Goal: Task Accomplishment & Management: Manage account settings

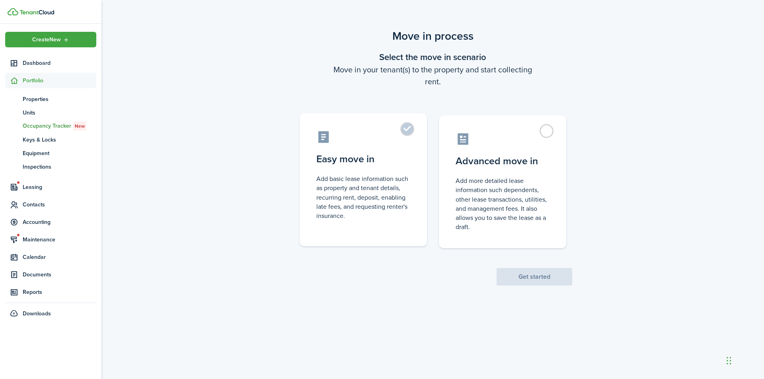
click at [416, 234] on label "Easy move in Add basic lease information such as property and tenant details, r…" at bounding box center [363, 179] width 127 height 133
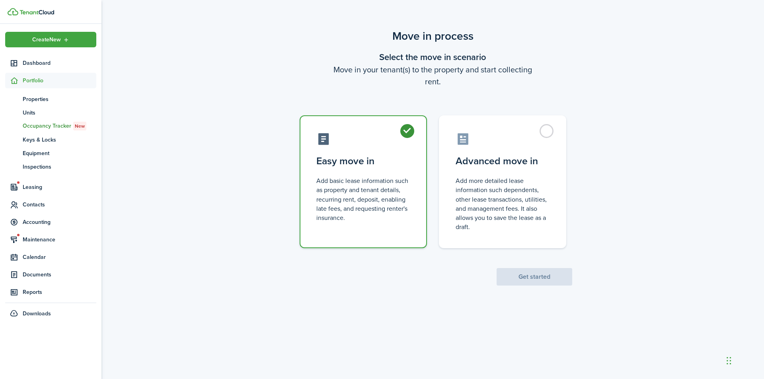
radio input "true"
click at [549, 285] on button "Get started" at bounding box center [534, 277] width 76 height 18
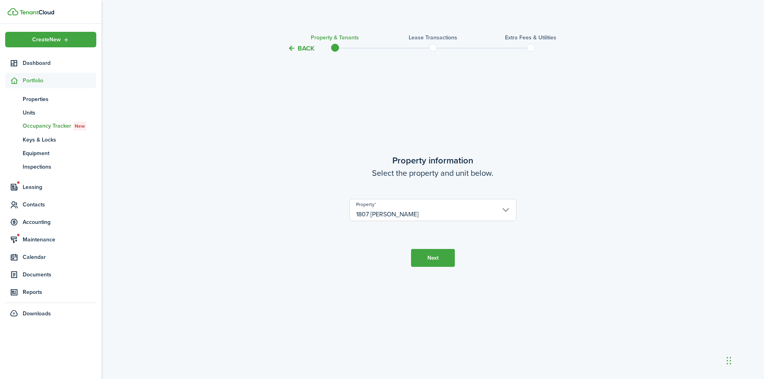
click at [436, 259] on button "Next" at bounding box center [433, 258] width 44 height 18
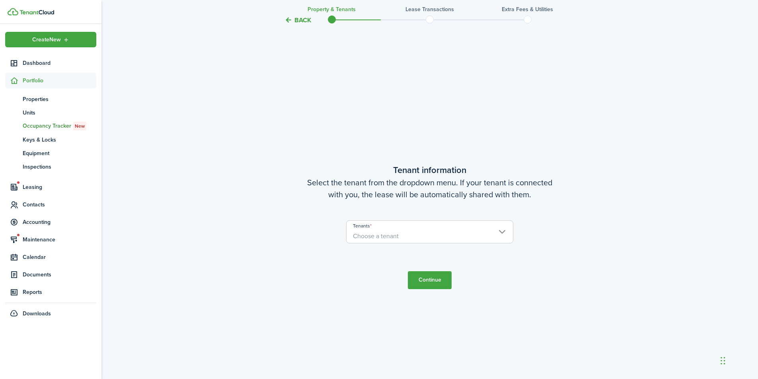
scroll to position [326, 0]
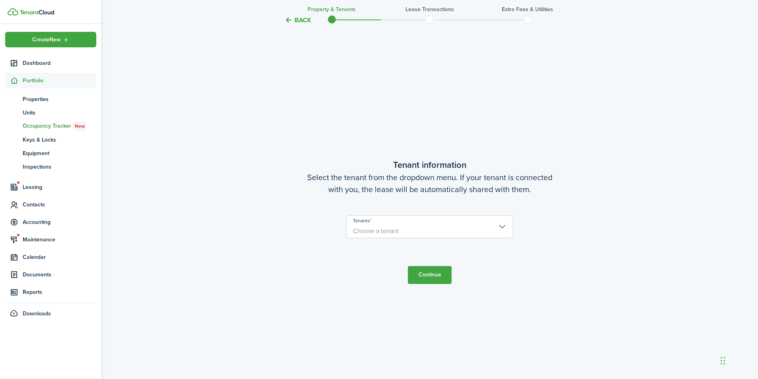
click at [404, 233] on span "Choose a tenant" at bounding box center [429, 231] width 166 height 14
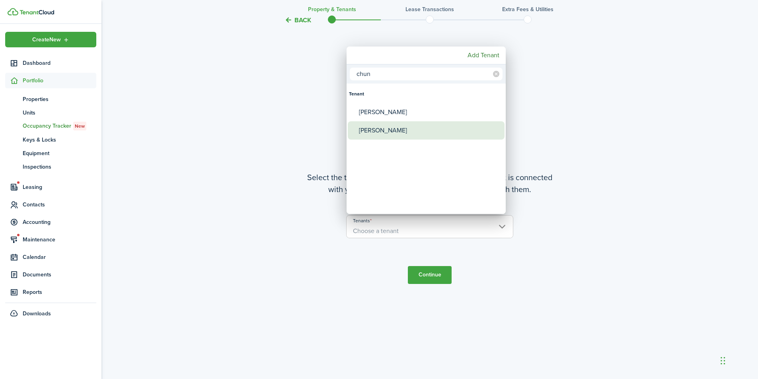
type input "chun"
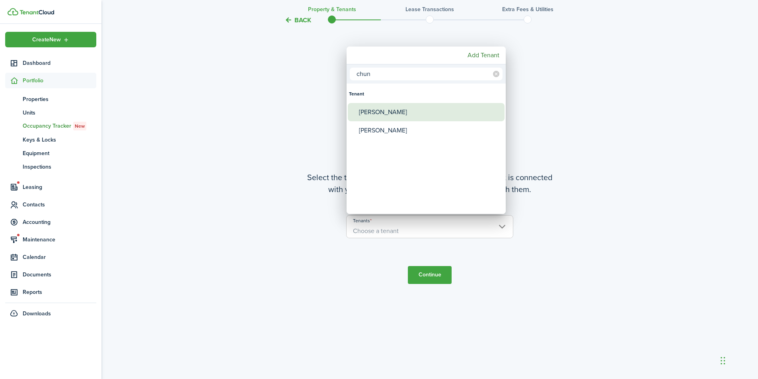
click at [379, 111] on div "[PERSON_NAME]" at bounding box center [429, 112] width 141 height 18
type input "[PERSON_NAME]"
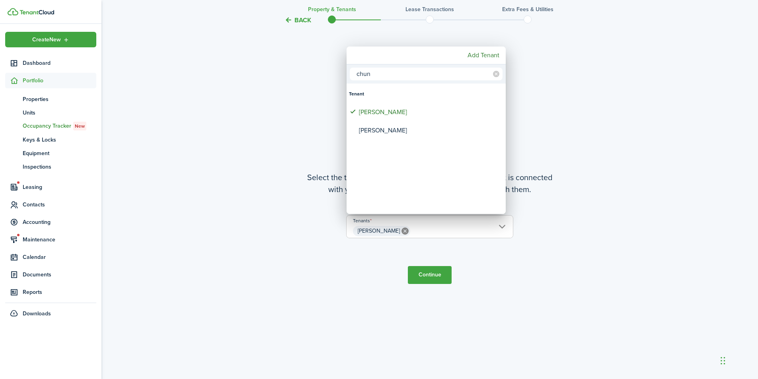
click at [437, 275] on div at bounding box center [378, 189] width 885 height 506
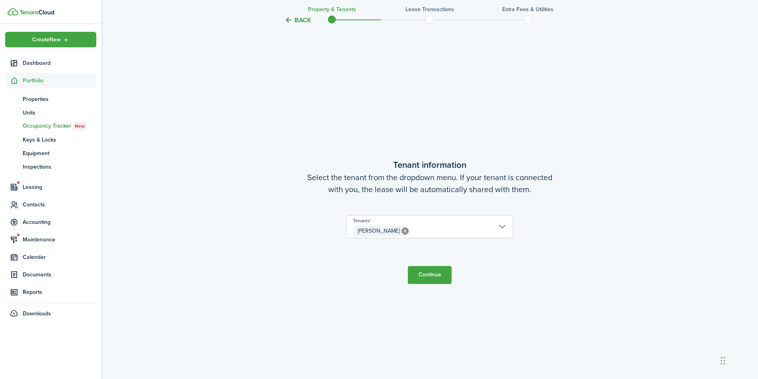
click at [437, 275] on button "Continue" at bounding box center [430, 275] width 44 height 18
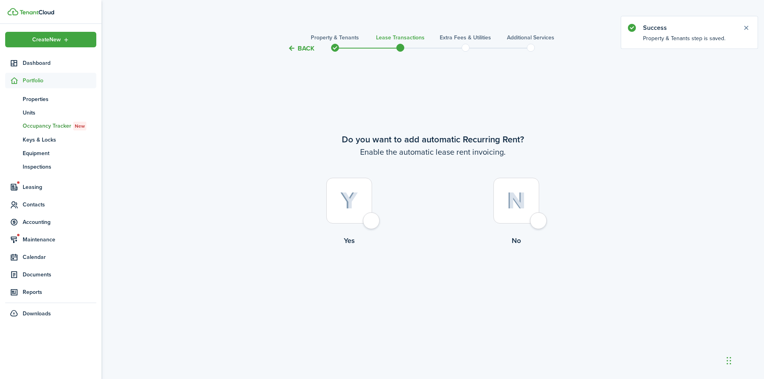
click at [355, 210] on div at bounding box center [349, 201] width 46 height 46
radio input "true"
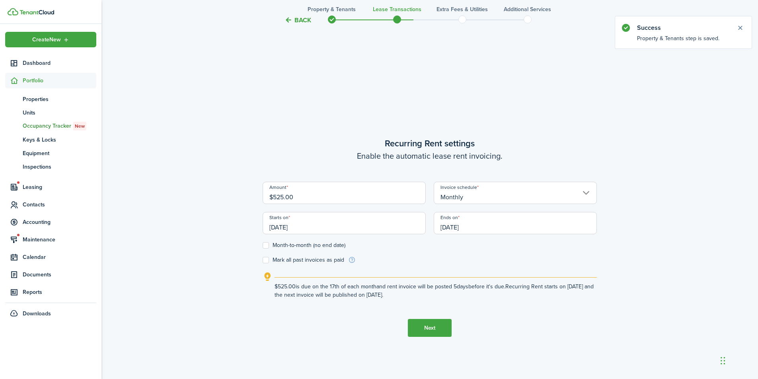
scroll to position [326, 0]
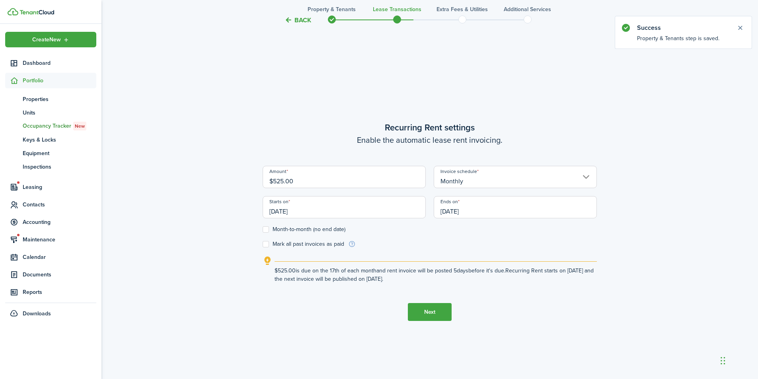
click at [321, 179] on input "$525.00" at bounding box center [344, 177] width 163 height 22
type input "$550.00"
click at [414, 222] on div "Starts on 09/17/2025" at bounding box center [344, 211] width 171 height 30
click at [397, 208] on input "[DATE]" at bounding box center [344, 207] width 163 height 22
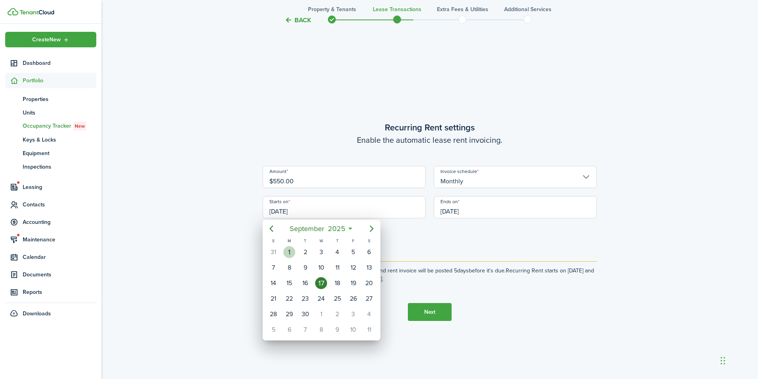
click at [292, 250] on div "1" at bounding box center [289, 252] width 12 height 12
type input "[DATE]"
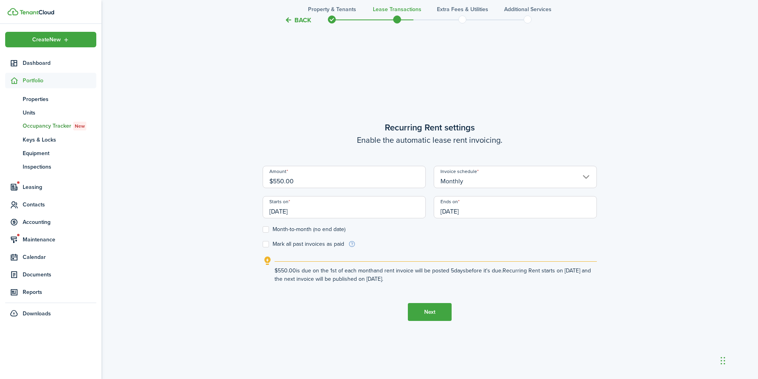
click at [530, 207] on input "09/17/2026" at bounding box center [515, 207] width 163 height 22
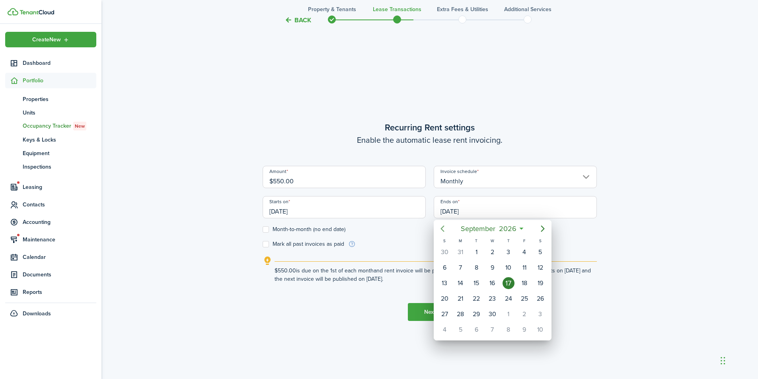
click at [443, 228] on icon "Previous page" at bounding box center [443, 229] width 10 height 10
click at [462, 328] on div "31" at bounding box center [460, 330] width 12 height 12
type input "08/31/2026"
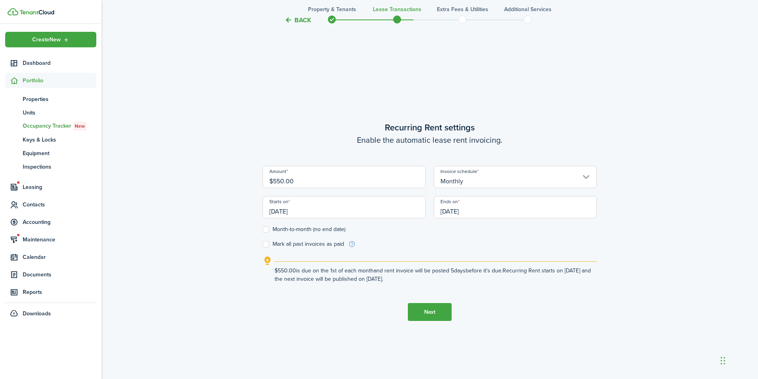
click at [275, 229] on label "Month-to-month (no end date)" at bounding box center [304, 229] width 83 height 6
click at [263, 230] on input "Month-to-month (no end date)" at bounding box center [262, 230] width 0 height 0
checkbox input "true"
click at [301, 239] on form "Amount $550.00 Invoice schedule Monthly Starts on 09/01/2025 Ends on 08/31/2026…" at bounding box center [430, 207] width 334 height 82
click at [303, 242] on label "Mark all past invoices as paid" at bounding box center [304, 244] width 82 height 6
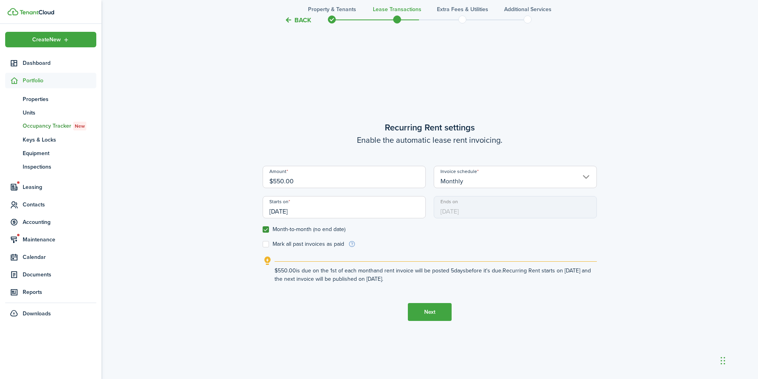
click at [263, 244] on input "Mark all past invoices as paid" at bounding box center [262, 244] width 0 height 0
checkbox input "true"
click at [438, 312] on button "Next" at bounding box center [430, 312] width 44 height 18
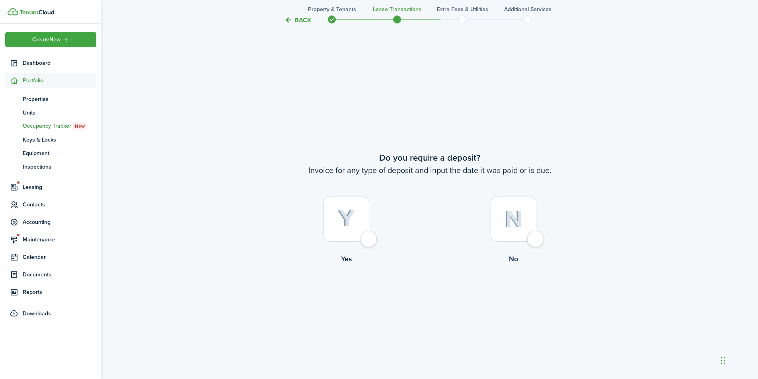
scroll to position [705, 0]
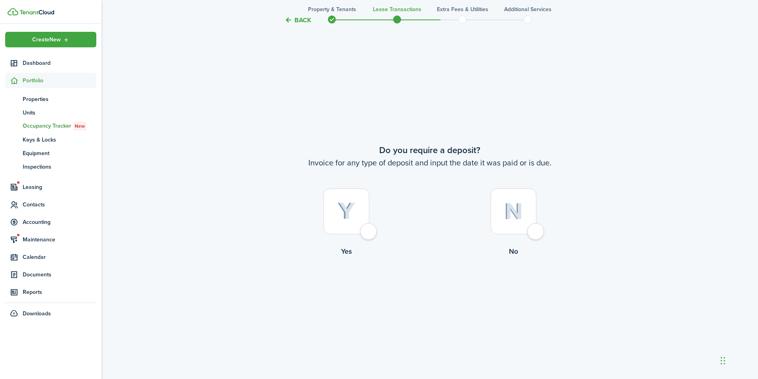
click at [487, 219] on label "No" at bounding box center [513, 225] width 167 height 72
radio input "true"
click at [439, 288] on button "Continue" at bounding box center [430, 289] width 44 height 18
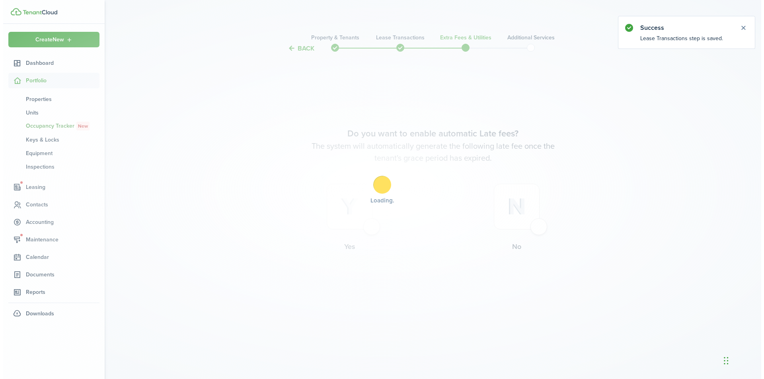
scroll to position [0, 0]
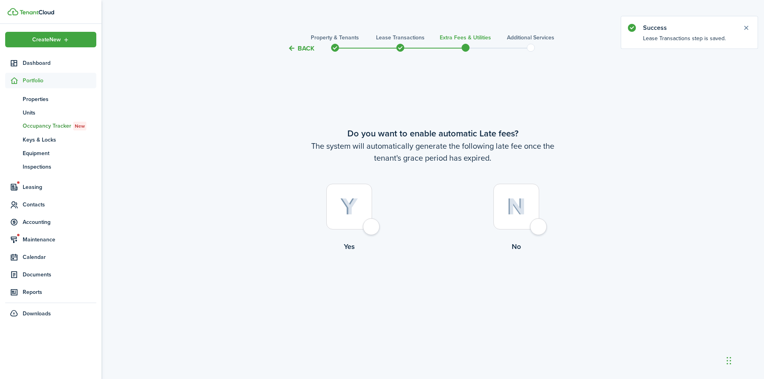
click at [524, 204] on img at bounding box center [516, 206] width 19 height 17
radio input "true"
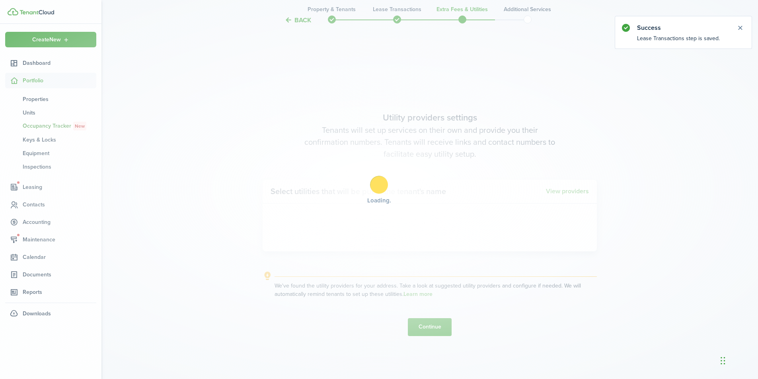
scroll to position [326, 0]
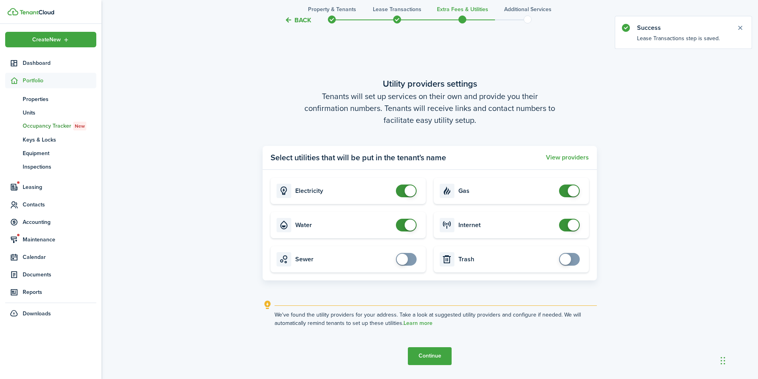
click at [434, 357] on button "Continue" at bounding box center [430, 356] width 44 height 18
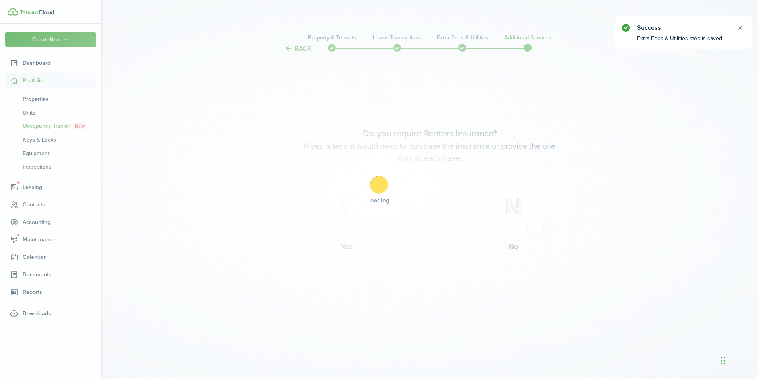
scroll to position [0, 0]
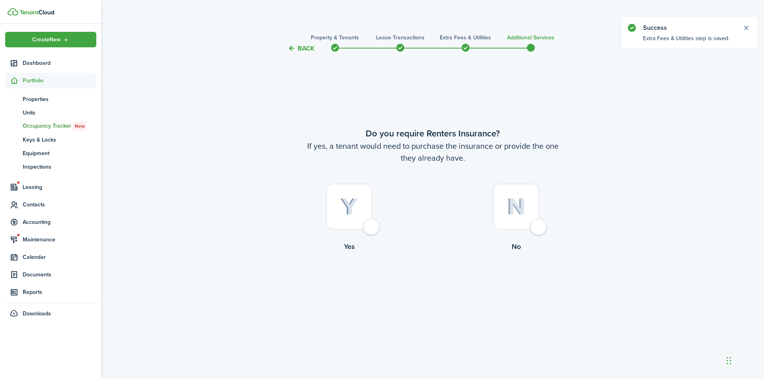
click at [516, 218] on div at bounding box center [516, 207] width 46 height 46
radio input "true"
click at [456, 288] on button "Complete move in" at bounding box center [432, 285] width 58 height 18
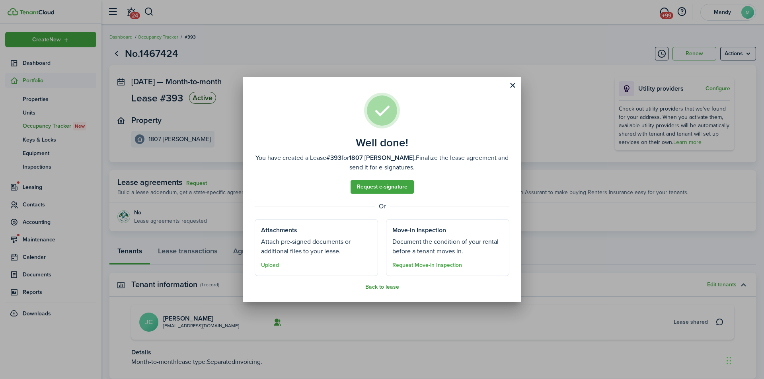
click at [386, 286] on button "Back to lease" at bounding box center [382, 287] width 34 height 6
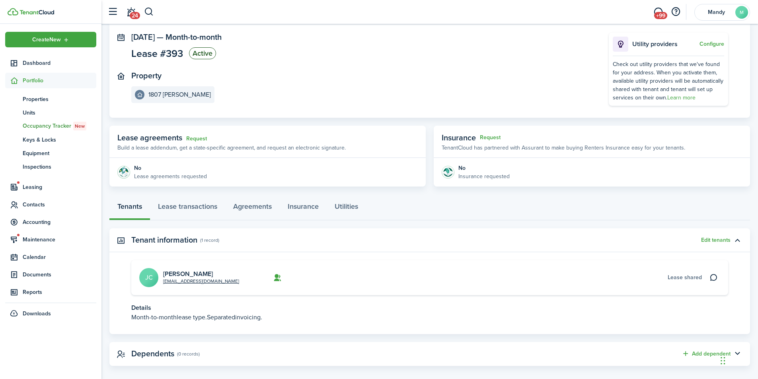
scroll to position [53, 0]
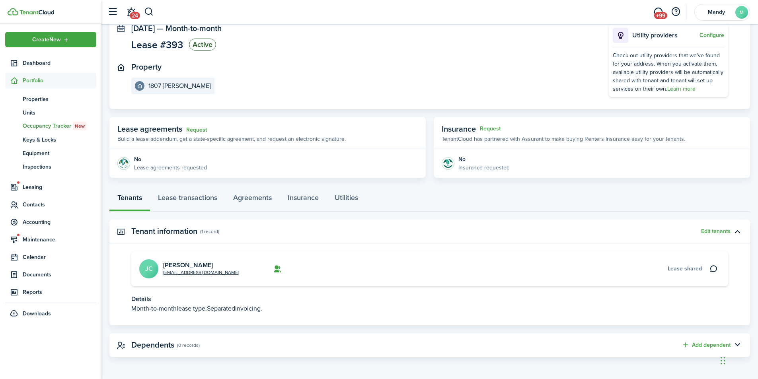
click at [367, 263] on card "migueleeuula@gmail.com Jose Chun JC Lease shared" at bounding box center [429, 268] width 597 height 35
click at [49, 219] on span "Accounting" at bounding box center [60, 222] width 74 height 8
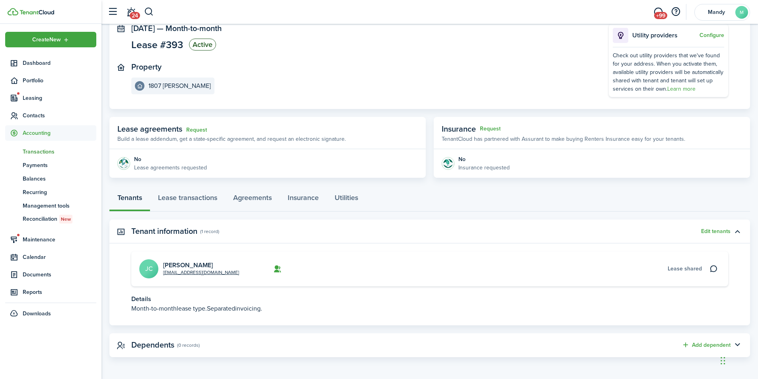
click at [47, 150] on span "Transactions" at bounding box center [60, 152] width 74 height 8
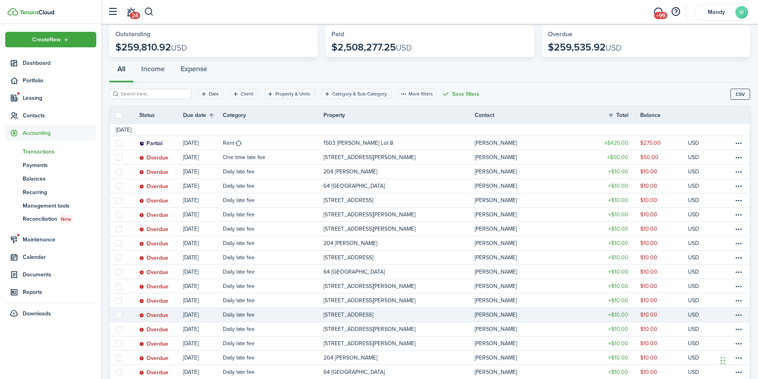
scroll to position [80, 0]
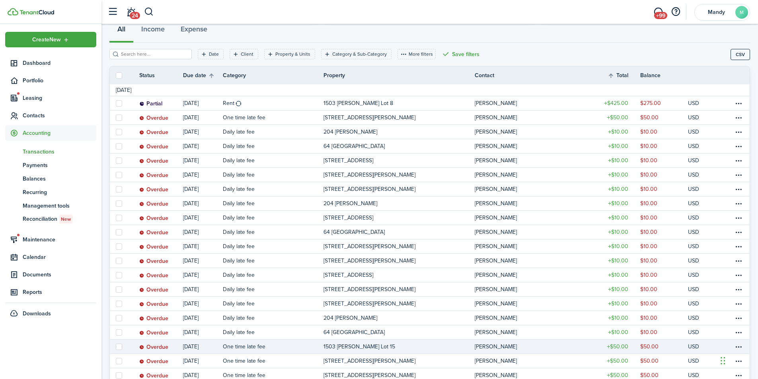
click at [383, 346] on link "1503 [PERSON_NAME] Lot 15" at bounding box center [398, 347] width 151 height 14
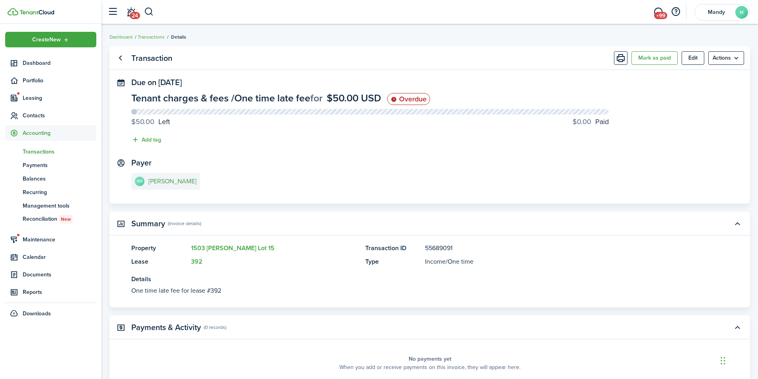
click at [180, 180] on e-details-info-title "[PERSON_NAME]" at bounding box center [172, 181] width 48 height 7
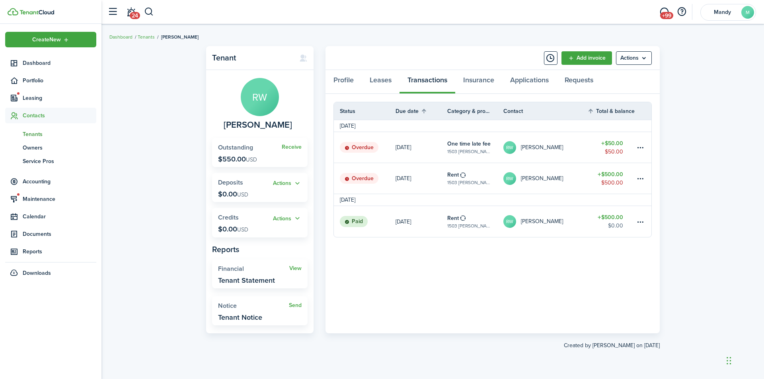
click at [576, 145] on link "RW Rachel Wallace" at bounding box center [545, 147] width 84 height 31
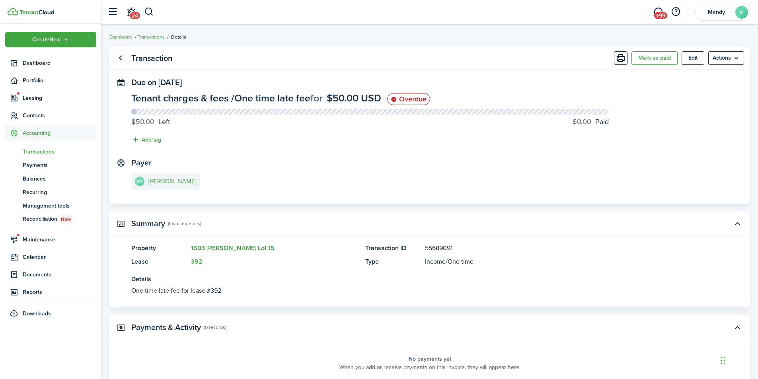
click at [179, 180] on e-details-info-title "[PERSON_NAME]" at bounding box center [172, 181] width 48 height 7
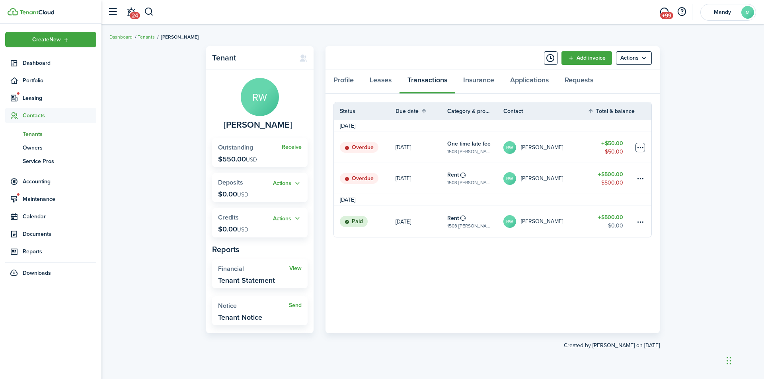
click at [641, 147] on table-menu-btn-icon at bounding box center [640, 148] width 10 height 10
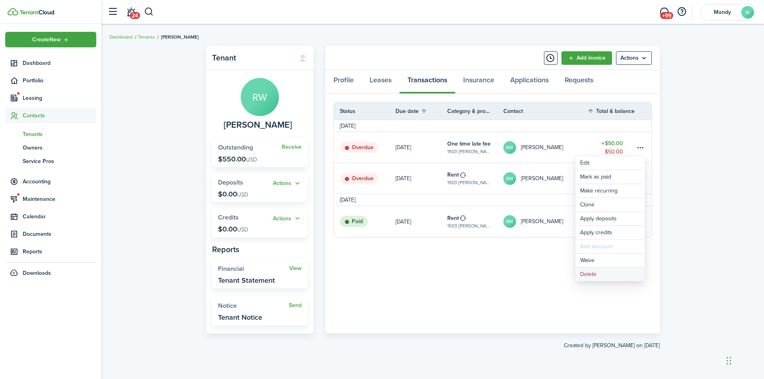
click at [605, 275] on button "Delete" at bounding box center [610, 275] width 70 height 14
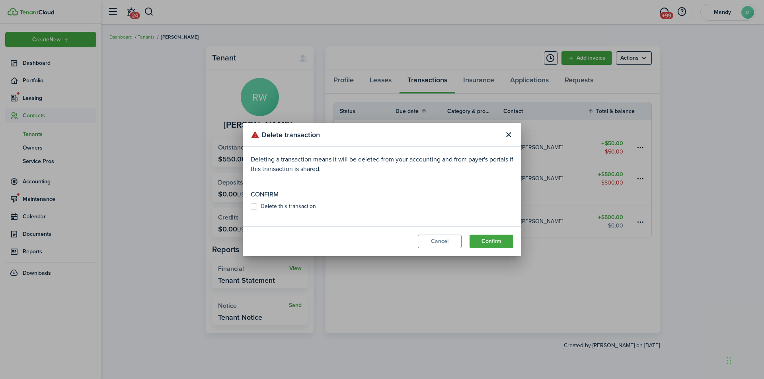
click at [285, 205] on label "Delete this transaction" at bounding box center [283, 206] width 65 height 6
click at [251, 206] on input "Delete this transaction" at bounding box center [250, 206] width 0 height 0
checkbox input "true"
click at [494, 240] on button "Confirm" at bounding box center [491, 242] width 44 height 14
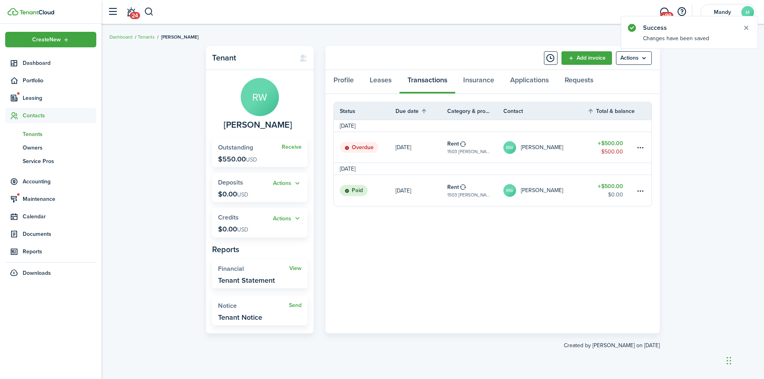
click at [562, 156] on link "RW Rachel Wallace" at bounding box center [545, 147] width 84 height 31
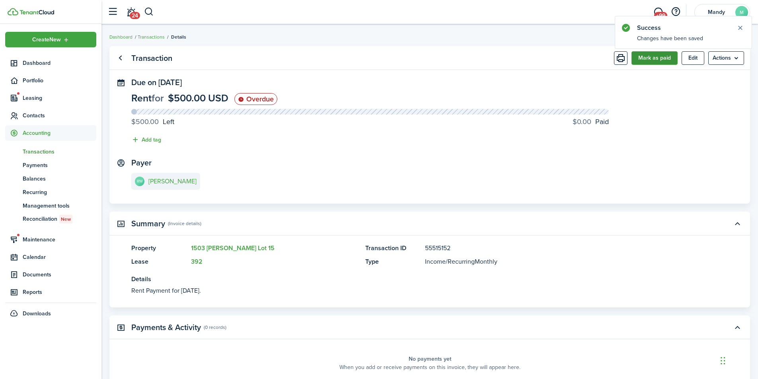
click at [651, 59] on button "Mark as paid" at bounding box center [654, 58] width 46 height 14
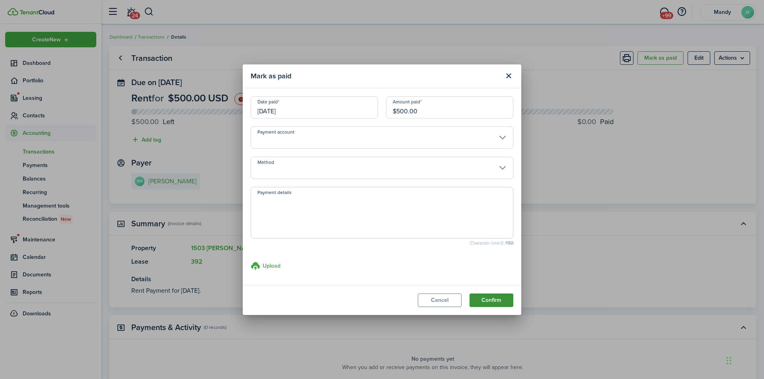
click at [496, 301] on button "Confirm" at bounding box center [491, 301] width 44 height 14
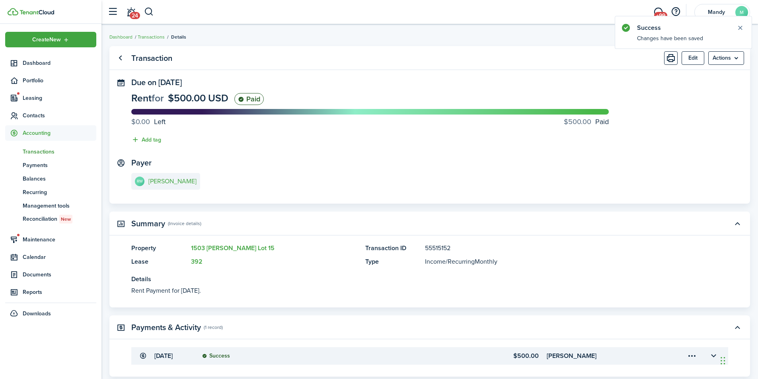
click at [55, 153] on span "Transactions" at bounding box center [60, 152] width 74 height 8
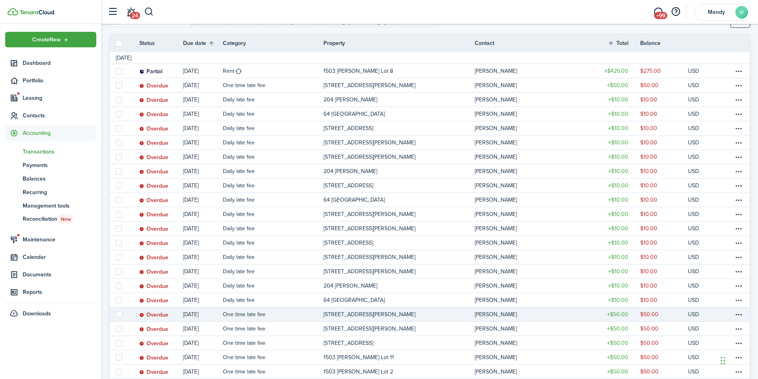
scroll to position [119, 0]
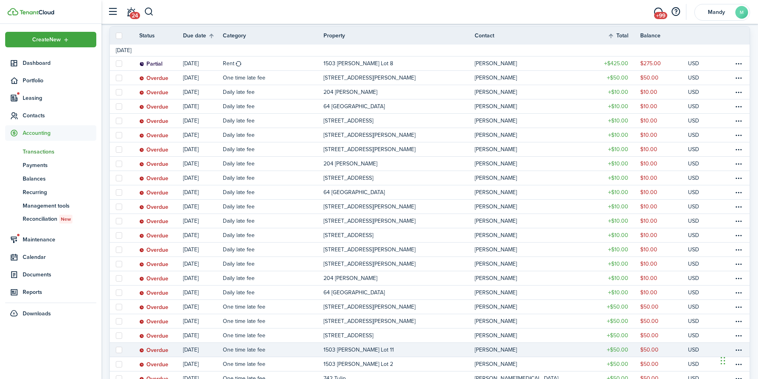
click at [330, 348] on p "1503 [PERSON_NAME] Lot 11" at bounding box center [358, 350] width 70 height 8
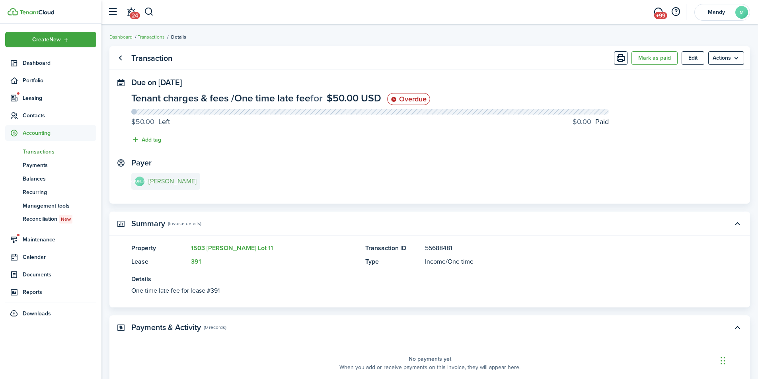
click at [172, 184] on e-details-info-title "[PERSON_NAME]" at bounding box center [172, 181] width 48 height 7
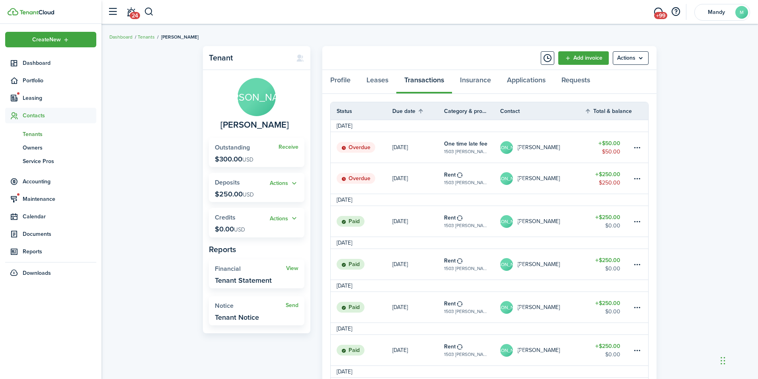
click at [572, 179] on link "JA Jenny Avila" at bounding box center [542, 178] width 84 height 31
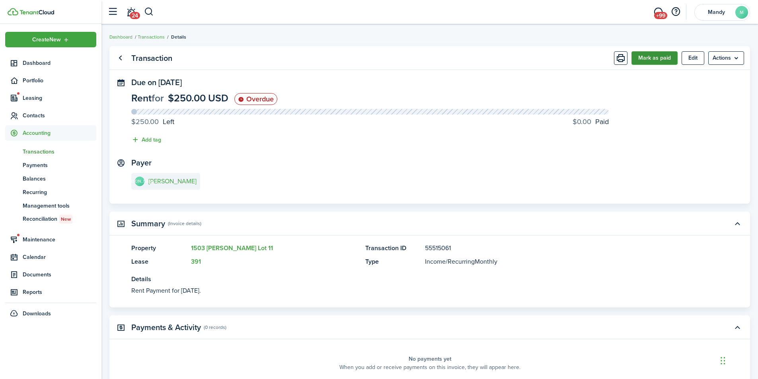
click at [654, 54] on button "Mark as paid" at bounding box center [654, 58] width 46 height 14
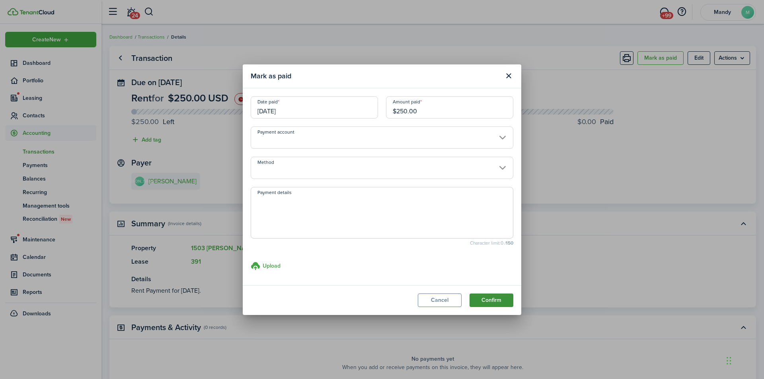
click at [502, 300] on button "Confirm" at bounding box center [491, 301] width 44 height 14
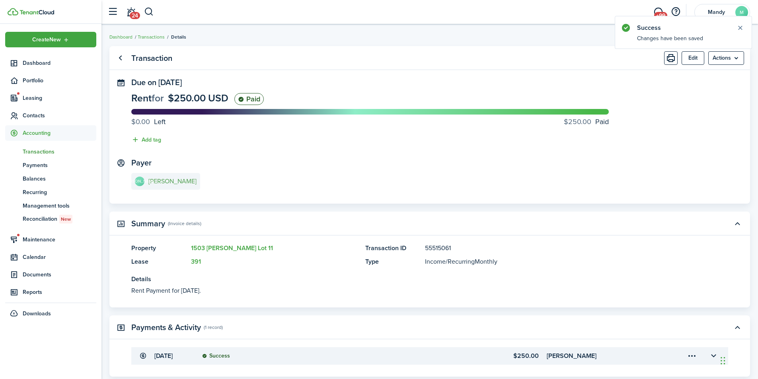
click at [161, 183] on e-details-info-title "[PERSON_NAME]" at bounding box center [172, 181] width 48 height 7
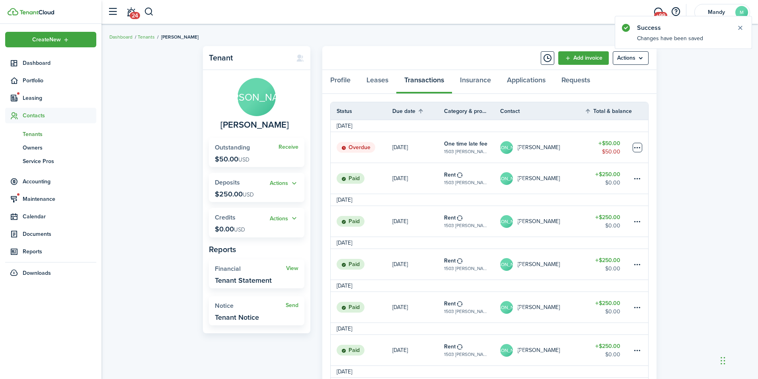
click at [638, 146] on table-menu-btn-icon at bounding box center [637, 148] width 10 height 10
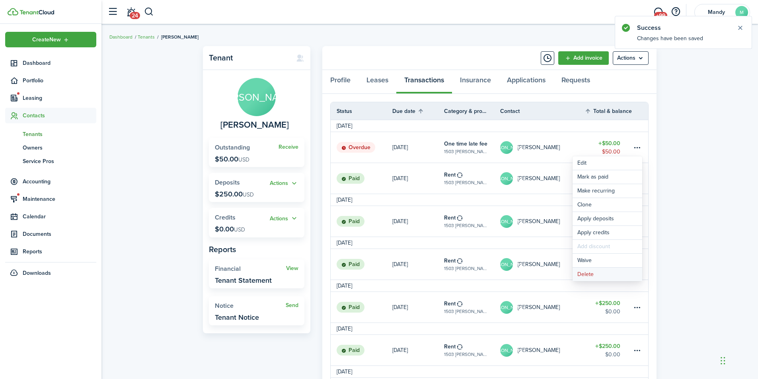
click at [603, 275] on button "Delete" at bounding box center [607, 275] width 70 height 14
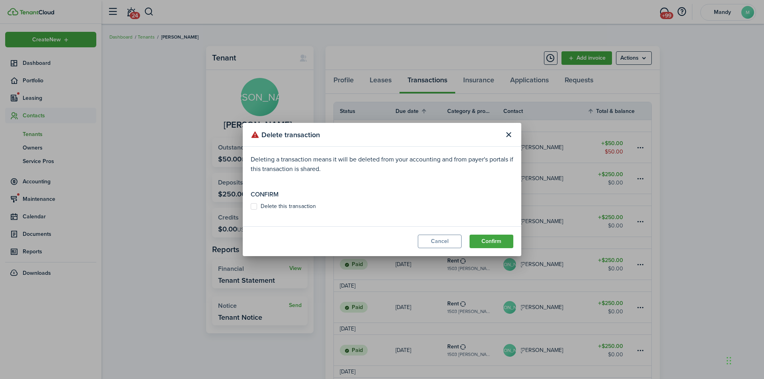
click at [301, 203] on label "Delete this transaction" at bounding box center [283, 206] width 65 height 6
click at [251, 206] on input "Delete this transaction" at bounding box center [250, 206] width 0 height 0
checkbox input "true"
click at [490, 240] on button "Confirm" at bounding box center [491, 242] width 44 height 14
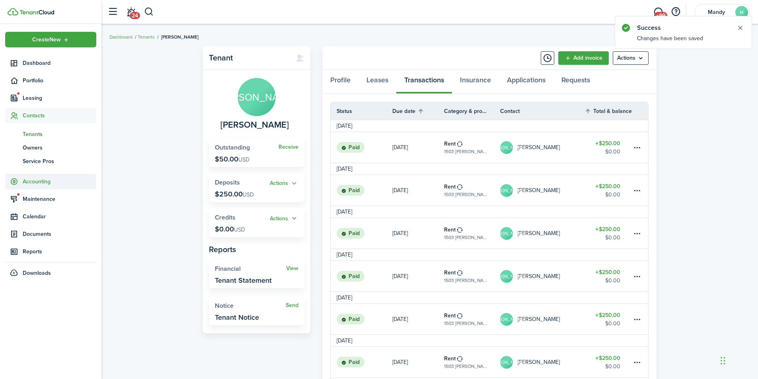
click at [43, 181] on span "Accounting" at bounding box center [60, 181] width 74 height 8
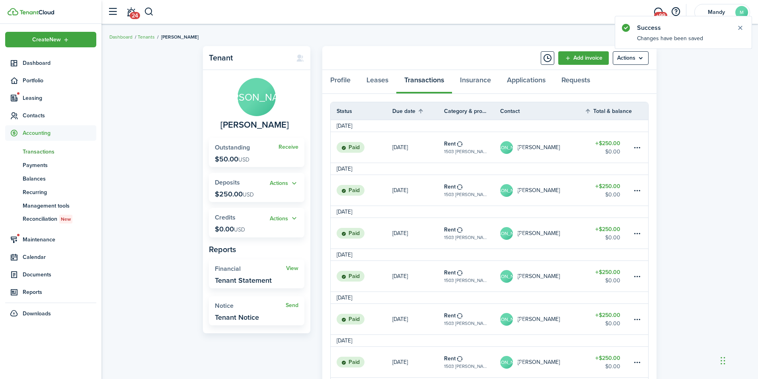
click at [51, 153] on span "Transactions" at bounding box center [60, 152] width 74 height 8
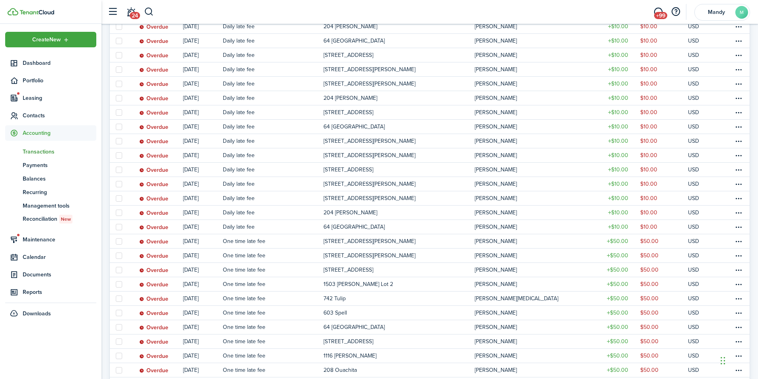
scroll to position [199, 0]
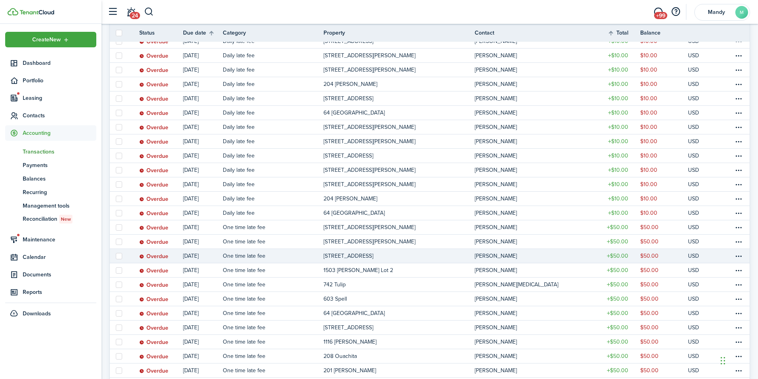
click at [483, 256] on table-profile-info-text "[PERSON_NAME]" at bounding box center [496, 256] width 42 height 6
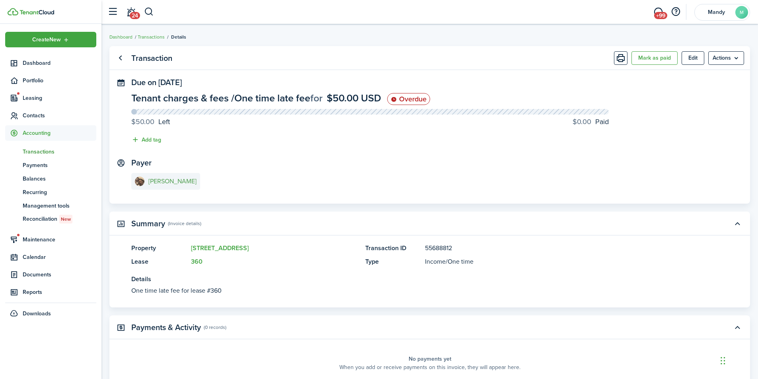
click at [178, 183] on e-details-info-title "[PERSON_NAME]" at bounding box center [172, 181] width 48 height 7
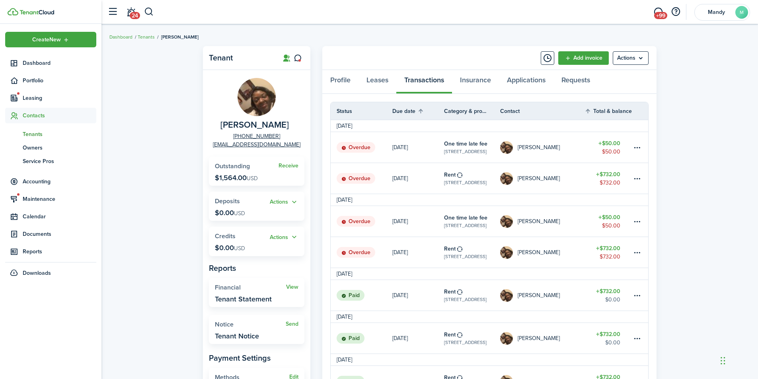
click at [581, 255] on link "[PERSON_NAME]" at bounding box center [542, 252] width 84 height 31
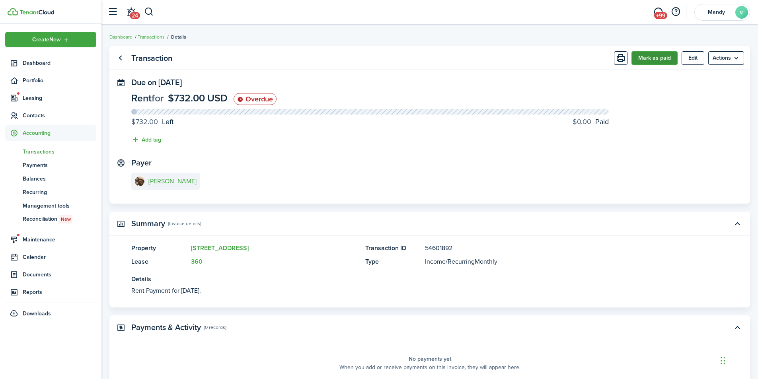
click at [659, 58] on button "Mark as paid" at bounding box center [654, 58] width 46 height 14
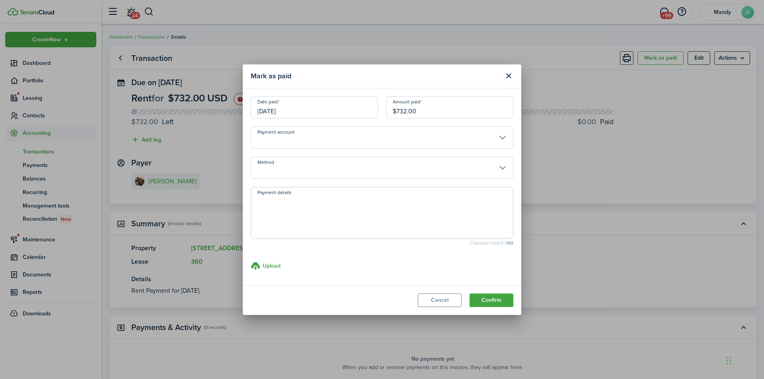
click at [453, 113] on input "$732.00" at bounding box center [449, 107] width 127 height 22
type input "$368"
click at [469, 294] on button "Confirm" at bounding box center [491, 301] width 44 height 14
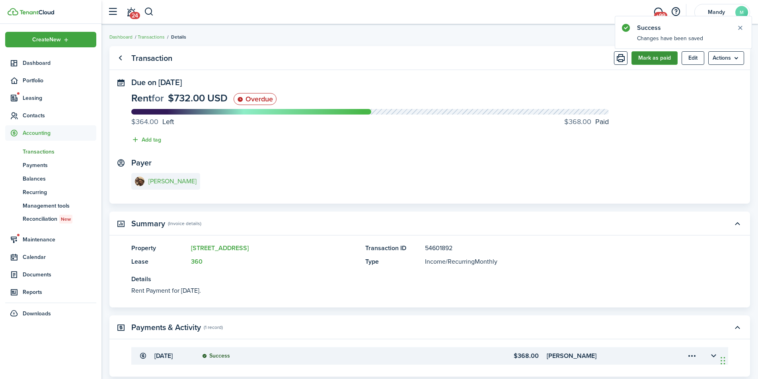
click at [647, 58] on button "Mark as paid" at bounding box center [654, 58] width 46 height 14
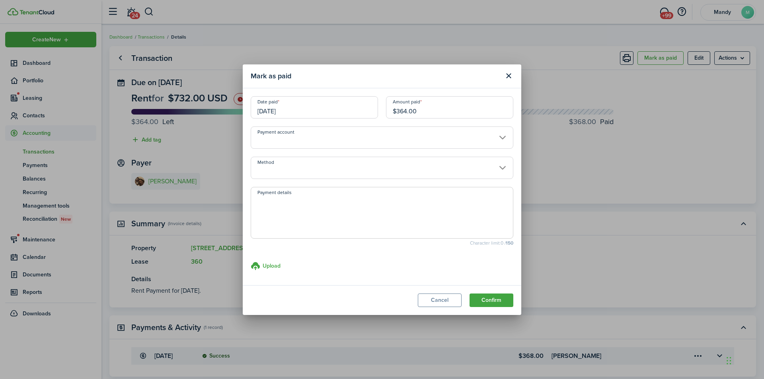
click at [433, 111] on input "$364.00" at bounding box center [449, 107] width 127 height 22
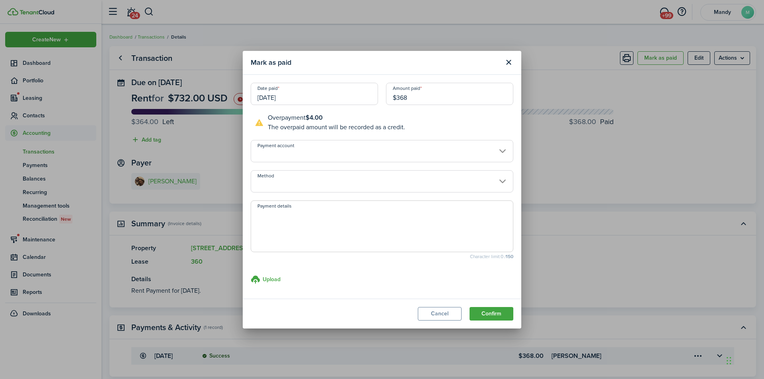
type input "$368"
click at [469, 307] on button "Confirm" at bounding box center [491, 314] width 44 height 14
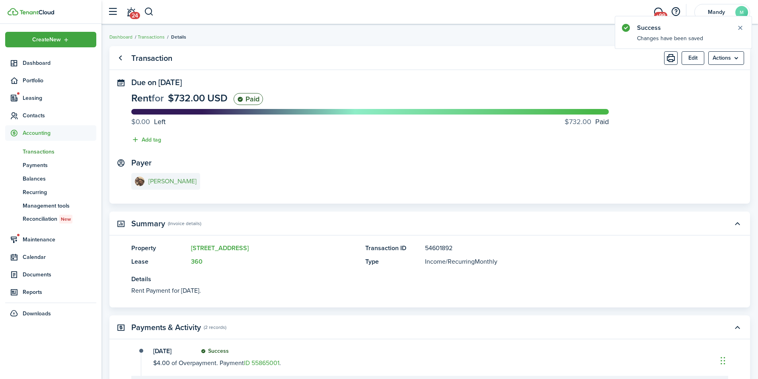
click at [158, 181] on e-details-info-title "[PERSON_NAME]" at bounding box center [172, 181] width 48 height 7
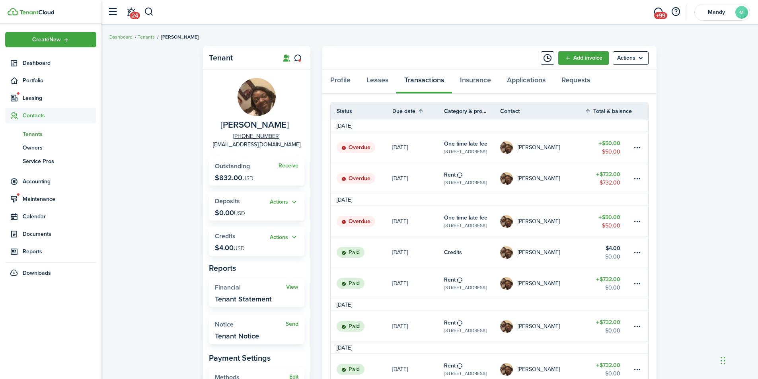
click at [558, 185] on link "[PERSON_NAME]" at bounding box center [542, 178] width 84 height 31
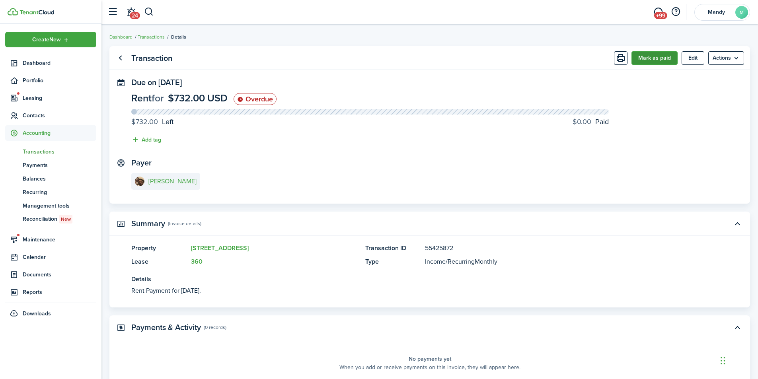
click at [655, 58] on button "Mark as paid" at bounding box center [654, 58] width 46 height 14
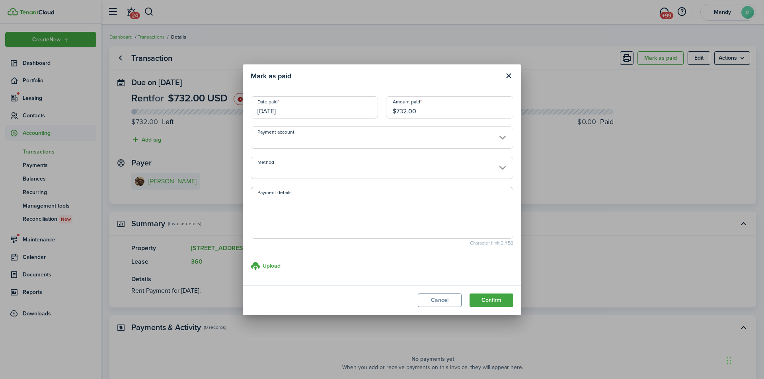
click at [473, 110] on input "$732.00" at bounding box center [449, 107] width 127 height 22
type input "$368"
click at [469, 294] on button "Confirm" at bounding box center [491, 301] width 44 height 14
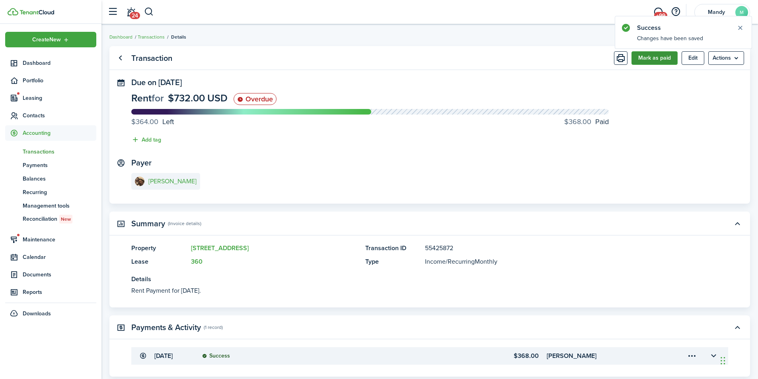
click at [653, 60] on button "Mark as paid" at bounding box center [654, 58] width 46 height 14
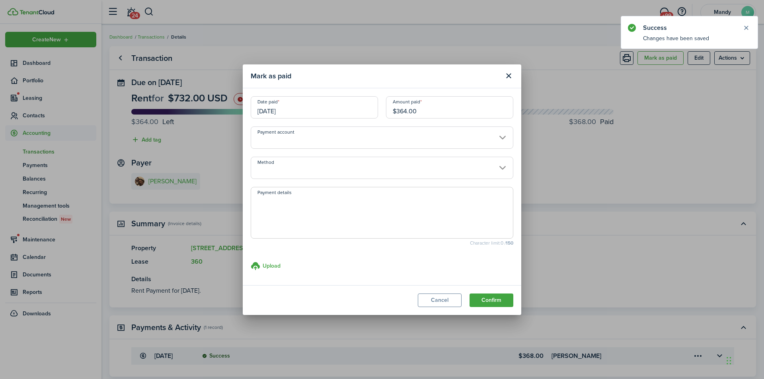
click at [435, 111] on input "$364.00" at bounding box center [449, 107] width 127 height 22
type input "$300"
click at [469, 294] on button "Confirm" at bounding box center [491, 301] width 44 height 14
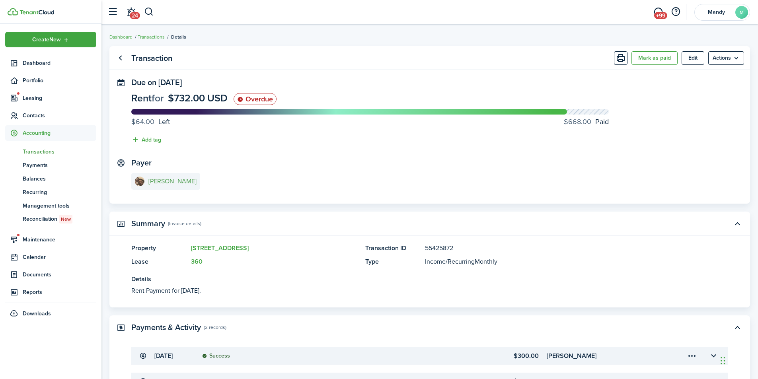
click at [162, 181] on e-details-info-title "[PERSON_NAME]" at bounding box center [172, 181] width 48 height 7
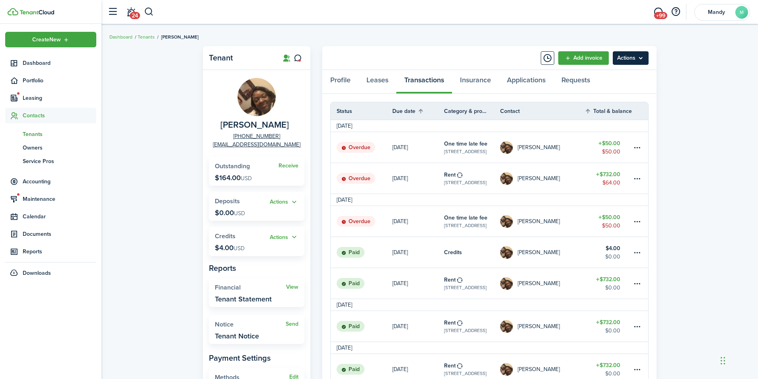
click at [641, 58] on menu-btn "Actions" at bounding box center [631, 58] width 36 height 14
click at [622, 121] on link "Manage bulk invoices" at bounding box center [614, 118] width 70 height 14
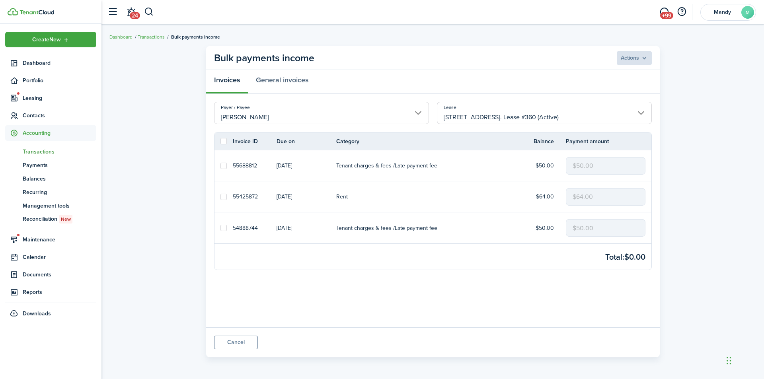
click at [222, 140] on label at bounding box center [223, 141] width 6 height 6
click at [220, 141] on input "checkbox" at bounding box center [220, 141] width 0 height 0
checkbox input "true"
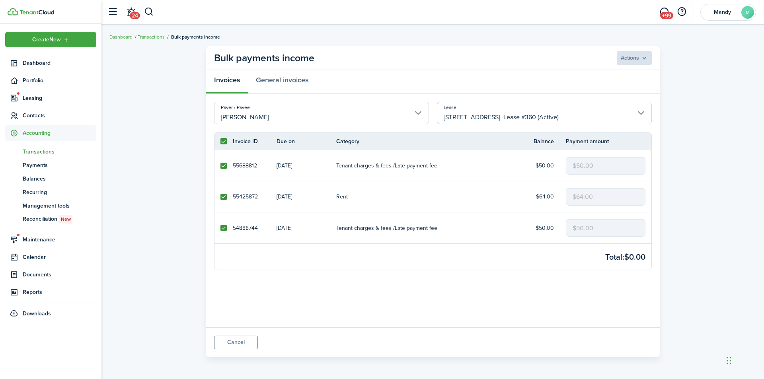
checkbox input "true"
click at [224, 198] on label at bounding box center [223, 197] width 6 height 6
click at [220, 197] on input "checkbox" at bounding box center [220, 196] width 0 height 0
checkbox input "false"
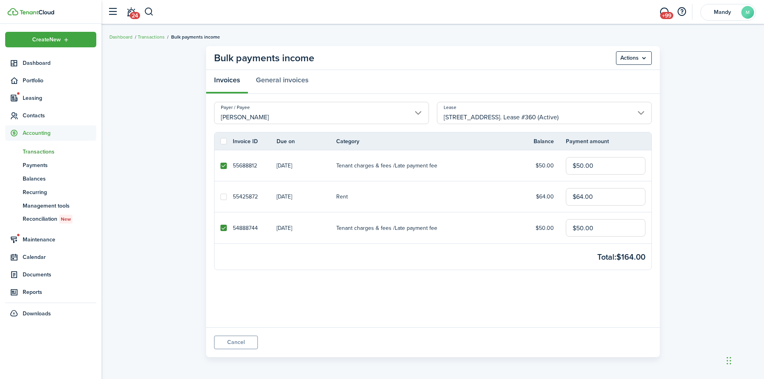
checkbox input "false"
click at [646, 58] on menu-btn "Actions" at bounding box center [634, 58] width 36 height 14
click at [600, 89] on button "Delete" at bounding box center [617, 90] width 70 height 14
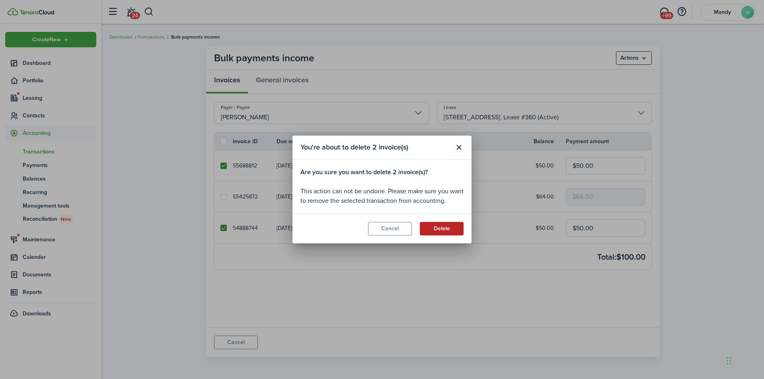
click at [426, 227] on button "Delete" at bounding box center [442, 229] width 44 height 14
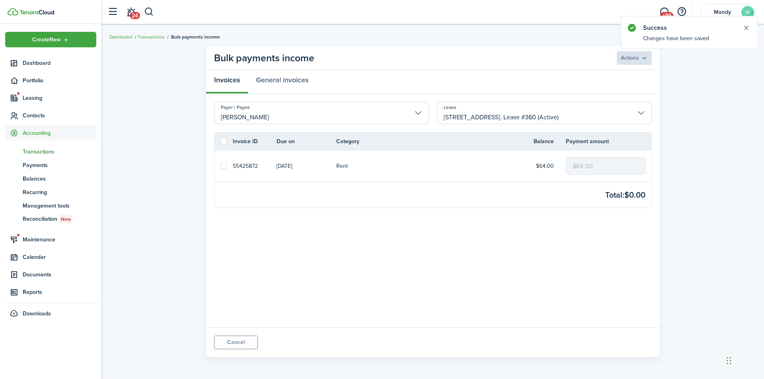
click at [49, 152] on span "Transactions" at bounding box center [60, 152] width 74 height 8
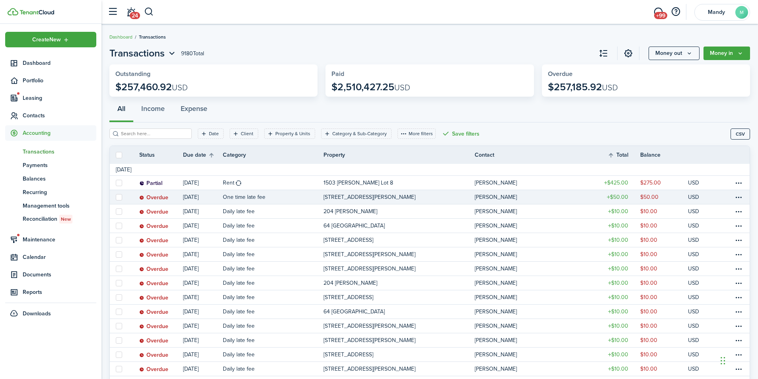
click at [453, 194] on link "[STREET_ADDRESS][PERSON_NAME]" at bounding box center [398, 197] width 151 height 14
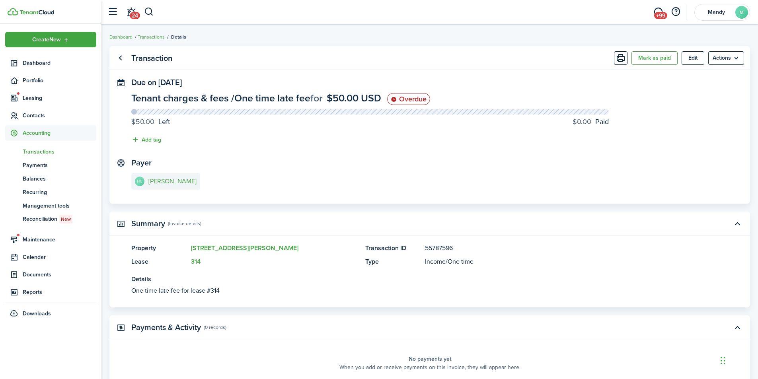
click at [172, 182] on e-details-info-title "[PERSON_NAME]" at bounding box center [172, 181] width 48 height 7
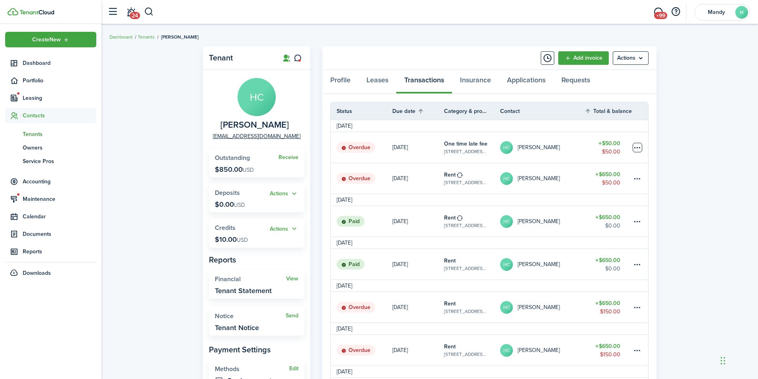
click at [634, 147] on table-menu-btn-icon at bounding box center [637, 148] width 10 height 10
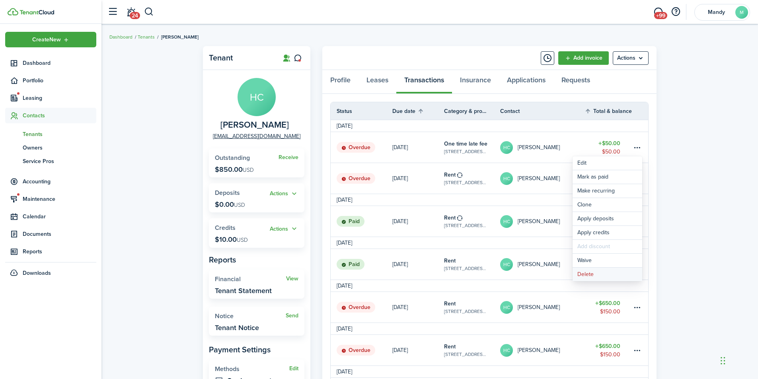
click at [609, 278] on button "Delete" at bounding box center [607, 275] width 70 height 14
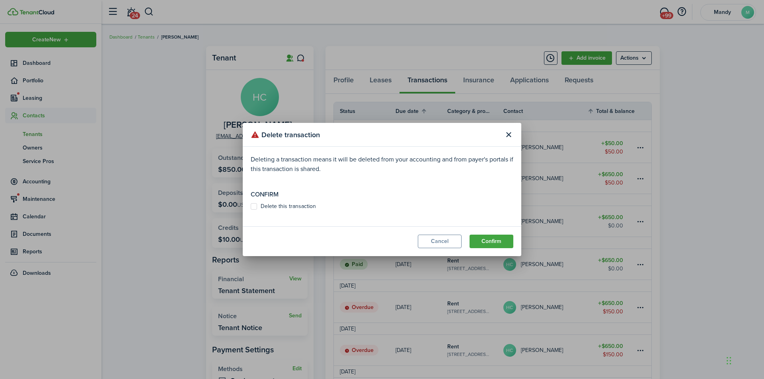
click at [294, 204] on label "Delete this transaction" at bounding box center [283, 206] width 65 height 6
click at [251, 206] on input "Delete this transaction" at bounding box center [250, 206] width 0 height 0
checkbox input "true"
click at [496, 240] on button "Confirm" at bounding box center [491, 242] width 44 height 14
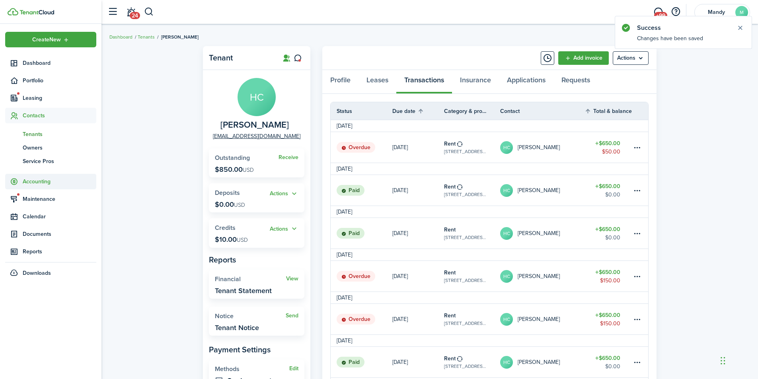
click at [41, 180] on span "Accounting" at bounding box center [60, 181] width 74 height 8
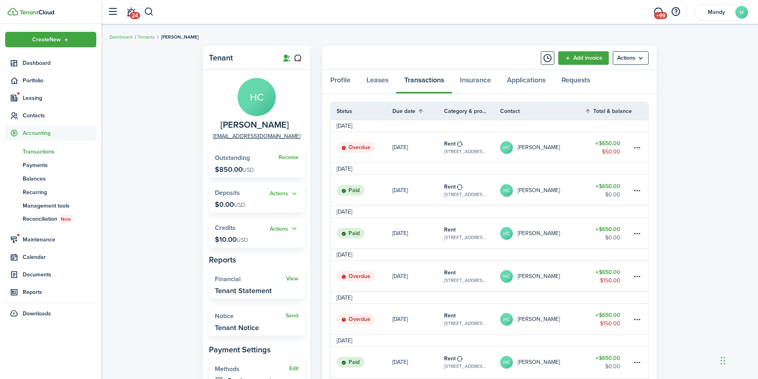
click at [48, 156] on link "tn Transactions" at bounding box center [50, 152] width 91 height 14
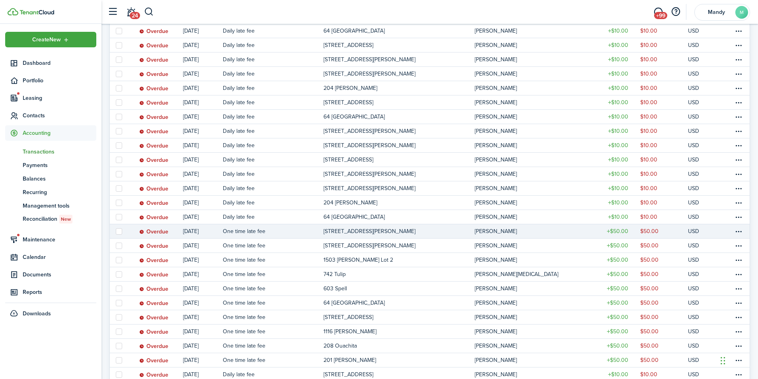
scroll to position [199, 0]
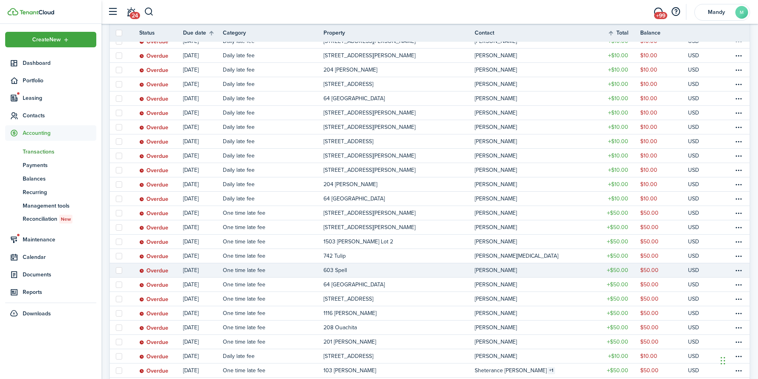
click at [367, 274] on link "603 Spell" at bounding box center [398, 270] width 151 height 14
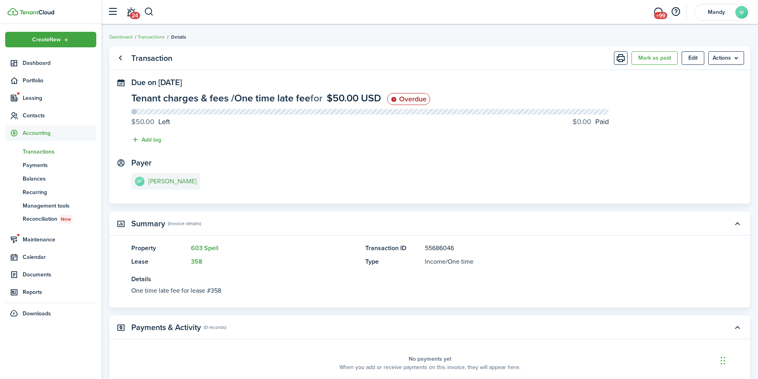
click at [163, 178] on e-details-info-title "Amy Franklin" at bounding box center [172, 181] width 48 height 7
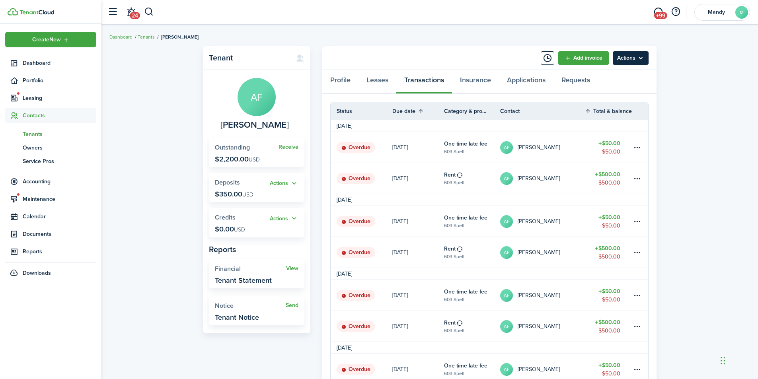
click at [640, 58] on menu-btn "Actions" at bounding box center [631, 58] width 36 height 14
click at [611, 117] on link "Manage bulk invoices" at bounding box center [614, 118] width 70 height 14
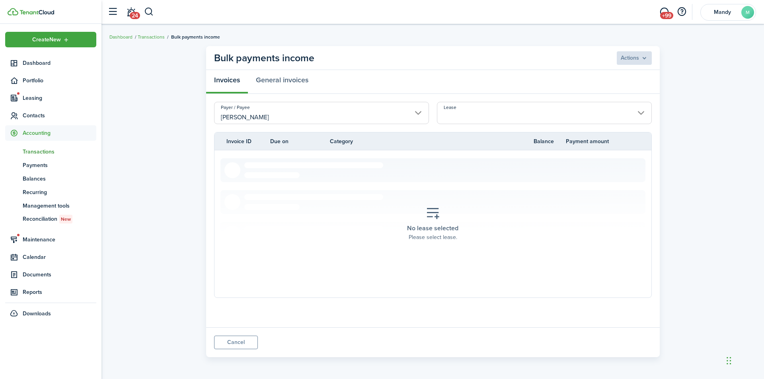
click at [468, 119] on input "Lease" at bounding box center [544, 113] width 215 height 22
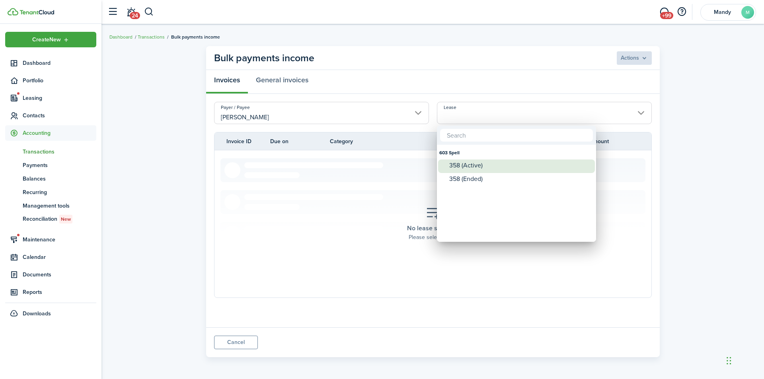
click at [473, 168] on div "358 (Active)" at bounding box center [519, 165] width 141 height 7
type input "603 Spell. Lease #358 (Active)"
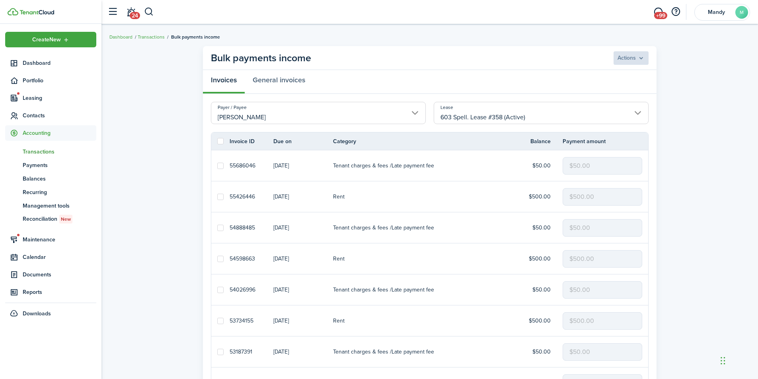
click at [220, 142] on label at bounding box center [220, 141] width 6 height 6
click at [217, 142] on input "checkbox" at bounding box center [217, 141] width 0 height 0
checkbox input "true"
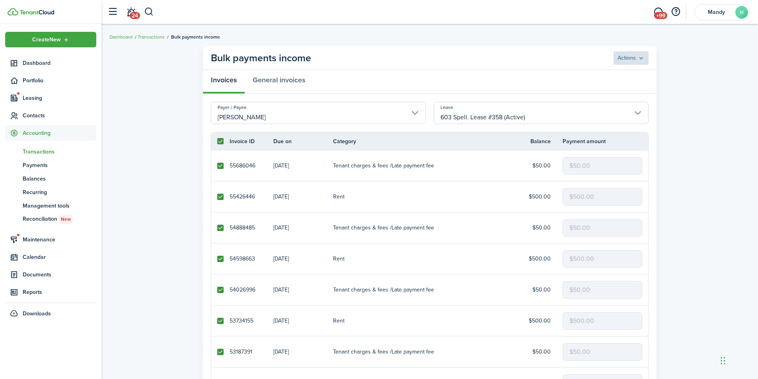
checkbox input "true"
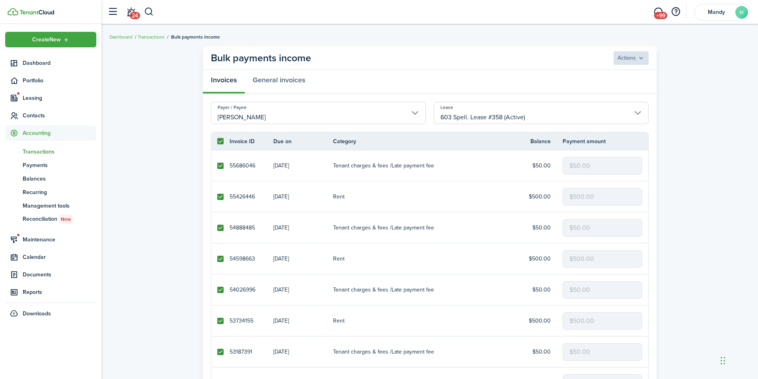
checkbox input "true"
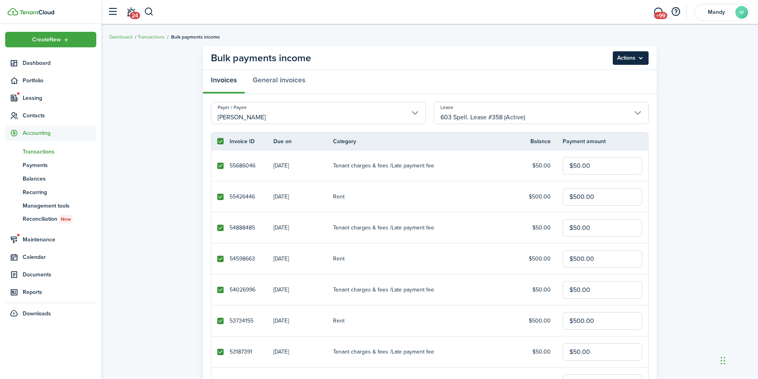
click at [632, 62] on menu-btn "Actions" at bounding box center [631, 58] width 36 height 14
click at [614, 87] on button "Delete" at bounding box center [614, 90] width 70 height 14
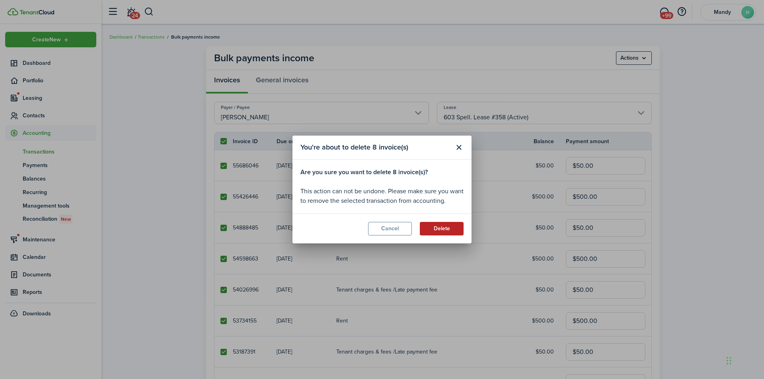
click at [448, 226] on button "Delete" at bounding box center [442, 229] width 44 height 14
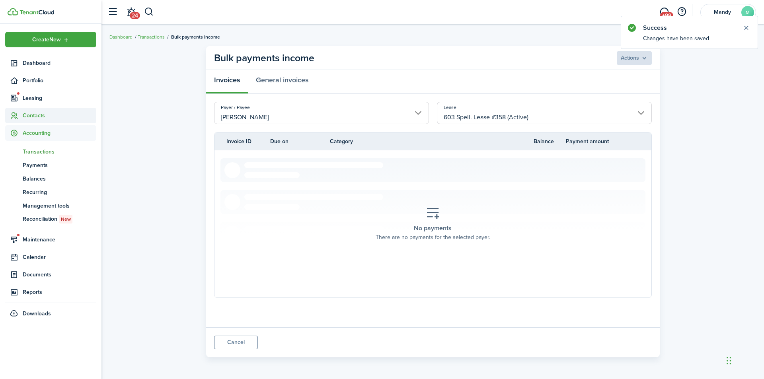
click at [51, 115] on span "Contacts" at bounding box center [60, 115] width 74 height 8
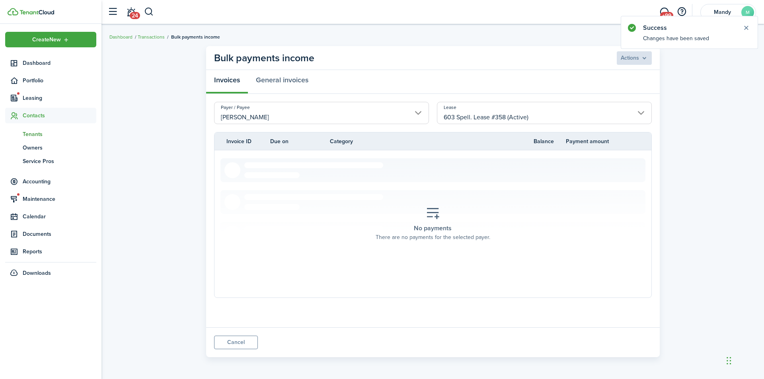
click at [32, 135] on span "Tenants" at bounding box center [60, 134] width 74 height 8
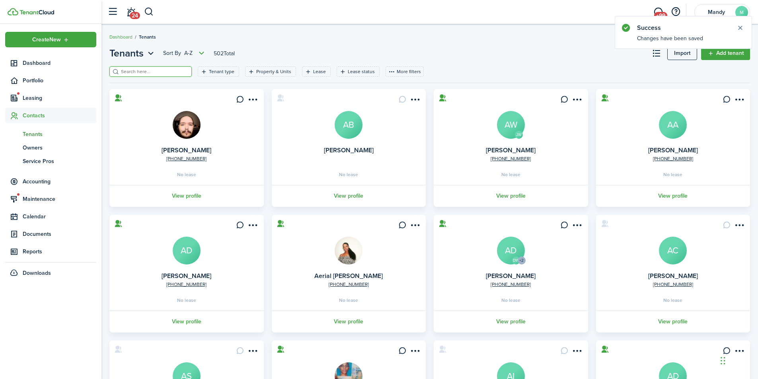
click at [144, 69] on input "search" at bounding box center [154, 72] width 70 height 8
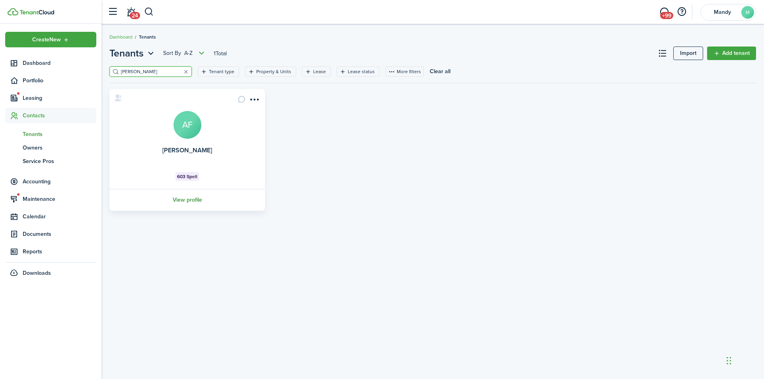
type input "amy"
click at [188, 199] on link "View profile" at bounding box center [187, 200] width 158 height 22
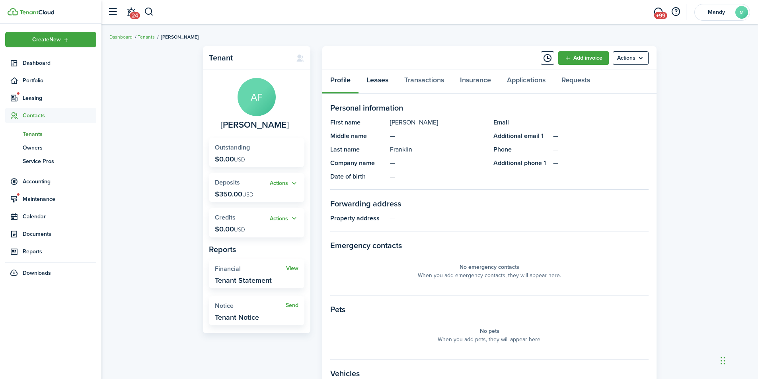
click at [379, 82] on link "Leases" at bounding box center [377, 82] width 38 height 24
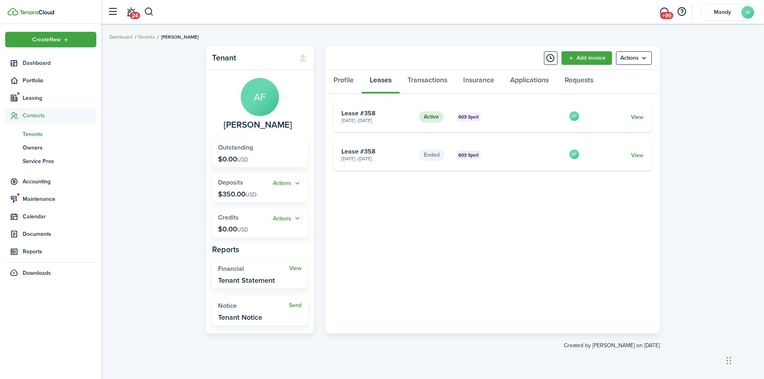
click at [643, 117] on link "View" at bounding box center [637, 117] width 12 height 8
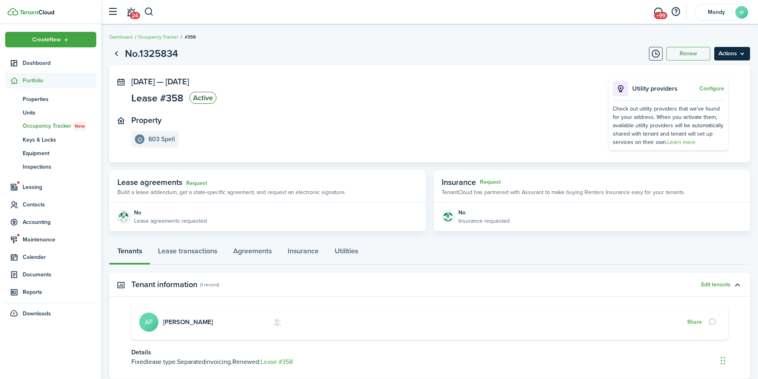
click at [733, 53] on menu-btn "Actions" at bounding box center [732, 54] width 36 height 14
click at [705, 98] on link "End Lease" at bounding box center [715, 99] width 70 height 14
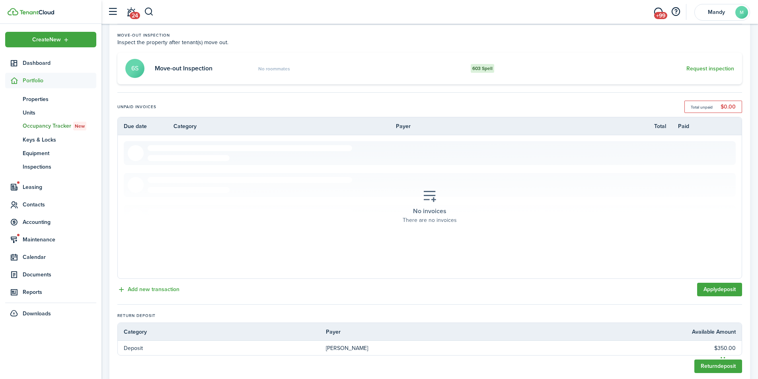
scroll to position [169, 0]
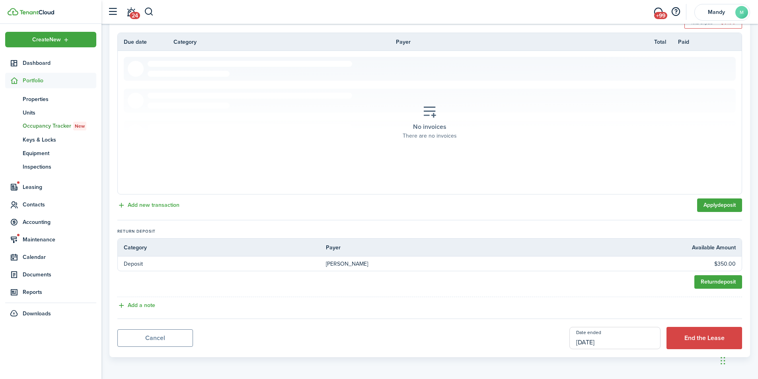
click at [637, 346] on input "[DATE]" at bounding box center [614, 338] width 91 height 22
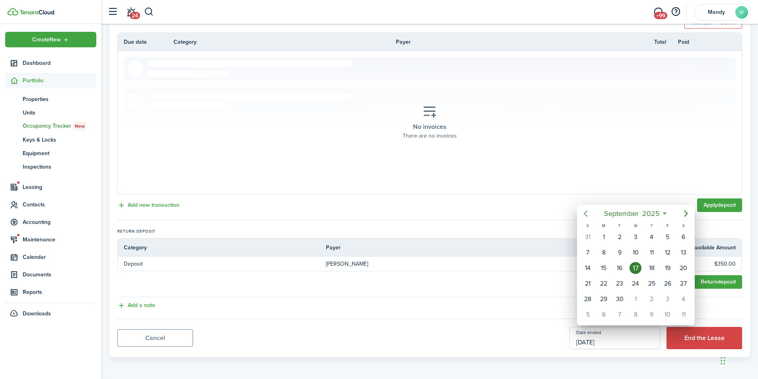
click at [586, 216] on icon "Previous page" at bounding box center [586, 213] width 4 height 6
click at [655, 299] on div "31" at bounding box center [652, 299] width 12 height 12
type input "07/31/2025"
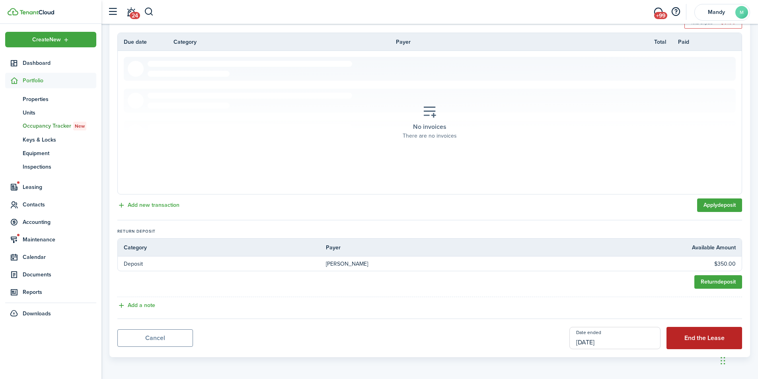
click at [713, 336] on button "End the Lease" at bounding box center [704, 338] width 76 height 22
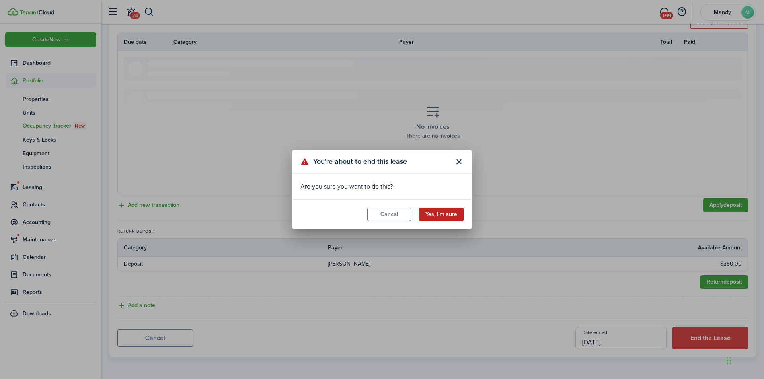
click at [442, 213] on button "Yes, I'm sure" at bounding box center [441, 215] width 45 height 14
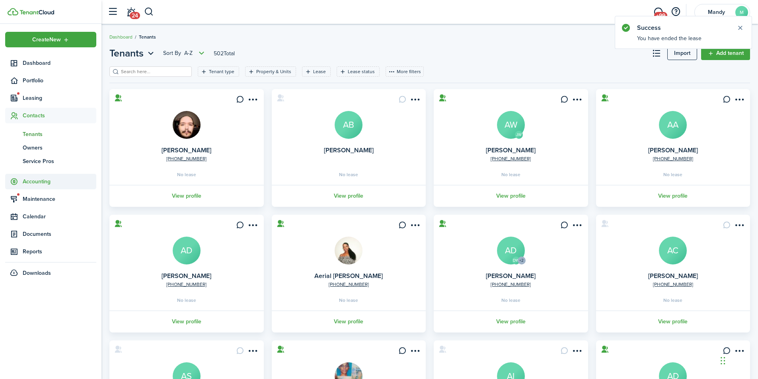
click at [45, 181] on span "Accounting" at bounding box center [60, 181] width 74 height 8
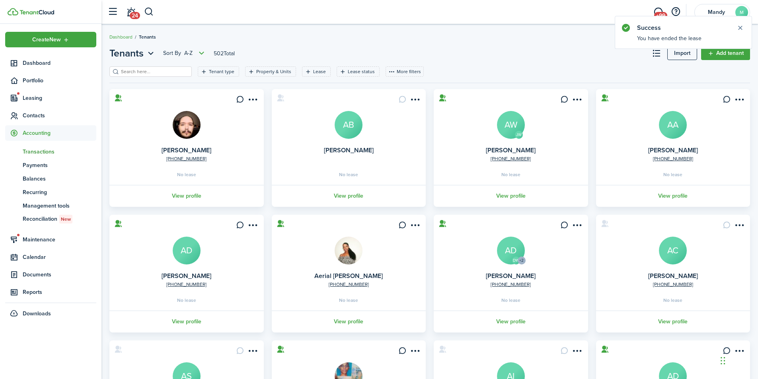
click at [47, 152] on span "Transactions" at bounding box center [60, 152] width 74 height 8
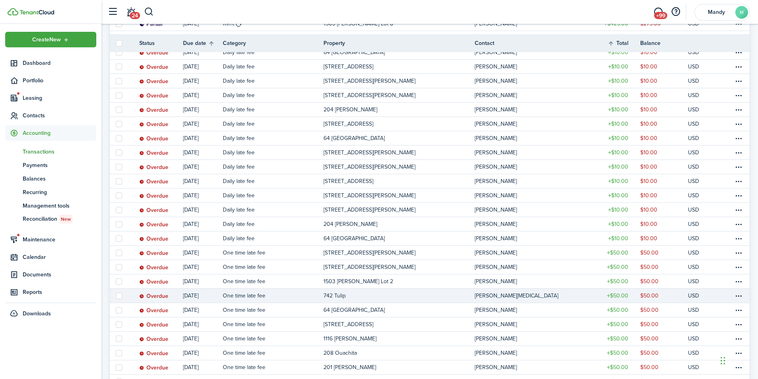
scroll to position [199, 0]
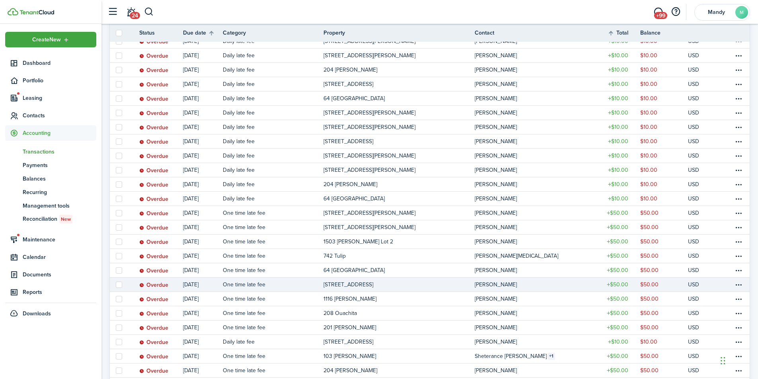
click at [482, 286] on table-profile-info-text "[PERSON_NAME]" at bounding box center [496, 285] width 42 height 6
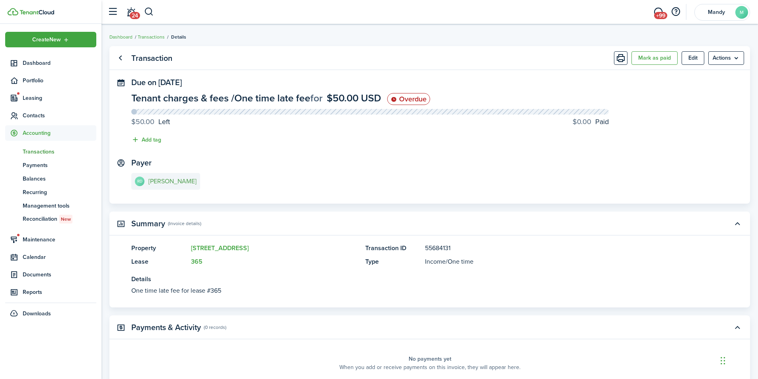
click at [161, 183] on e-details-info-title "[PERSON_NAME]" at bounding box center [172, 181] width 48 height 7
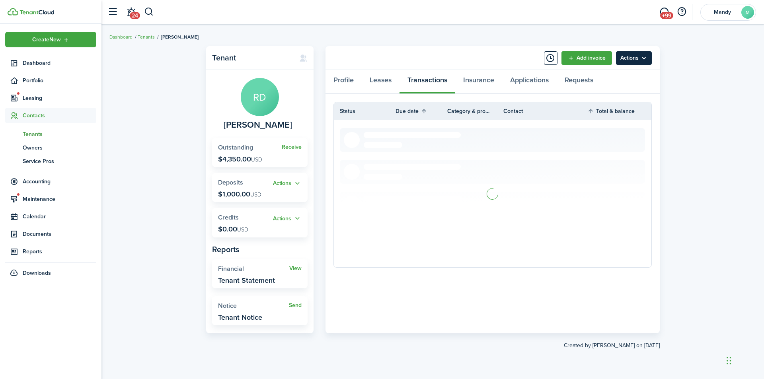
click at [645, 55] on menu-btn "Actions" at bounding box center [634, 58] width 36 height 14
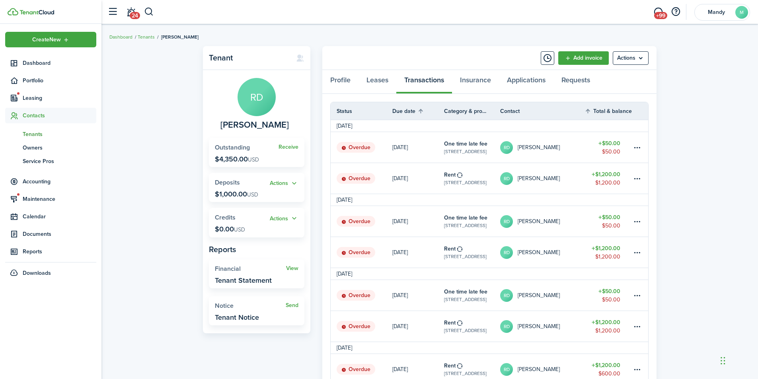
click at [570, 180] on link "RD Richard Duff" at bounding box center [542, 178] width 84 height 31
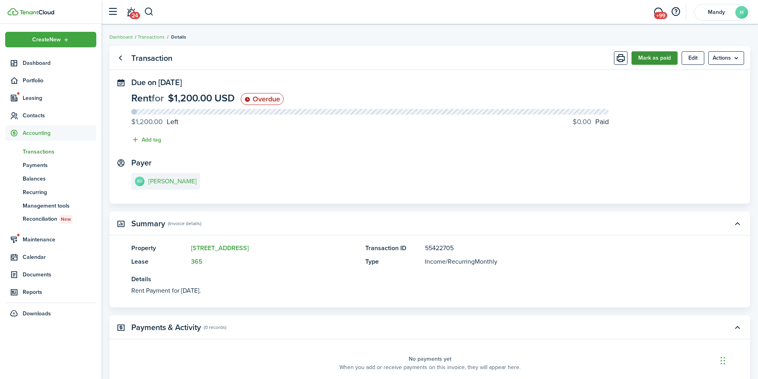
click at [650, 60] on button "Mark as paid" at bounding box center [654, 58] width 46 height 14
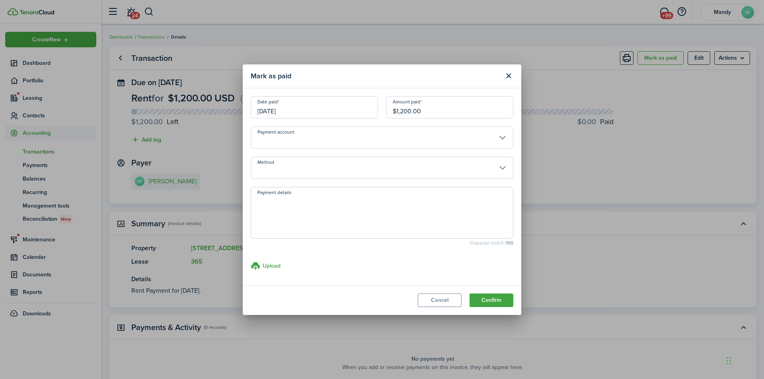
click at [460, 112] on input "$1,200.00" at bounding box center [449, 107] width 127 height 22
type input "$600"
click at [469, 294] on button "Confirm" at bounding box center [491, 301] width 44 height 14
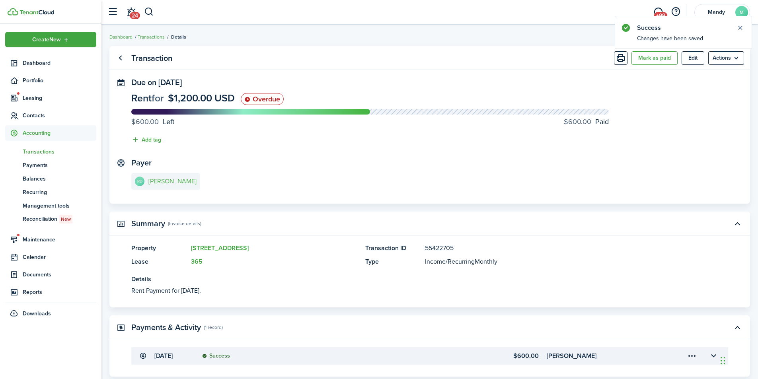
click at [152, 189] on link "RD Richard Duff" at bounding box center [165, 181] width 69 height 17
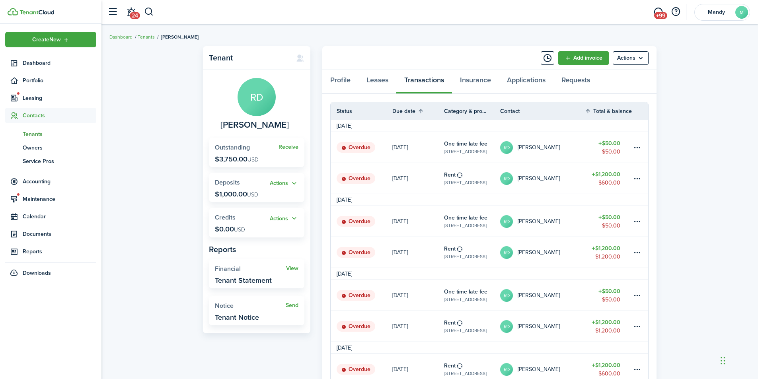
click at [579, 331] on link "RD Richard Duff" at bounding box center [542, 326] width 84 height 31
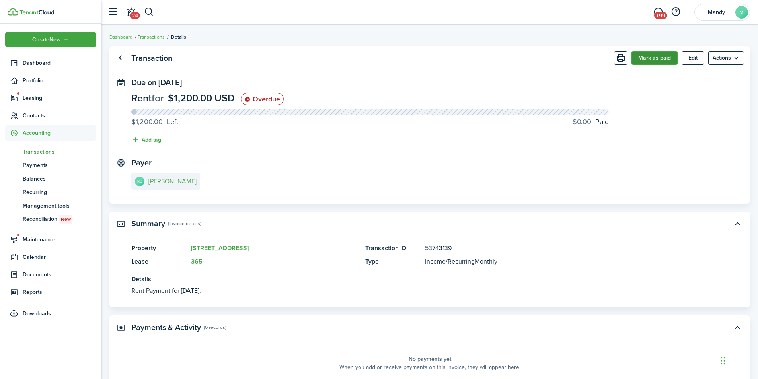
click at [653, 60] on button "Mark as paid" at bounding box center [654, 58] width 46 height 14
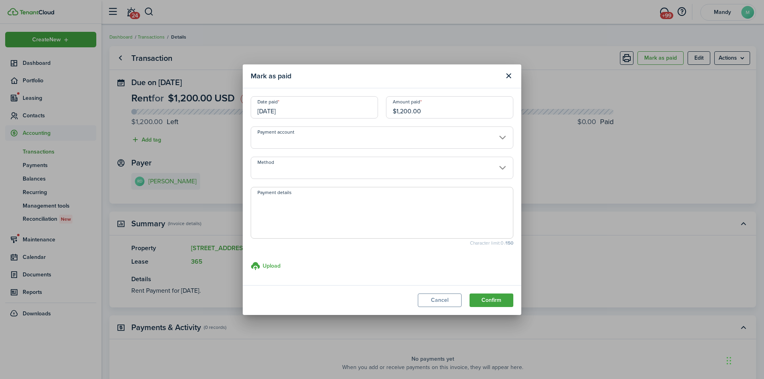
click at [464, 111] on input "$1,200.00" at bounding box center [449, 107] width 127 height 22
type input "$600"
click at [469, 294] on button "Confirm" at bounding box center [491, 301] width 44 height 14
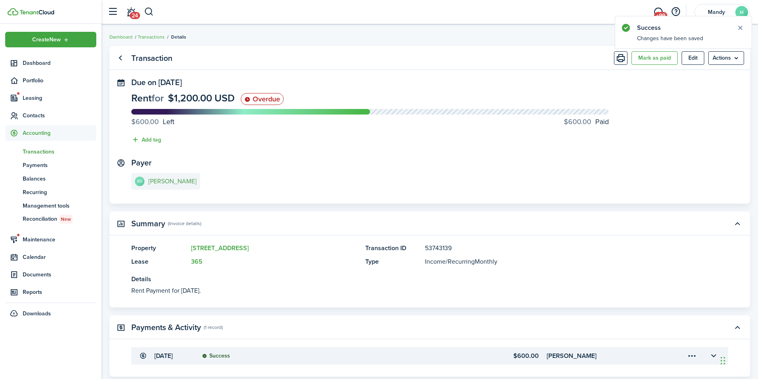
click at [170, 180] on e-details-info-title "[PERSON_NAME]" at bounding box center [172, 181] width 48 height 7
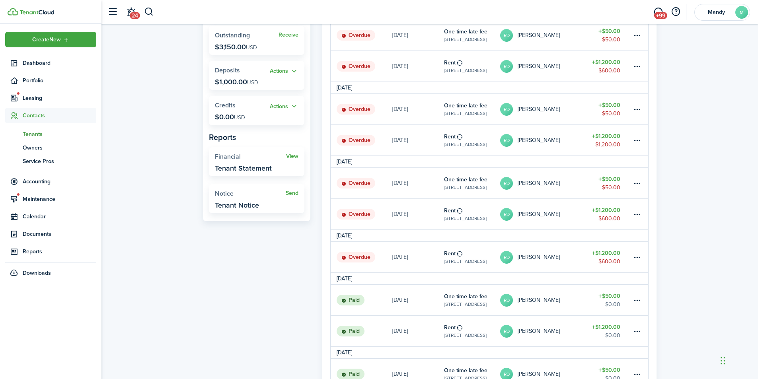
scroll to position [119, 0]
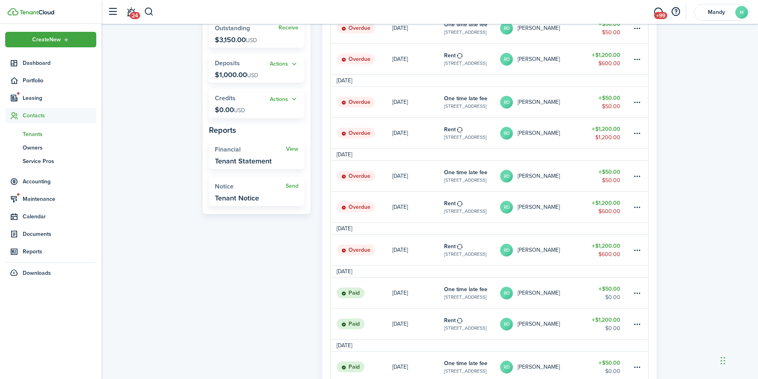
click at [565, 257] on link "RD Richard Duff" at bounding box center [542, 250] width 84 height 31
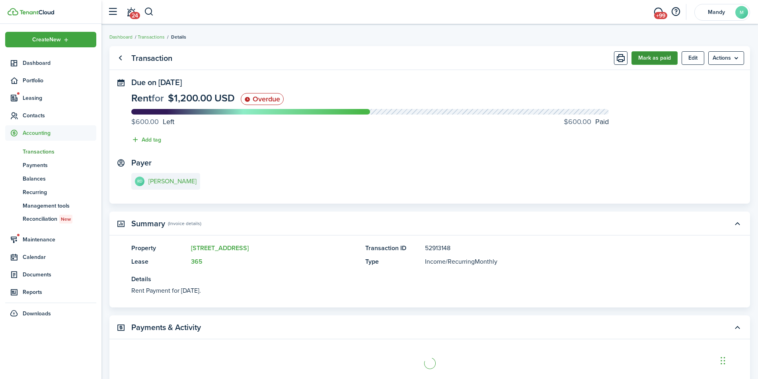
click at [661, 52] on button "Mark as paid" at bounding box center [654, 58] width 46 height 14
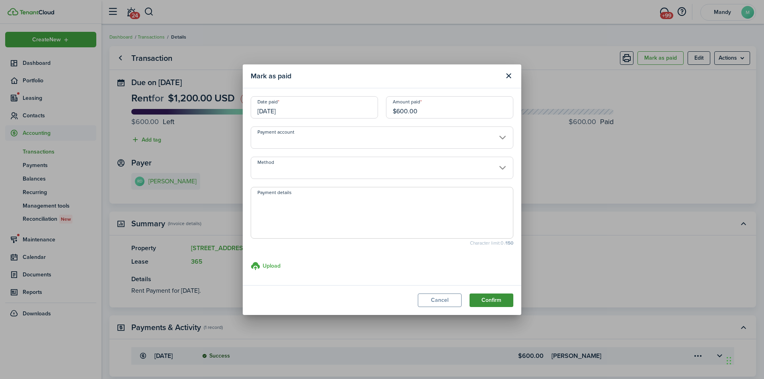
click at [499, 302] on button "Confirm" at bounding box center [491, 301] width 44 height 14
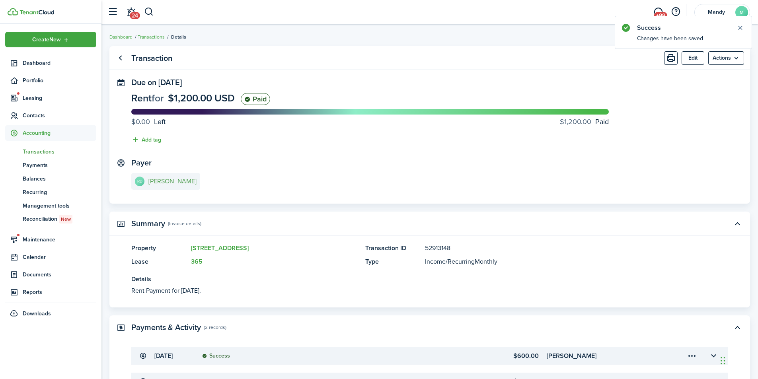
click at [154, 179] on e-details-info-title "[PERSON_NAME]" at bounding box center [172, 181] width 48 height 7
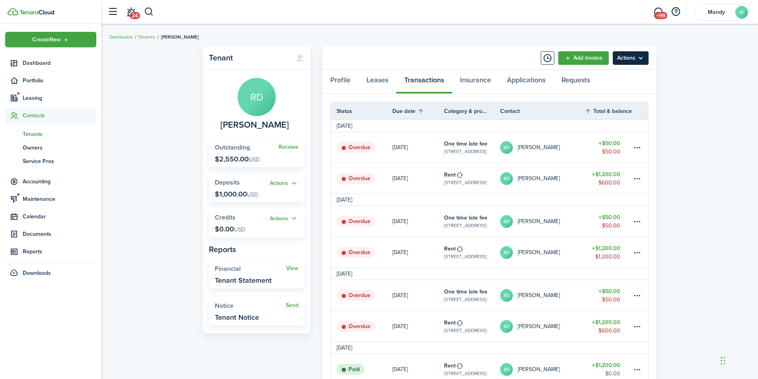
click at [638, 57] on menu-btn "Actions" at bounding box center [631, 58] width 36 height 14
click at [611, 119] on link "Manage bulk invoices" at bounding box center [614, 118] width 70 height 14
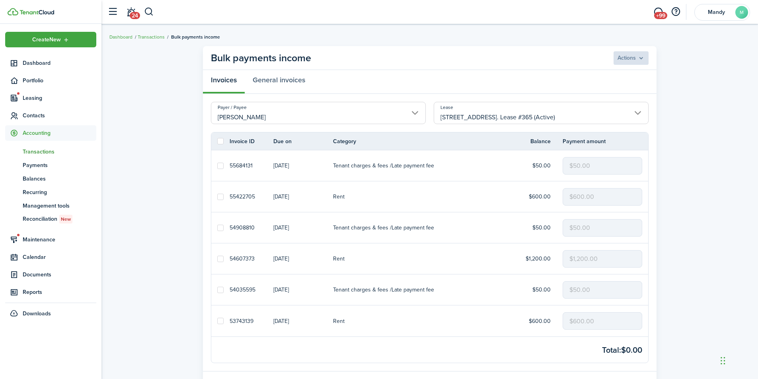
click at [220, 140] on label at bounding box center [220, 141] width 6 height 6
click at [217, 141] on input "checkbox" at bounding box center [217, 141] width 0 height 0
checkbox input "true"
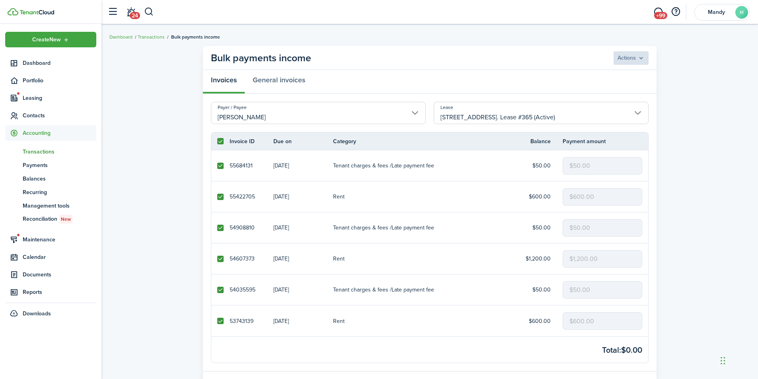
checkbox input "true"
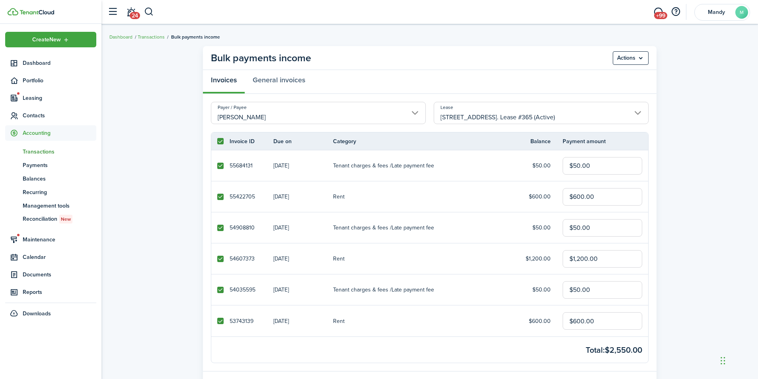
click at [222, 196] on label at bounding box center [220, 197] width 6 height 6
click at [217, 196] on input "checkbox" at bounding box center [217, 196] width 0 height 0
checkbox input "false"
click at [221, 257] on label at bounding box center [220, 259] width 6 height 6
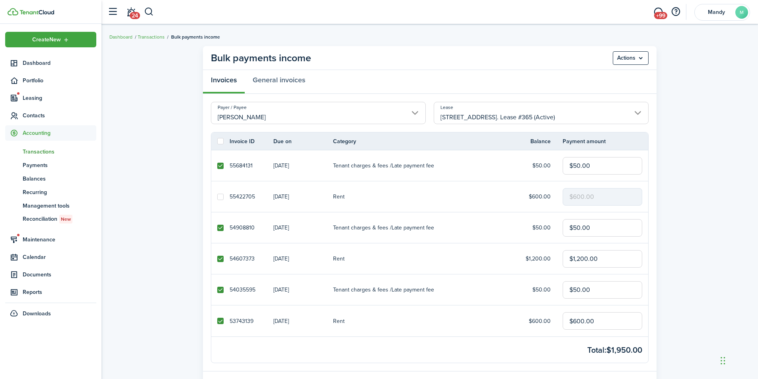
click at [217, 259] on input "checkbox" at bounding box center [217, 259] width 0 height 0
checkbox input "false"
click at [218, 323] on label at bounding box center [220, 321] width 6 height 6
click at [217, 321] on input "checkbox" at bounding box center [217, 321] width 0 height 0
checkbox input "false"
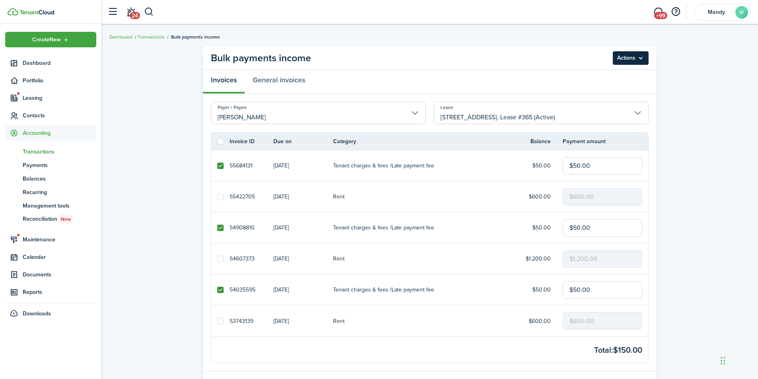
click at [636, 57] on menu-btn "Actions" at bounding box center [631, 58] width 36 height 14
click at [595, 88] on button "Delete" at bounding box center [614, 90] width 70 height 14
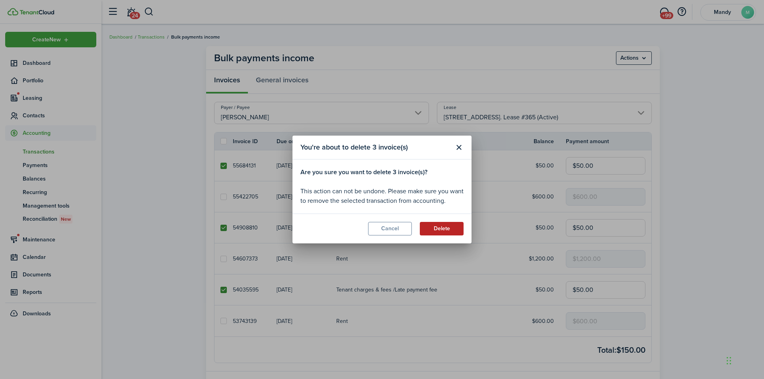
click at [451, 226] on button "Delete" at bounding box center [442, 229] width 44 height 14
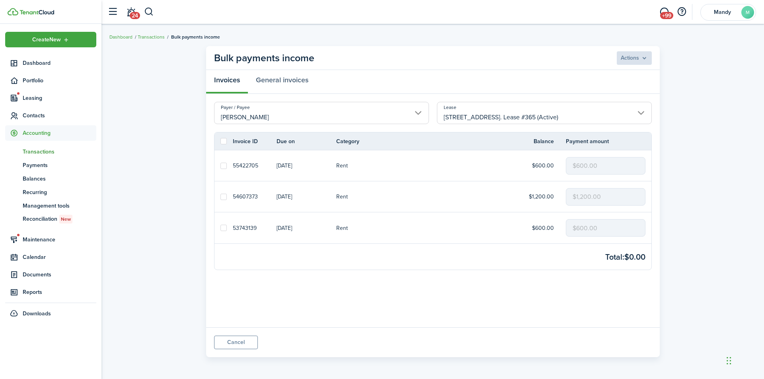
click at [59, 154] on span "Transactions" at bounding box center [60, 152] width 74 height 8
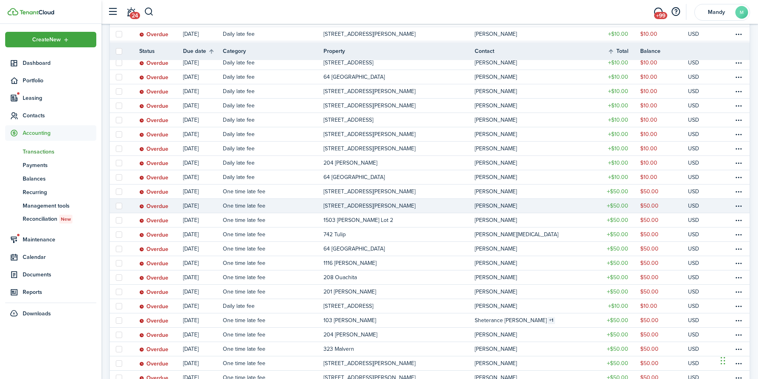
scroll to position [239, 0]
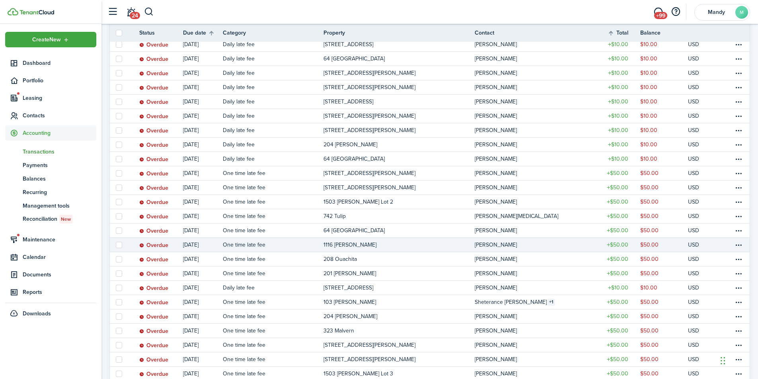
click at [336, 243] on p "1116 [PERSON_NAME]" at bounding box center [349, 245] width 53 height 8
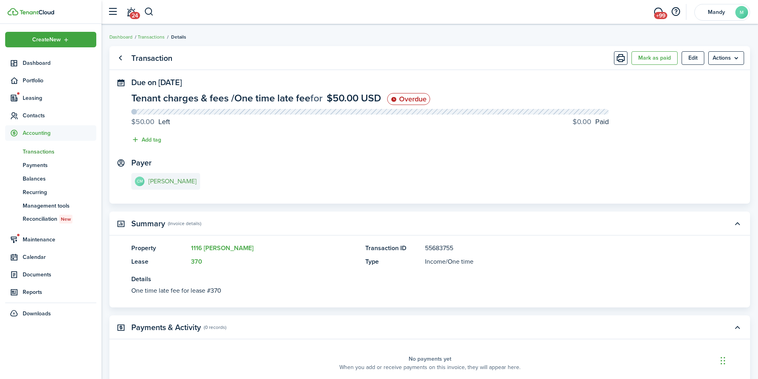
click at [166, 182] on e-details-info-title "[PERSON_NAME]" at bounding box center [172, 181] width 48 height 7
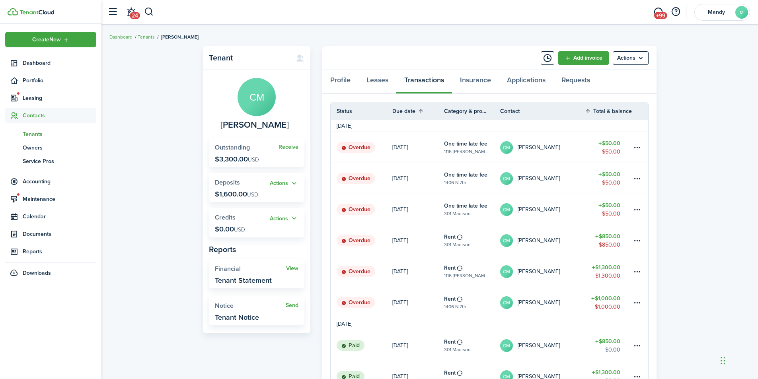
click at [571, 243] on link "CM Carmen Murphy" at bounding box center [542, 240] width 84 height 31
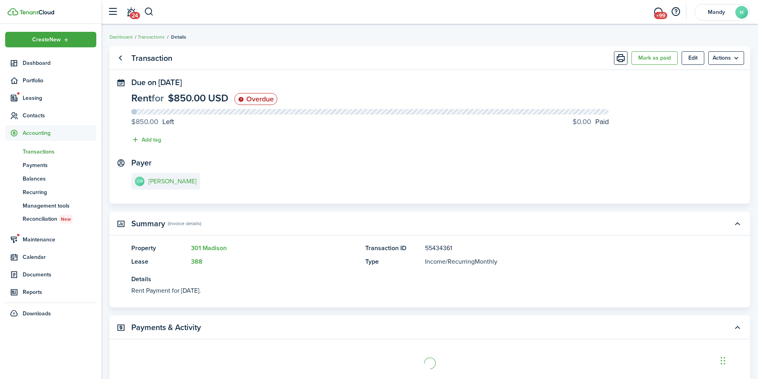
click at [665, 47] on panel-main-header "Transaction Mark as paid Edit Actions" at bounding box center [429, 58] width 640 height 24
click at [657, 56] on button "Mark as paid" at bounding box center [654, 58] width 46 height 14
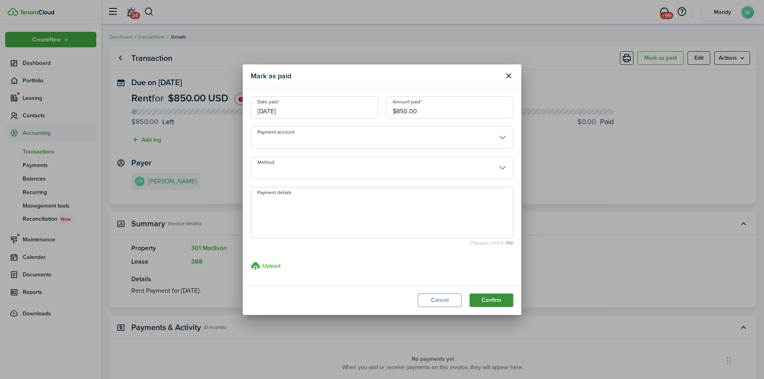
click at [490, 303] on button "Confirm" at bounding box center [491, 301] width 44 height 14
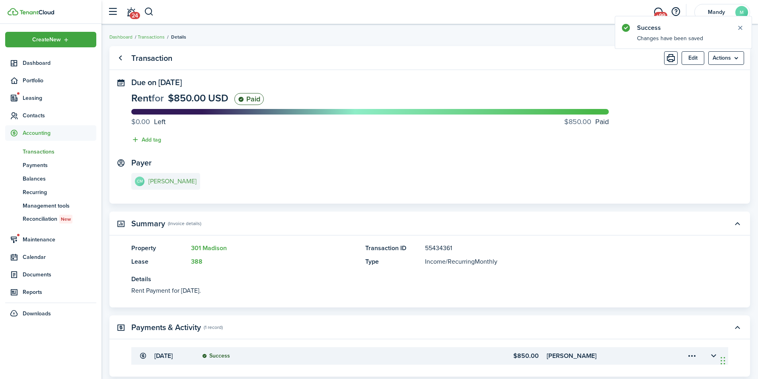
click at [182, 183] on e-details-info-title "[PERSON_NAME]" at bounding box center [172, 181] width 48 height 7
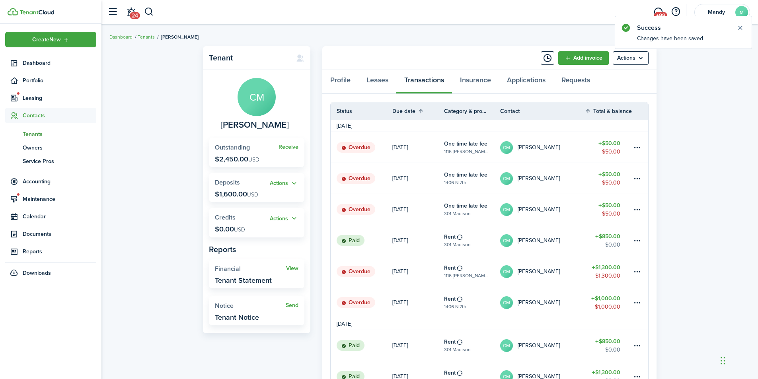
click at [576, 270] on link "CM Carmen Murphy" at bounding box center [542, 271] width 84 height 31
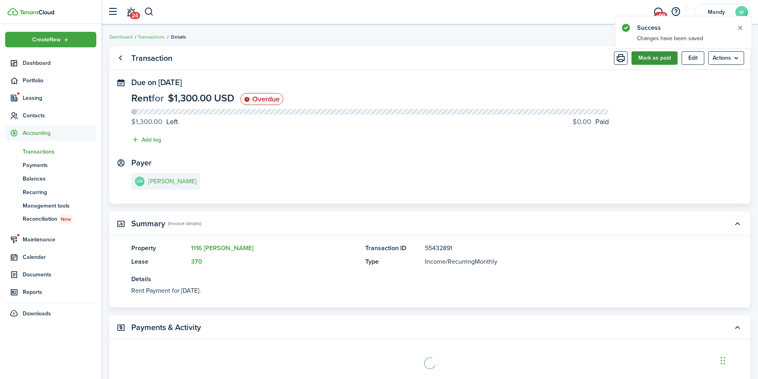
click at [659, 60] on button "Mark as paid" at bounding box center [654, 58] width 46 height 14
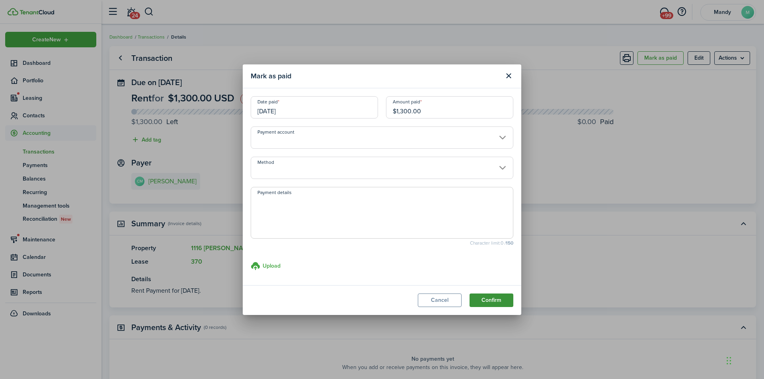
click at [490, 299] on button "Confirm" at bounding box center [491, 301] width 44 height 14
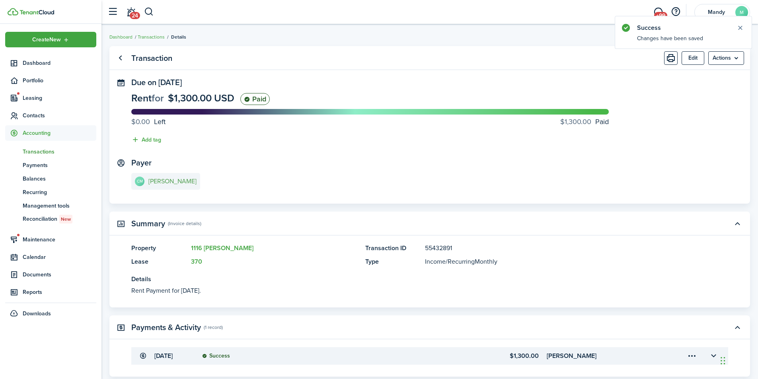
click at [170, 181] on e-details-info-title "[PERSON_NAME]" at bounding box center [172, 181] width 48 height 7
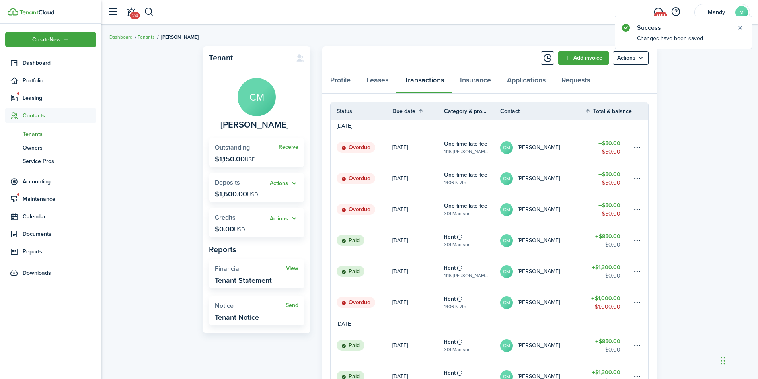
click at [571, 307] on link "CM Carmen Murphy" at bounding box center [542, 302] width 84 height 31
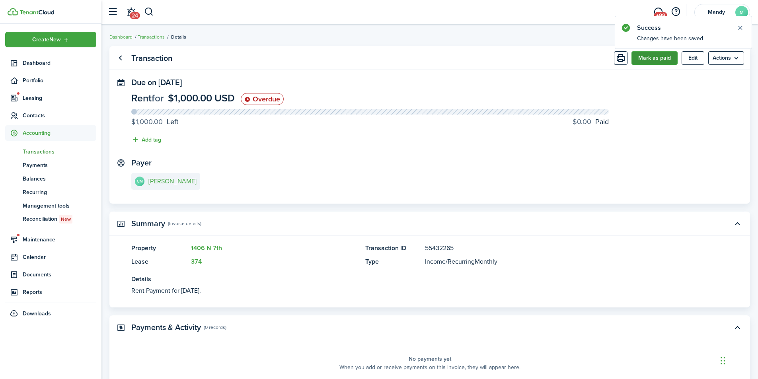
click at [650, 57] on button "Mark as paid" at bounding box center [654, 58] width 46 height 14
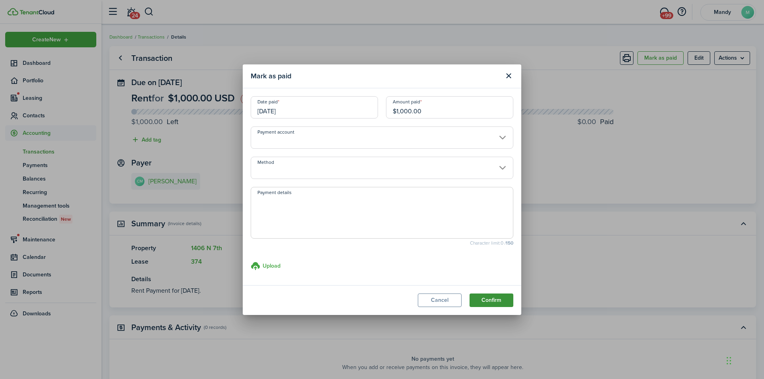
click at [496, 303] on button "Confirm" at bounding box center [491, 301] width 44 height 14
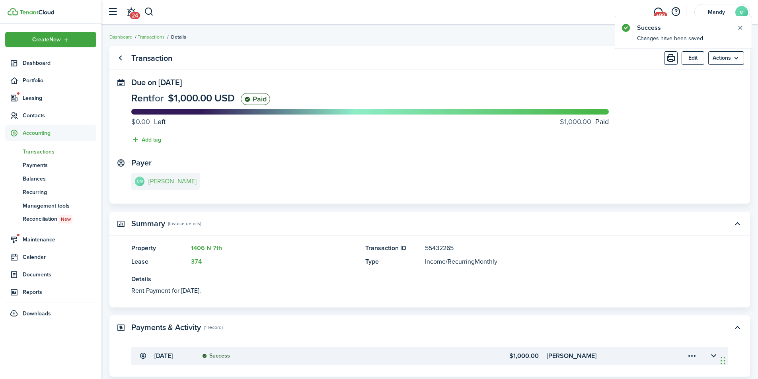
click at [195, 179] on link "CM Carmen Murphy" at bounding box center [165, 181] width 69 height 17
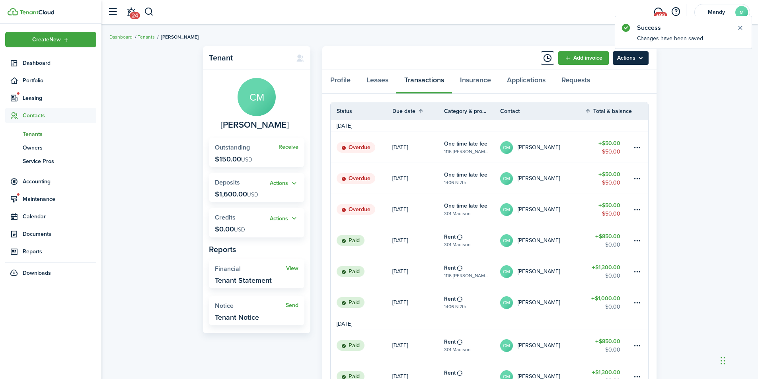
click at [641, 59] on menu-btn "Actions" at bounding box center [631, 58] width 36 height 14
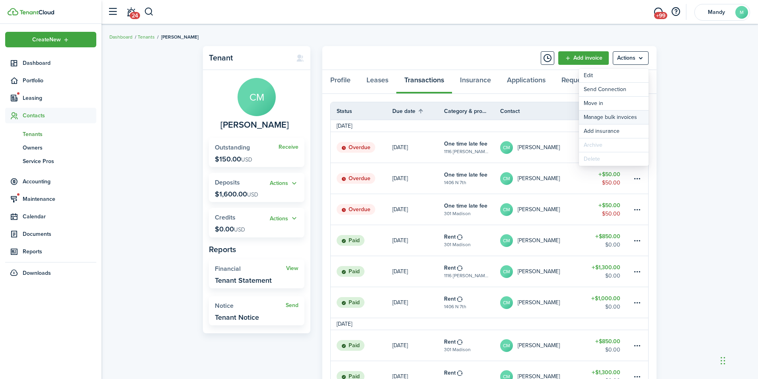
click at [600, 117] on link "Manage bulk invoices" at bounding box center [614, 118] width 70 height 14
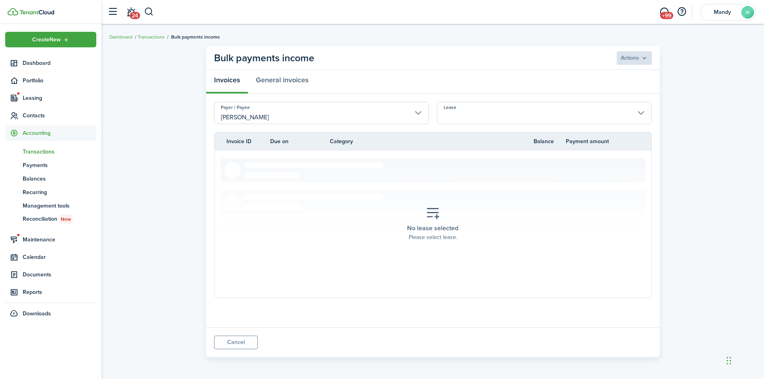
click at [471, 105] on input "Lease" at bounding box center [544, 113] width 215 height 22
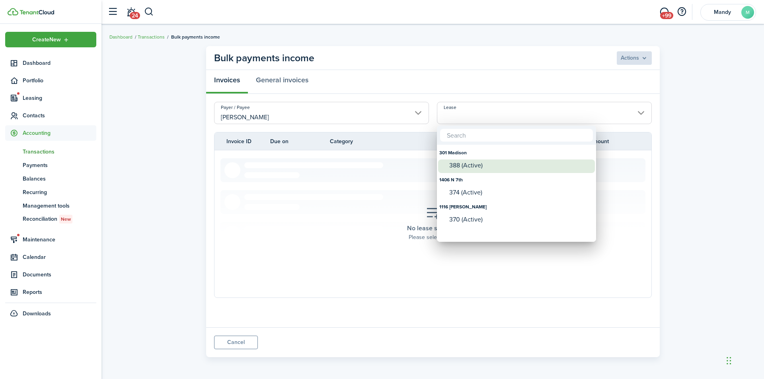
click at [478, 166] on div "388 (Active)" at bounding box center [519, 165] width 141 height 7
type input "301 Madison. Lease #388 (Active)"
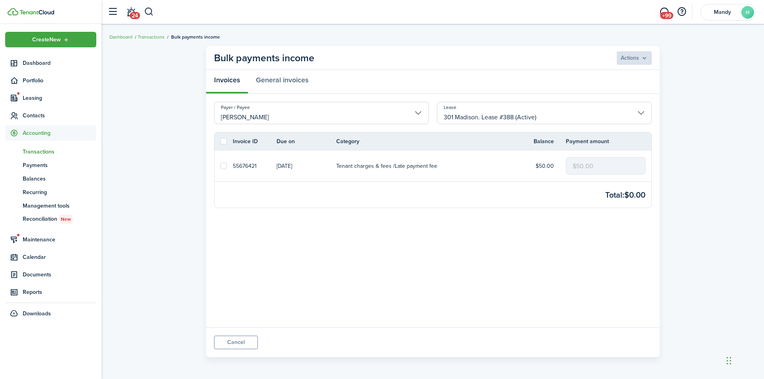
click at [233, 165] on p "55676421" at bounding box center [245, 166] width 24 height 8
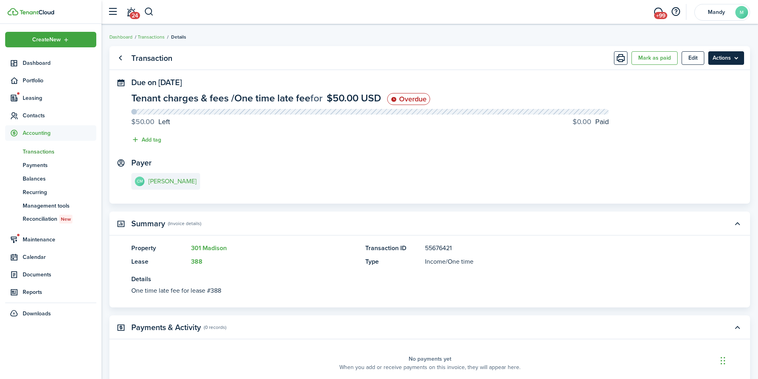
click at [736, 60] on menu-btn "Actions" at bounding box center [726, 58] width 36 height 14
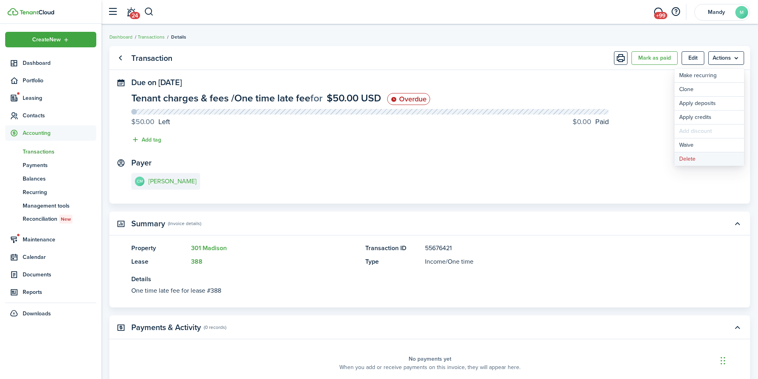
click at [700, 159] on button "Delete" at bounding box center [709, 159] width 70 height 14
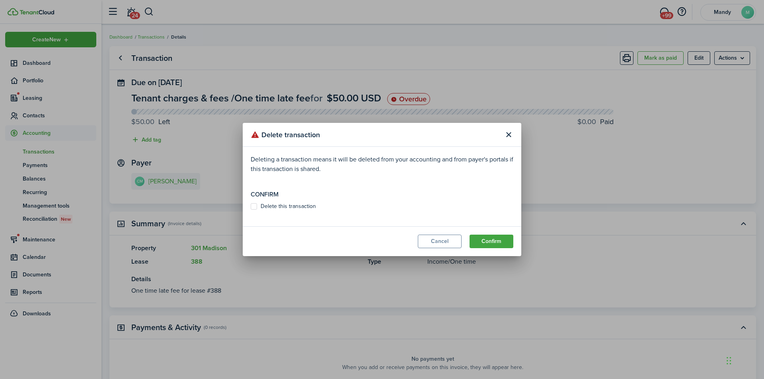
click at [273, 205] on label "Delete this transaction" at bounding box center [283, 206] width 65 height 6
click at [251, 206] on input "Delete this transaction" at bounding box center [250, 206] width 0 height 0
checkbox input "true"
click at [489, 239] on button "Confirm" at bounding box center [491, 242] width 44 height 14
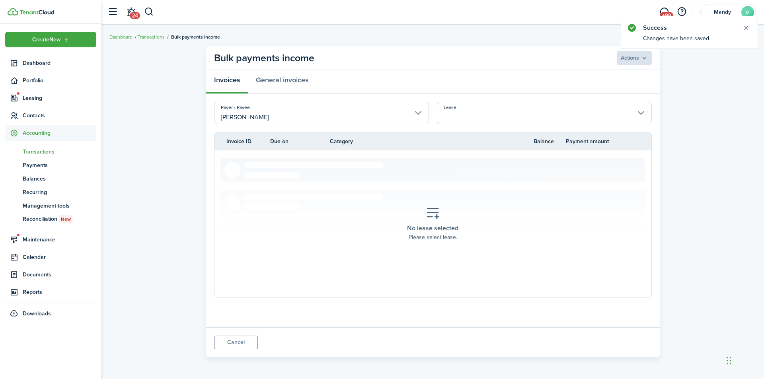
click at [464, 113] on input "Lease" at bounding box center [544, 113] width 215 height 22
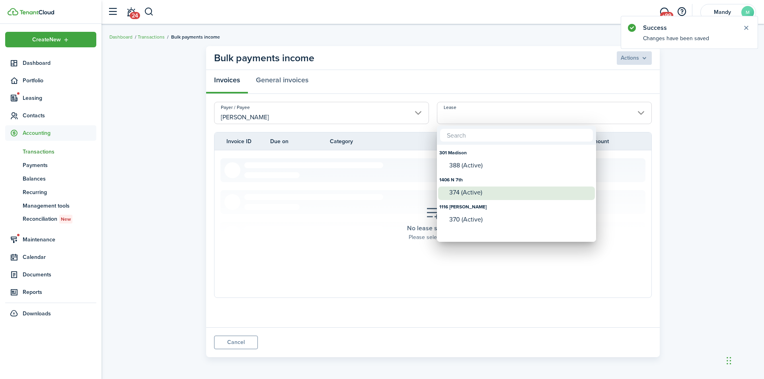
click at [465, 193] on div "374 (Active)" at bounding box center [519, 192] width 141 height 7
type input "1406 N 7th. Lease #374 (Active)"
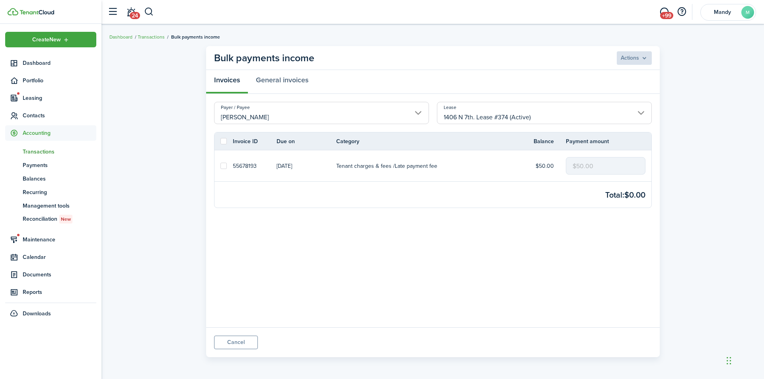
click at [223, 166] on label at bounding box center [223, 166] width 6 height 6
click at [220, 166] on input "checkbox" at bounding box center [220, 166] width 0 height 0
checkbox input "true"
click at [646, 63] on menu-btn "Actions" at bounding box center [634, 58] width 36 height 14
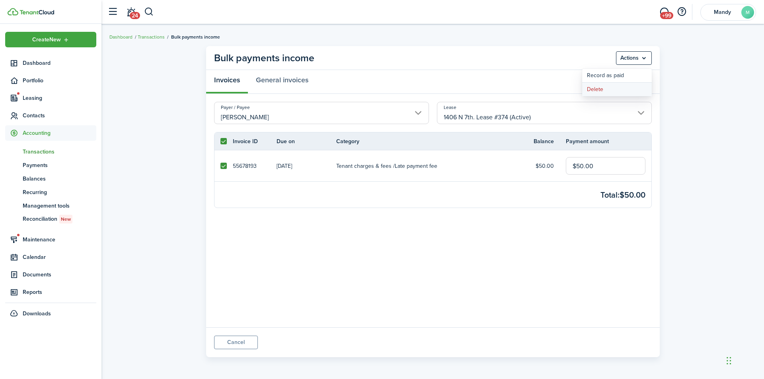
click at [615, 93] on button "Delete" at bounding box center [617, 90] width 70 height 14
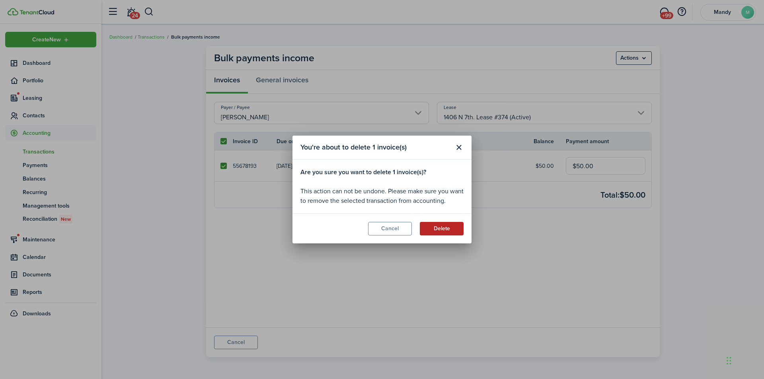
click at [444, 228] on button "Delete" at bounding box center [442, 229] width 44 height 14
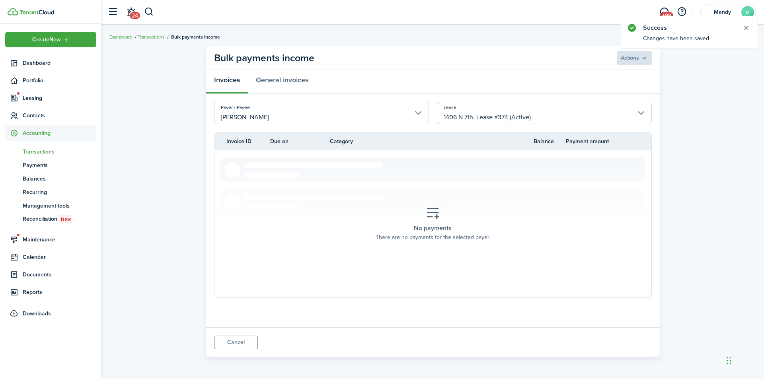
click at [525, 111] on input "1406 N 7th. Lease #374 (Active)" at bounding box center [544, 113] width 215 height 22
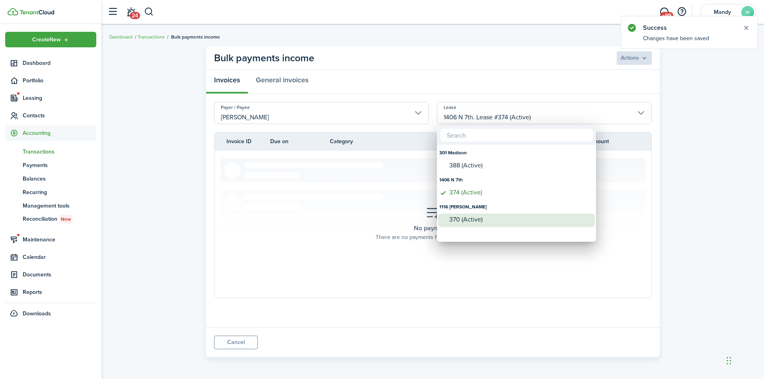
click at [469, 218] on div "370 (Active)" at bounding box center [519, 219] width 141 height 7
type input "1116 Melanie. Lease #370 (Active)"
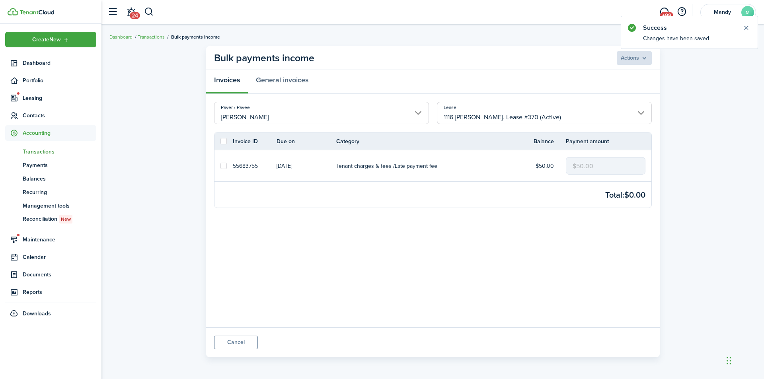
click at [226, 163] on label at bounding box center [223, 166] width 6 height 6
click at [220, 166] on input "checkbox" at bounding box center [220, 166] width 0 height 0
checkbox input "true"
click at [640, 56] on menu-btn "Actions" at bounding box center [634, 58] width 36 height 14
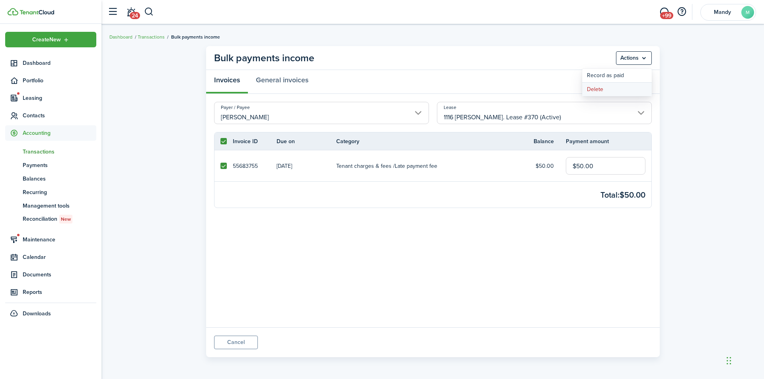
click at [607, 93] on button "Delete" at bounding box center [617, 90] width 70 height 14
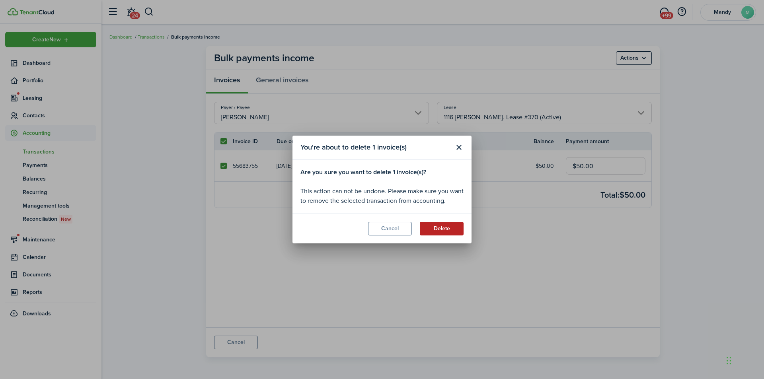
click at [436, 233] on button "Delete" at bounding box center [442, 229] width 44 height 14
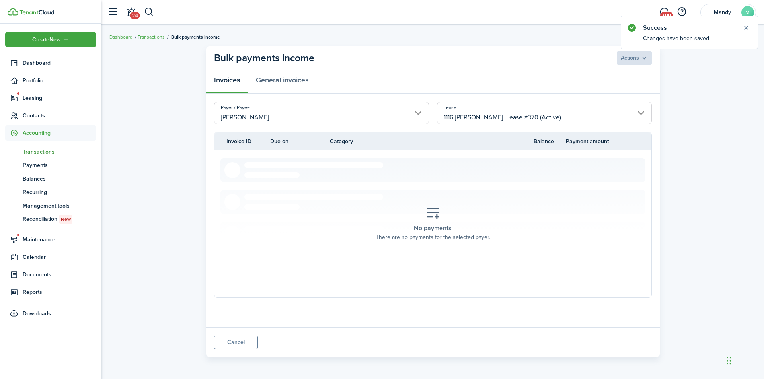
click at [45, 150] on span "Transactions" at bounding box center [60, 152] width 74 height 8
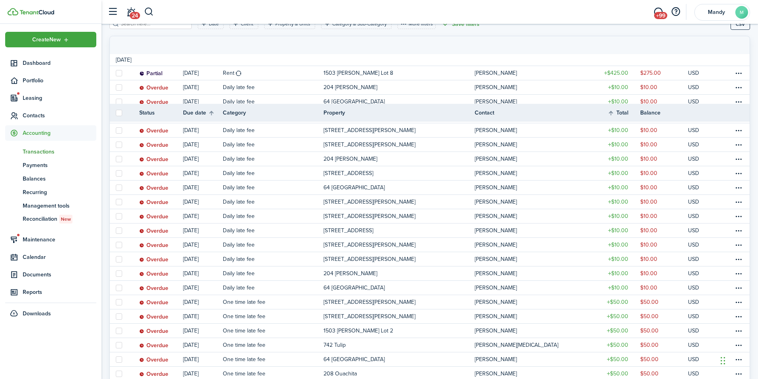
scroll to position [199, 0]
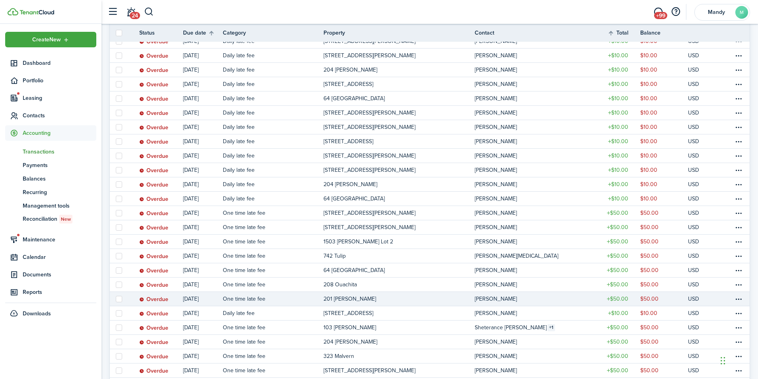
click at [421, 297] on link "201 [PERSON_NAME]" at bounding box center [398, 299] width 151 height 14
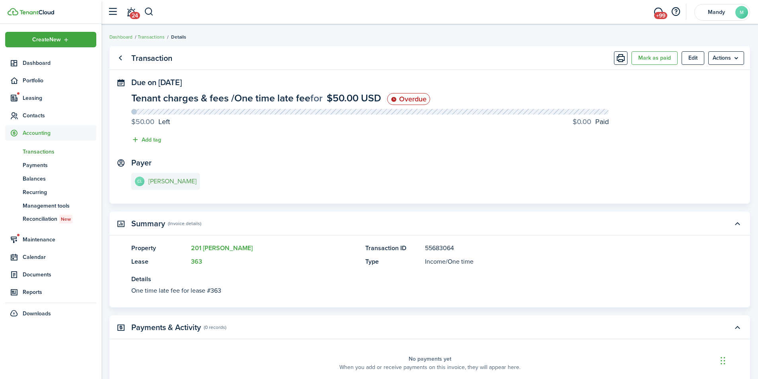
click at [175, 184] on e-details-info-title "[PERSON_NAME]" at bounding box center [172, 181] width 48 height 7
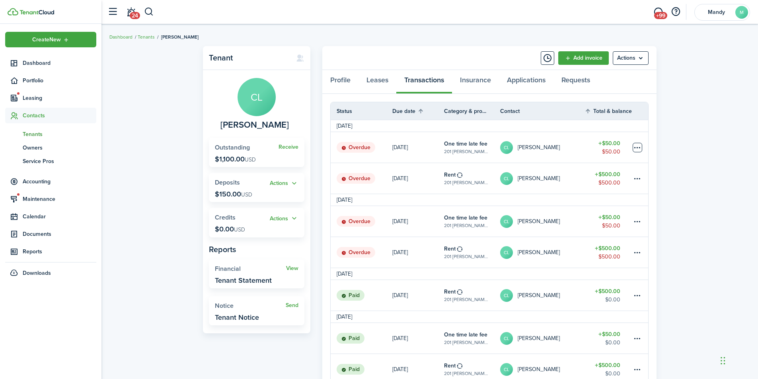
click at [638, 147] on table-menu-btn-icon at bounding box center [637, 148] width 10 height 10
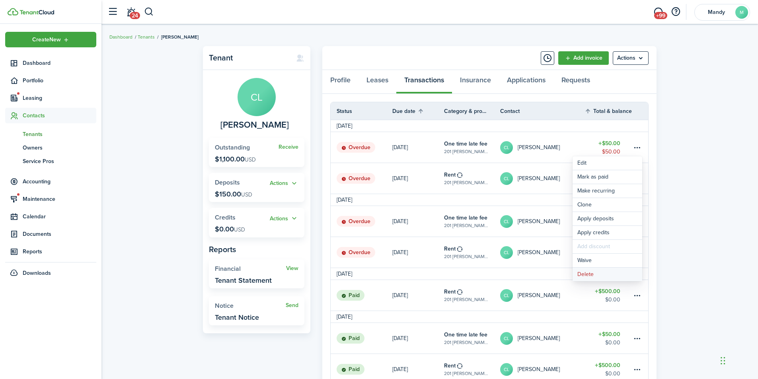
click at [600, 273] on button "Delete" at bounding box center [607, 275] width 70 height 14
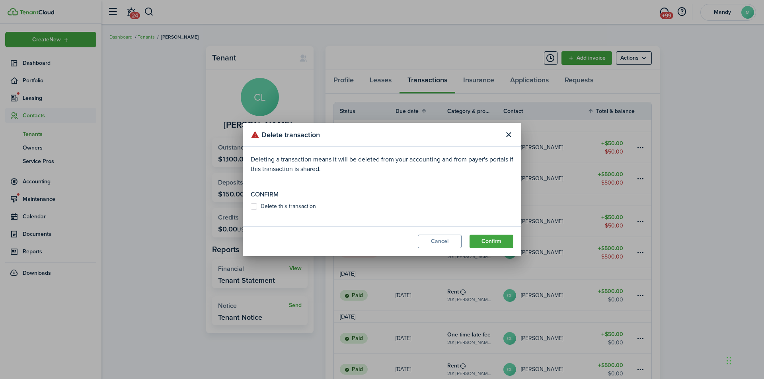
click at [257, 201] on modal-body "Deleting a transaction means it will be deleted from your accounting and from p…" at bounding box center [382, 187] width 278 height 80
click at [274, 204] on label "Delete this transaction" at bounding box center [283, 206] width 65 height 6
click at [251, 206] on input "Delete this transaction" at bounding box center [250, 206] width 0 height 0
checkbox input "true"
click at [501, 240] on button "Confirm" at bounding box center [491, 242] width 44 height 14
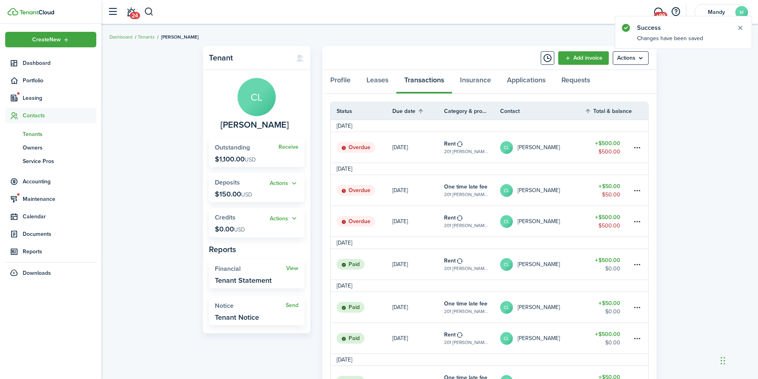
click at [573, 226] on link "CL Corey Littleberry" at bounding box center [542, 221] width 84 height 31
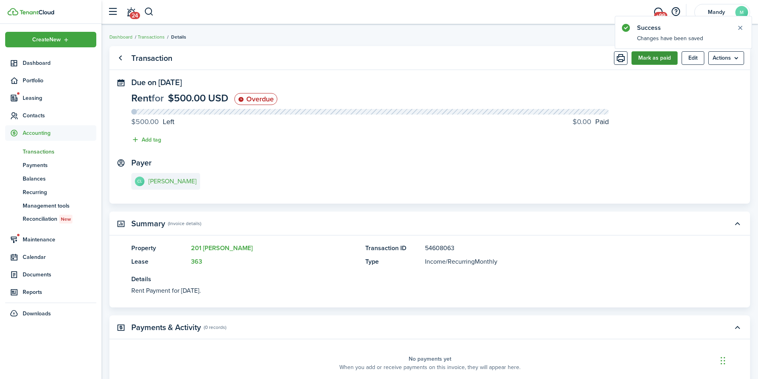
click at [657, 61] on button "Mark as paid" at bounding box center [654, 58] width 46 height 14
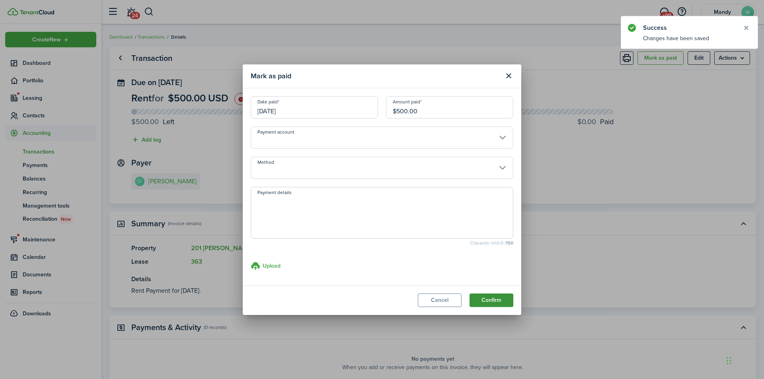
click at [488, 303] on button "Confirm" at bounding box center [491, 301] width 44 height 14
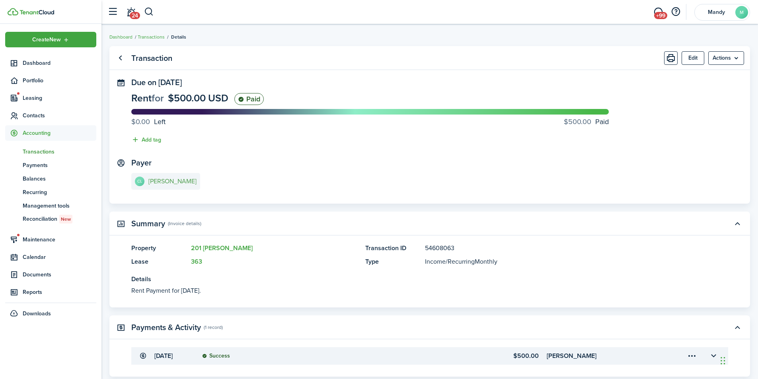
click at [162, 184] on e-details-info-title "[PERSON_NAME]" at bounding box center [172, 181] width 48 height 7
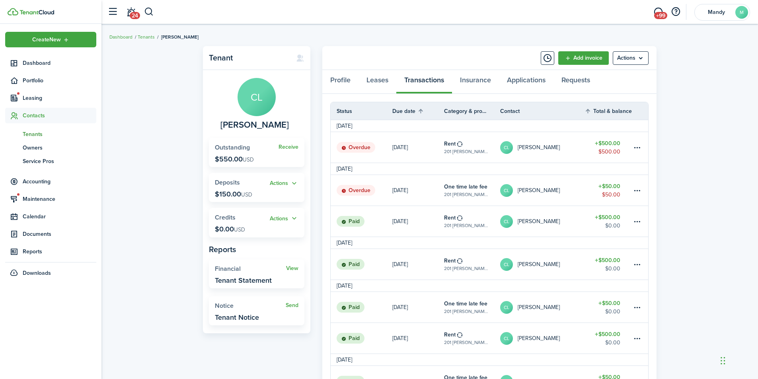
click at [587, 194] on link "$50.00 $50.00" at bounding box center [608, 190] width 48 height 31
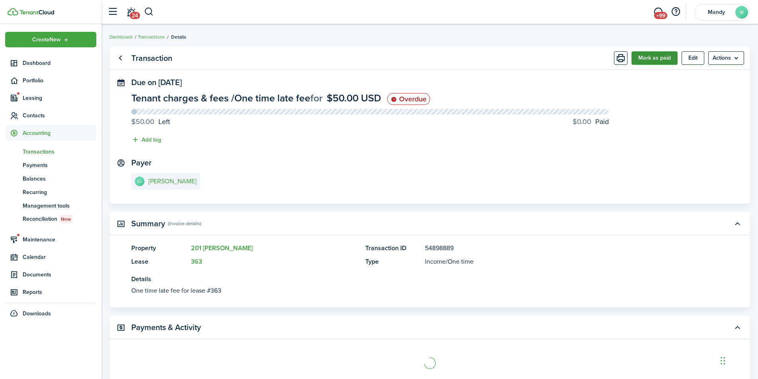
click at [658, 59] on button "Mark as paid" at bounding box center [654, 58] width 46 height 14
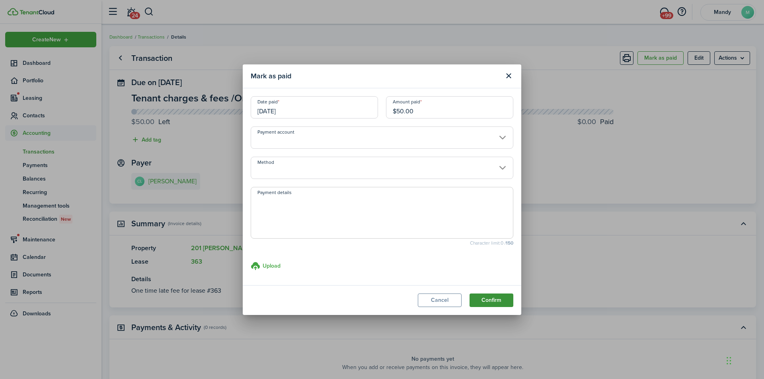
click at [499, 303] on button "Confirm" at bounding box center [491, 301] width 44 height 14
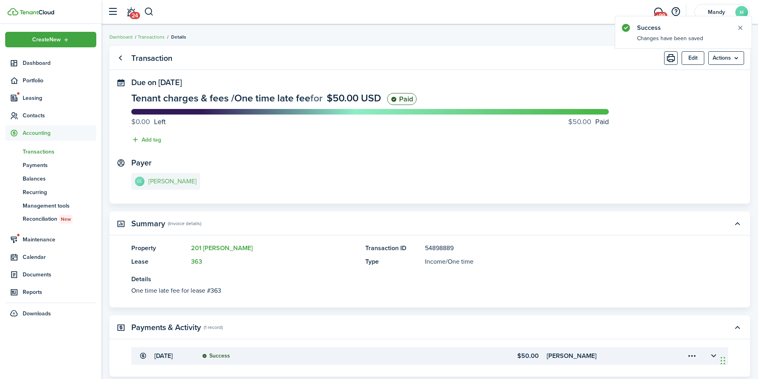
click at [192, 176] on link "CL Corey Littleberry" at bounding box center [165, 181] width 69 height 17
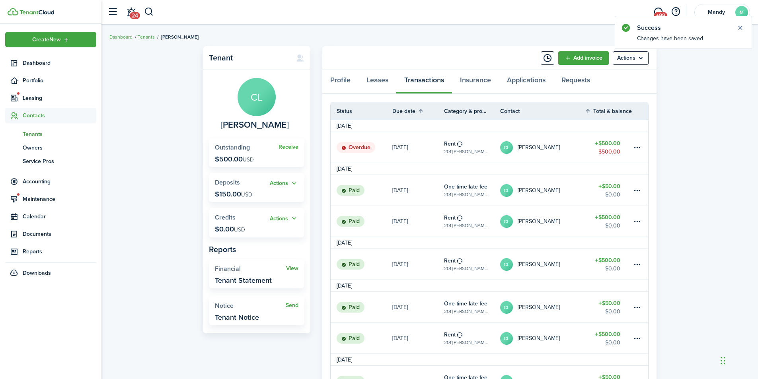
click at [531, 158] on link "CL Corey Littleberry" at bounding box center [542, 147] width 84 height 31
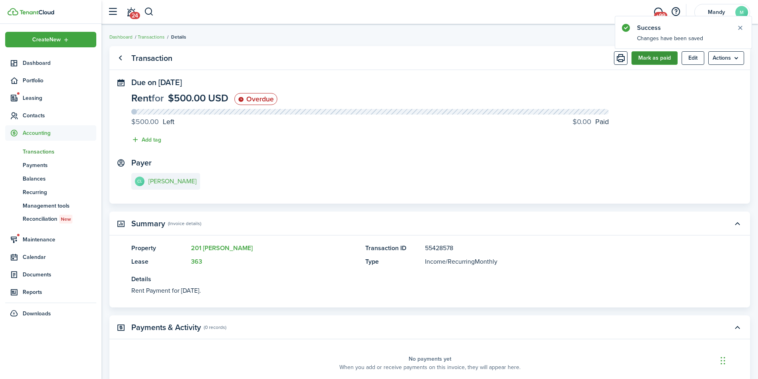
click at [662, 56] on button "Mark as paid" at bounding box center [654, 58] width 46 height 14
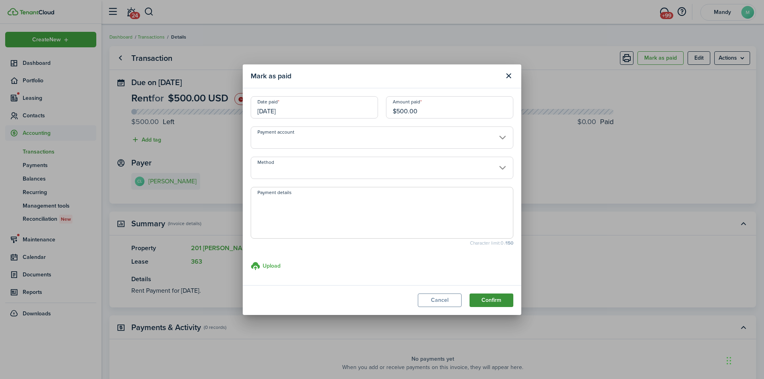
click at [491, 302] on button "Confirm" at bounding box center [491, 301] width 44 height 14
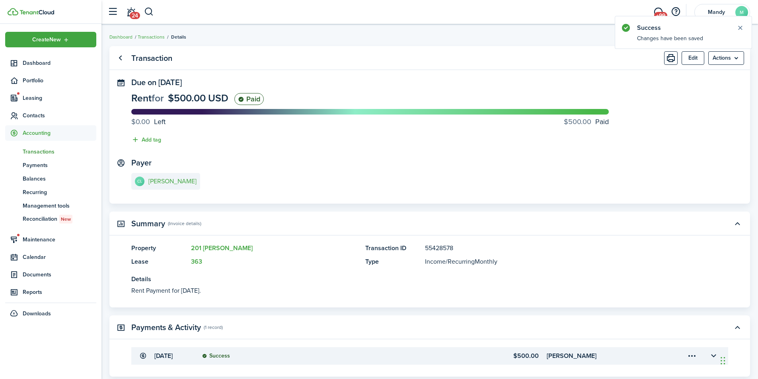
click at [58, 149] on span "Transactions" at bounding box center [60, 152] width 74 height 8
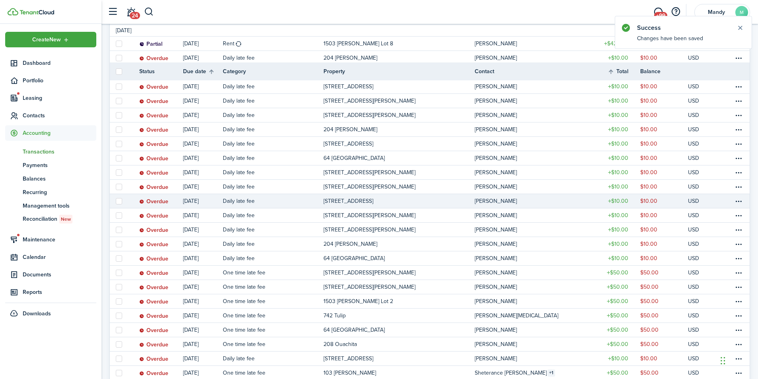
scroll to position [199, 0]
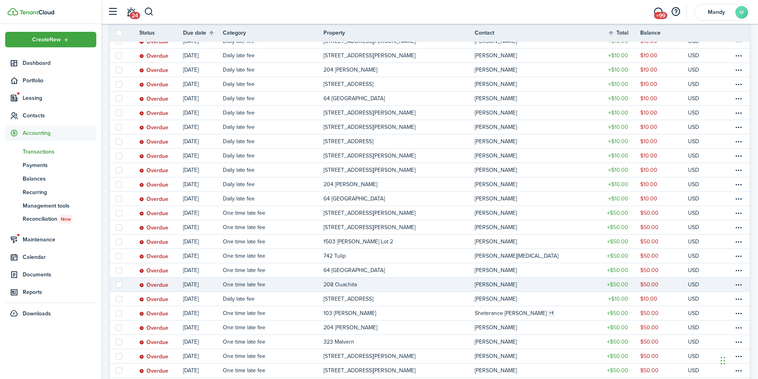
click at [575, 283] on link "[PERSON_NAME]" at bounding box center [534, 285] width 118 height 14
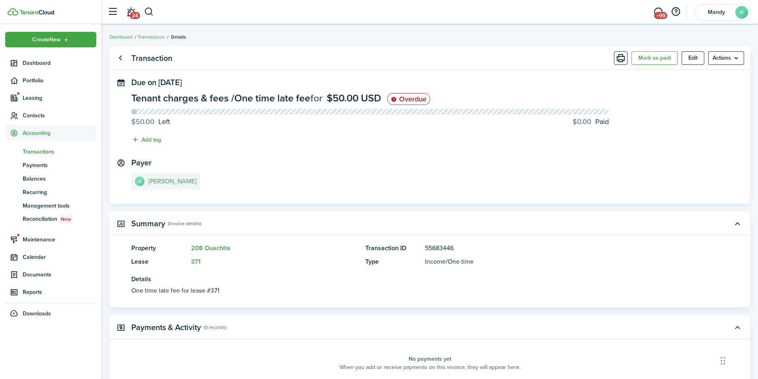
click at [164, 183] on e-details-info-title "[PERSON_NAME]" at bounding box center [172, 181] width 48 height 7
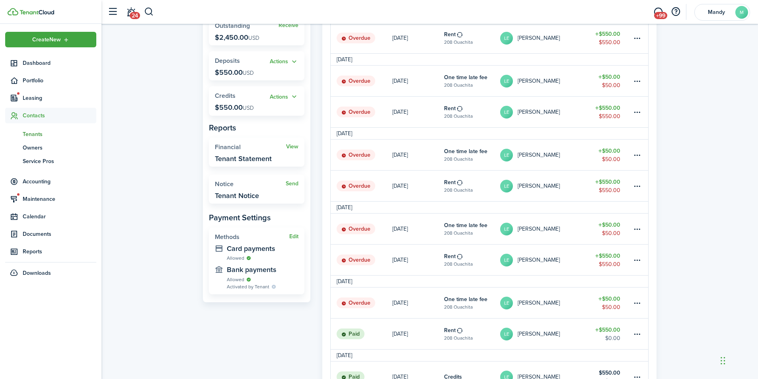
scroll to position [159, 0]
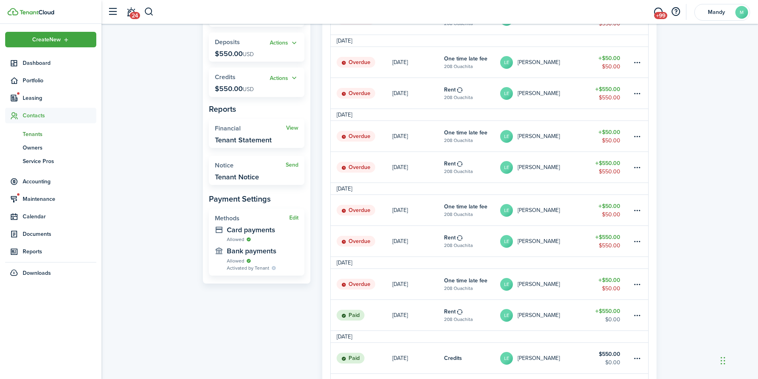
click at [574, 237] on link "LE Lucas Ellis" at bounding box center [542, 241] width 84 height 31
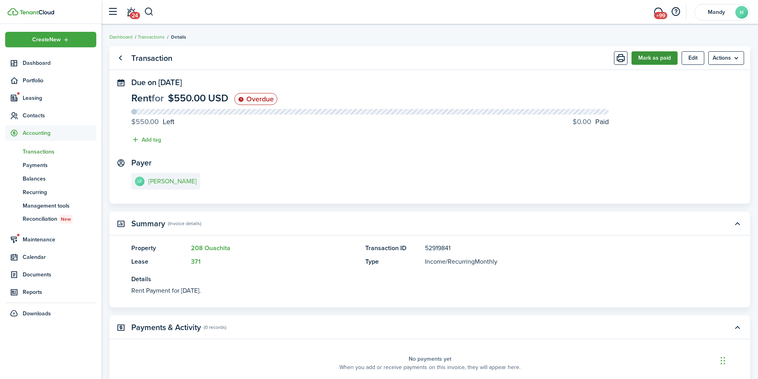
click at [648, 57] on button "Mark as paid" at bounding box center [654, 58] width 46 height 14
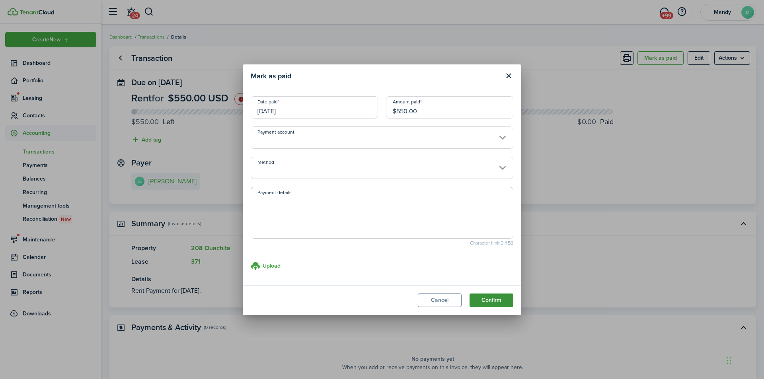
click at [502, 298] on button "Confirm" at bounding box center [491, 301] width 44 height 14
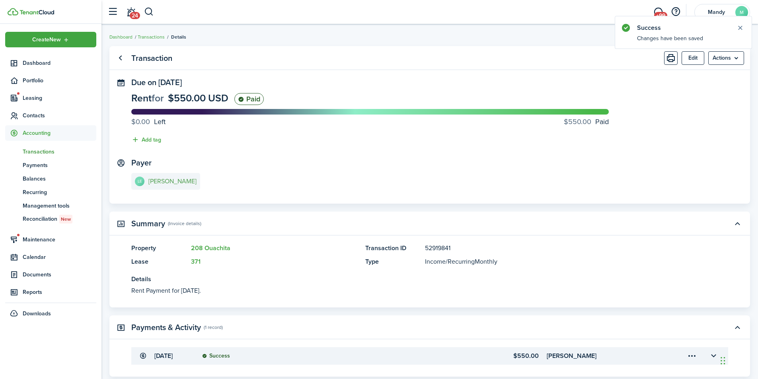
click at [172, 182] on e-details-info-title "[PERSON_NAME]" at bounding box center [172, 181] width 48 height 7
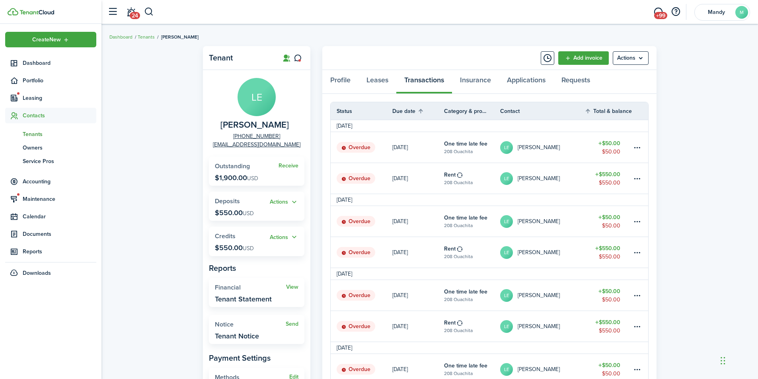
click at [567, 324] on link "LE Lucas Ellis" at bounding box center [542, 326] width 84 height 31
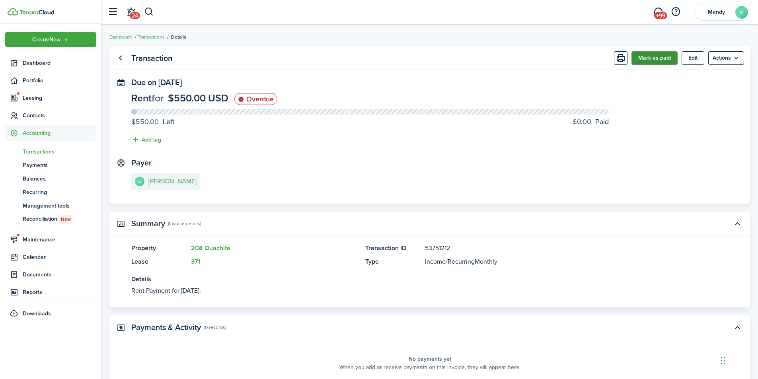
click at [663, 61] on button "Mark as paid" at bounding box center [654, 58] width 46 height 14
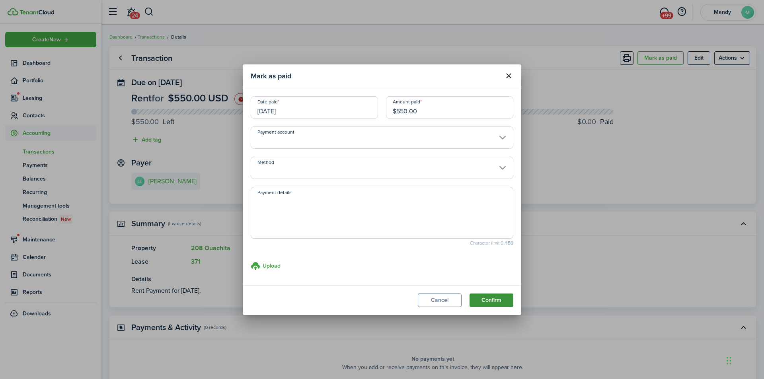
click at [496, 303] on button "Confirm" at bounding box center [491, 301] width 44 height 14
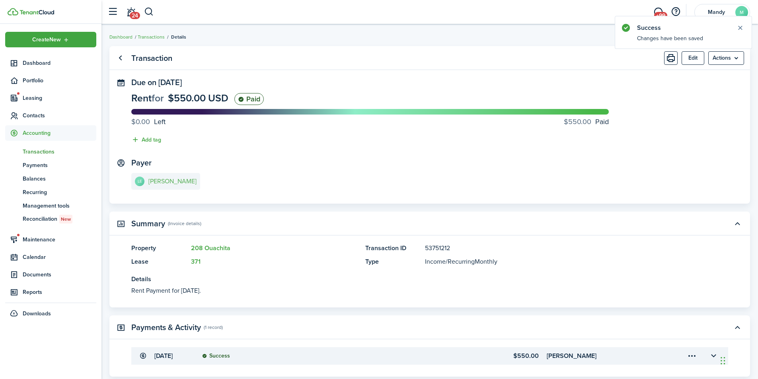
click at [172, 176] on link "LE Lucas Ellis" at bounding box center [165, 181] width 69 height 17
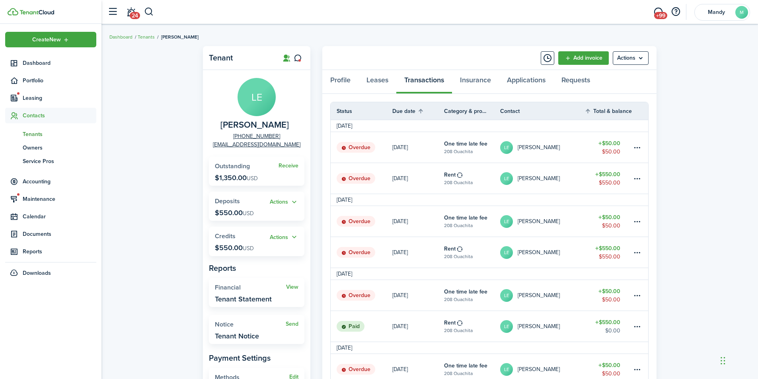
click at [572, 246] on link "LE Lucas Ellis" at bounding box center [542, 252] width 84 height 31
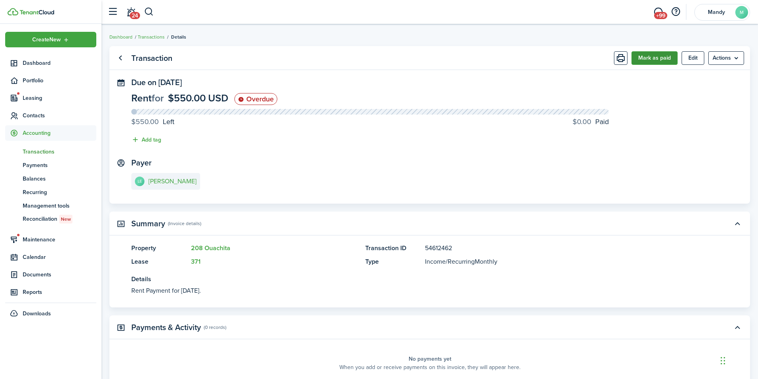
click at [655, 57] on button "Mark as paid" at bounding box center [654, 58] width 46 height 14
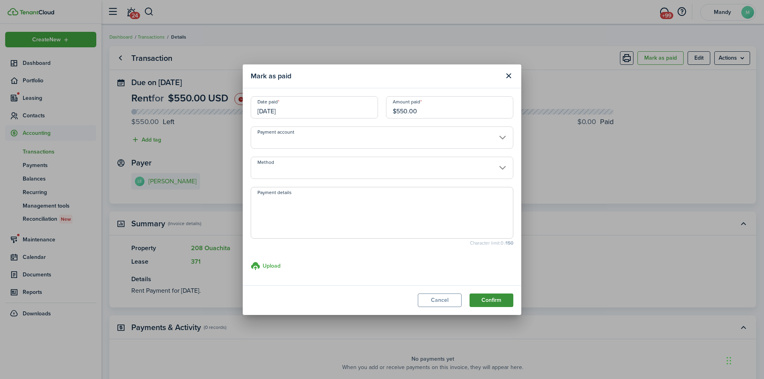
click at [499, 301] on button "Confirm" at bounding box center [491, 301] width 44 height 14
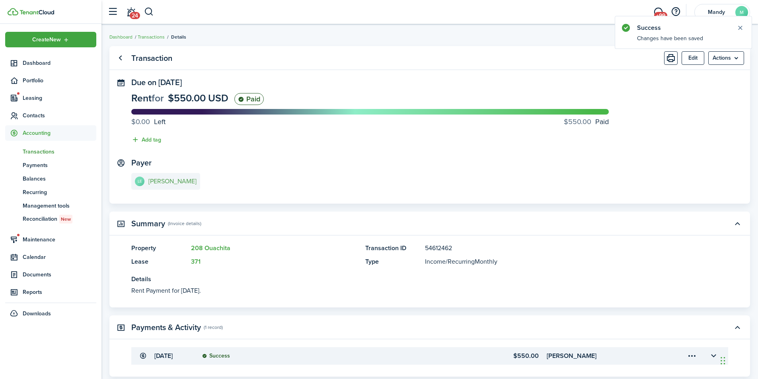
click at [157, 184] on e-details-info-title "[PERSON_NAME]" at bounding box center [172, 181] width 48 height 7
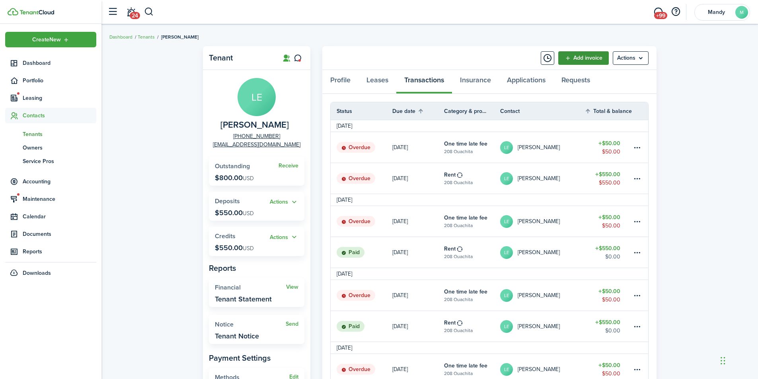
click at [589, 58] on link "Add invoice" at bounding box center [583, 58] width 51 height 14
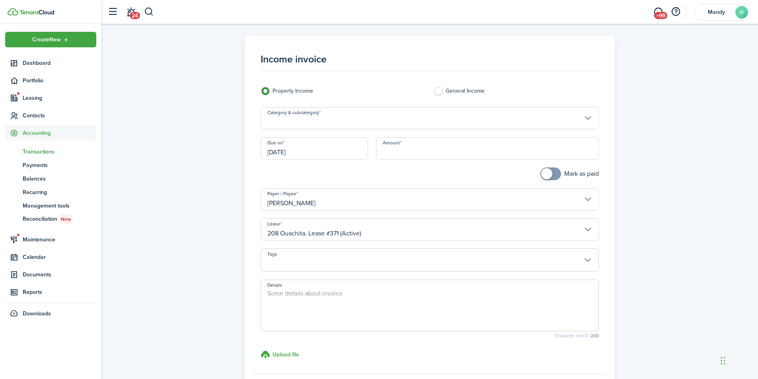
click at [319, 152] on input "[DATE]" at bounding box center [314, 148] width 107 height 22
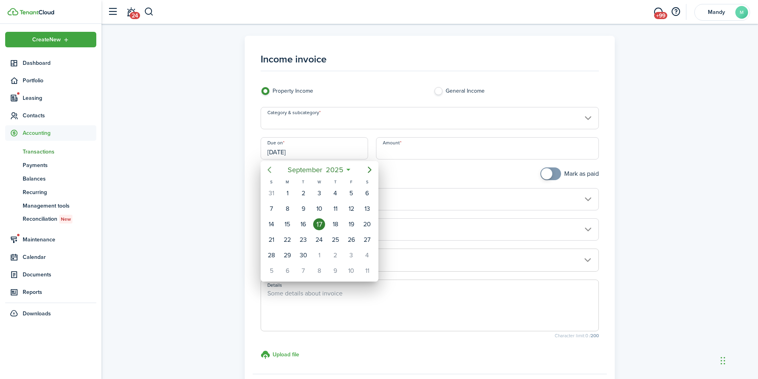
click at [272, 169] on icon "Previous page" at bounding box center [270, 170] width 10 height 10
click at [351, 194] on div "1" at bounding box center [351, 193] width 12 height 12
type input "[DATE]"
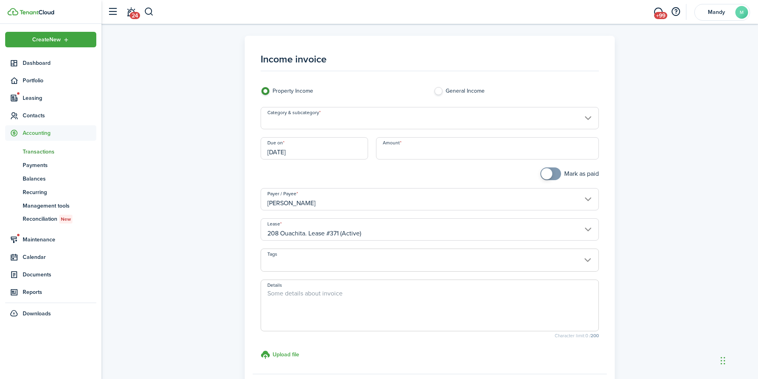
click at [429, 148] on input "Amount" at bounding box center [487, 148] width 223 height 22
type input "$100.00"
click at [302, 296] on textarea "Details" at bounding box center [430, 308] width 338 height 38
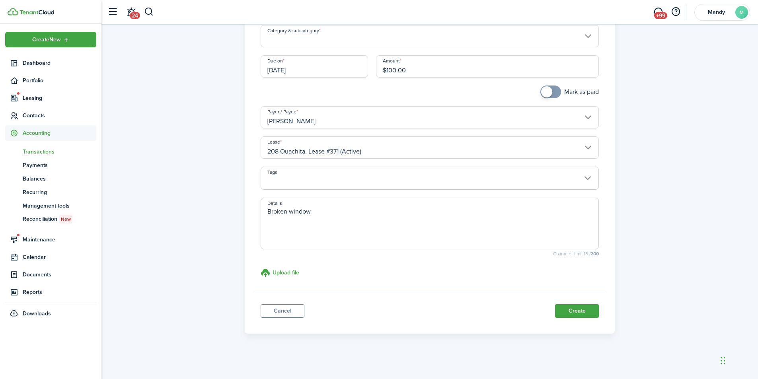
scroll to position [82, 0]
type textarea "Broken window"
checkbox input "true"
click at [546, 93] on span at bounding box center [546, 91] width 11 height 11
click at [592, 313] on button "Create" at bounding box center [577, 311] width 44 height 14
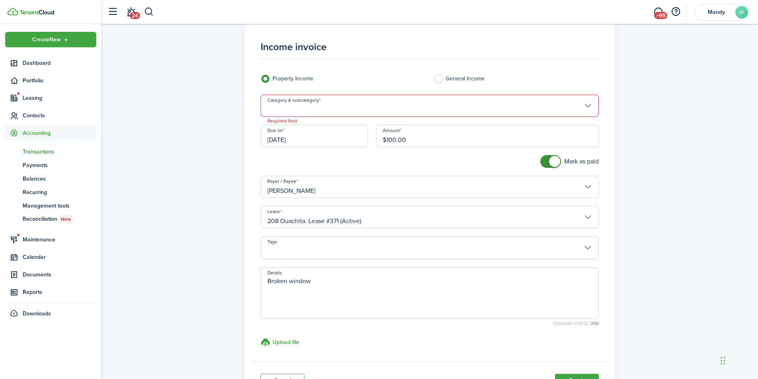
scroll to position [0, 0]
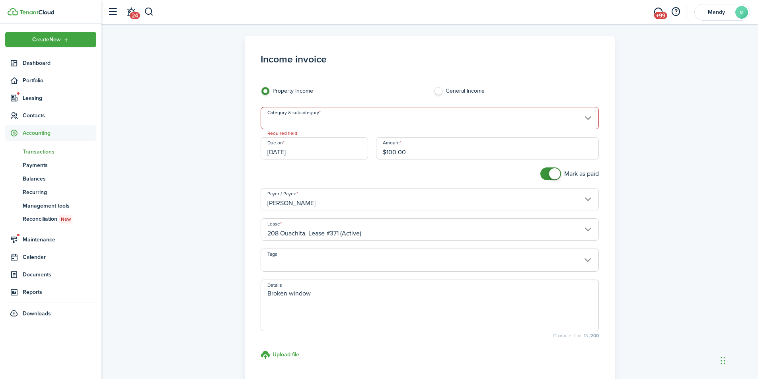
click at [303, 115] on input "Category & subcategory" at bounding box center [430, 118] width 338 height 22
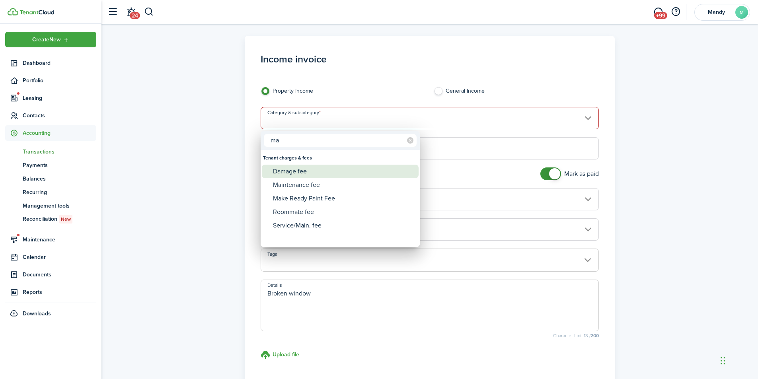
type input "ma"
click at [297, 172] on div "Damage fee" at bounding box center [343, 172] width 141 height 14
type input "Tenant charges & fees / Damage fee"
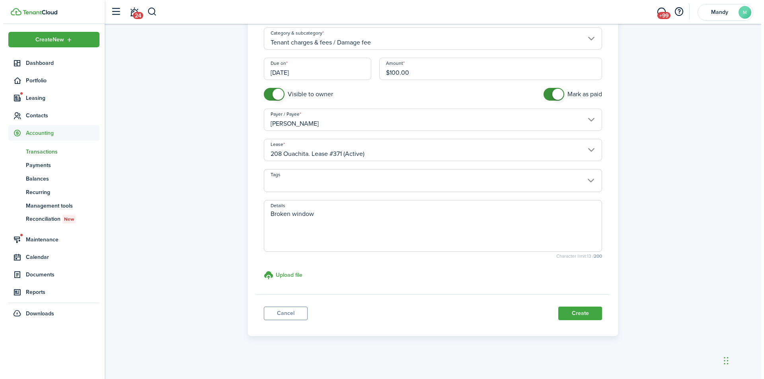
scroll to position [82, 0]
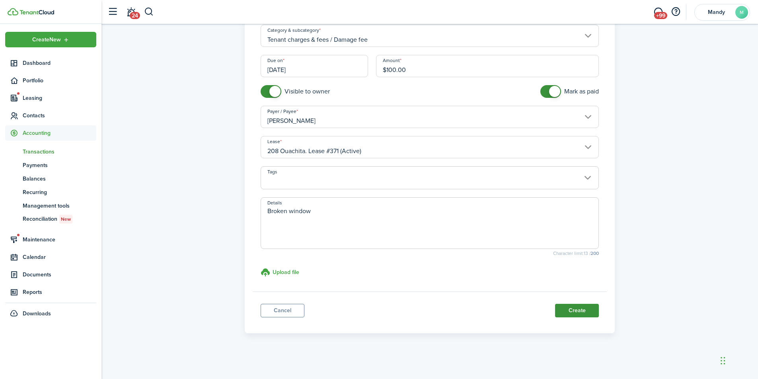
click at [562, 311] on button "Create" at bounding box center [577, 311] width 44 height 14
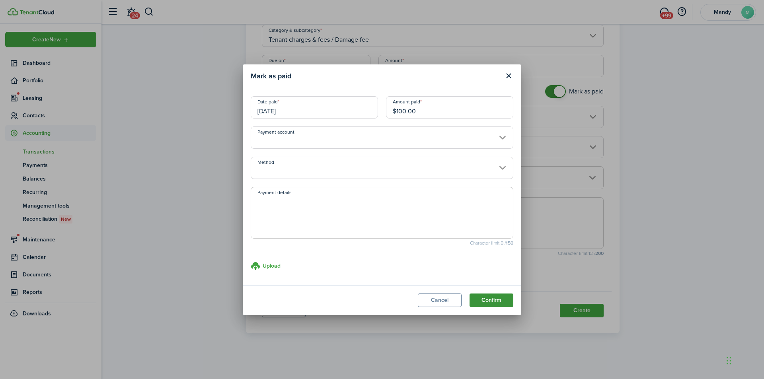
click at [496, 299] on button "Confirm" at bounding box center [491, 301] width 44 height 14
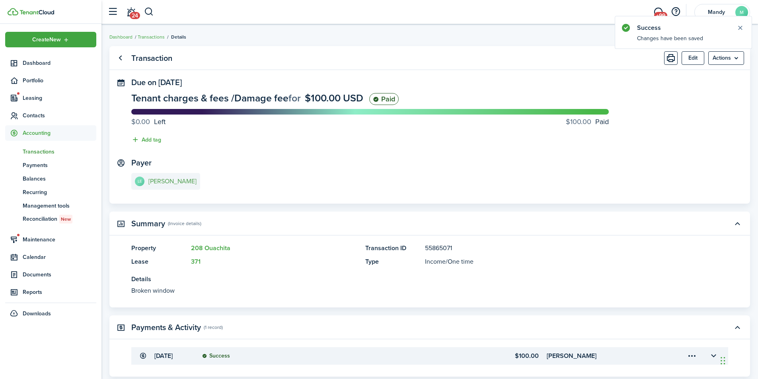
click at [164, 183] on e-details-info-title "[PERSON_NAME]" at bounding box center [172, 181] width 48 height 7
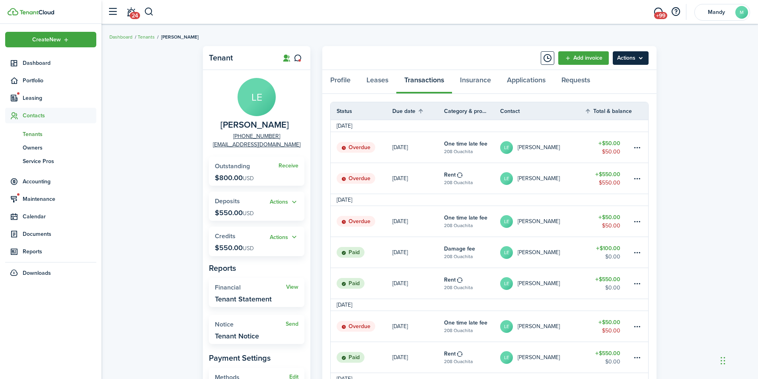
click at [641, 59] on menu-btn "Actions" at bounding box center [631, 58] width 36 height 14
click at [606, 116] on link "Manage bulk invoices" at bounding box center [614, 118] width 70 height 14
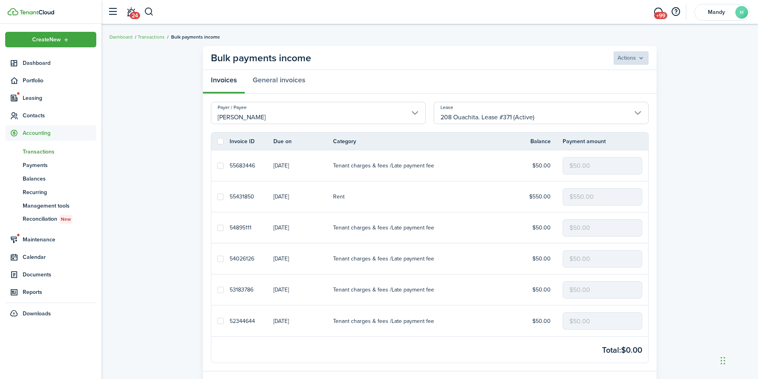
click at [222, 144] on label at bounding box center [220, 141] width 6 height 6
click at [217, 142] on input "checkbox" at bounding box center [217, 141] width 0 height 0
checkbox input "true"
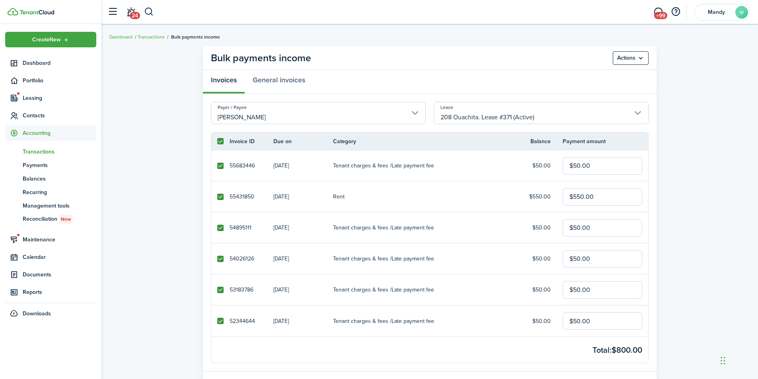
checkbox input "true"
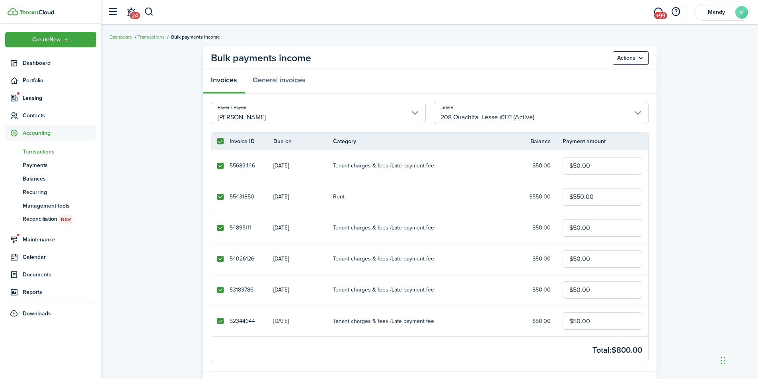
checkbox input "true"
click at [220, 199] on label at bounding box center [220, 197] width 6 height 6
click at [217, 197] on input "checkbox" at bounding box center [217, 196] width 0 height 0
checkbox input "false"
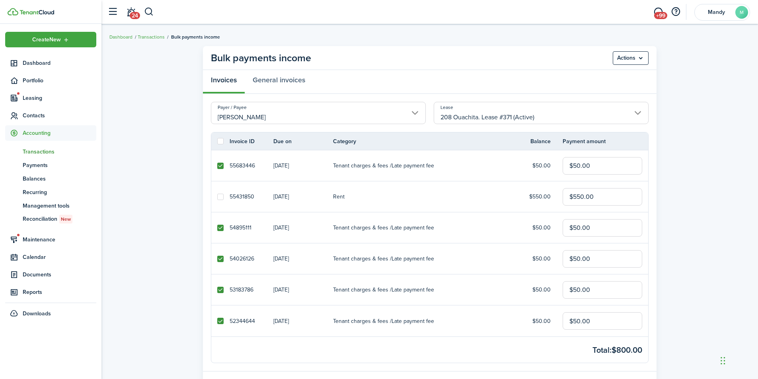
checkbox input "false"
click at [636, 61] on menu-btn "Actions" at bounding box center [631, 58] width 36 height 14
click at [587, 89] on button "Delete" at bounding box center [614, 90] width 70 height 14
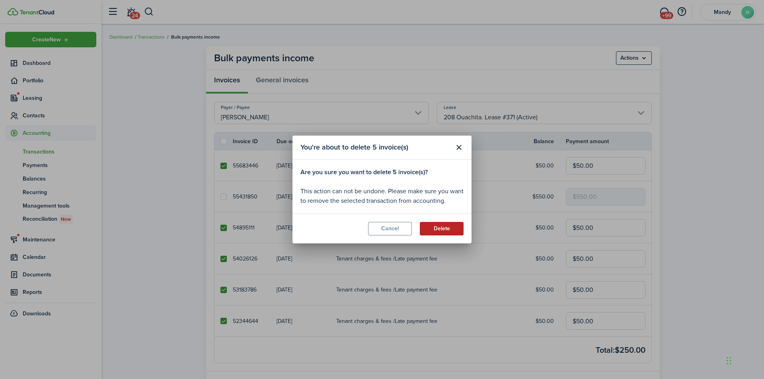
click at [446, 229] on button "Delete" at bounding box center [442, 229] width 44 height 14
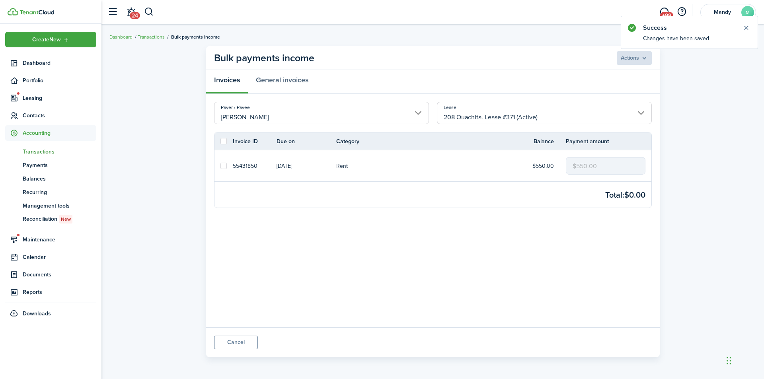
click at [36, 148] on span "Transactions" at bounding box center [60, 152] width 74 height 8
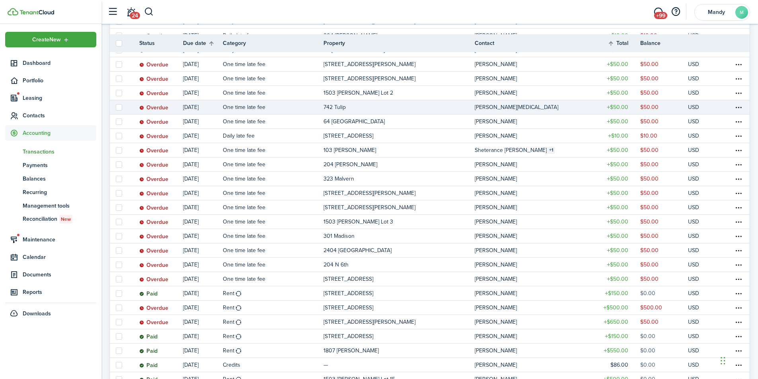
scroll to position [358, 0]
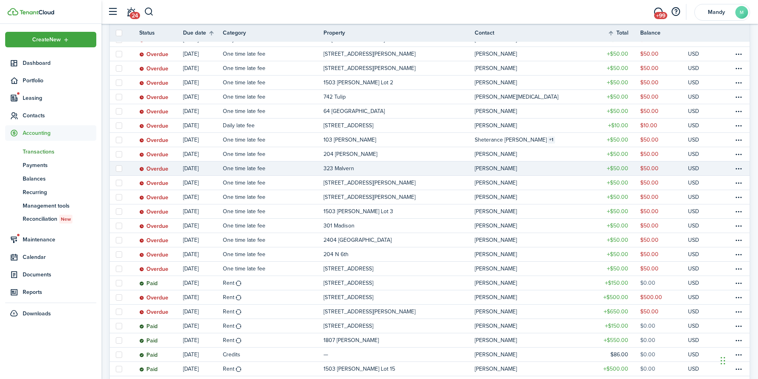
click at [403, 165] on link "323 Malvern" at bounding box center [398, 168] width 151 height 14
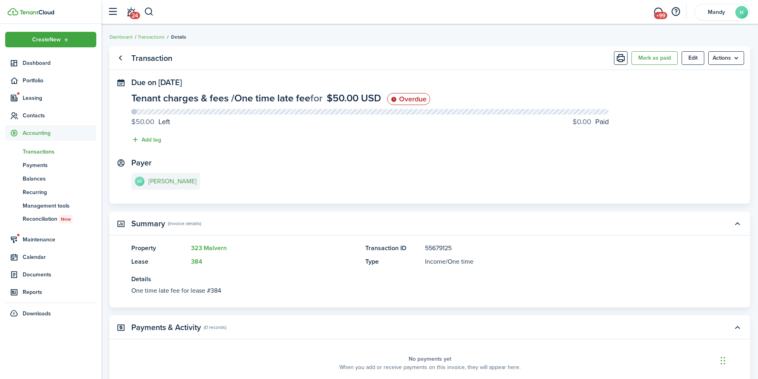
click at [155, 179] on e-details-info-title "[PERSON_NAME]" at bounding box center [172, 181] width 48 height 7
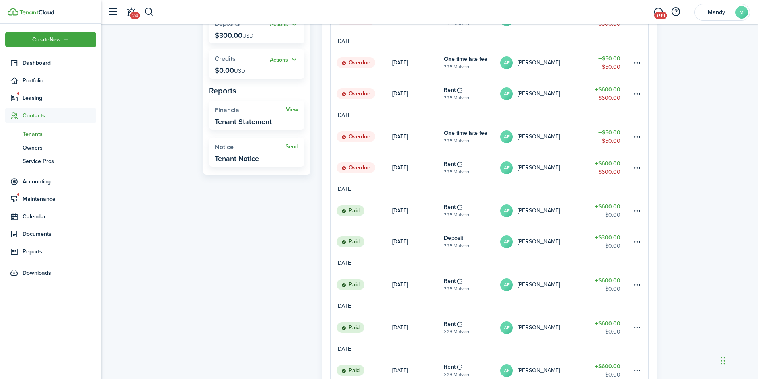
scroll to position [159, 0]
click at [589, 169] on link "$600.00 $600.00" at bounding box center [608, 167] width 48 height 31
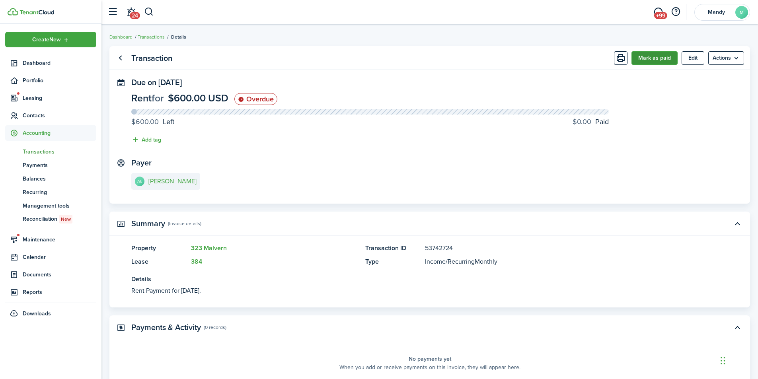
click at [638, 55] on button "Mark as paid" at bounding box center [654, 58] width 46 height 14
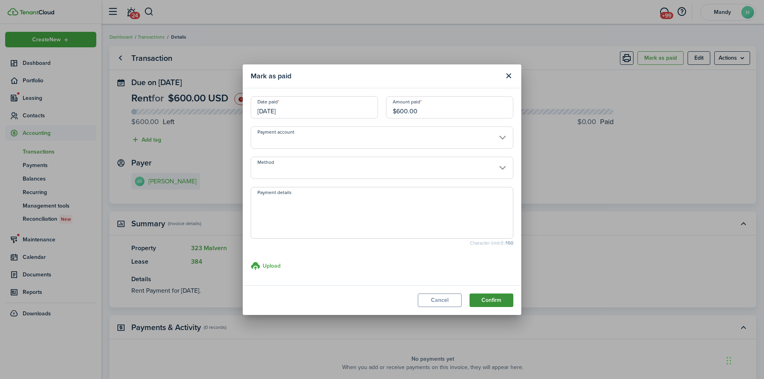
click at [499, 301] on button "Confirm" at bounding box center [491, 301] width 44 height 14
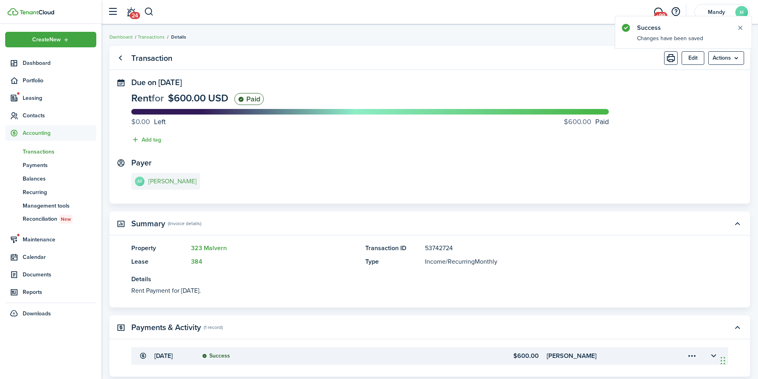
click at [161, 181] on e-details-info-title "[PERSON_NAME]" at bounding box center [172, 181] width 48 height 7
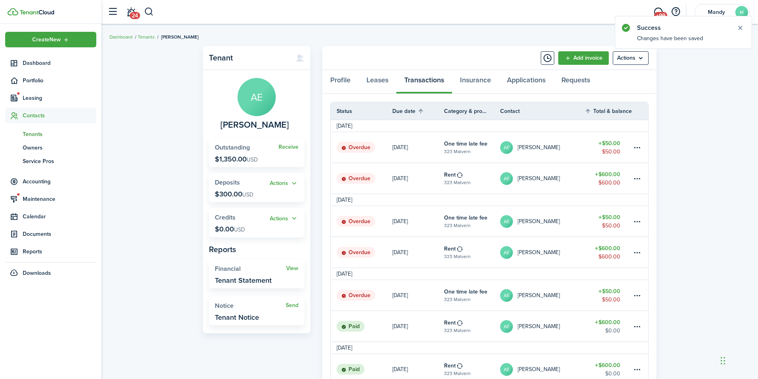
click at [570, 258] on link "AE Ashley Ellis" at bounding box center [542, 252] width 84 height 31
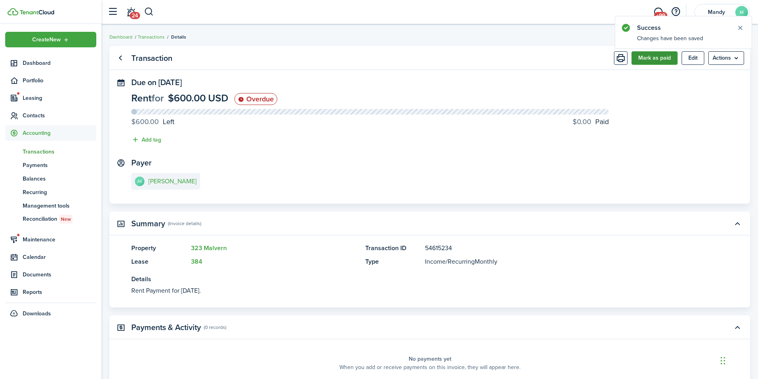
click at [649, 58] on button "Mark as paid" at bounding box center [654, 58] width 46 height 14
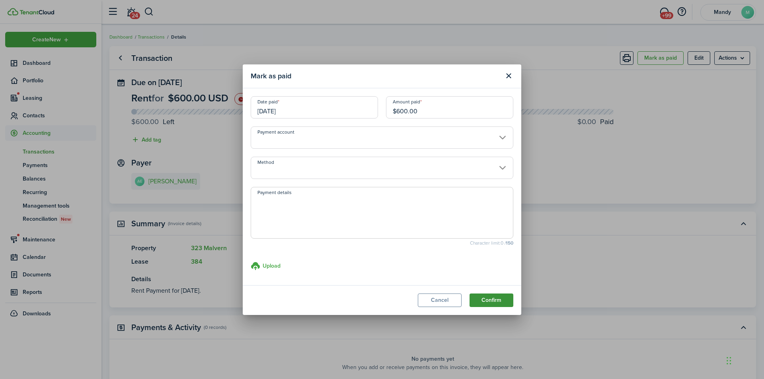
click at [496, 300] on button "Confirm" at bounding box center [491, 301] width 44 height 14
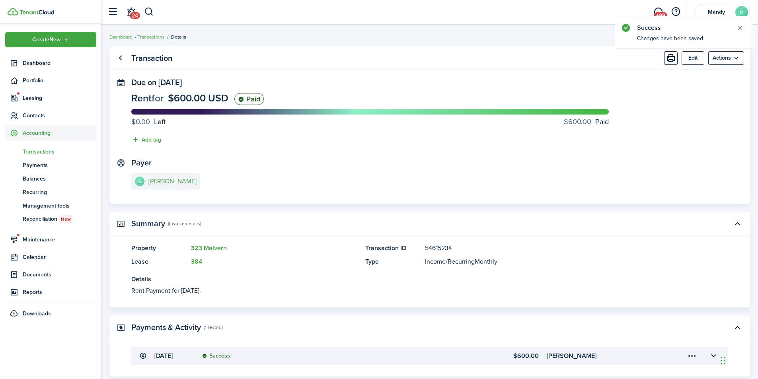
click at [159, 181] on e-details-info-title "[PERSON_NAME]" at bounding box center [172, 181] width 48 height 7
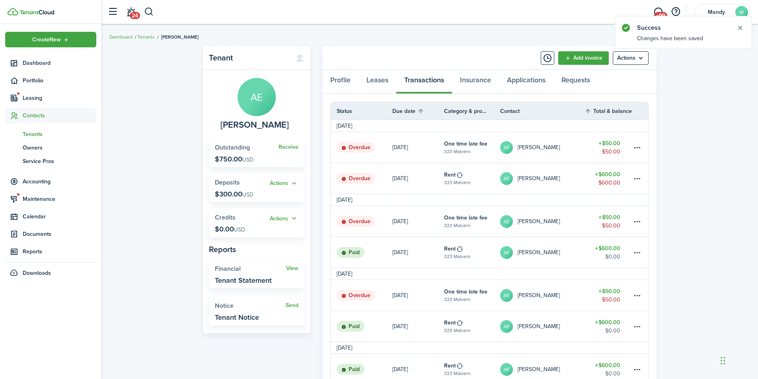
click at [572, 182] on link "AE Ashley Ellis" at bounding box center [542, 178] width 84 height 31
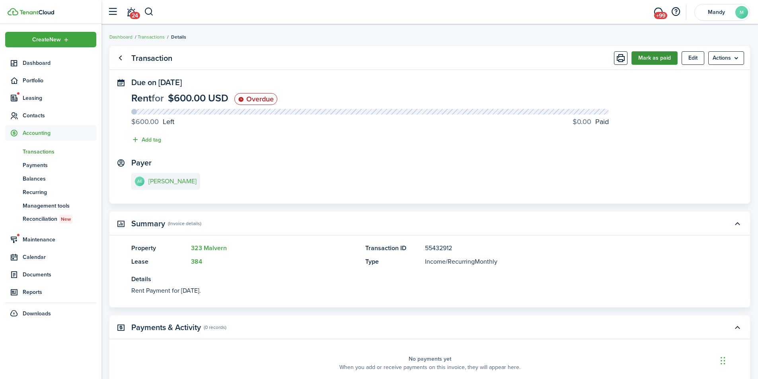
click at [652, 58] on button "Mark as paid" at bounding box center [654, 58] width 46 height 14
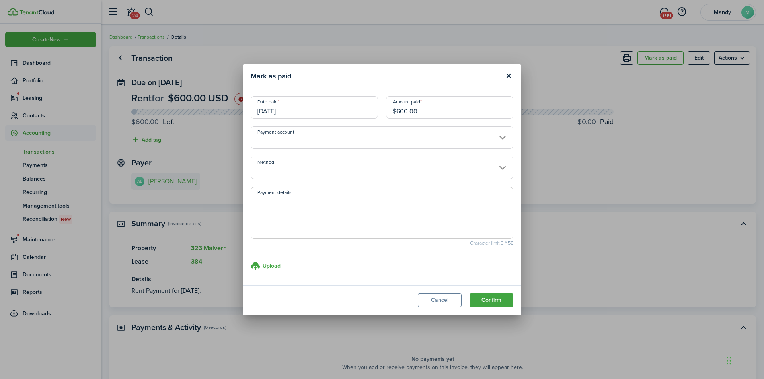
click at [491, 304] on button "Confirm" at bounding box center [491, 301] width 44 height 14
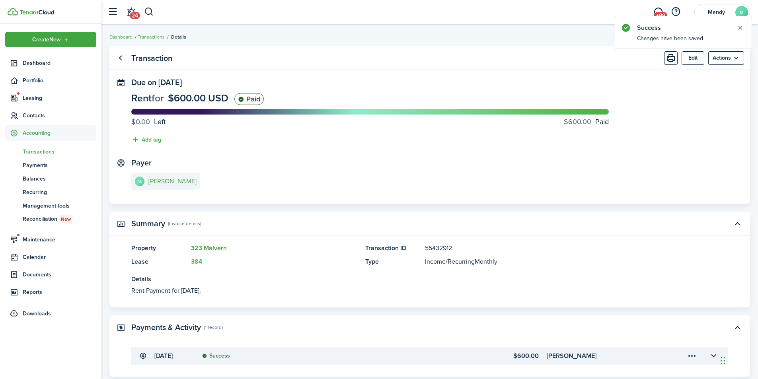
click at [165, 182] on e-details-info-title "[PERSON_NAME]" at bounding box center [172, 181] width 48 height 7
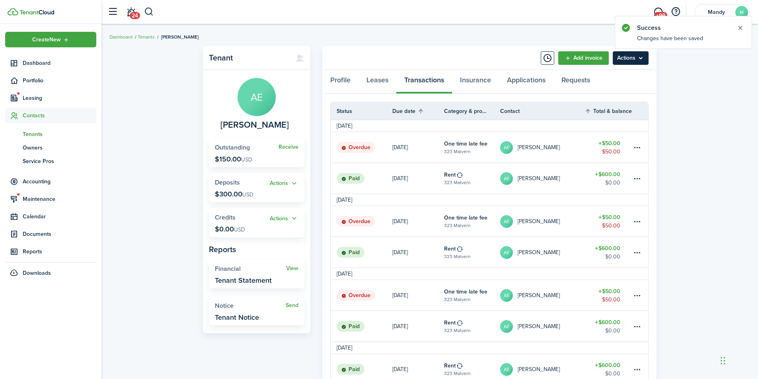
click at [634, 58] on menu-btn "Actions" at bounding box center [631, 58] width 36 height 14
click at [619, 117] on link "Manage bulk invoices" at bounding box center [614, 118] width 70 height 14
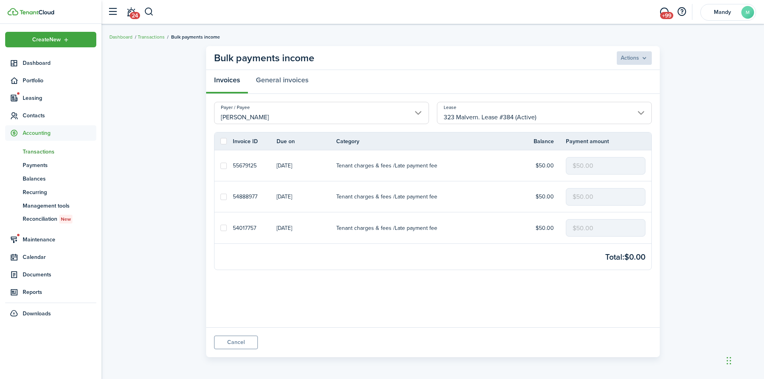
click at [223, 140] on label at bounding box center [223, 141] width 6 height 6
click at [220, 141] on input "checkbox" at bounding box center [220, 141] width 0 height 0
checkbox input "true"
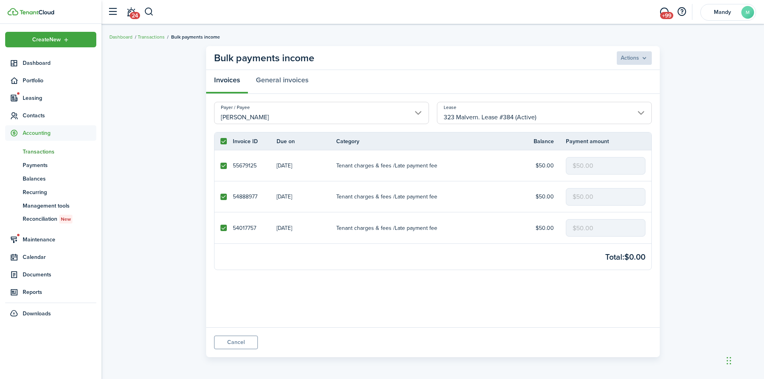
checkbox input "true"
click at [644, 58] on menu-btn "Actions" at bounding box center [634, 58] width 36 height 14
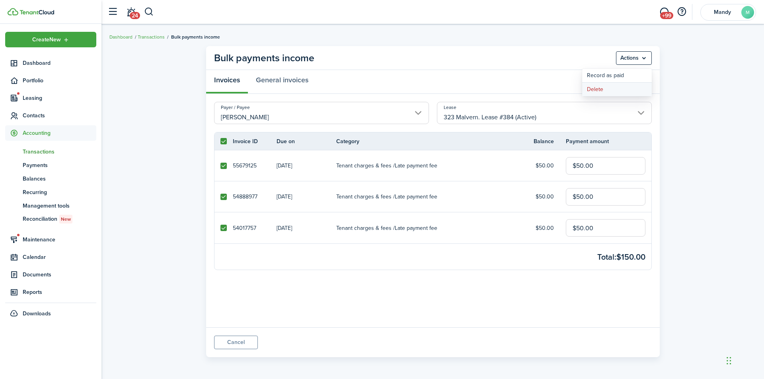
click at [603, 90] on button "Delete" at bounding box center [617, 90] width 70 height 14
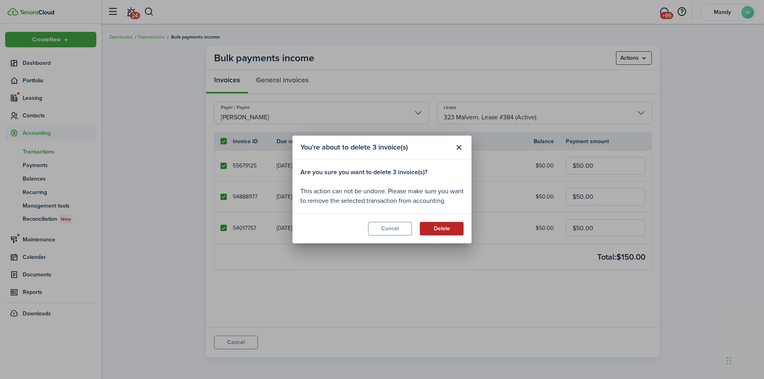
click at [437, 233] on button "Delete" at bounding box center [442, 229] width 44 height 14
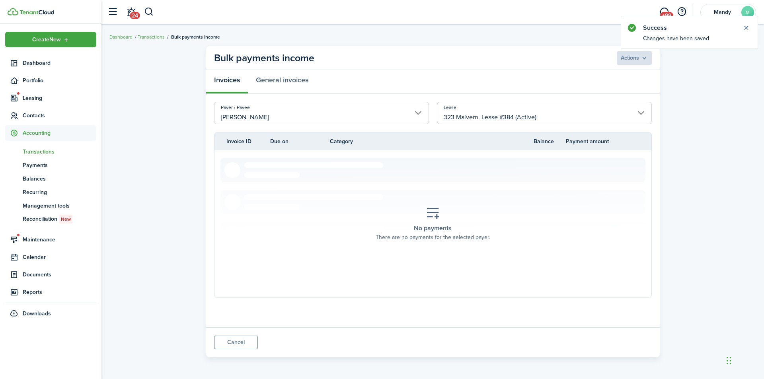
click at [33, 149] on span "Transactions" at bounding box center [60, 152] width 74 height 8
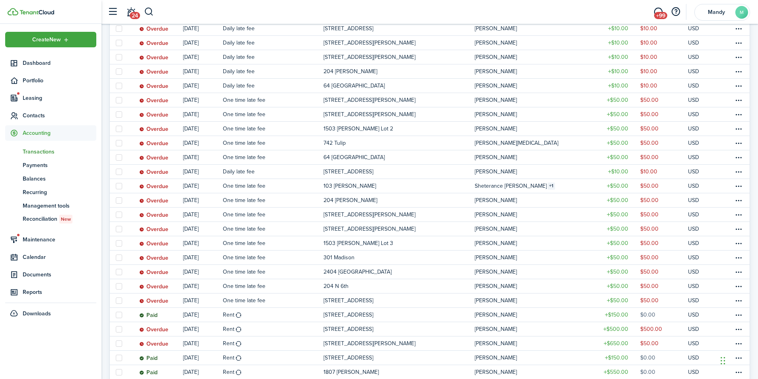
scroll to position [318, 0]
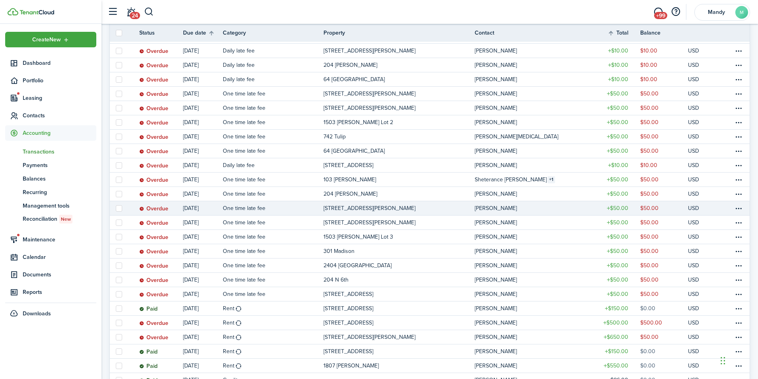
click at [409, 207] on link "[STREET_ADDRESS][PERSON_NAME]" at bounding box center [398, 208] width 151 height 14
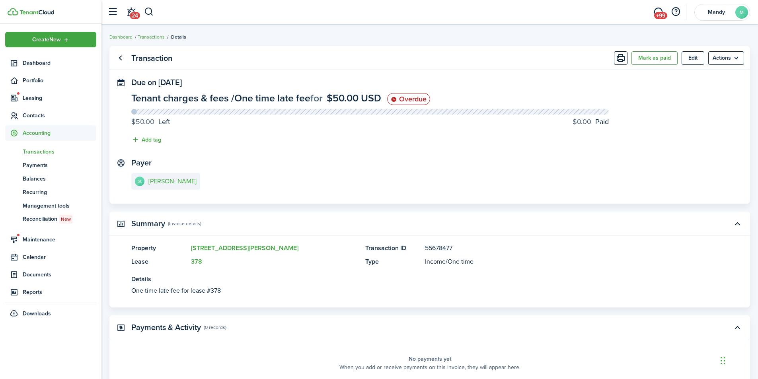
click at [54, 154] on span "Transactions" at bounding box center [60, 152] width 74 height 8
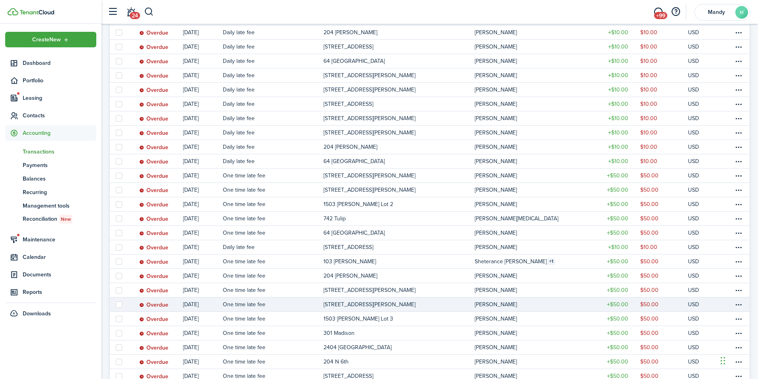
scroll to position [239, 0]
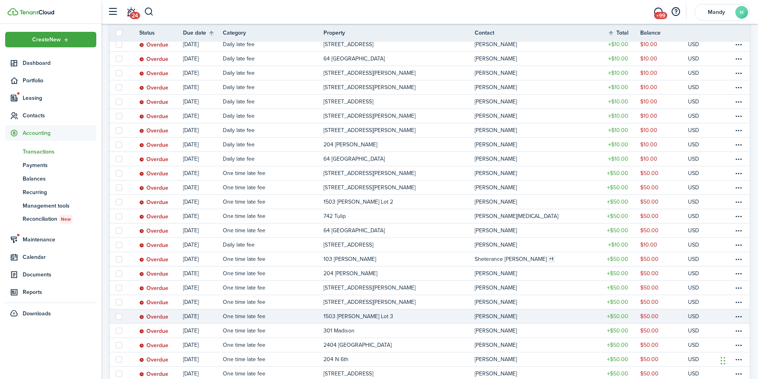
click at [393, 315] on link "1503 [PERSON_NAME] Lot 3" at bounding box center [398, 316] width 151 height 14
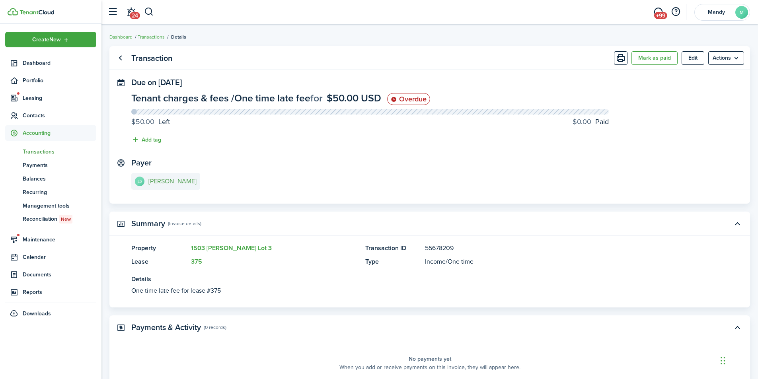
click at [167, 178] on e-details-info-title "[PERSON_NAME]" at bounding box center [172, 181] width 48 height 7
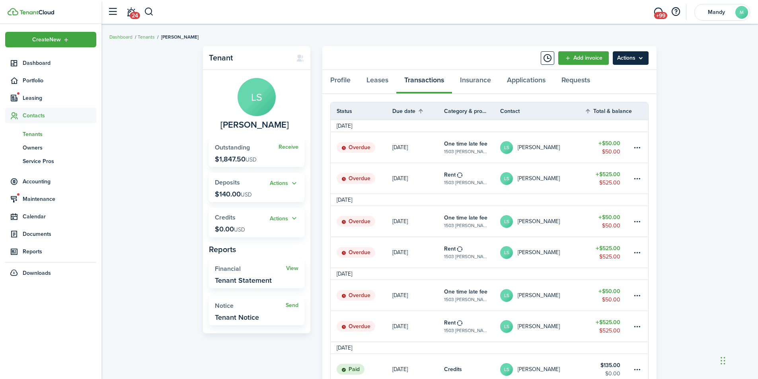
click at [642, 56] on menu-btn "Actions" at bounding box center [631, 58] width 36 height 14
click at [565, 181] on link "LS [PERSON_NAME]" at bounding box center [542, 178] width 84 height 31
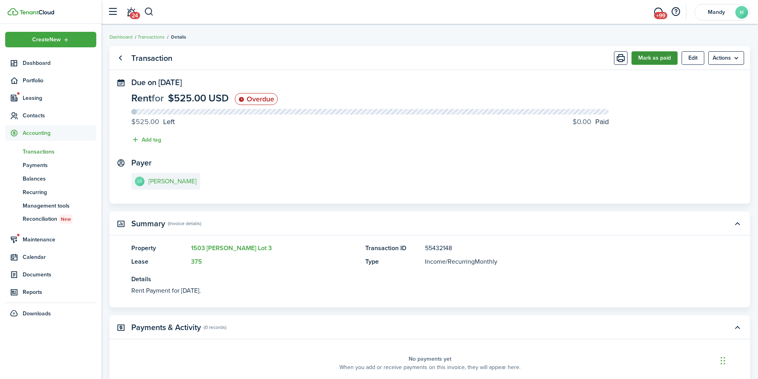
click at [650, 58] on button "Mark as paid" at bounding box center [654, 58] width 46 height 14
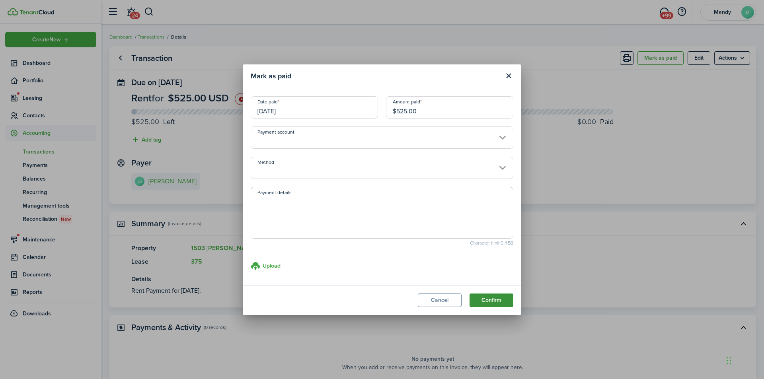
click at [499, 301] on button "Confirm" at bounding box center [491, 301] width 44 height 14
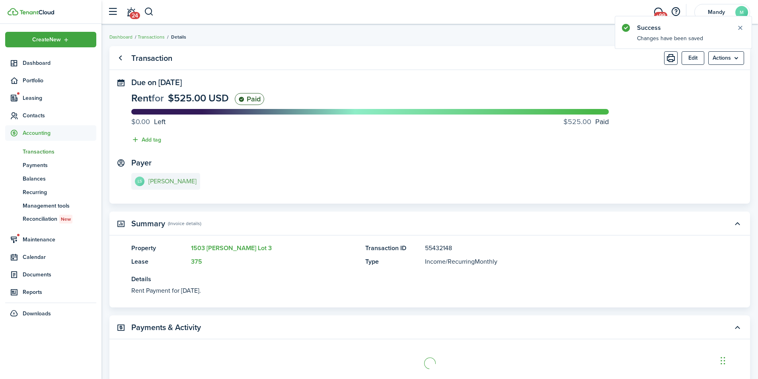
click at [156, 182] on e-details-info-title "[PERSON_NAME]" at bounding box center [172, 181] width 48 height 7
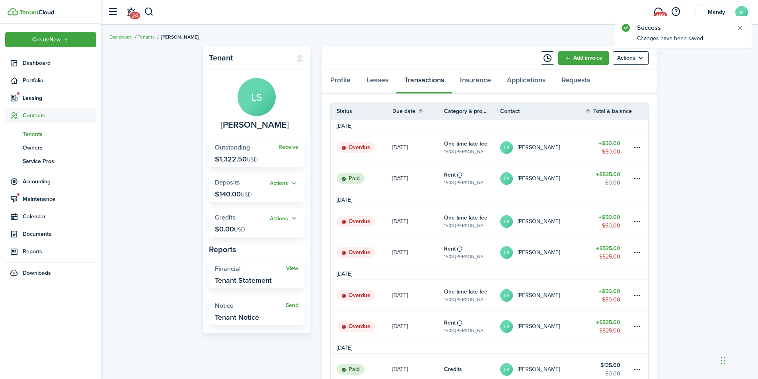
click at [573, 251] on link "LS [PERSON_NAME]" at bounding box center [542, 252] width 84 height 31
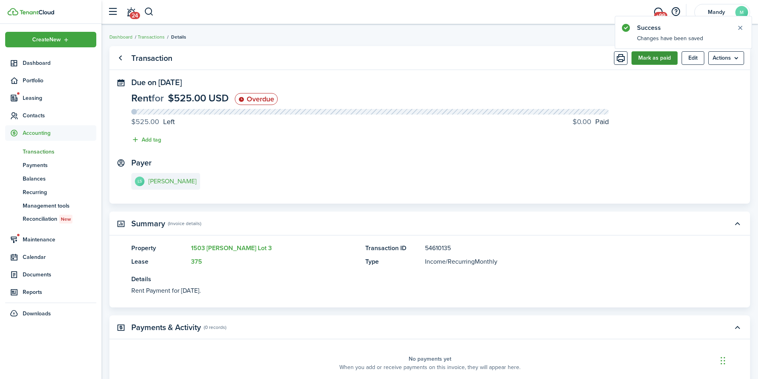
click at [652, 58] on button "Mark as paid" at bounding box center [654, 58] width 46 height 14
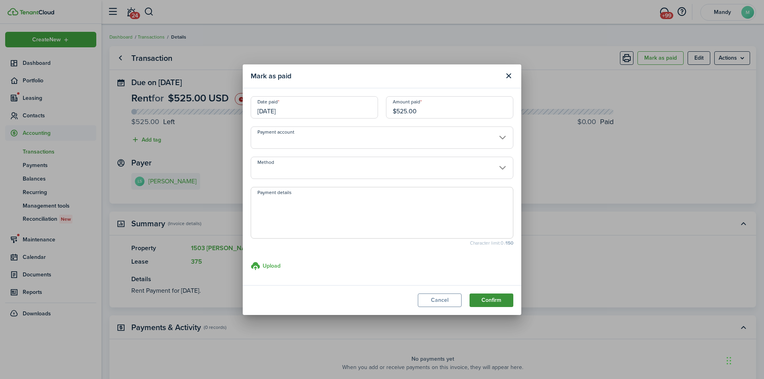
click at [484, 302] on button "Confirm" at bounding box center [491, 301] width 44 height 14
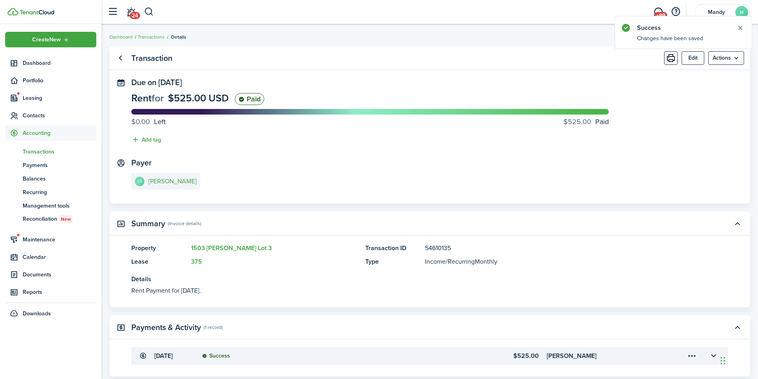
click at [152, 180] on e-details-info-title "[PERSON_NAME]" at bounding box center [172, 181] width 48 height 7
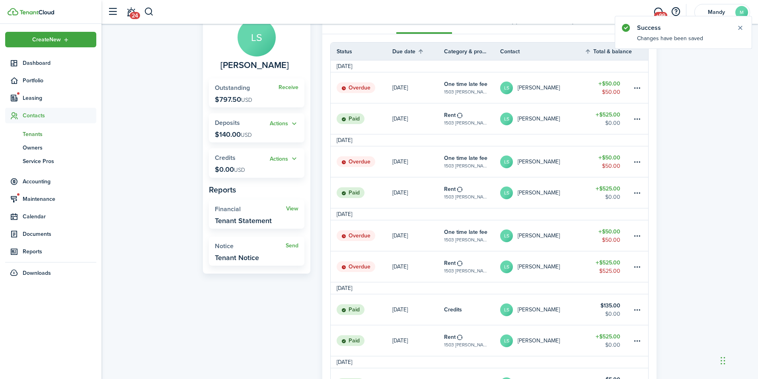
scroll to position [119, 0]
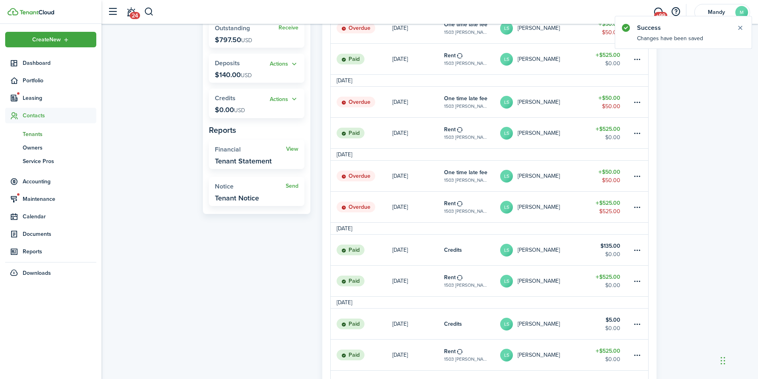
click at [545, 200] on link "LS [PERSON_NAME]" at bounding box center [542, 207] width 84 height 31
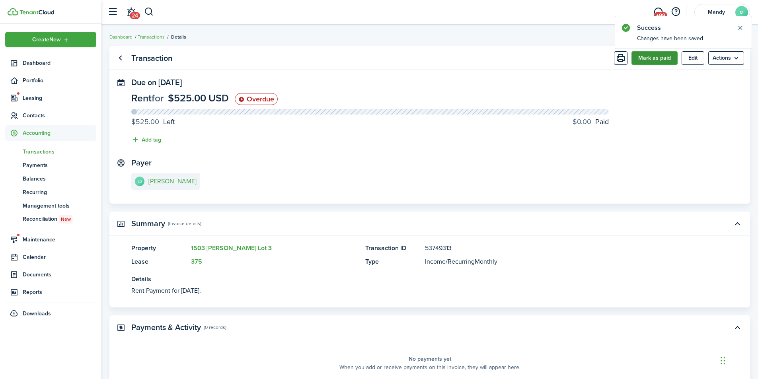
click at [658, 59] on button "Mark as paid" at bounding box center [654, 58] width 46 height 14
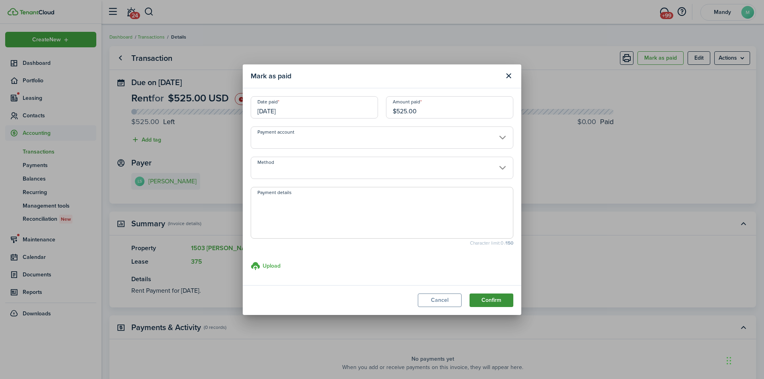
click at [502, 299] on button "Confirm" at bounding box center [491, 301] width 44 height 14
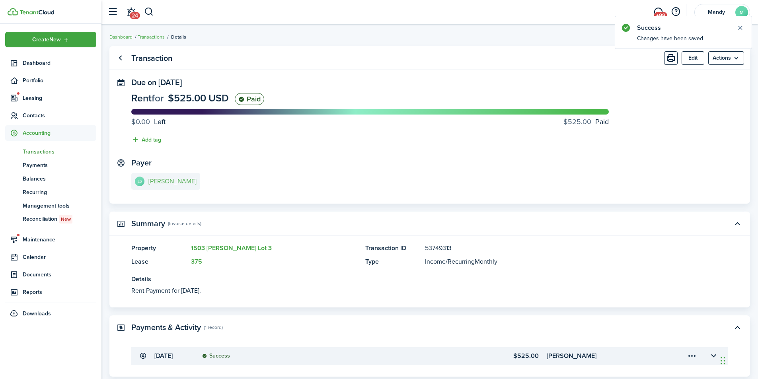
click at [152, 177] on link "LS [PERSON_NAME]" at bounding box center [165, 181] width 69 height 17
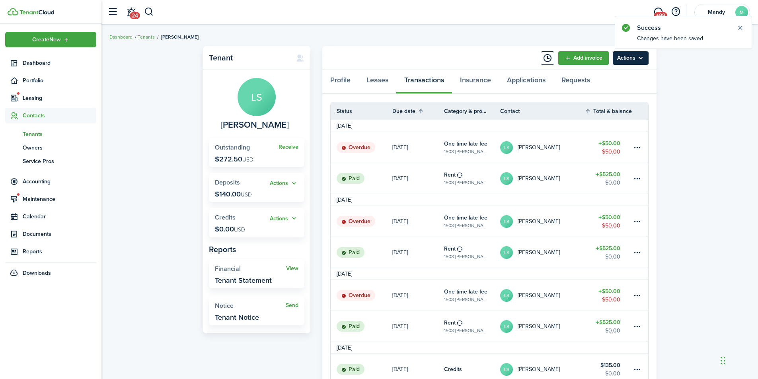
click at [634, 56] on menu-btn "Actions" at bounding box center [631, 58] width 36 height 14
click at [628, 119] on link "Manage bulk invoices" at bounding box center [614, 118] width 70 height 14
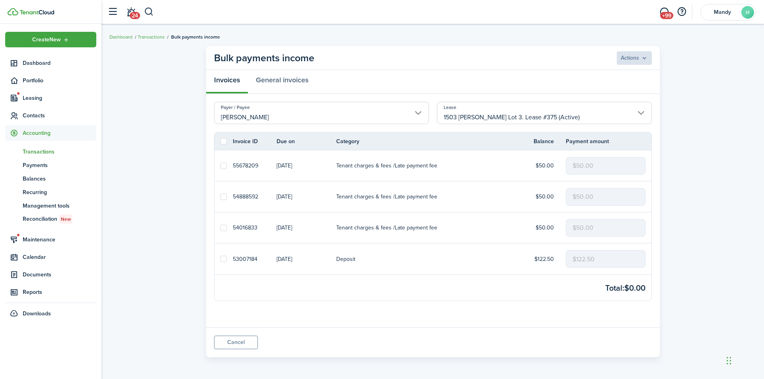
click at [225, 142] on label at bounding box center [223, 141] width 6 height 6
click at [220, 142] on input "checkbox" at bounding box center [220, 141] width 0 height 0
checkbox input "true"
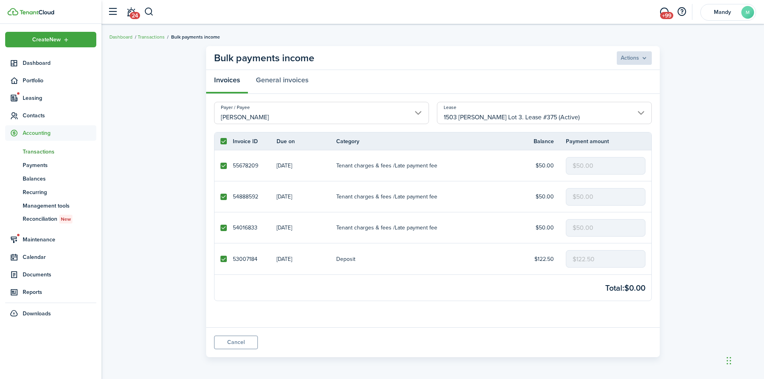
checkbox input "true"
click at [222, 260] on label at bounding box center [223, 259] width 6 height 6
click at [220, 259] on input "checkbox" at bounding box center [220, 259] width 0 height 0
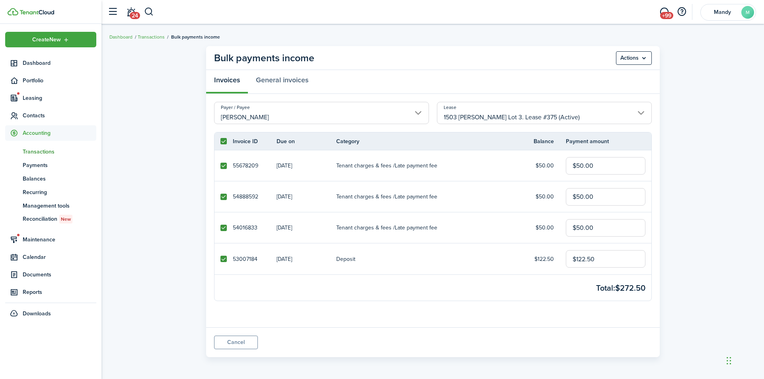
checkbox input "false"
click at [646, 57] on menu-btn "Actions" at bounding box center [634, 58] width 36 height 14
click at [602, 91] on button "Delete" at bounding box center [617, 90] width 70 height 14
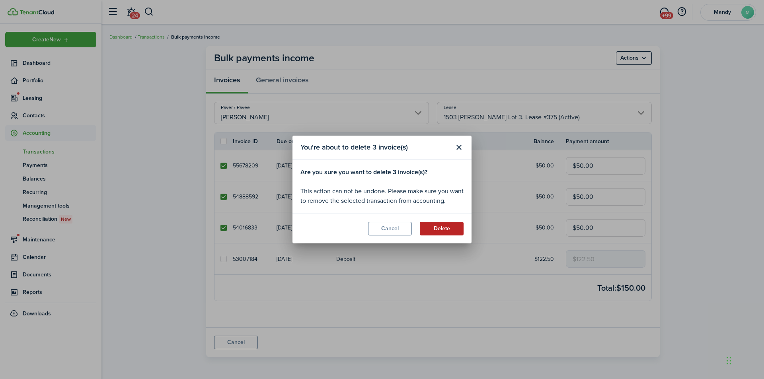
click at [453, 231] on button "Delete" at bounding box center [442, 229] width 44 height 14
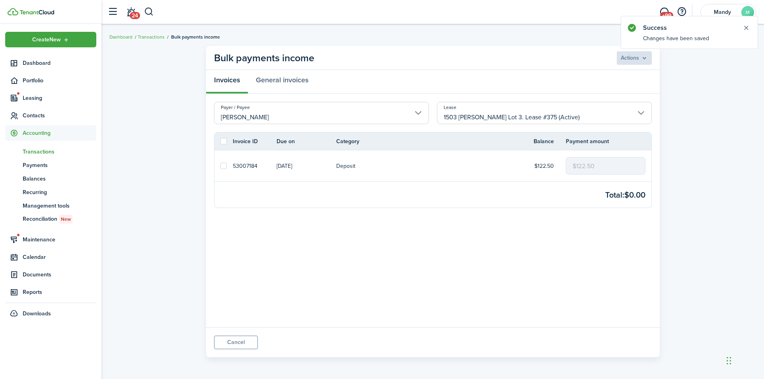
click at [224, 167] on label at bounding box center [223, 166] width 6 height 6
click at [220, 166] on input "checkbox" at bounding box center [220, 166] width 0 height 0
checkbox input "true"
click at [643, 58] on menu-btn "Actions" at bounding box center [634, 58] width 36 height 14
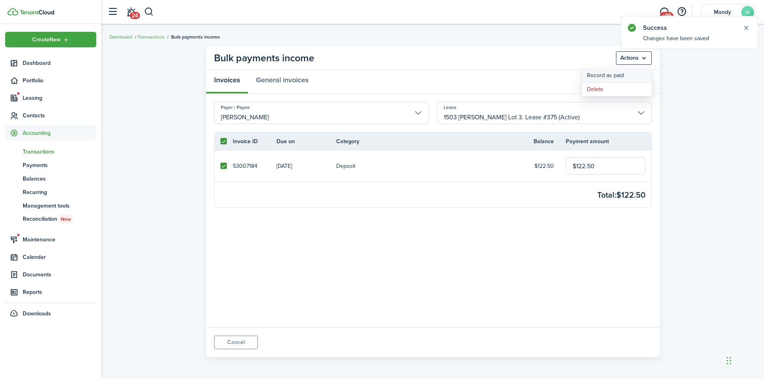
click at [594, 75] on button "Record as paid" at bounding box center [617, 76] width 70 height 14
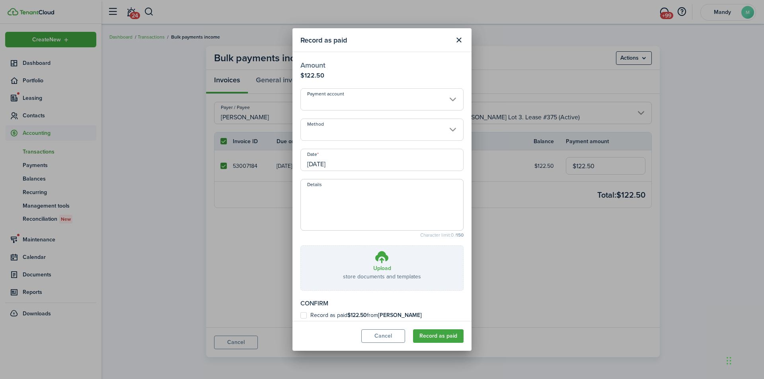
click at [338, 166] on input "[DATE]" at bounding box center [381, 160] width 163 height 22
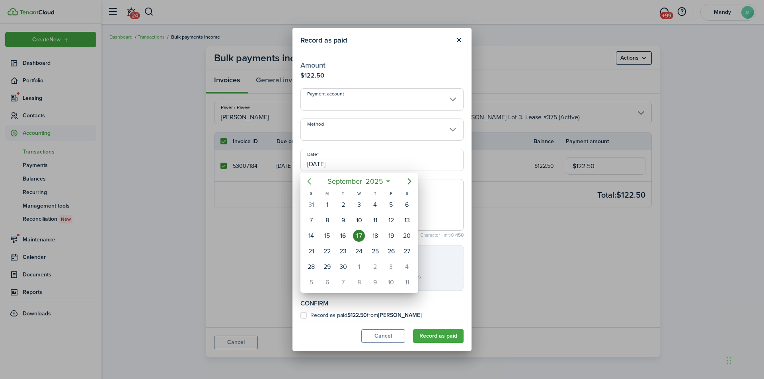
click at [308, 179] on icon "Previous page" at bounding box center [309, 182] width 10 height 10
click at [362, 205] on div "4" at bounding box center [359, 205] width 12 height 12
type input "[DATE]"
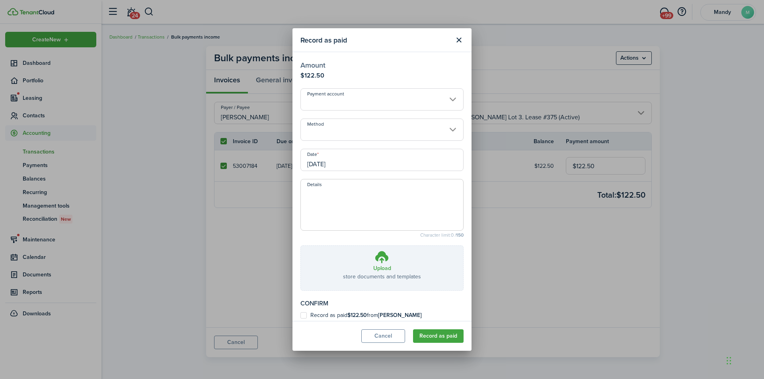
click at [349, 313] on b "$122.50" at bounding box center [356, 315] width 19 height 8
click at [300, 315] on input "Record as paid $122.50 from [PERSON_NAME]" at bounding box center [300, 315] width 0 height 0
checkbox input "true"
click at [429, 336] on button "Record as paid" at bounding box center [438, 336] width 51 height 14
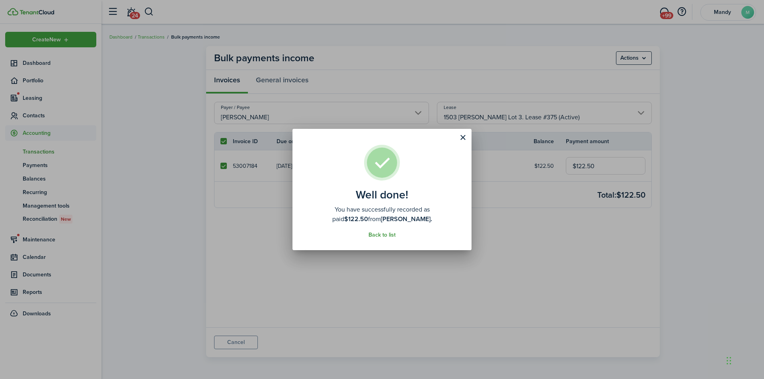
click at [388, 234] on link "Back to list" at bounding box center [381, 235] width 27 height 6
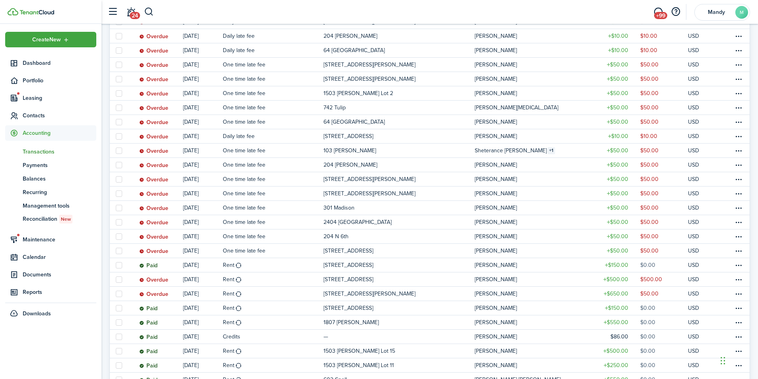
scroll to position [358, 0]
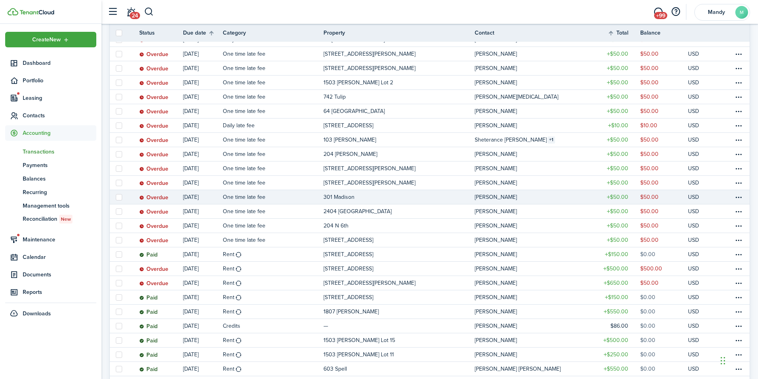
click at [399, 195] on link "301 Madison" at bounding box center [398, 197] width 151 height 14
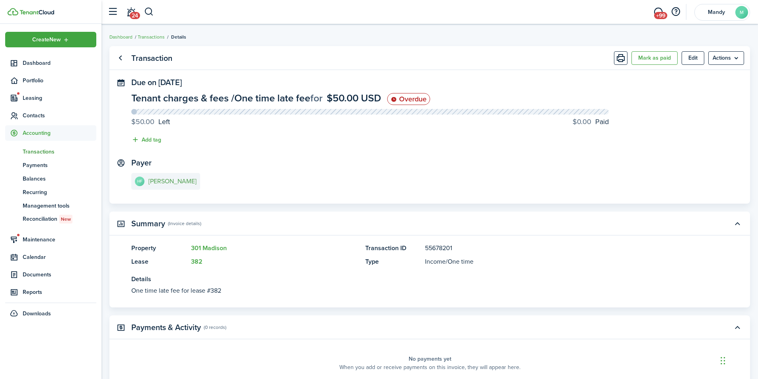
click at [178, 181] on e-details-info-title "[PERSON_NAME]" at bounding box center [172, 181] width 48 height 7
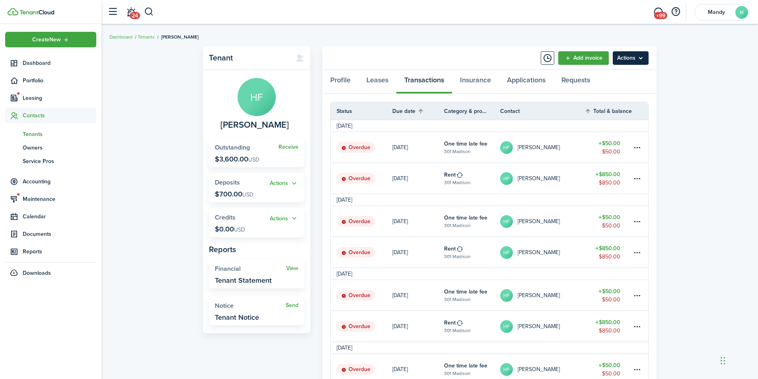
click at [643, 54] on menu-btn "Actions" at bounding box center [631, 58] width 36 height 14
click at [606, 118] on link "Manage bulk invoices" at bounding box center [614, 118] width 70 height 14
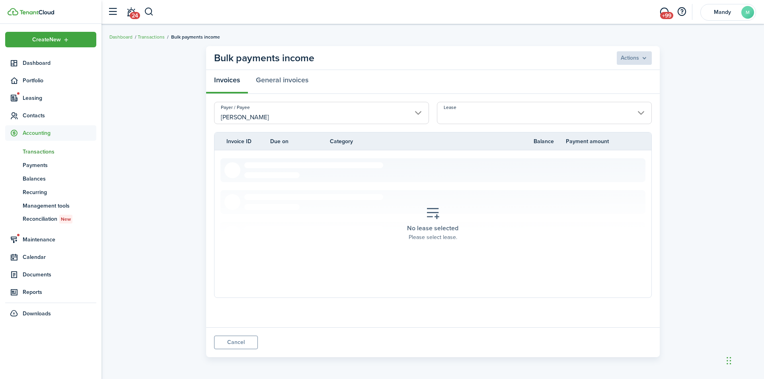
click at [465, 116] on input "Lease" at bounding box center [544, 113] width 215 height 22
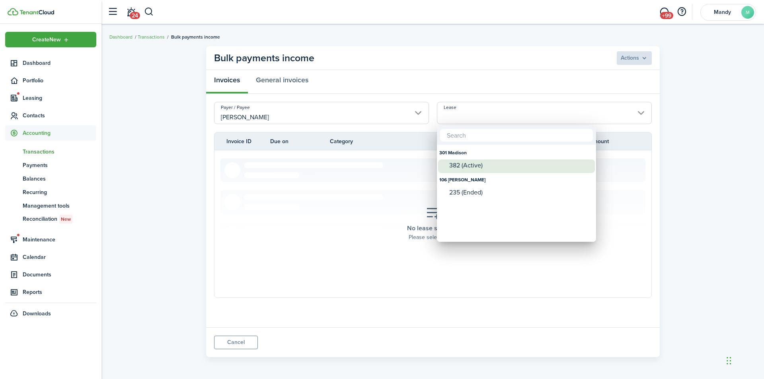
click at [461, 163] on div "382 (Active)" at bounding box center [519, 165] width 141 height 7
type input "301 Madison. Lease #382 (Active)"
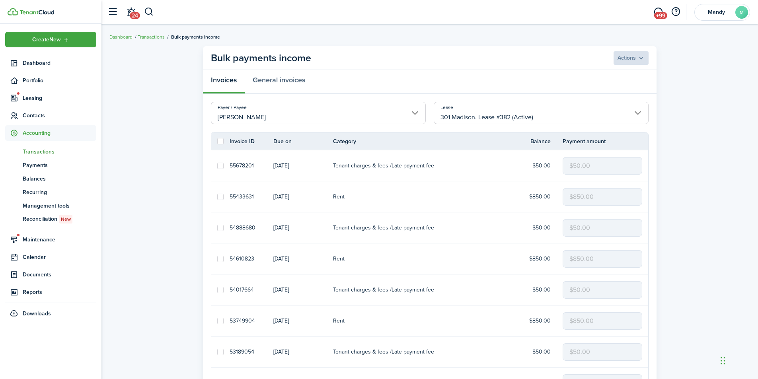
click at [219, 145] on tr "Invoice ID Due on Category Balance Payment amount" at bounding box center [429, 141] width 437 height 8
click at [222, 141] on label at bounding box center [220, 141] width 6 height 6
click at [217, 141] on input "checkbox" at bounding box center [217, 141] width 0 height 0
checkbox input "true"
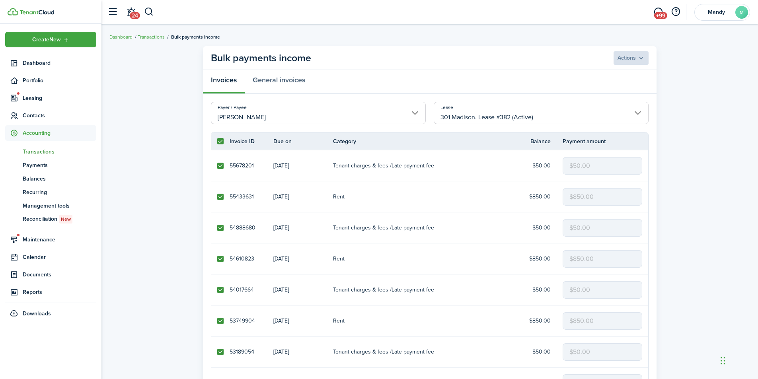
checkbox input "true"
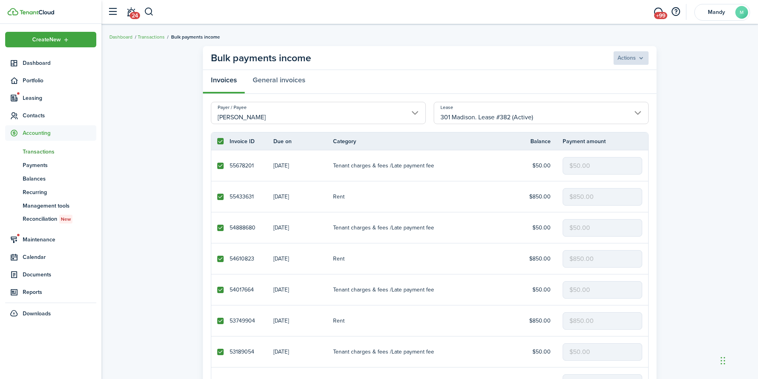
checkbox input "true"
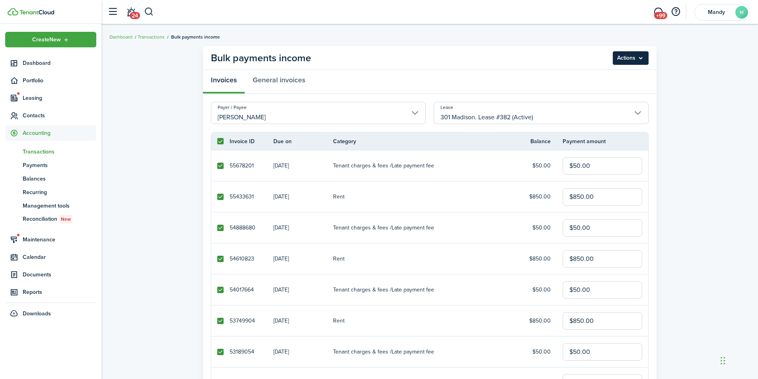
click at [640, 56] on menu-btn "Actions" at bounding box center [631, 58] width 36 height 14
click at [603, 88] on button "Delete" at bounding box center [614, 90] width 70 height 14
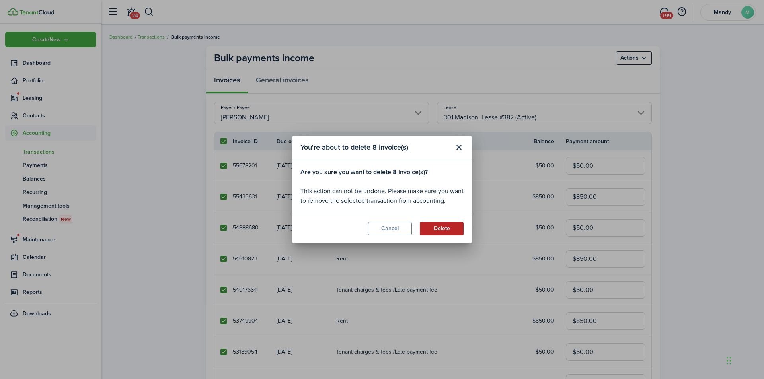
click at [452, 227] on button "Delete" at bounding box center [442, 229] width 44 height 14
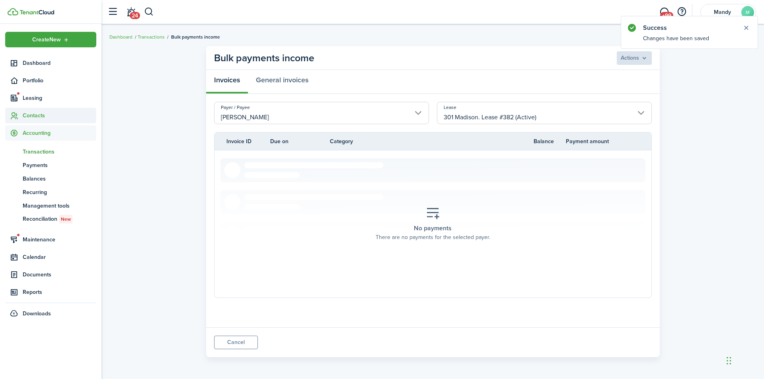
click at [43, 116] on span "Contacts" at bounding box center [60, 115] width 74 height 8
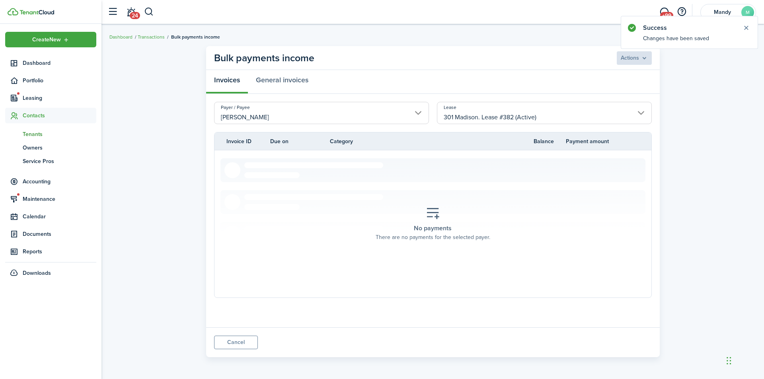
click at [38, 135] on span "Tenants" at bounding box center [60, 134] width 74 height 8
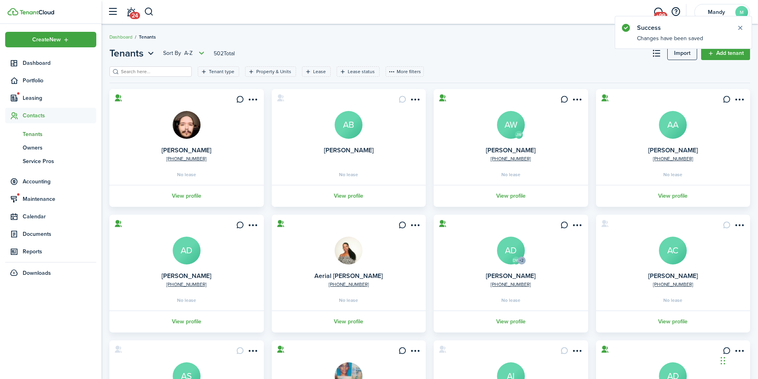
click at [151, 70] on input "search" at bounding box center [154, 72] width 70 height 8
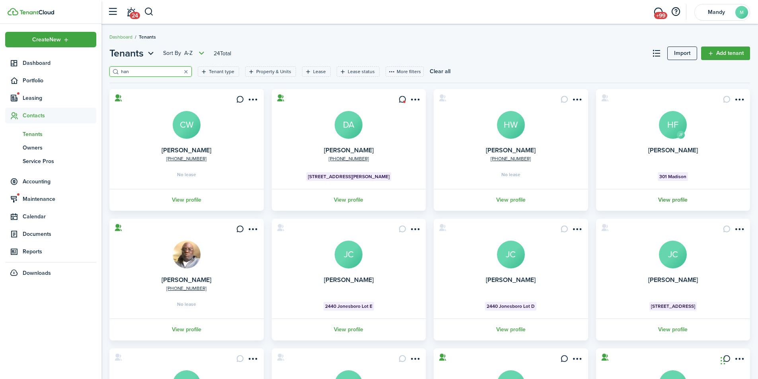
type input "han"
click at [662, 201] on link "View profile" at bounding box center [673, 200] width 157 height 22
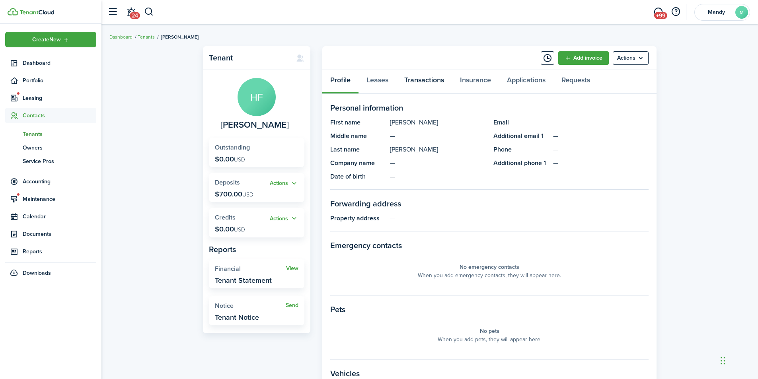
click at [426, 81] on link "Transactions" at bounding box center [424, 82] width 56 height 24
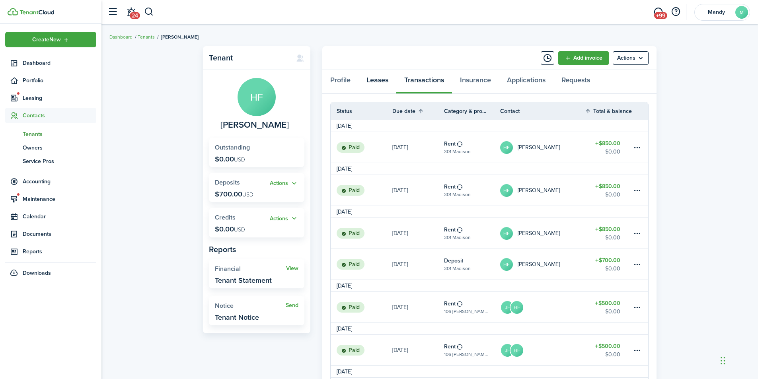
click at [373, 78] on link "Leases" at bounding box center [377, 82] width 38 height 24
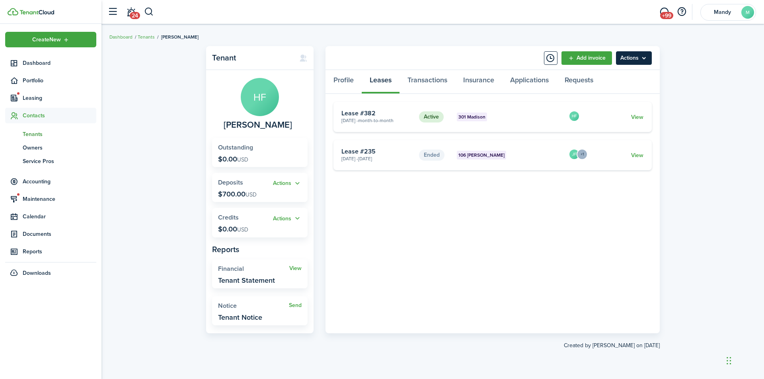
click at [644, 55] on menu-btn "Actions" at bounding box center [634, 58] width 36 height 14
click at [426, 78] on link "Transactions" at bounding box center [427, 82] width 56 height 24
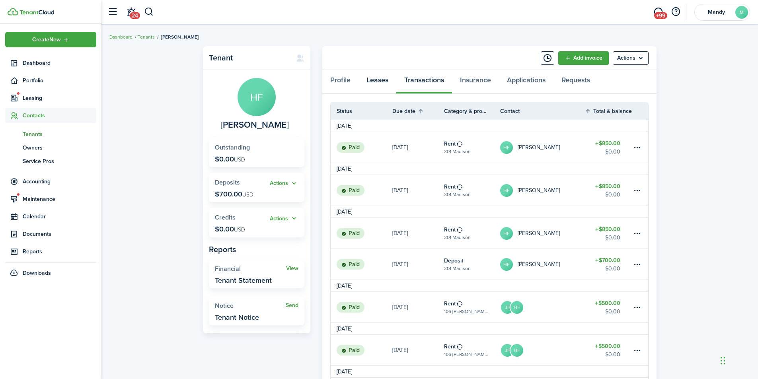
click at [377, 80] on link "Leases" at bounding box center [377, 82] width 38 height 24
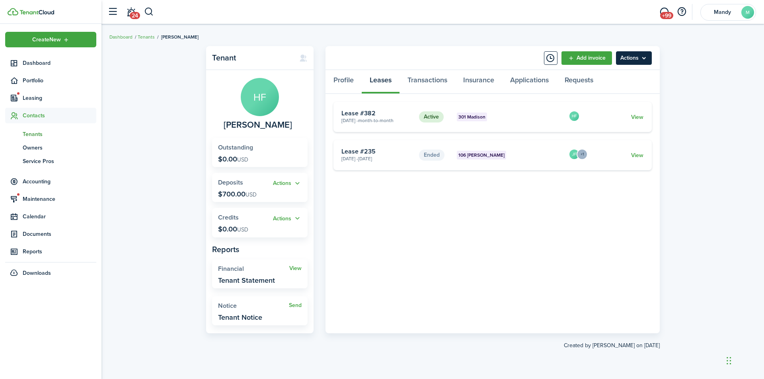
click at [646, 56] on menu-btn "Actions" at bounding box center [634, 58] width 36 height 14
click at [512, 107] on card "Active [GEOGRAPHIC_DATA][DATE] - Month-to-month Lease #382 HF View" at bounding box center [492, 117] width 318 height 30
click at [634, 117] on link "View" at bounding box center [637, 117] width 12 height 8
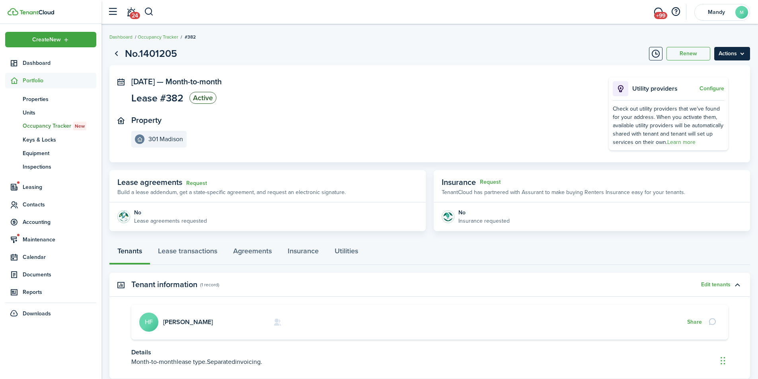
click at [744, 53] on menu-btn "Actions" at bounding box center [732, 54] width 36 height 14
click at [721, 95] on link "End Lease" at bounding box center [715, 99] width 70 height 14
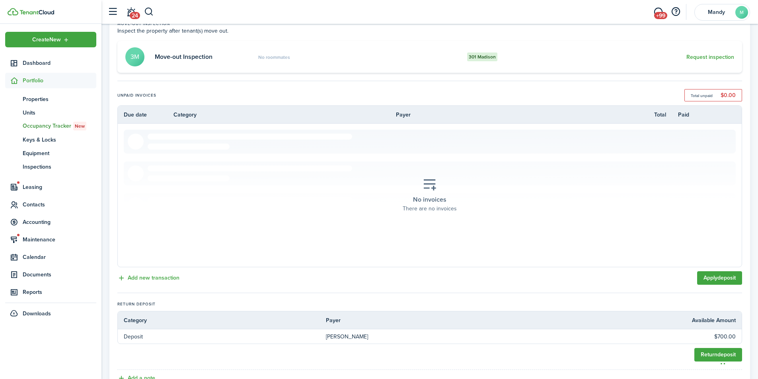
scroll to position [169, 0]
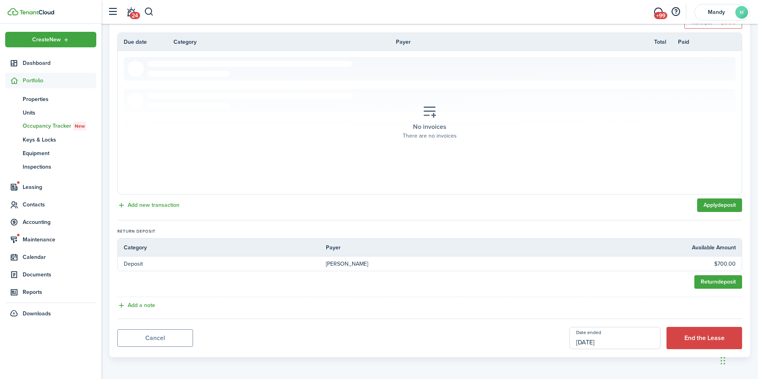
click at [631, 339] on input "[DATE]" at bounding box center [614, 338] width 91 height 22
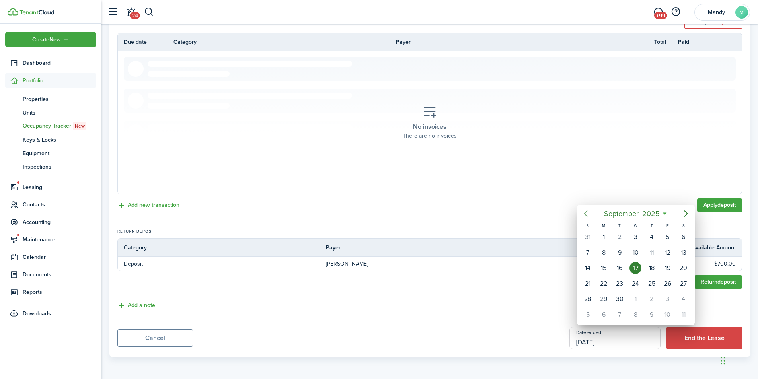
click at [586, 210] on icon "Previous page" at bounding box center [586, 214] width 10 height 10
click at [686, 299] on div "31" at bounding box center [683, 299] width 12 height 12
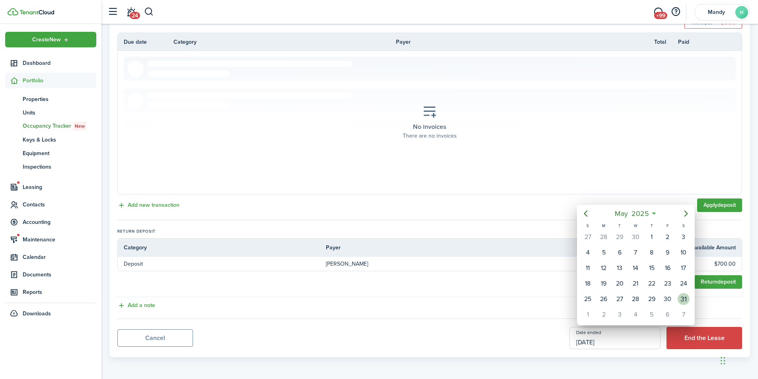
type input "[DATE]"
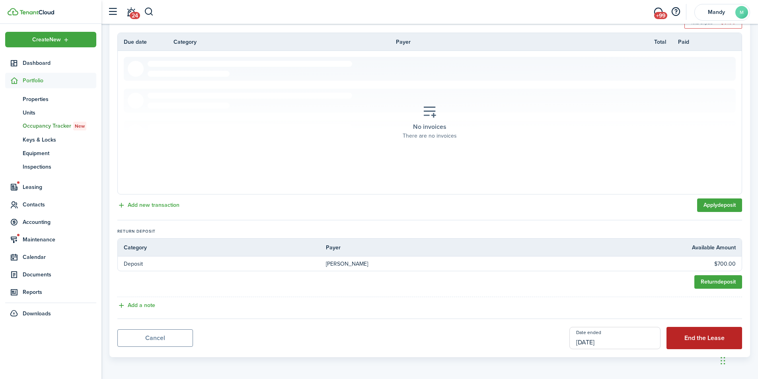
click at [698, 336] on button "End the Lease" at bounding box center [704, 338] width 76 height 22
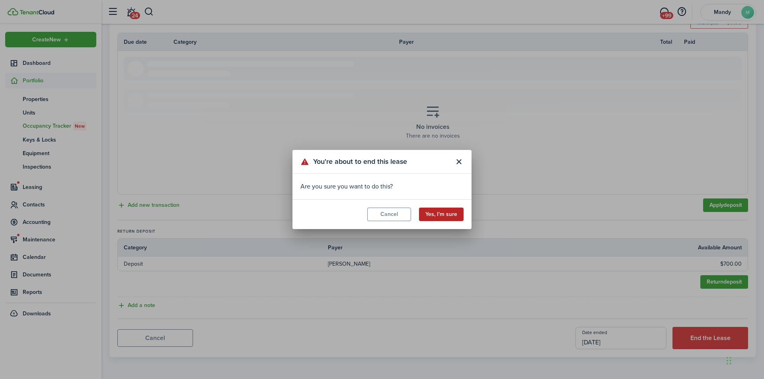
click at [435, 214] on button "Yes, I'm sure" at bounding box center [441, 215] width 45 height 14
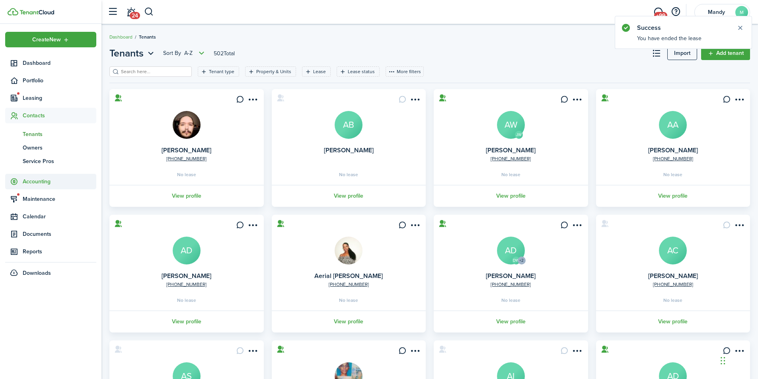
click at [44, 178] on span "Accounting" at bounding box center [60, 181] width 74 height 8
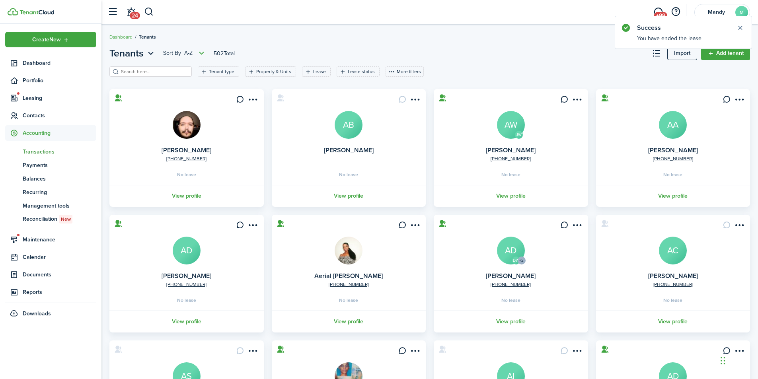
click at [43, 153] on span "Transactions" at bounding box center [60, 152] width 74 height 8
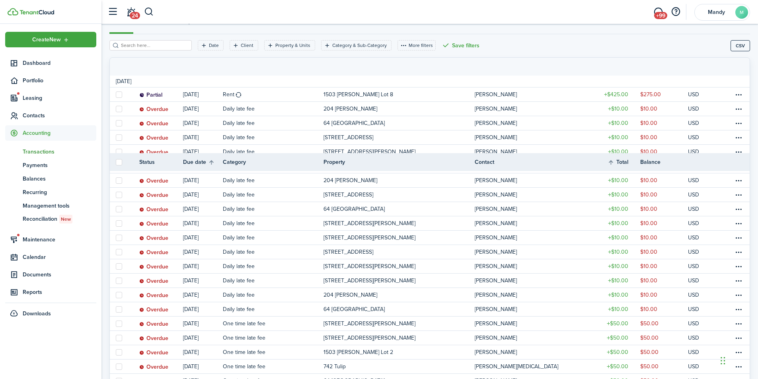
scroll to position [239, 0]
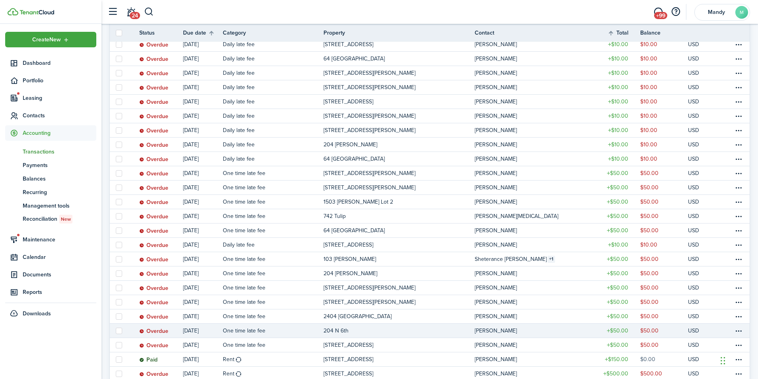
click at [274, 332] on link "One time late fee" at bounding box center [273, 331] width 101 height 14
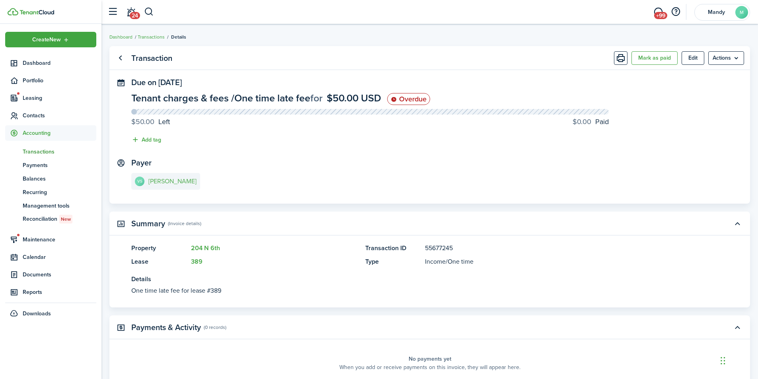
click at [163, 186] on link "VS [PERSON_NAME]" at bounding box center [165, 181] width 69 height 17
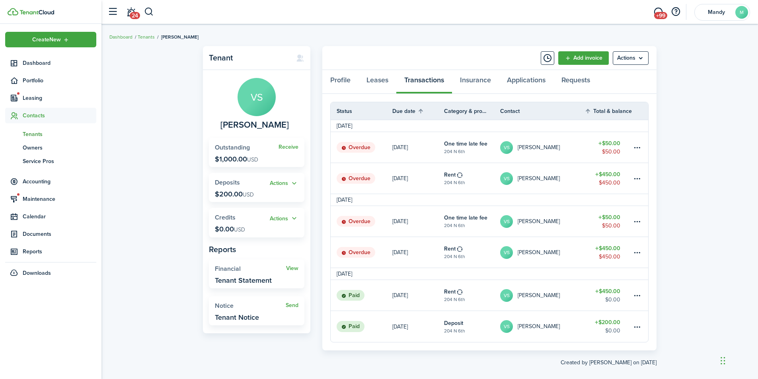
click at [576, 255] on link "VS [PERSON_NAME]" at bounding box center [542, 252] width 84 height 31
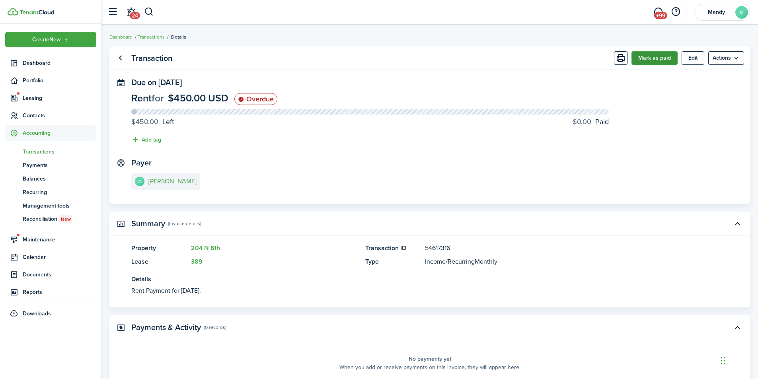
click at [648, 56] on button "Mark as paid" at bounding box center [654, 58] width 46 height 14
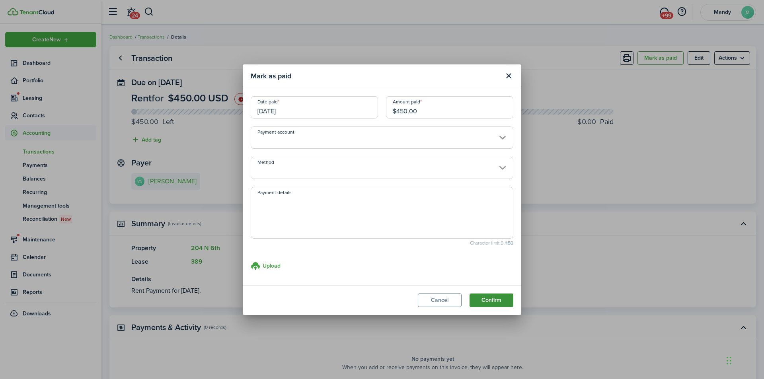
click at [486, 295] on button "Confirm" at bounding box center [491, 301] width 44 height 14
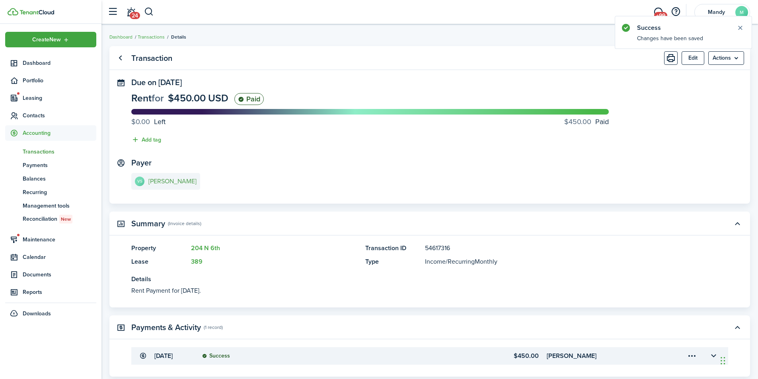
click at [167, 182] on e-details-info-title "[PERSON_NAME]" at bounding box center [172, 181] width 48 height 7
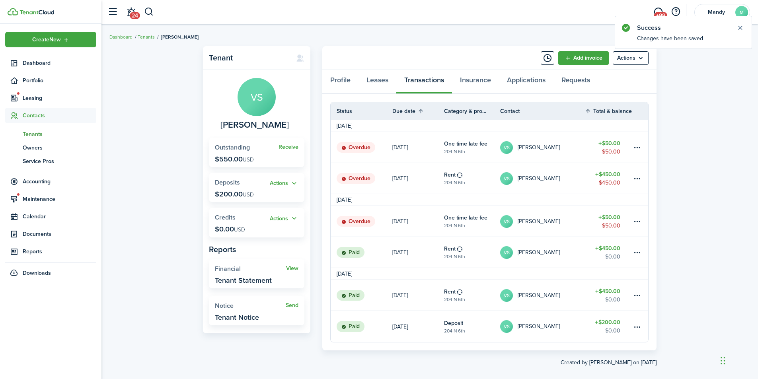
click at [572, 175] on link "VS [PERSON_NAME]" at bounding box center [542, 178] width 84 height 31
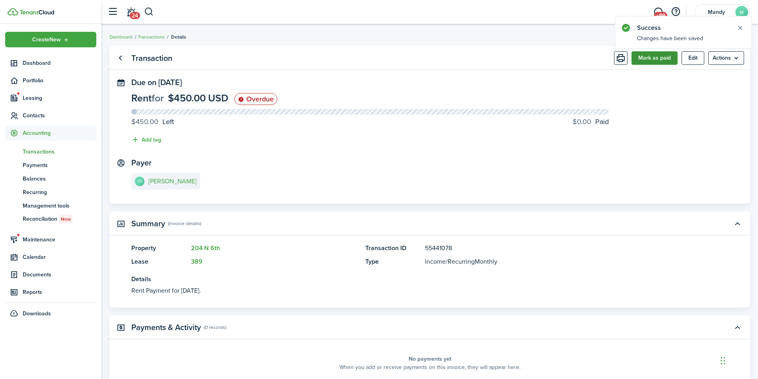
click at [661, 53] on button "Mark as paid" at bounding box center [654, 58] width 46 height 14
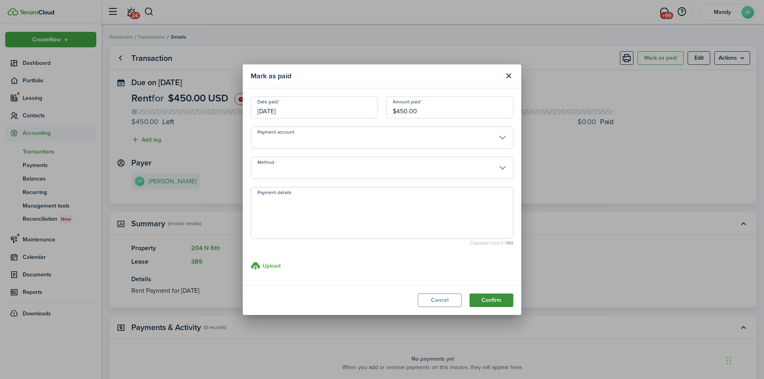
click at [497, 303] on button "Confirm" at bounding box center [491, 301] width 44 height 14
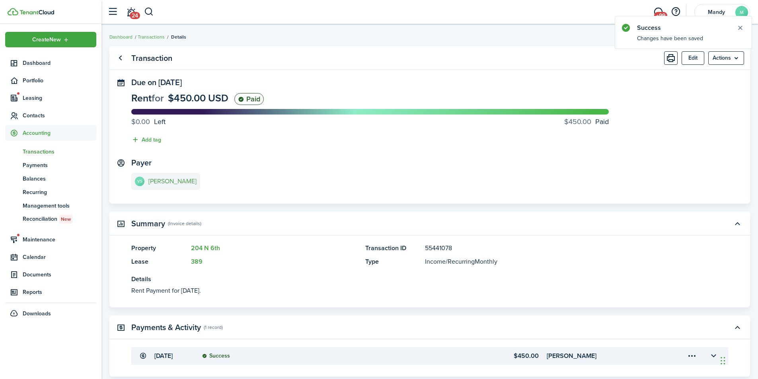
click at [169, 182] on e-details-info-title "[PERSON_NAME]" at bounding box center [172, 181] width 48 height 7
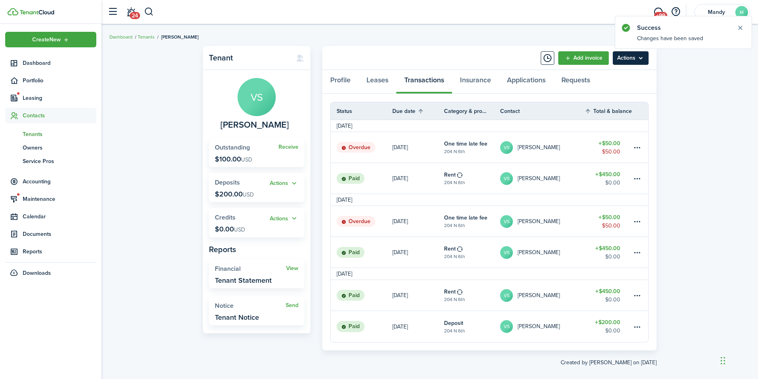
click at [625, 59] on menu-btn "Actions" at bounding box center [631, 58] width 36 height 14
click at [625, 117] on link "Manage bulk invoices" at bounding box center [614, 118] width 70 height 14
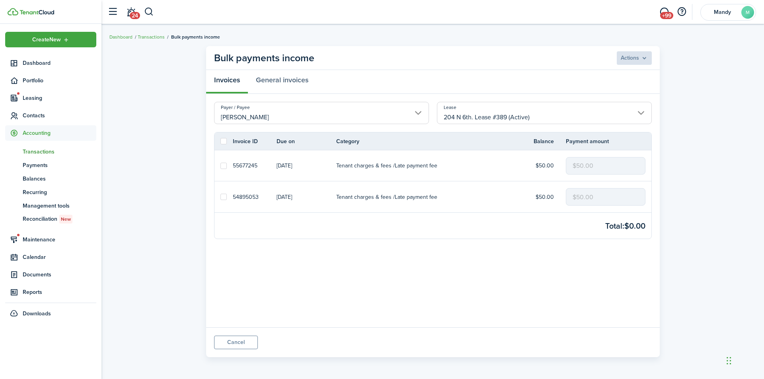
click at [222, 141] on label at bounding box center [223, 141] width 6 height 6
click at [220, 141] on input "checkbox" at bounding box center [220, 141] width 0 height 0
checkbox input "true"
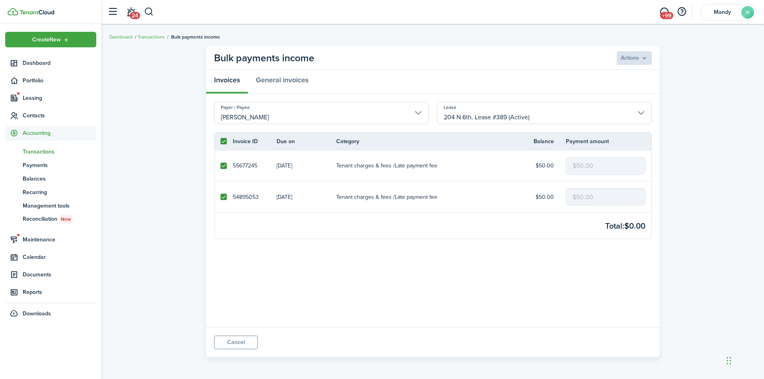
checkbox input "true"
click at [631, 56] on menu-btn "Actions" at bounding box center [634, 58] width 36 height 14
click at [615, 89] on button "Delete" at bounding box center [617, 90] width 70 height 14
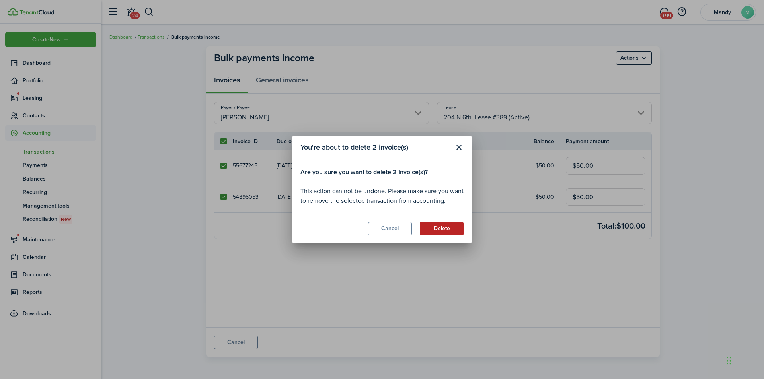
click at [450, 228] on button "Delete" at bounding box center [442, 229] width 44 height 14
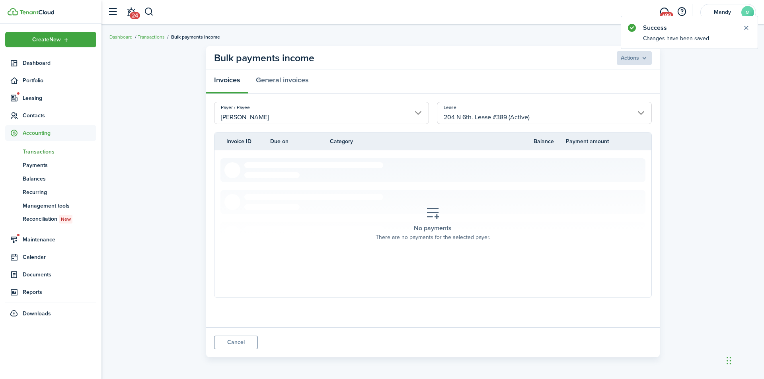
click at [46, 152] on span "Transactions" at bounding box center [60, 152] width 74 height 8
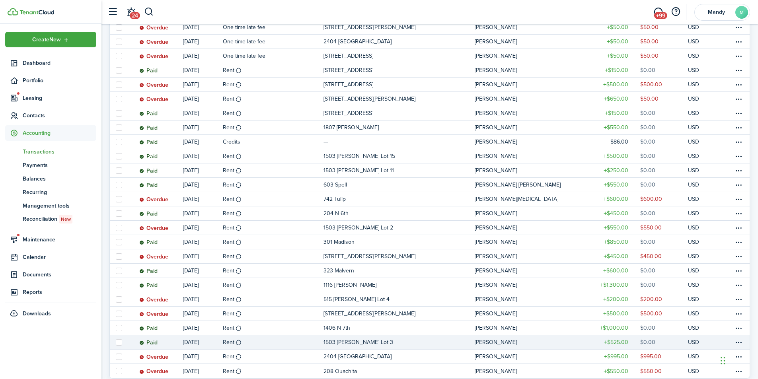
scroll to position [555, 0]
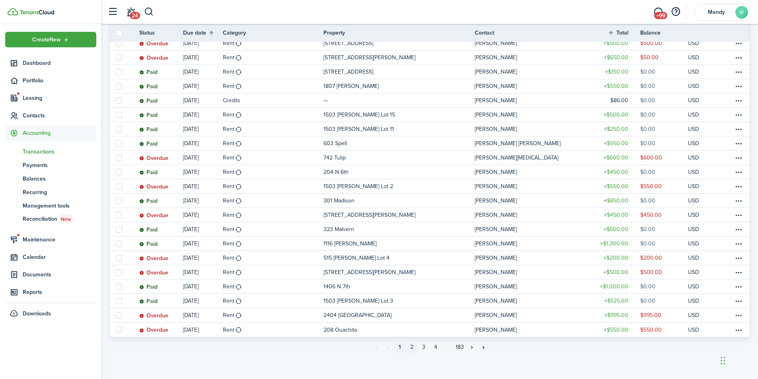
click at [415, 342] on link "2" at bounding box center [412, 347] width 12 height 12
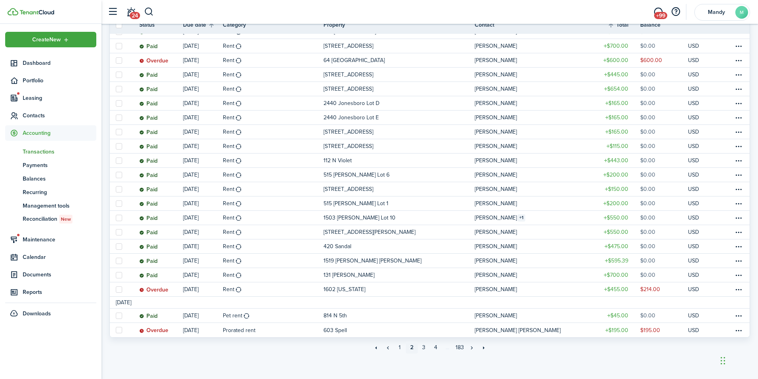
scroll to position [567, 0]
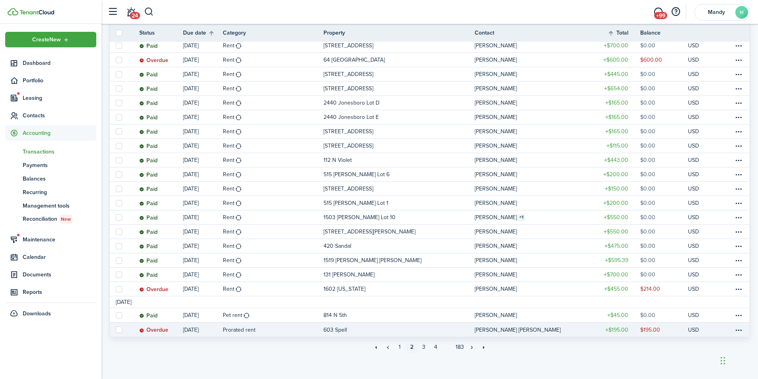
click at [514, 330] on table-profile-info-text "[PERSON_NAME] [PERSON_NAME]" at bounding box center [518, 330] width 86 height 6
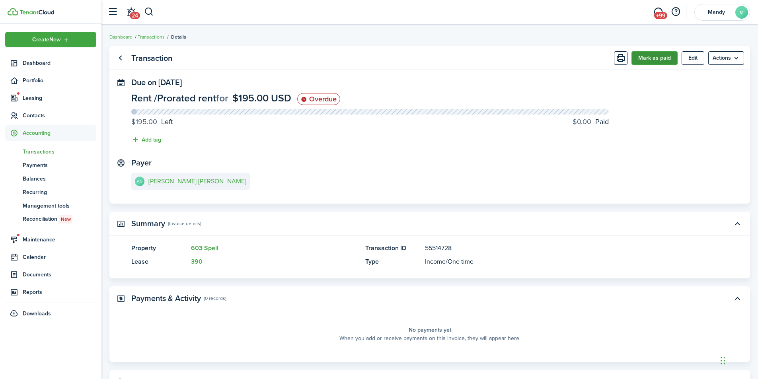
click at [657, 58] on button "Mark as paid" at bounding box center [654, 58] width 46 height 14
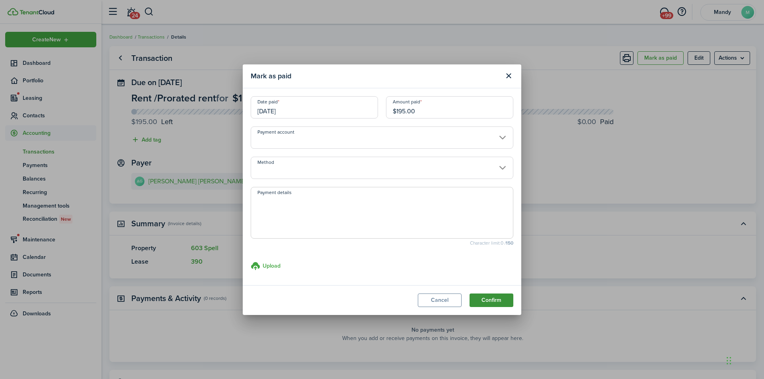
click at [491, 304] on button "Confirm" at bounding box center [491, 301] width 44 height 14
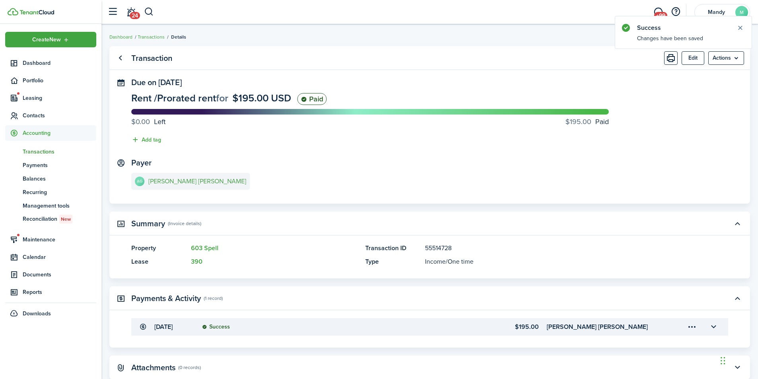
click at [206, 185] on e-details-info-title "[PERSON_NAME] [PERSON_NAME]" at bounding box center [197, 181] width 98 height 7
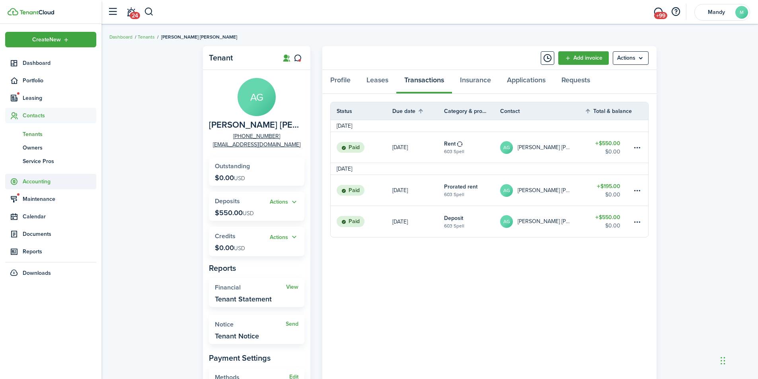
click at [43, 182] on span "Accounting" at bounding box center [60, 181] width 74 height 8
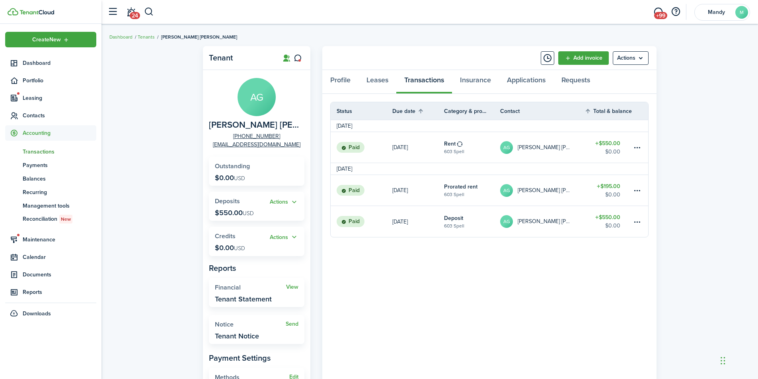
click at [56, 153] on span "Transactions" at bounding box center [60, 152] width 74 height 8
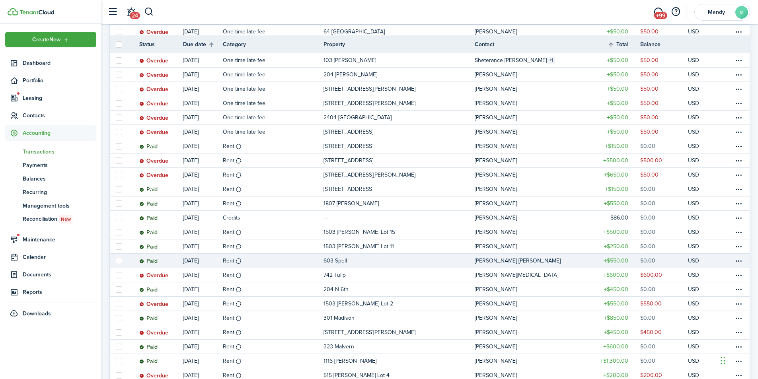
scroll to position [555, 0]
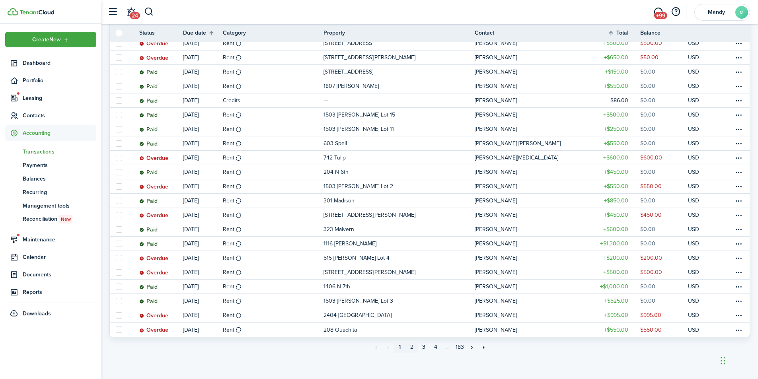
click at [411, 348] on link "2" at bounding box center [412, 347] width 12 height 12
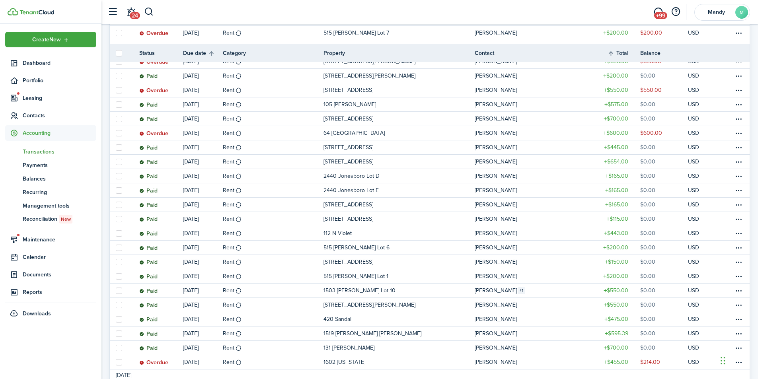
scroll to position [567, 0]
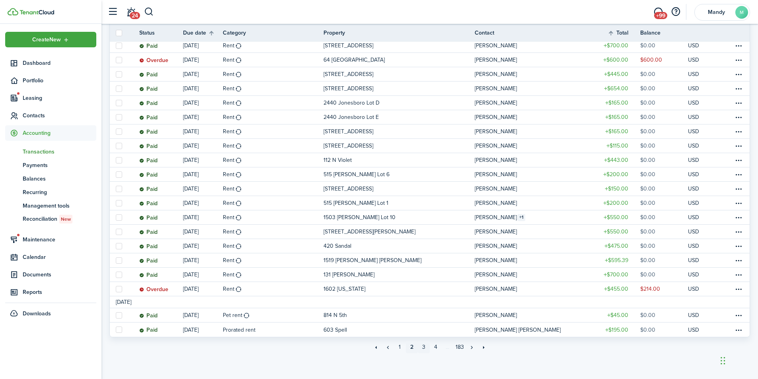
click at [424, 348] on link "3" at bounding box center [424, 347] width 12 height 12
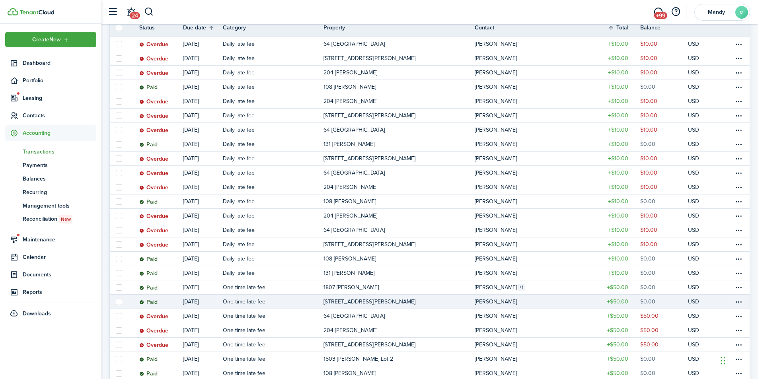
scroll to position [555, 0]
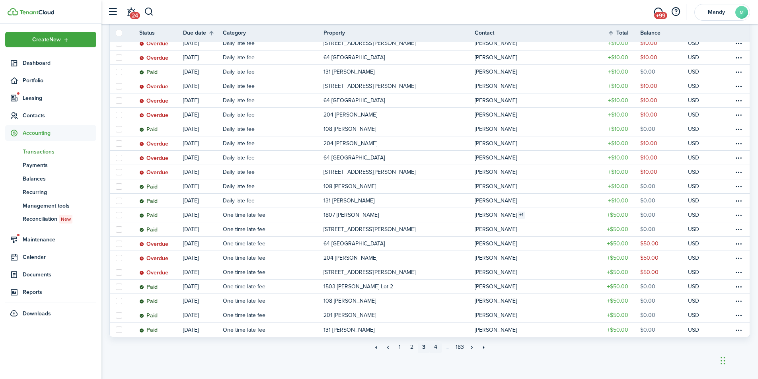
click at [437, 347] on link "4" at bounding box center [436, 347] width 12 height 12
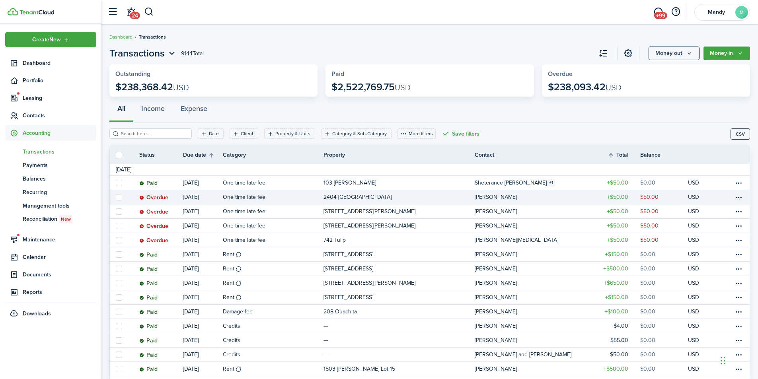
click at [415, 198] on link "2404 [GEOGRAPHIC_DATA]" at bounding box center [398, 197] width 151 height 14
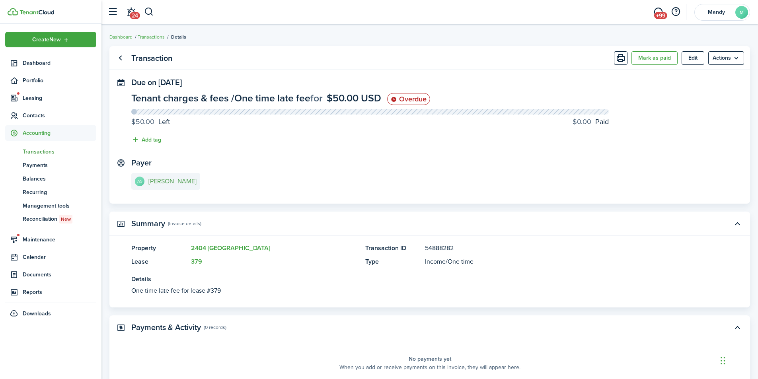
click at [184, 185] on e-details-info-title "[PERSON_NAME]" at bounding box center [172, 181] width 48 height 7
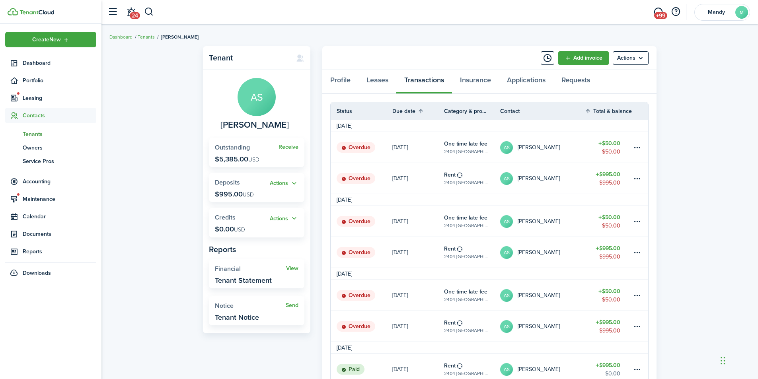
click at [585, 329] on link "$995.00 $995.00" at bounding box center [608, 326] width 48 height 31
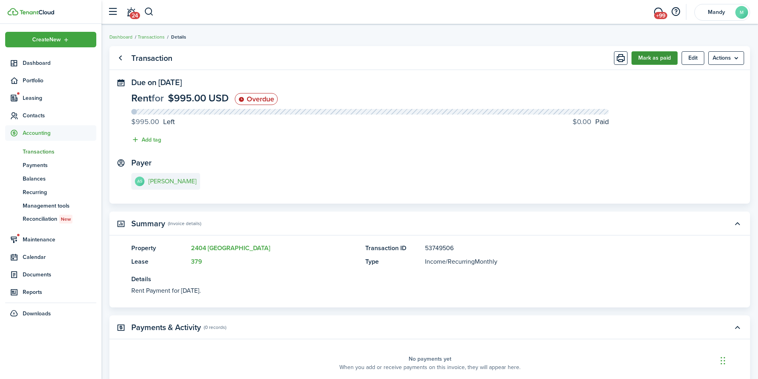
click at [659, 60] on button "Mark as paid" at bounding box center [654, 58] width 46 height 14
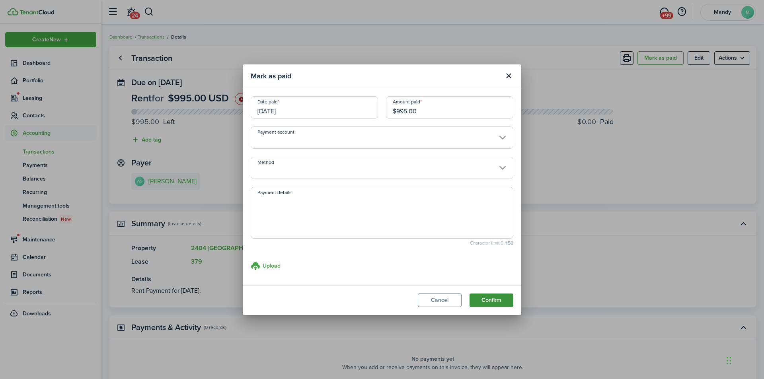
click at [500, 300] on button "Confirm" at bounding box center [491, 301] width 44 height 14
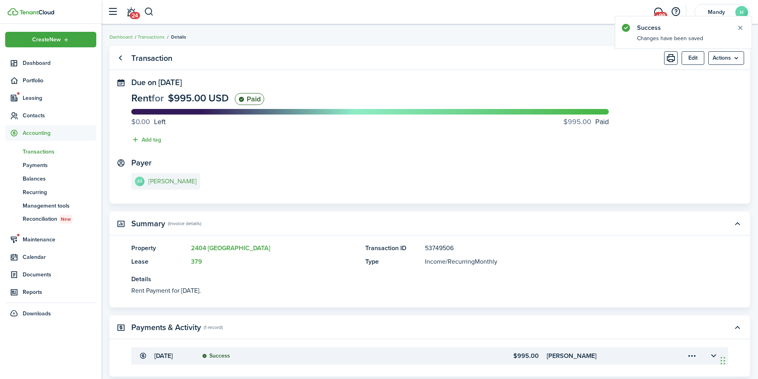
click at [159, 184] on e-details-info-title "[PERSON_NAME]" at bounding box center [172, 181] width 48 height 7
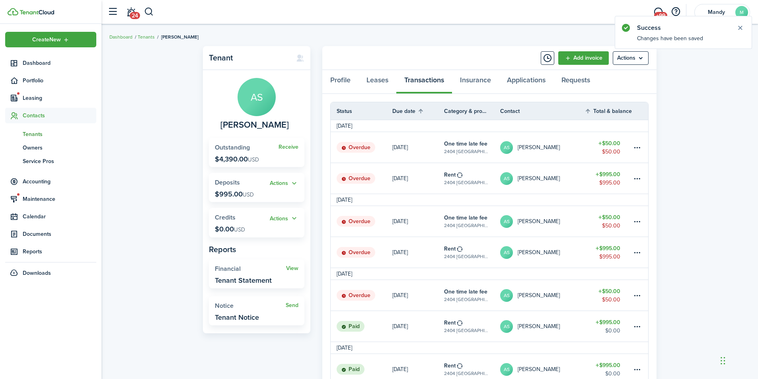
click at [543, 247] on table-profile-info "AS [PERSON_NAME]" at bounding box center [530, 252] width 60 height 13
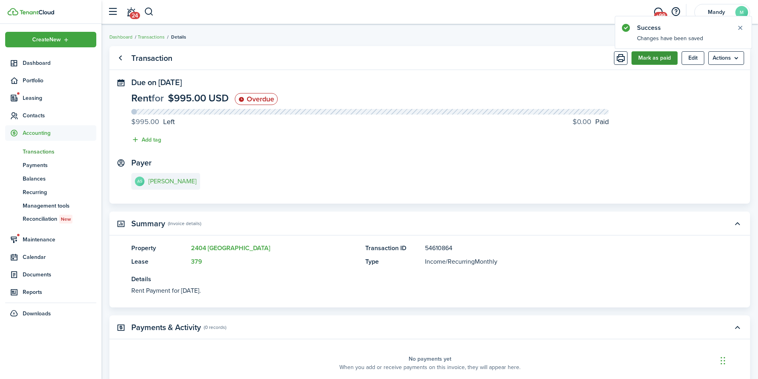
click at [656, 58] on button "Mark as paid" at bounding box center [654, 58] width 46 height 14
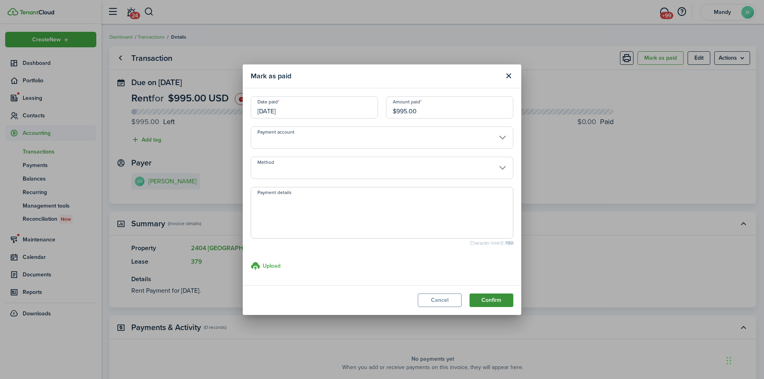
click at [499, 301] on button "Confirm" at bounding box center [491, 301] width 44 height 14
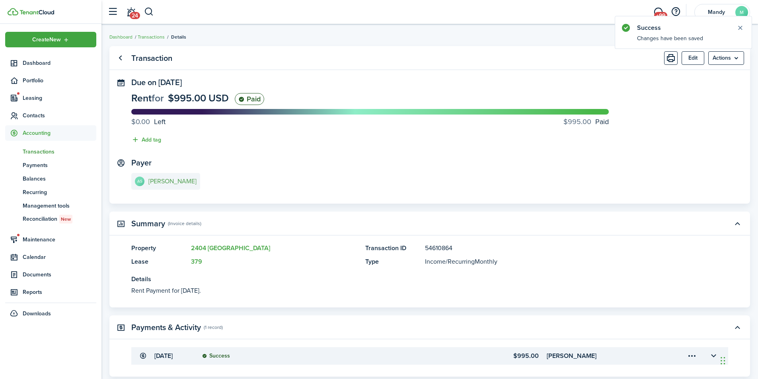
click at [164, 182] on e-details-info-title "[PERSON_NAME]" at bounding box center [172, 181] width 48 height 7
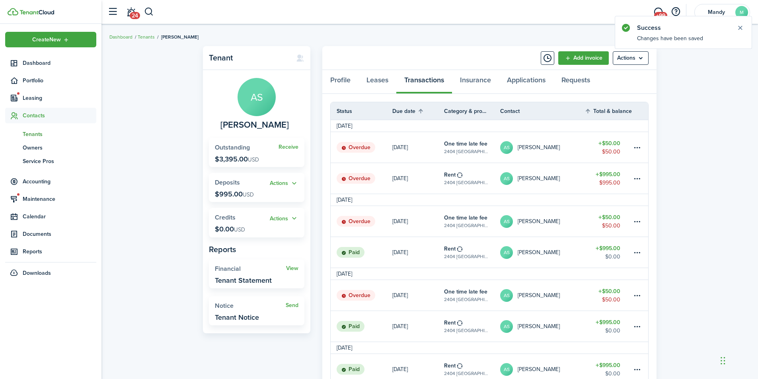
click at [568, 176] on link "AS [PERSON_NAME]" at bounding box center [542, 178] width 84 height 31
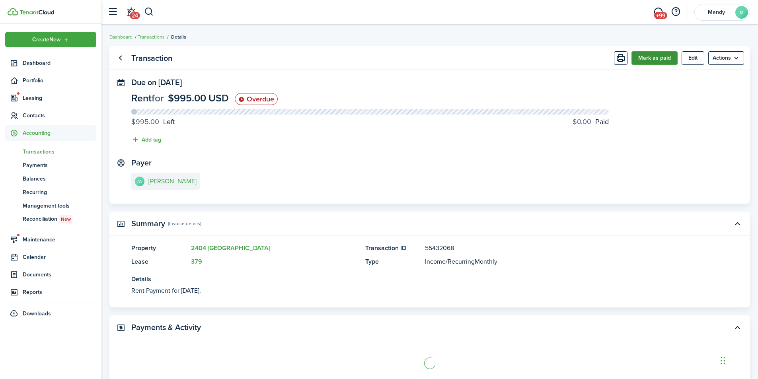
click at [653, 60] on button "Mark as paid" at bounding box center [654, 58] width 46 height 14
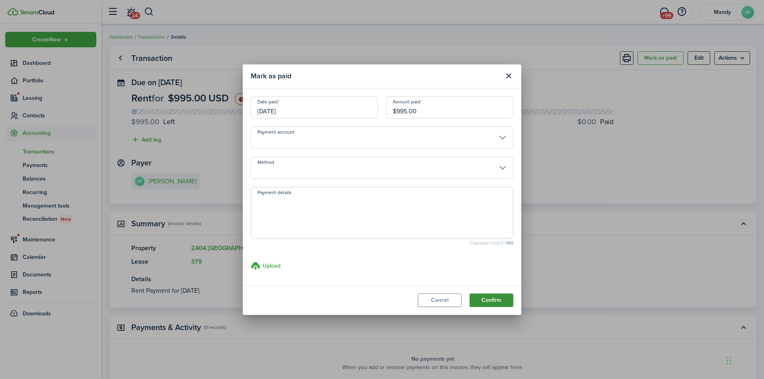
click at [500, 302] on button "Confirm" at bounding box center [491, 301] width 44 height 14
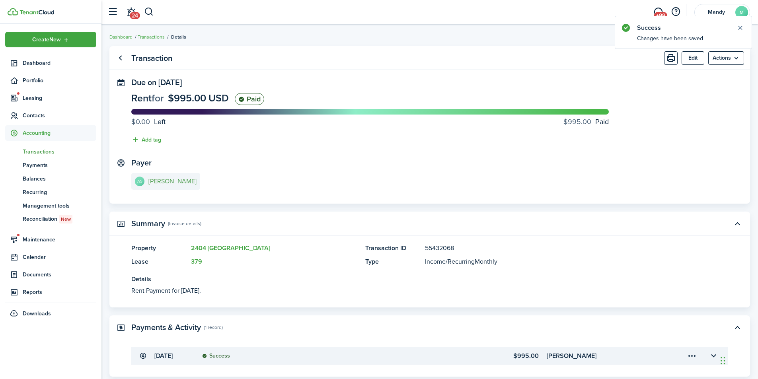
click at [177, 183] on e-details-info-title "[PERSON_NAME]" at bounding box center [172, 181] width 48 height 7
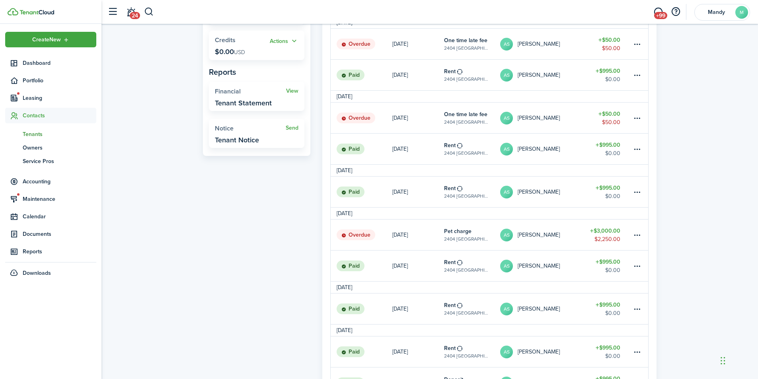
scroll to position [243, 0]
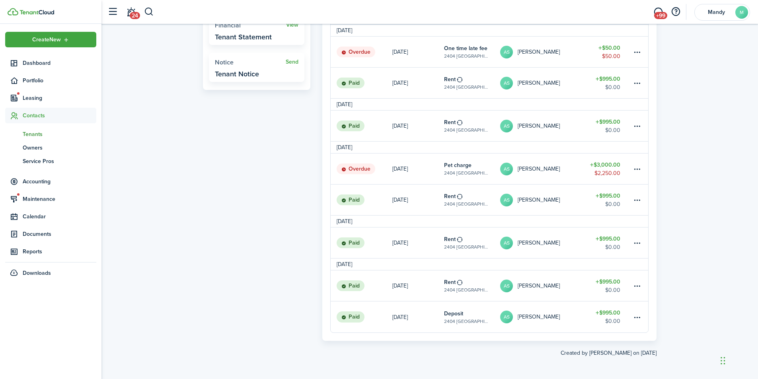
click at [572, 175] on link "AS [PERSON_NAME]" at bounding box center [542, 169] width 84 height 31
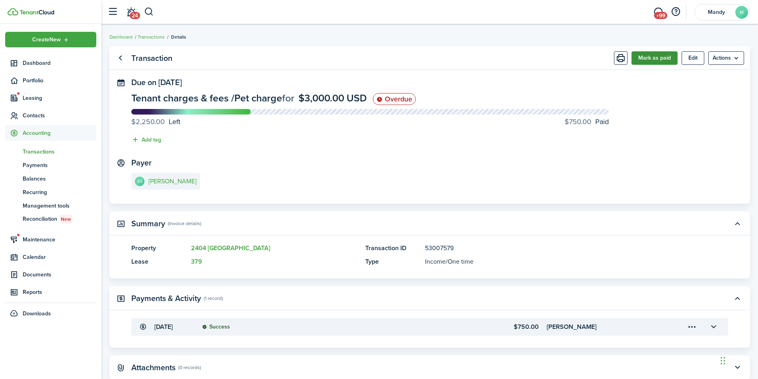
click at [656, 58] on button "Mark as paid" at bounding box center [654, 58] width 46 height 14
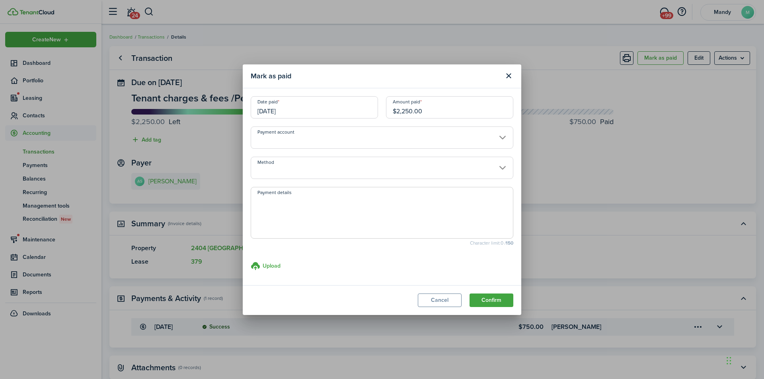
click at [460, 109] on input "$2,250.00" at bounding box center [449, 107] width 127 height 22
type input "$800"
click at [469, 294] on button "Confirm" at bounding box center [491, 301] width 44 height 14
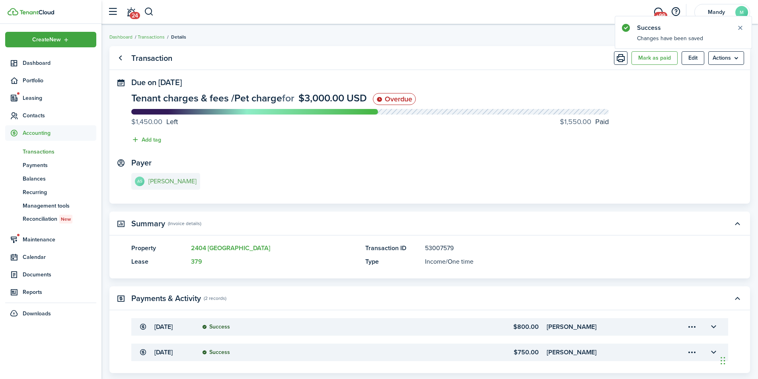
click at [175, 182] on e-details-info-title "[PERSON_NAME]" at bounding box center [172, 181] width 48 height 7
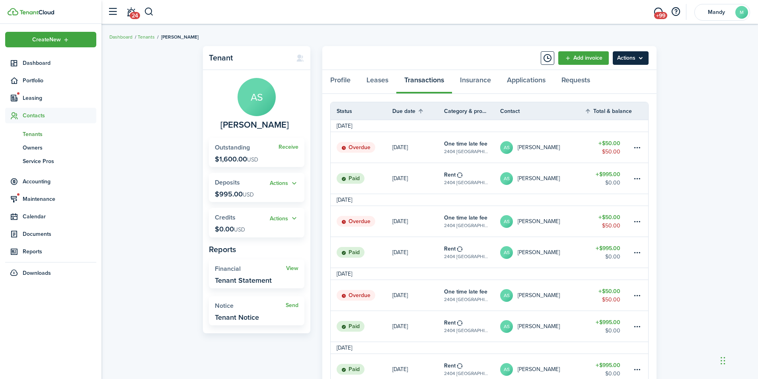
click at [640, 59] on menu-btn "Actions" at bounding box center [631, 58] width 36 height 14
click at [605, 114] on link "Manage bulk invoices" at bounding box center [614, 118] width 70 height 14
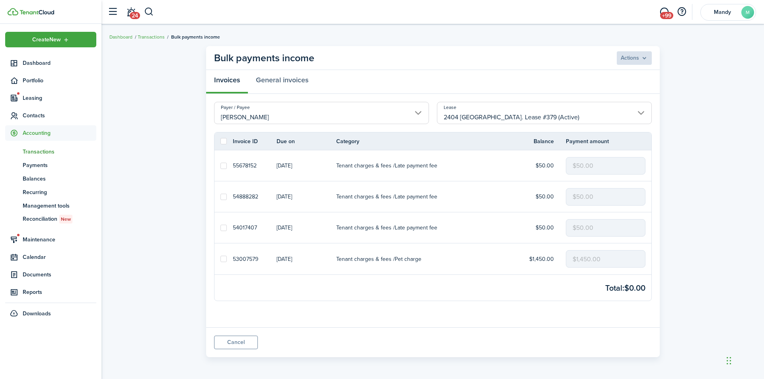
click at [223, 141] on label at bounding box center [223, 141] width 6 height 6
click at [220, 141] on input "checkbox" at bounding box center [220, 141] width 0 height 0
checkbox input "true"
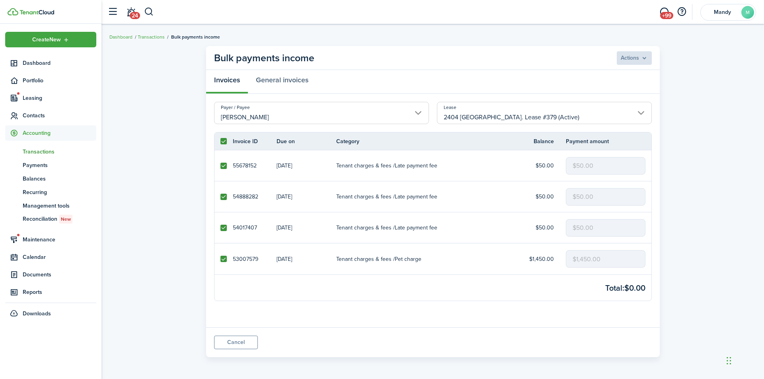
checkbox input "true"
click at [224, 260] on label at bounding box center [223, 259] width 6 height 6
click at [220, 259] on input "checkbox" at bounding box center [220, 259] width 0 height 0
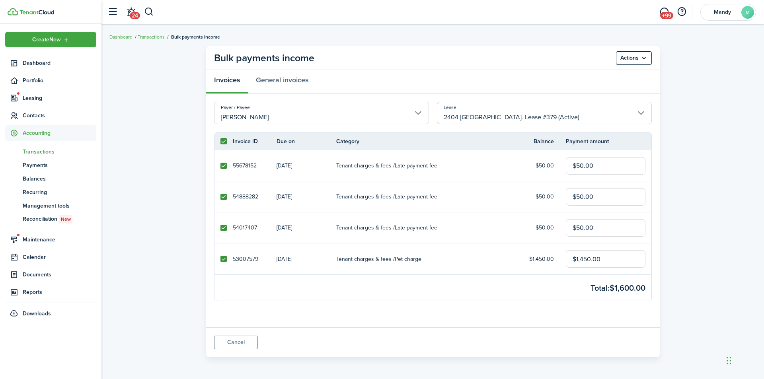
checkbox input "false"
click at [631, 58] on menu-btn "Actions" at bounding box center [634, 58] width 36 height 14
click at [586, 89] on button "Delete" at bounding box center [617, 90] width 70 height 14
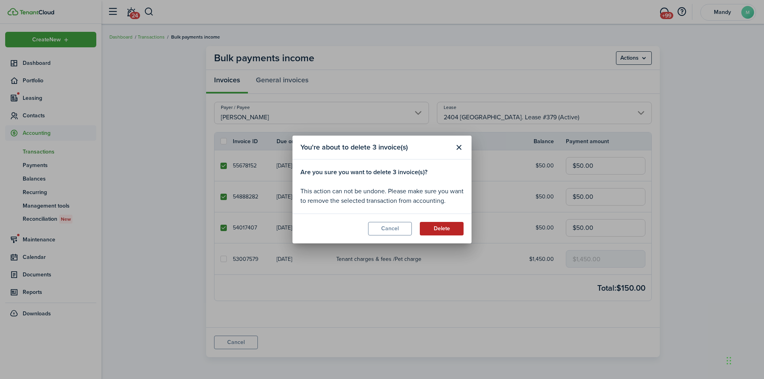
click at [449, 227] on button "Delete" at bounding box center [442, 229] width 44 height 14
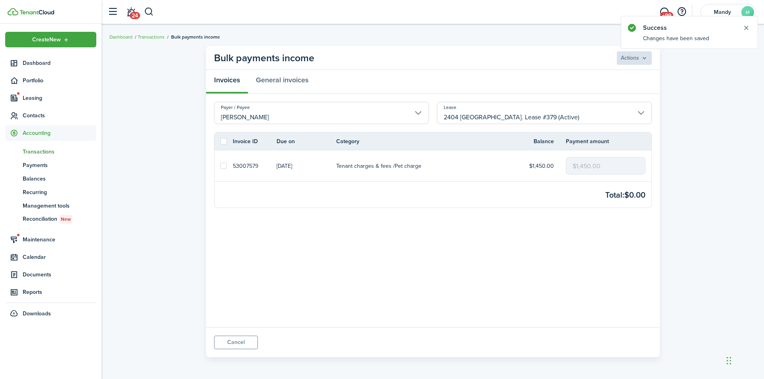
click at [37, 151] on span "Transactions" at bounding box center [60, 152] width 74 height 8
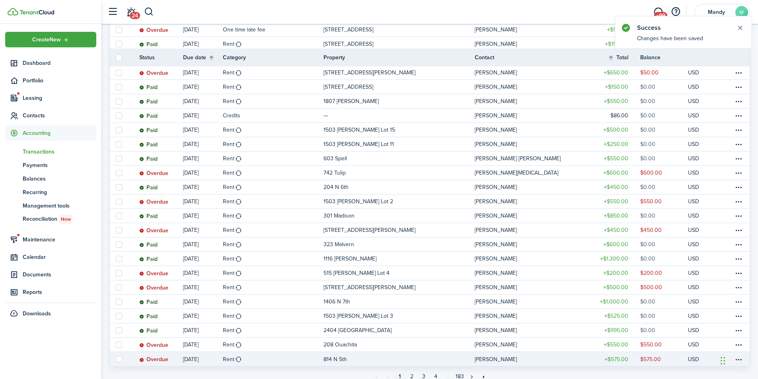
scroll to position [555, 0]
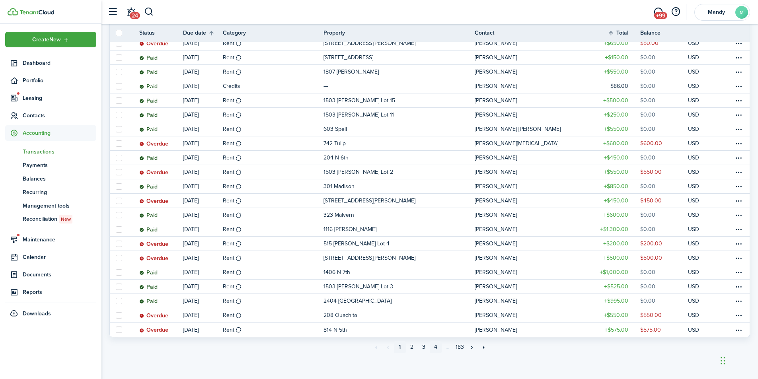
click at [435, 348] on link "4" at bounding box center [436, 347] width 12 height 12
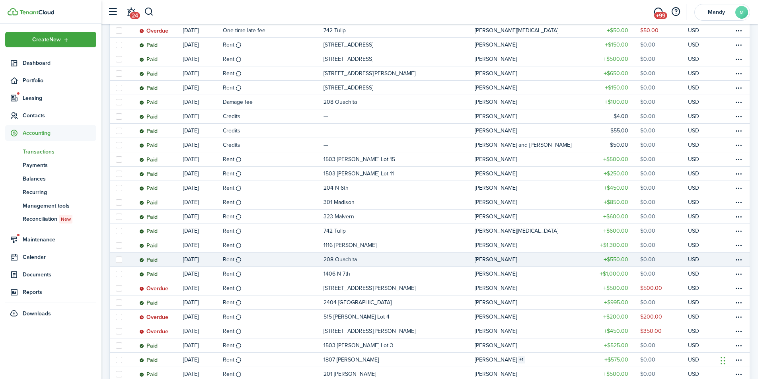
scroll to position [199, 0]
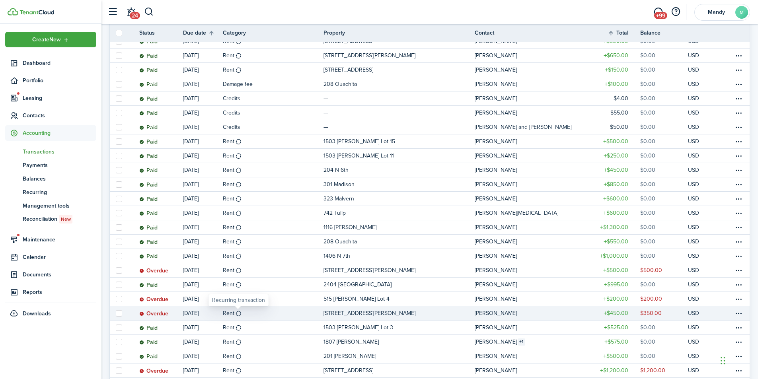
click at [233, 300] on div "Recurring transaction" at bounding box center [238, 300] width 53 height 8
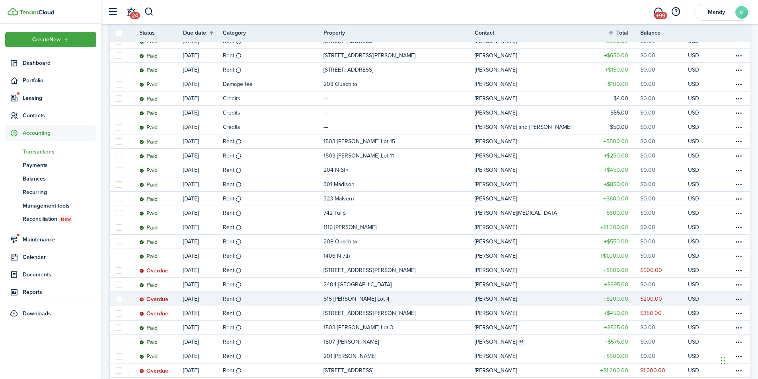
click at [354, 295] on p "515 [PERSON_NAME] Lot 4" at bounding box center [356, 299] width 66 height 8
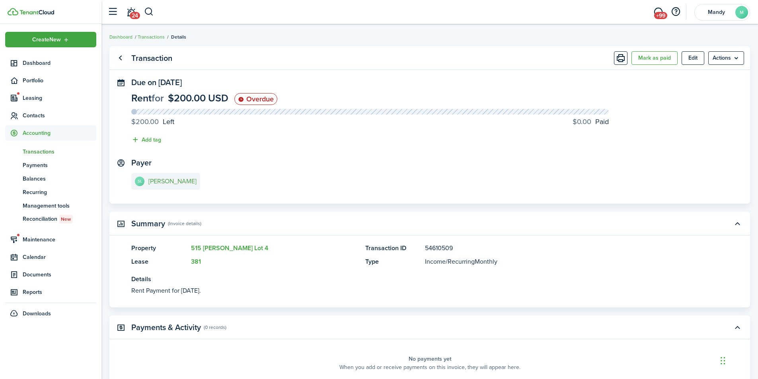
click at [171, 185] on e-details-info-title "[PERSON_NAME]" at bounding box center [172, 181] width 48 height 7
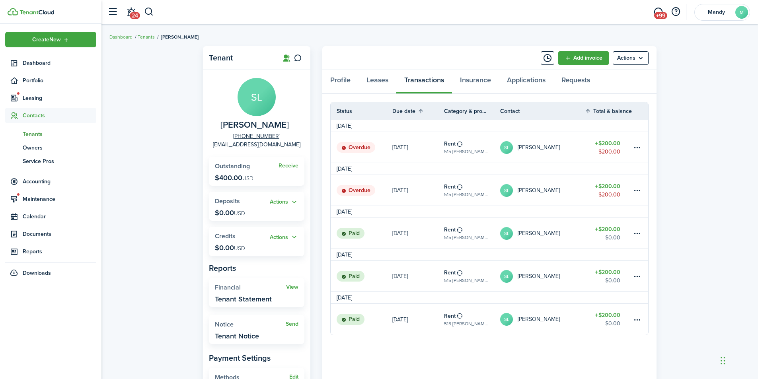
click at [569, 181] on link "SL [PERSON_NAME]" at bounding box center [542, 190] width 84 height 31
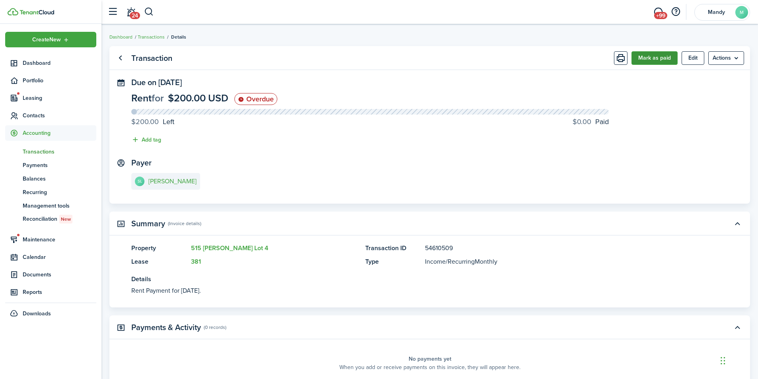
click at [655, 58] on button "Mark as paid" at bounding box center [654, 58] width 46 height 14
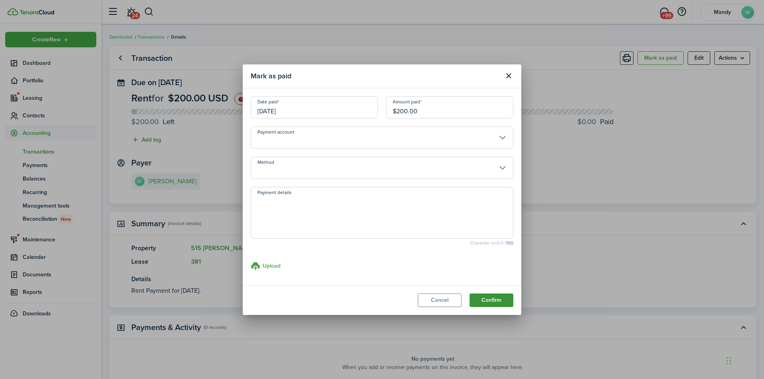
click at [489, 304] on button "Confirm" at bounding box center [491, 301] width 44 height 14
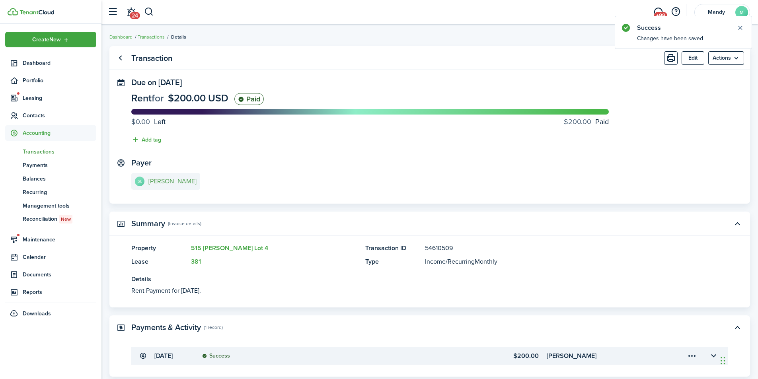
click at [160, 180] on e-details-info-title "[PERSON_NAME]" at bounding box center [172, 181] width 48 height 7
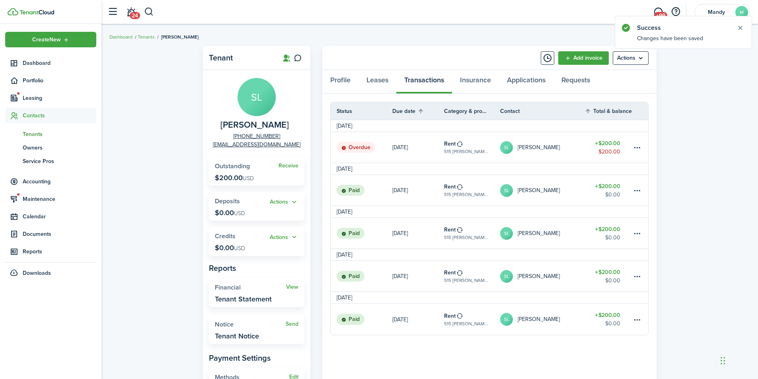
click at [573, 150] on link "SL [PERSON_NAME]" at bounding box center [542, 147] width 84 height 31
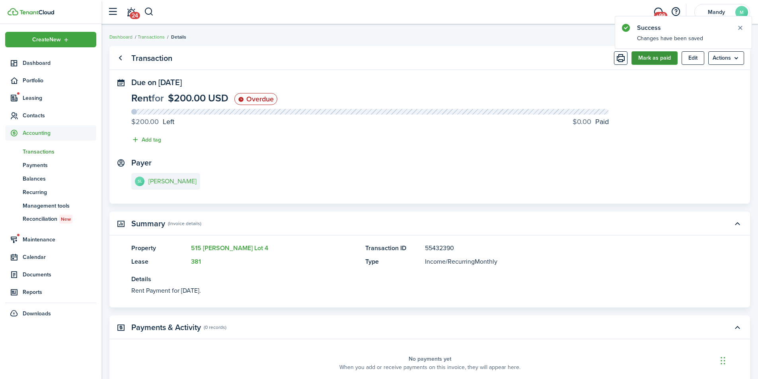
click at [660, 58] on button "Mark as paid" at bounding box center [654, 58] width 46 height 14
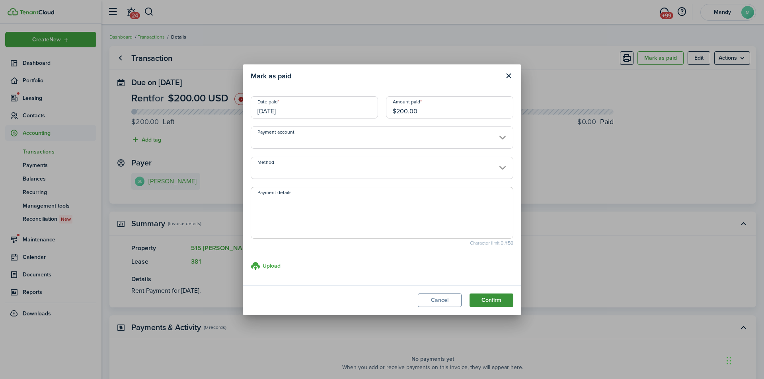
click at [505, 302] on button "Confirm" at bounding box center [491, 301] width 44 height 14
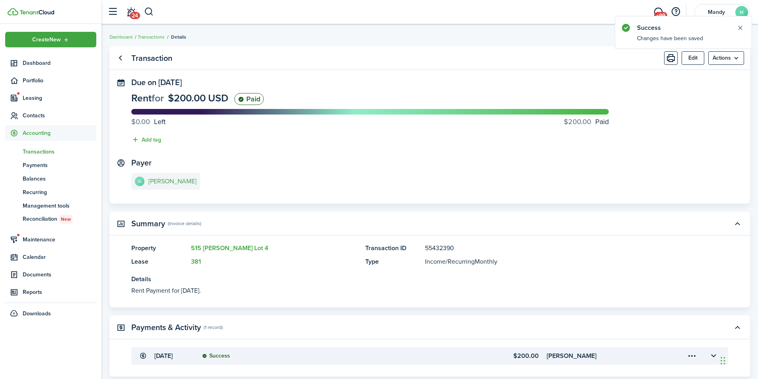
click at [166, 182] on e-details-info-title "[PERSON_NAME]" at bounding box center [172, 181] width 48 height 7
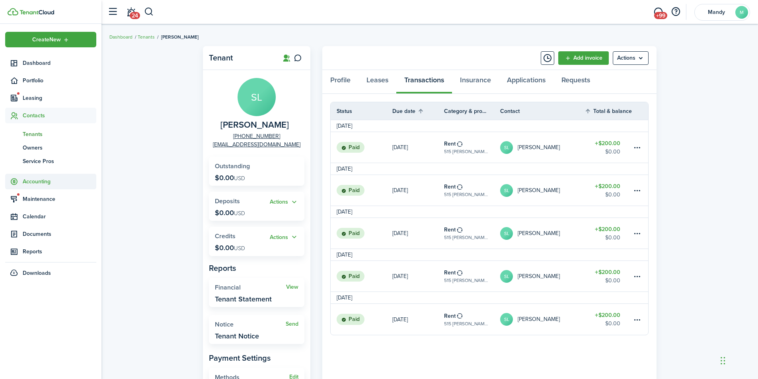
click at [43, 179] on span "Accounting" at bounding box center [60, 181] width 74 height 8
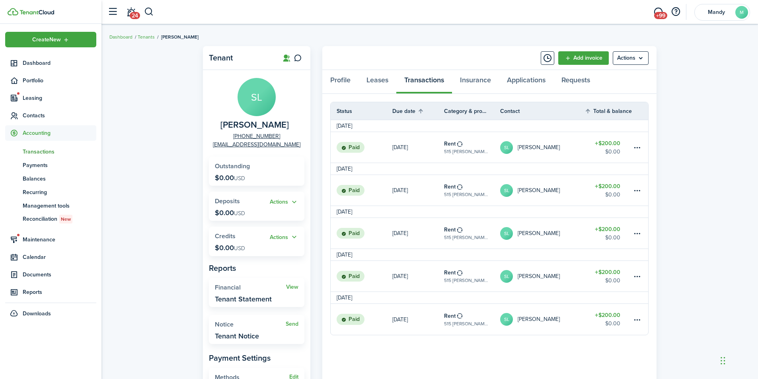
click at [41, 152] on span "Transactions" at bounding box center [60, 152] width 74 height 8
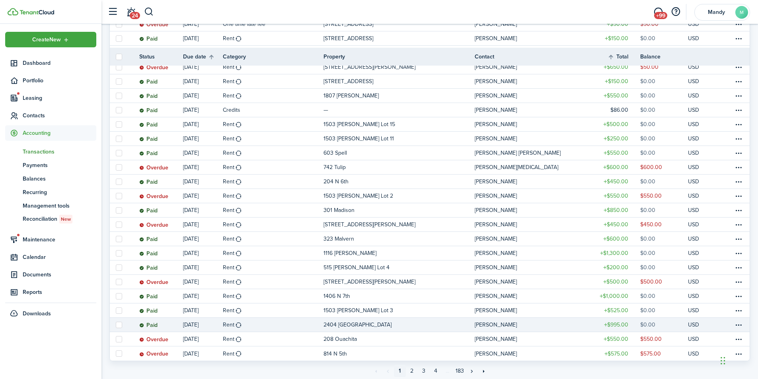
scroll to position [555, 0]
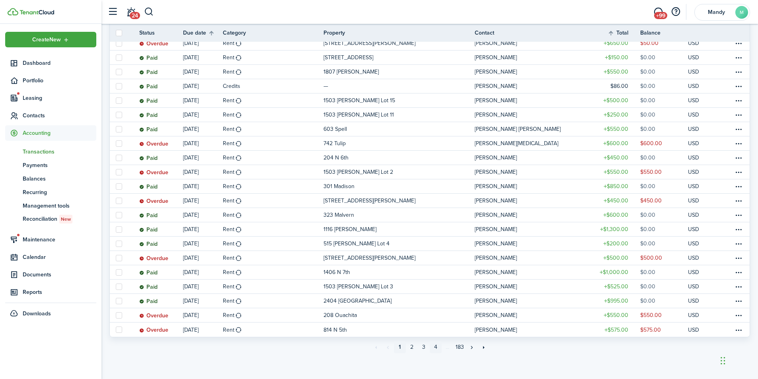
click at [435, 344] on link "4" at bounding box center [436, 347] width 12 height 12
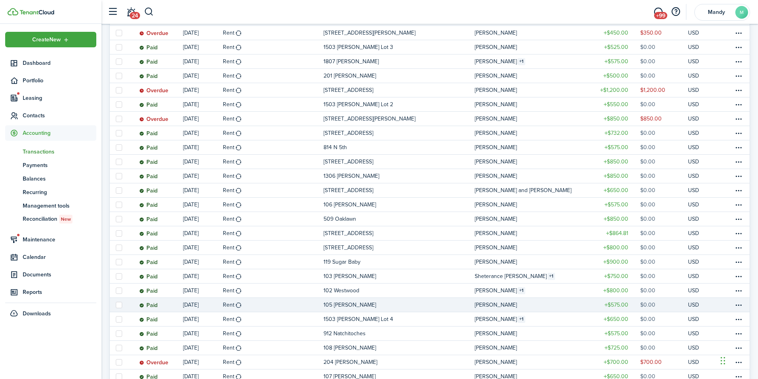
scroll to position [555, 0]
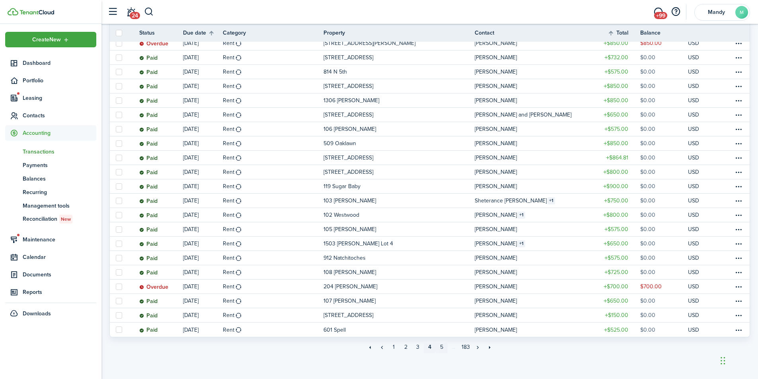
click at [440, 348] on link "5" at bounding box center [442, 347] width 12 height 12
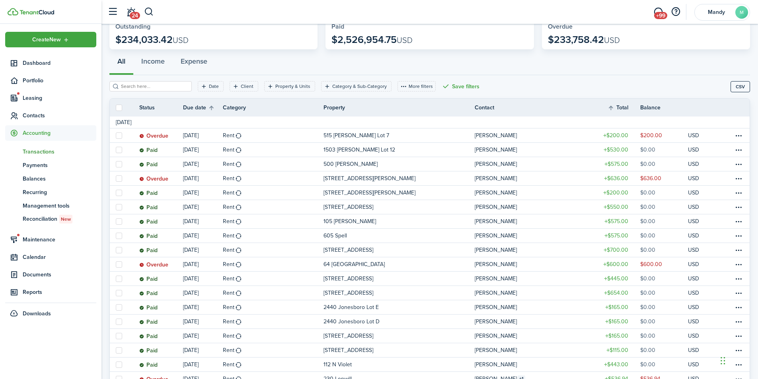
scroll to position [119, 0]
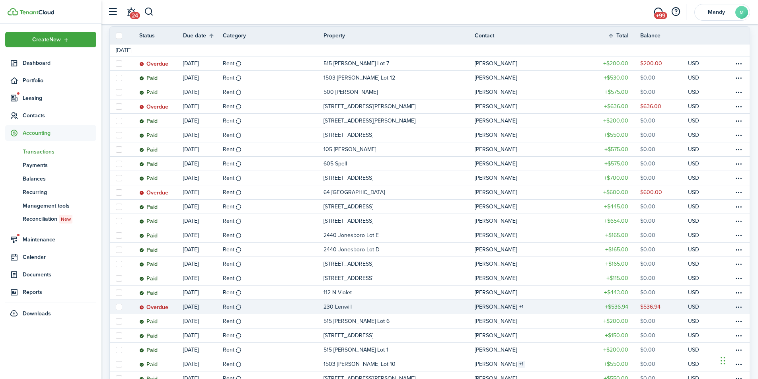
click at [430, 309] on link "230 Lenwill" at bounding box center [398, 307] width 151 height 14
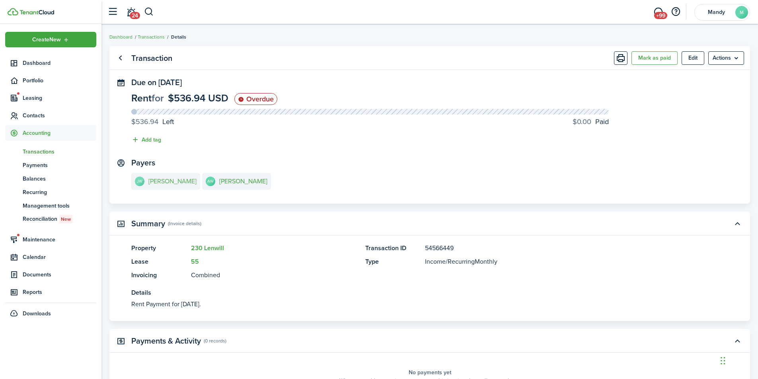
click at [169, 187] on link "[PERSON_NAME] [PERSON_NAME]" at bounding box center [165, 181] width 69 height 17
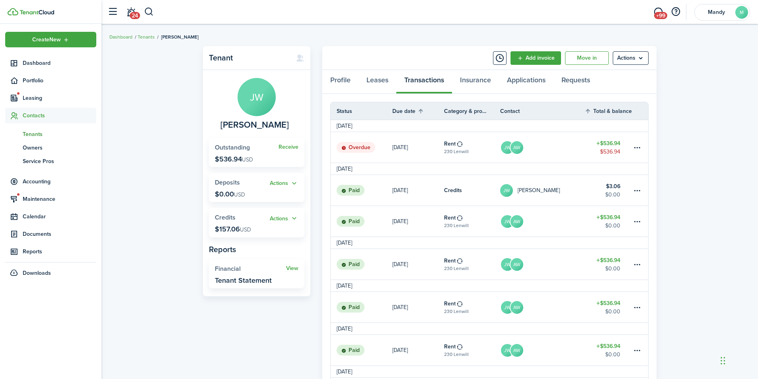
click at [561, 144] on link "JW AW" at bounding box center [542, 147] width 84 height 31
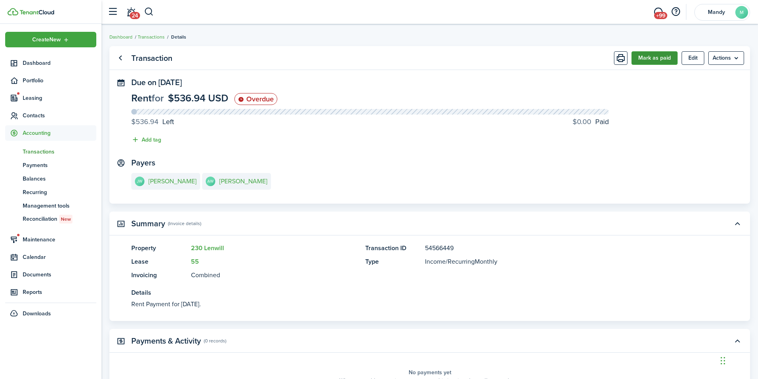
click at [648, 55] on button "Mark as paid" at bounding box center [654, 58] width 46 height 14
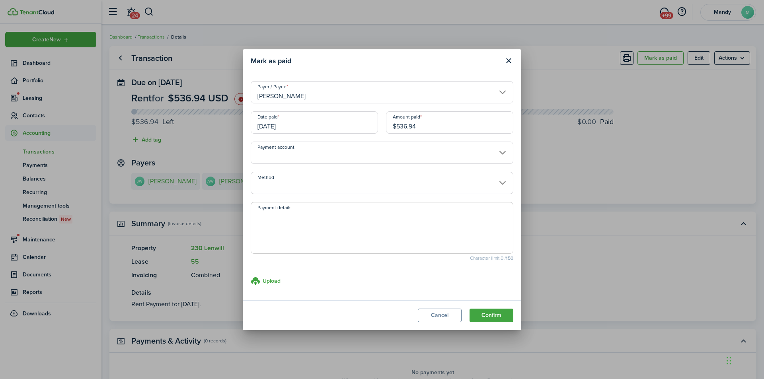
click at [434, 127] on input "$536.94" at bounding box center [449, 122] width 127 height 22
type input "$540"
click at [469, 309] on button "Confirm" at bounding box center [491, 316] width 44 height 14
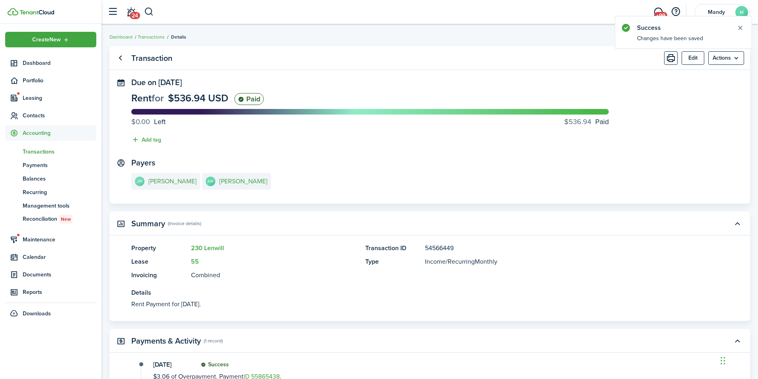
click at [176, 184] on e-details-info-title "[PERSON_NAME]" at bounding box center [172, 181] width 48 height 7
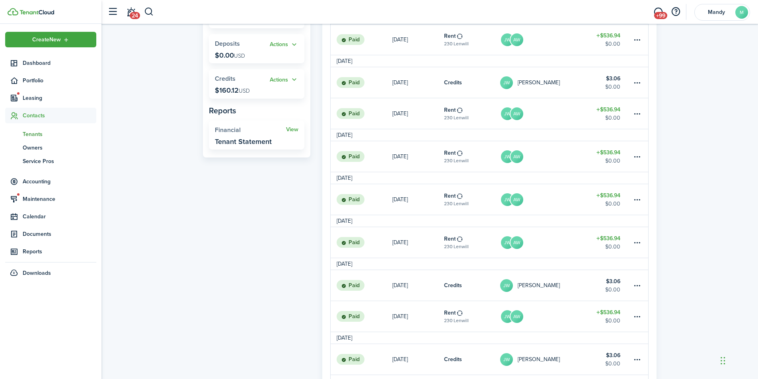
scroll to position [159, 0]
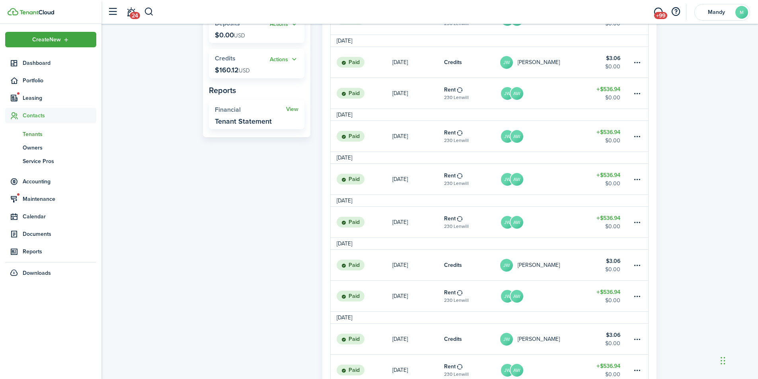
click at [560, 220] on link "JW AW" at bounding box center [542, 222] width 84 height 31
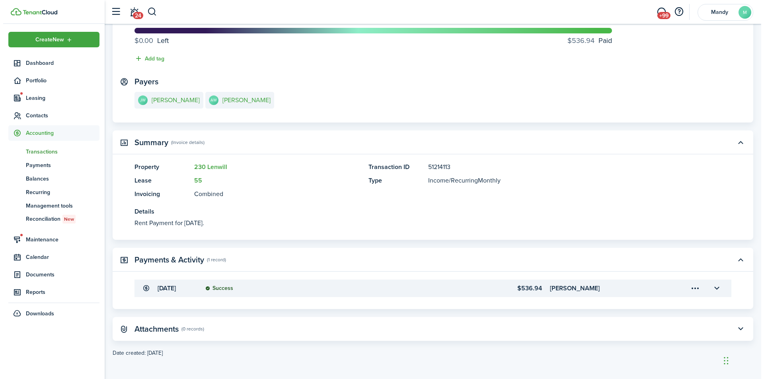
scroll to position [81, 0]
click at [689, 287] on menu-trigger-card "Open menu" at bounding box center [692, 289] width 14 height 14
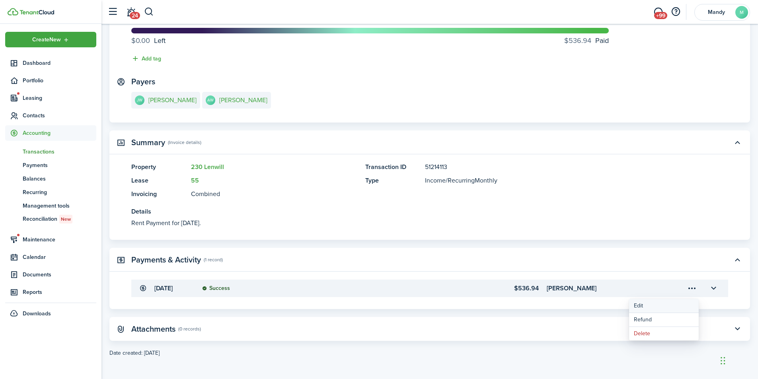
click at [642, 307] on button "Edit" at bounding box center [664, 306] width 70 height 14
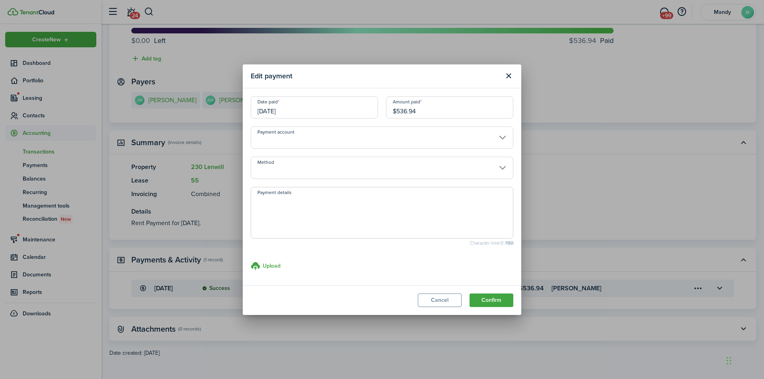
click at [467, 112] on input "$536.94" at bounding box center [449, 107] width 127 height 22
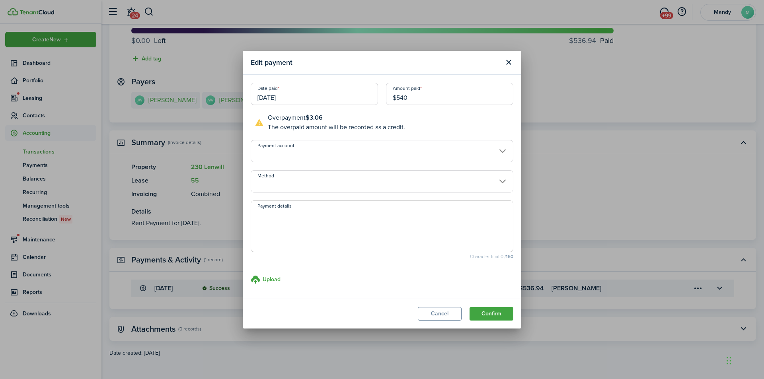
type input "$540"
click at [469, 307] on button "Confirm" at bounding box center [491, 314] width 44 height 14
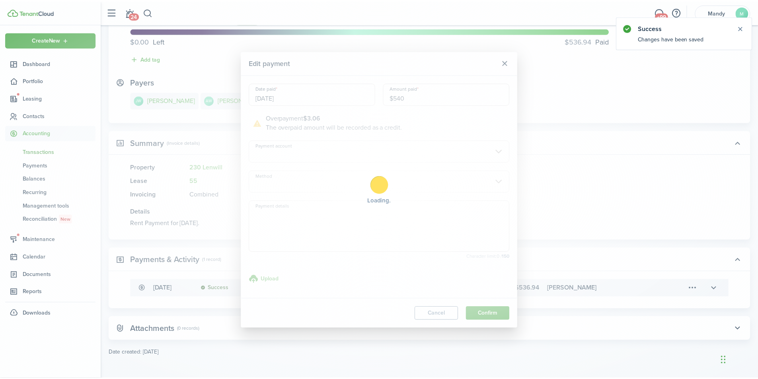
scroll to position [0, 0]
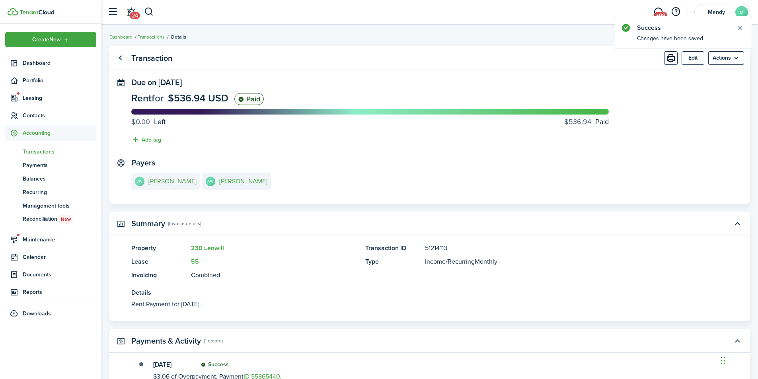
click at [159, 184] on e-details-info-title "[PERSON_NAME]" at bounding box center [172, 181] width 48 height 7
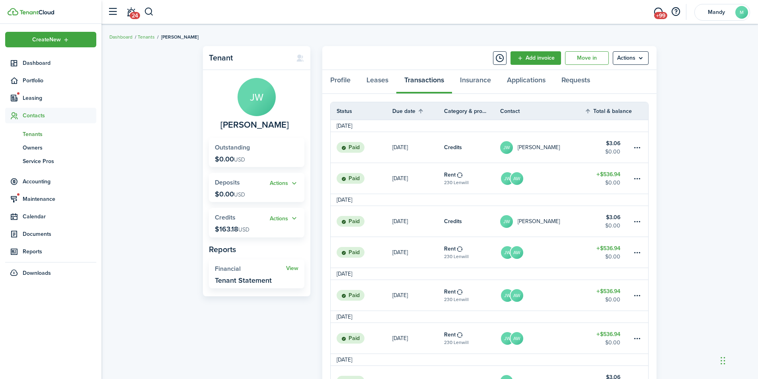
click at [583, 336] on link "JW AW" at bounding box center [542, 338] width 84 height 31
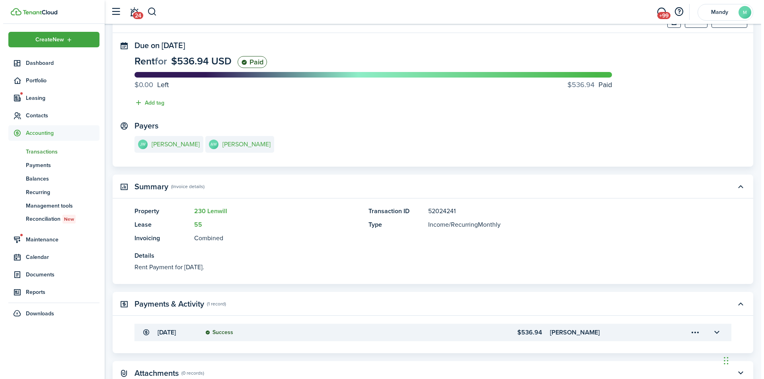
scroll to position [81, 0]
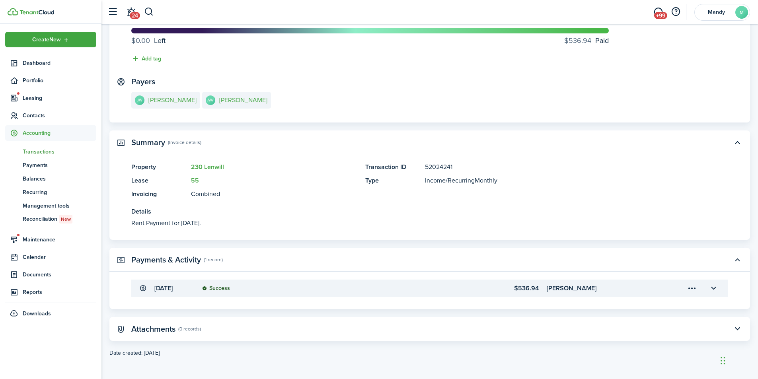
click at [690, 287] on menu-trigger-card "Open menu" at bounding box center [692, 289] width 14 height 14
click at [657, 307] on button "Edit" at bounding box center [664, 306] width 70 height 14
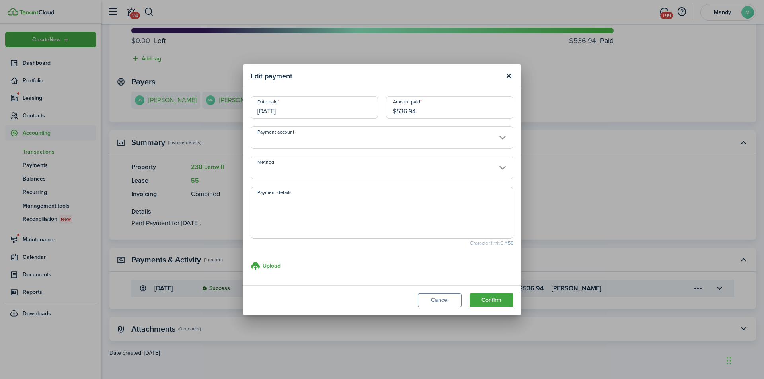
click at [433, 109] on input "$536.94" at bounding box center [449, 107] width 127 height 22
type input "$540"
click at [469, 294] on button "Confirm" at bounding box center [491, 301] width 44 height 14
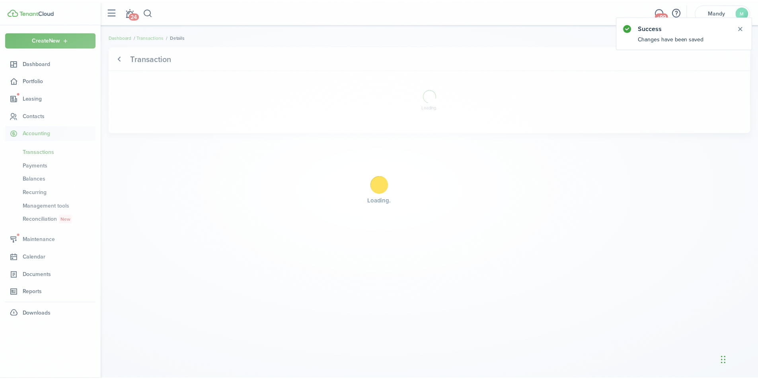
scroll to position [0, 0]
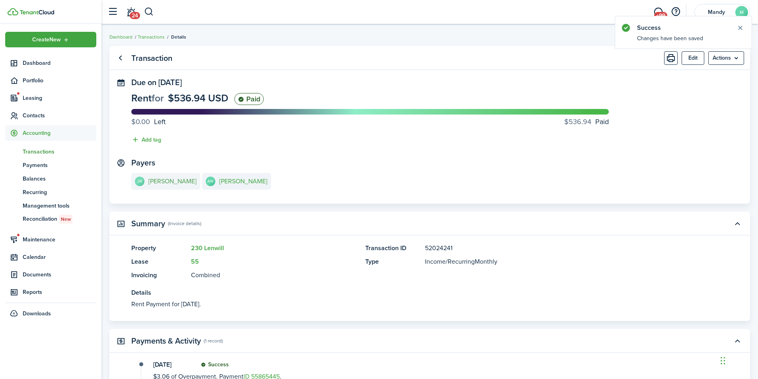
click at [169, 182] on e-details-info-title "[PERSON_NAME]" at bounding box center [172, 181] width 48 height 7
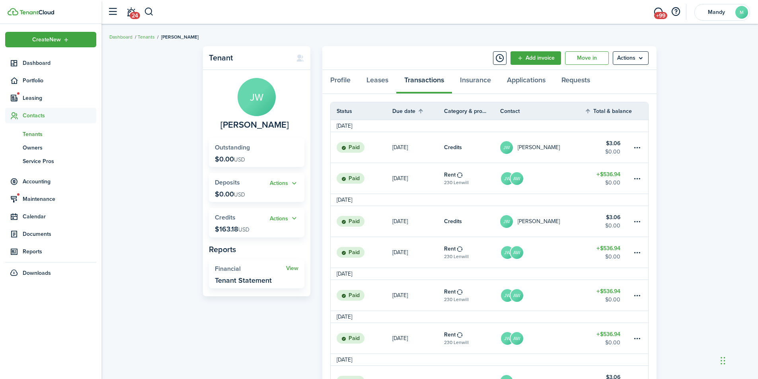
click at [558, 298] on link "JW AW" at bounding box center [542, 295] width 84 height 31
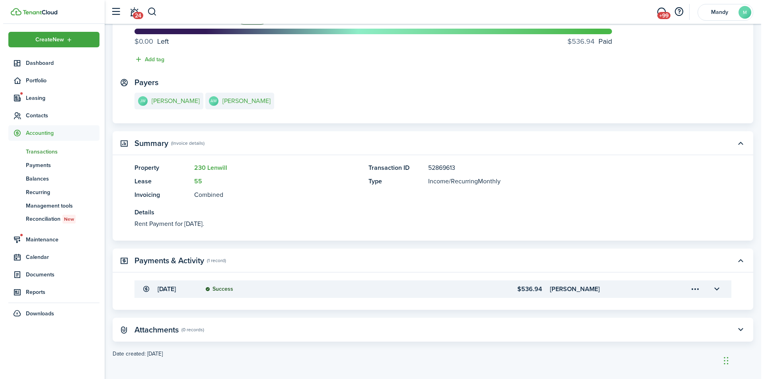
scroll to position [81, 0]
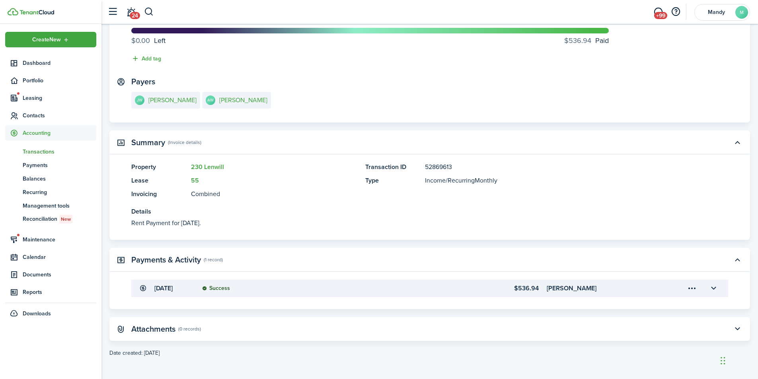
click at [689, 288] on menu-trigger-card "Open menu" at bounding box center [692, 289] width 14 height 14
click at [651, 302] on button "Edit" at bounding box center [664, 306] width 70 height 14
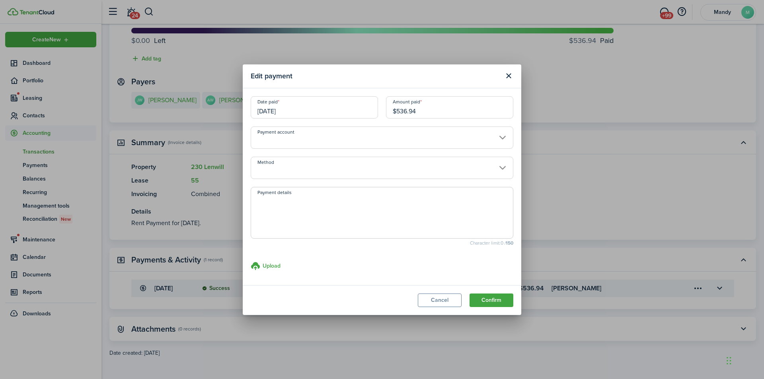
click at [456, 115] on input "$536.94" at bounding box center [449, 107] width 127 height 22
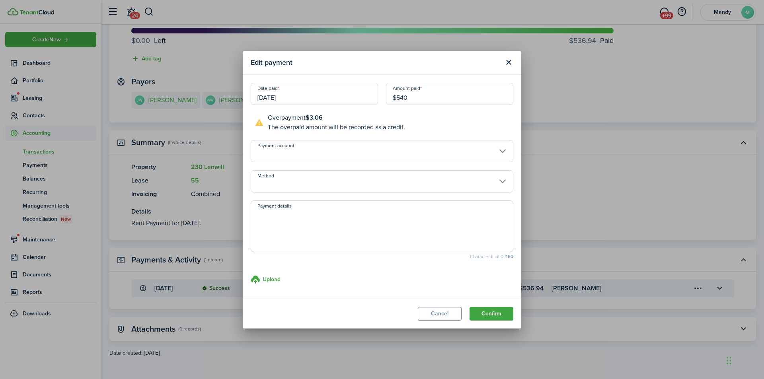
type input "$540"
click at [469, 307] on button "Confirm" at bounding box center [491, 314] width 44 height 14
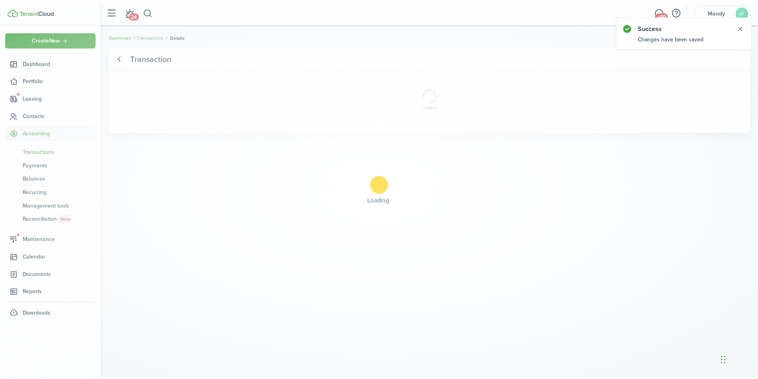
scroll to position [0, 0]
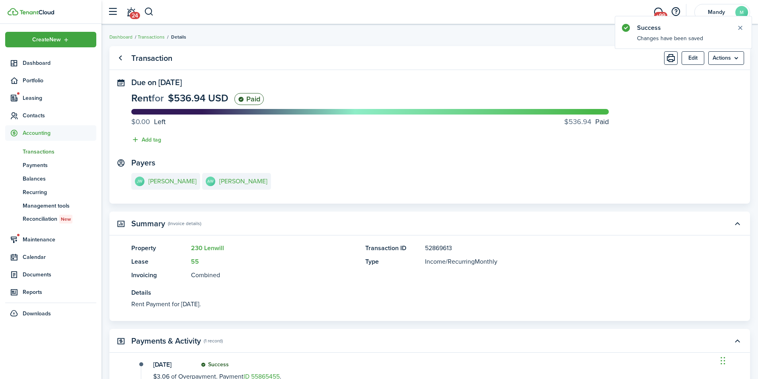
click at [39, 148] on span "Transactions" at bounding box center [60, 152] width 74 height 8
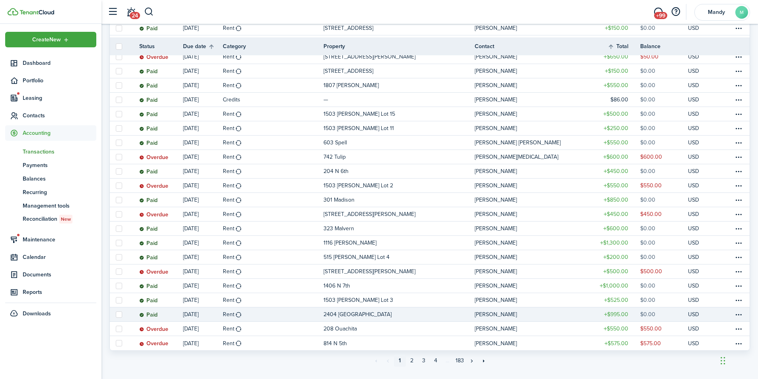
scroll to position [555, 0]
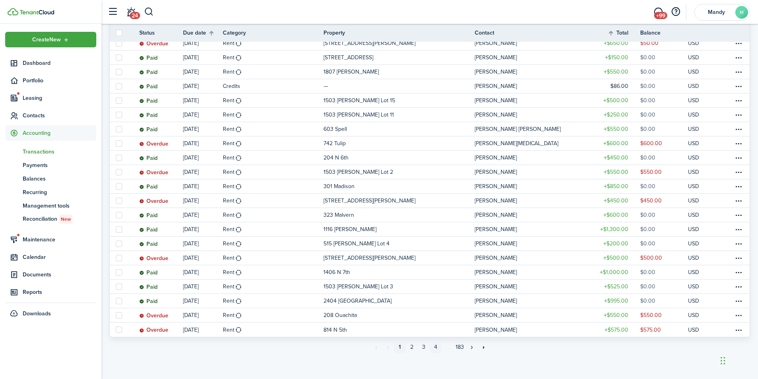
click at [436, 348] on link "4" at bounding box center [436, 347] width 12 height 12
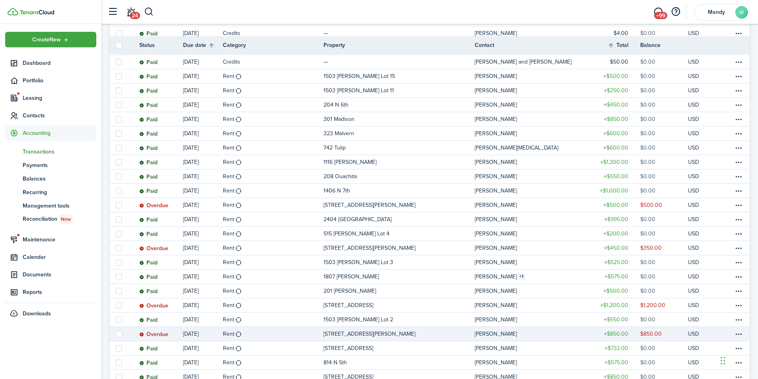
scroll to position [555, 0]
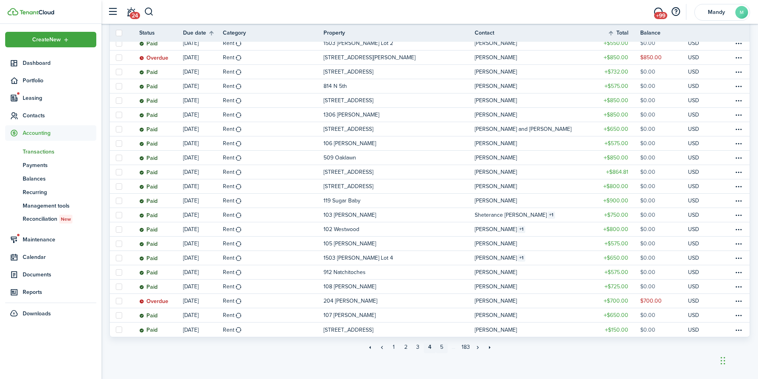
click at [443, 348] on link "5" at bounding box center [442, 347] width 12 height 12
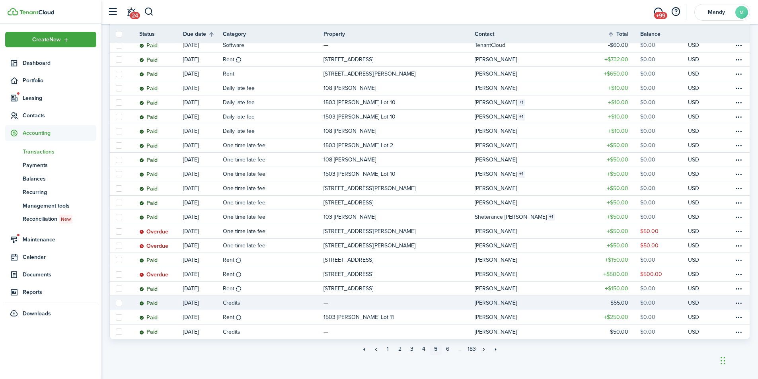
scroll to position [567, 0]
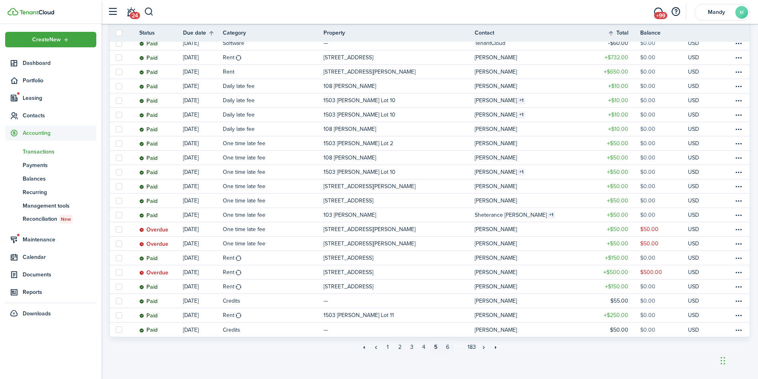
click at [446, 349] on link "6" at bounding box center [448, 347] width 12 height 12
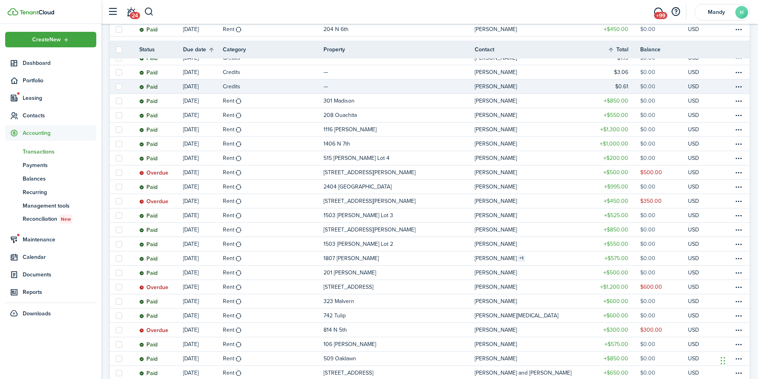
scroll to position [199, 0]
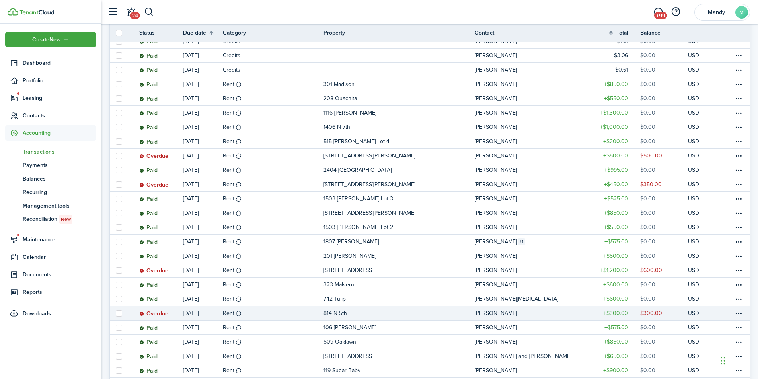
click at [511, 311] on table-profile-info-text "[PERSON_NAME]" at bounding box center [496, 313] width 42 height 6
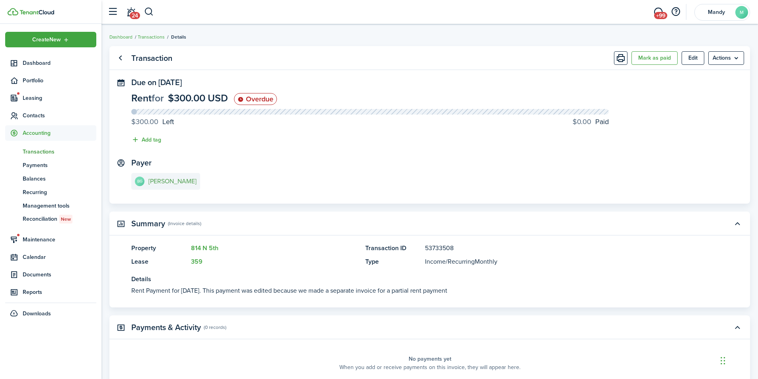
click at [176, 185] on e-details-info-title "[PERSON_NAME]" at bounding box center [172, 181] width 48 height 7
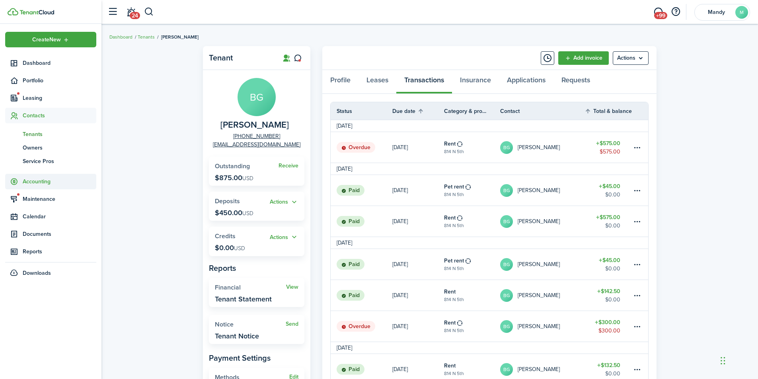
click at [41, 179] on span "Accounting" at bounding box center [60, 181] width 74 height 8
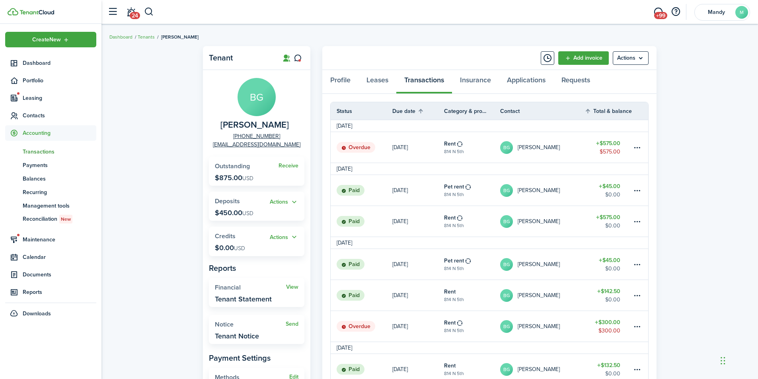
click at [53, 154] on span "Transactions" at bounding box center [60, 152] width 74 height 8
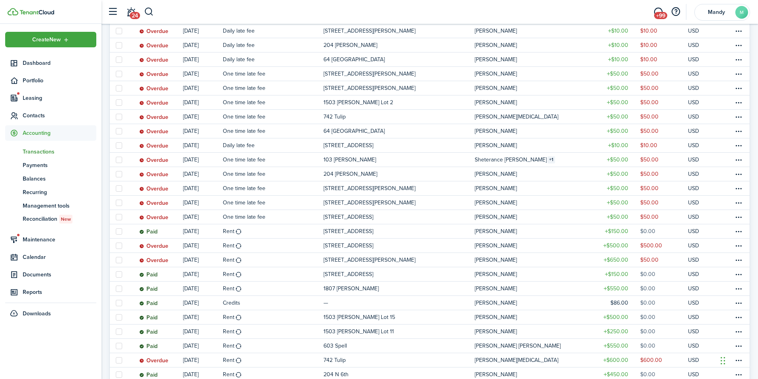
scroll to position [555, 0]
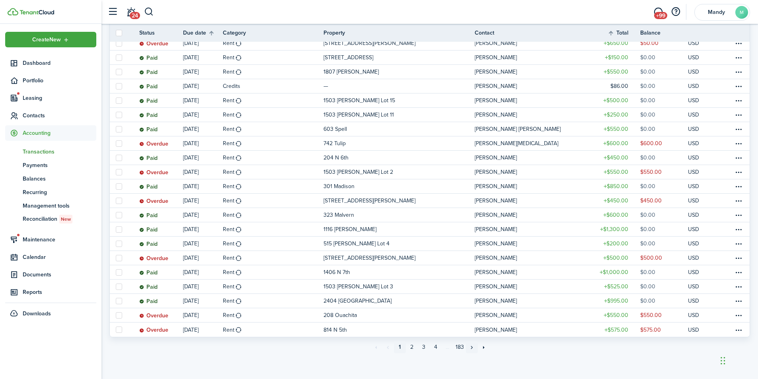
click at [472, 346] on link "»" at bounding box center [472, 347] width 12 height 12
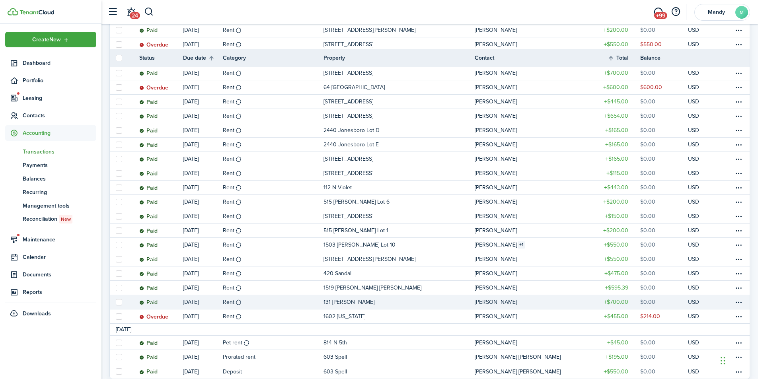
scroll to position [567, 0]
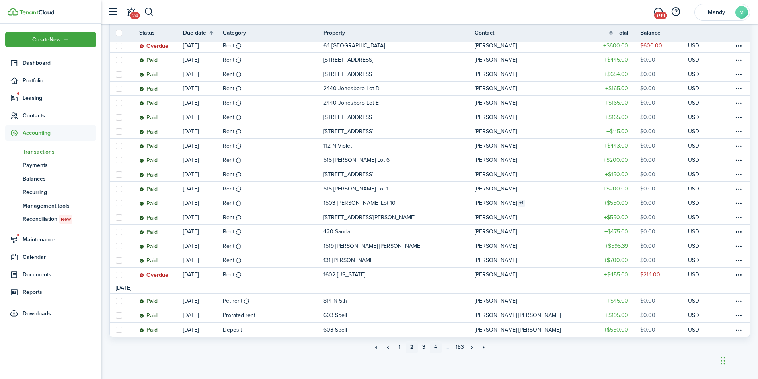
click at [439, 347] on link "4" at bounding box center [436, 347] width 12 height 12
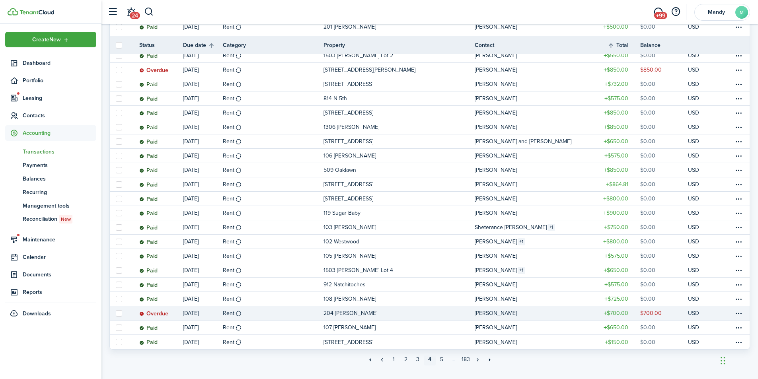
scroll to position [555, 0]
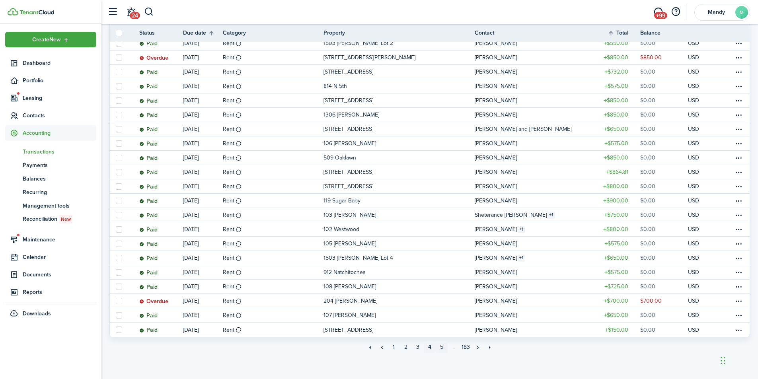
click at [439, 347] on link "5" at bounding box center [442, 347] width 12 height 12
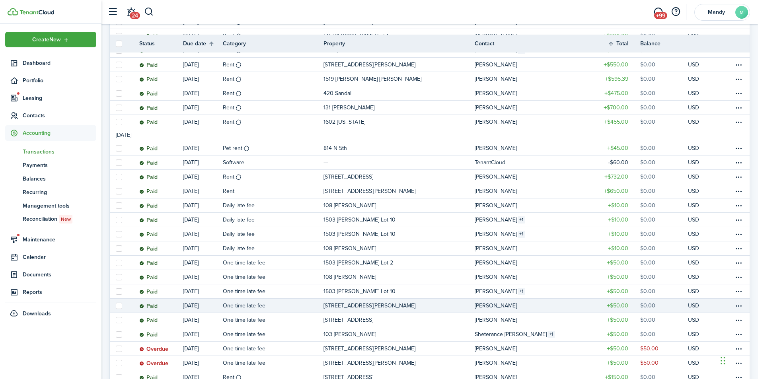
scroll to position [567, 0]
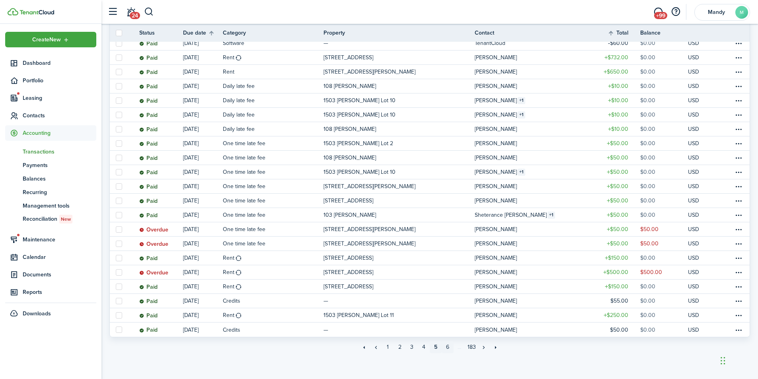
click at [448, 347] on link "6" at bounding box center [448, 347] width 12 height 12
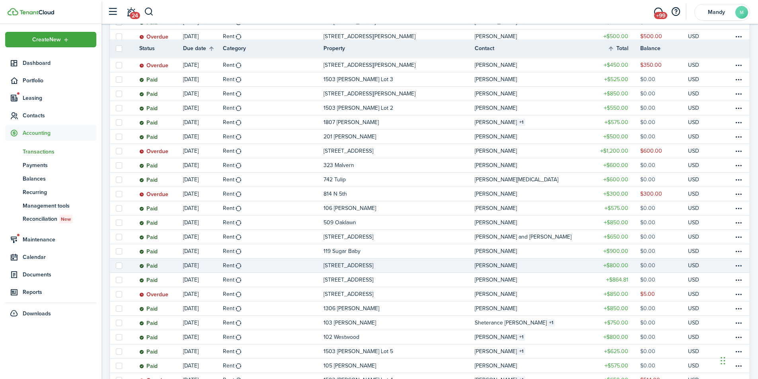
scroll to position [555, 0]
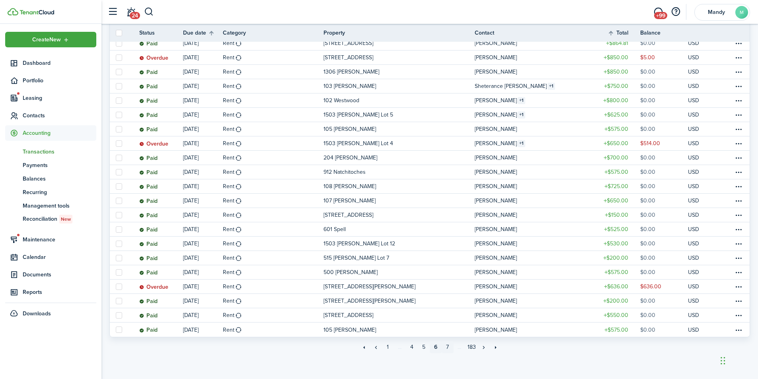
click at [444, 346] on link "7" at bounding box center [448, 347] width 12 height 12
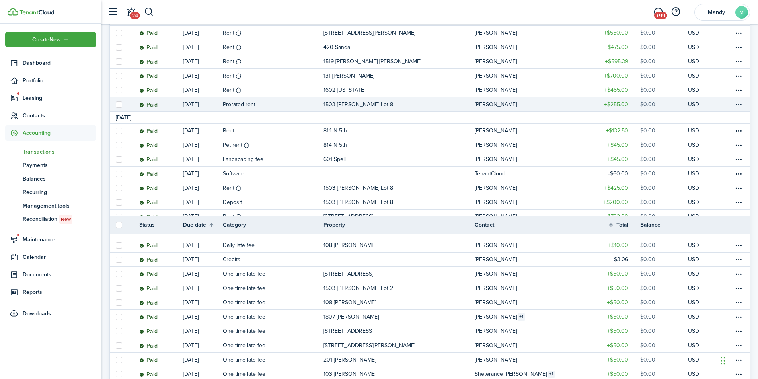
scroll to position [557, 0]
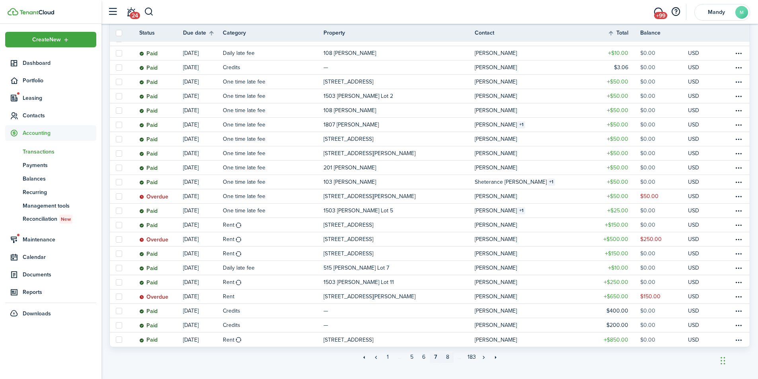
click at [448, 357] on link "8" at bounding box center [448, 357] width 12 height 12
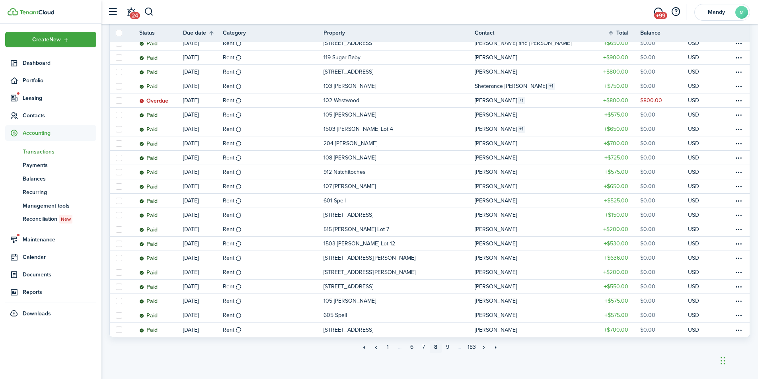
scroll to position [276, 0]
